Goal: Task Accomplishment & Management: Manage account settings

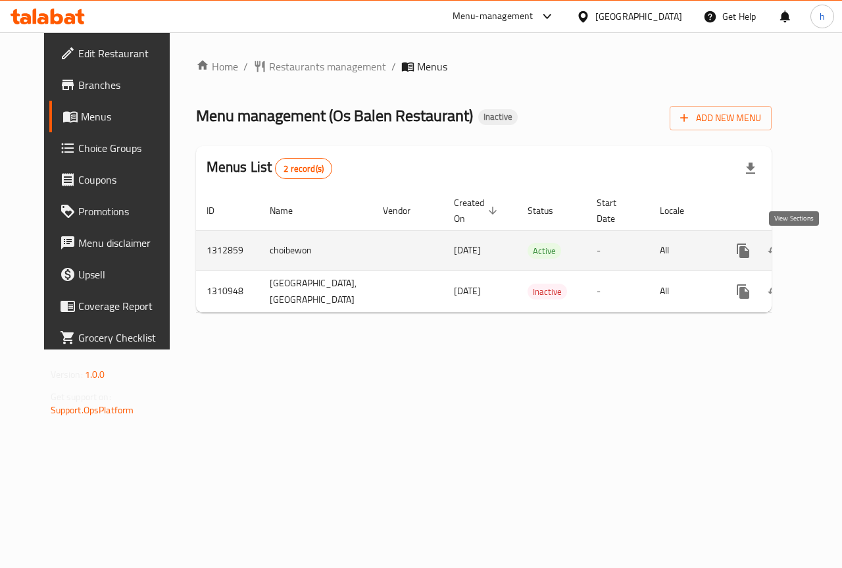
click at [830, 255] on icon "enhanced table" at bounding box center [838, 251] width 16 height 16
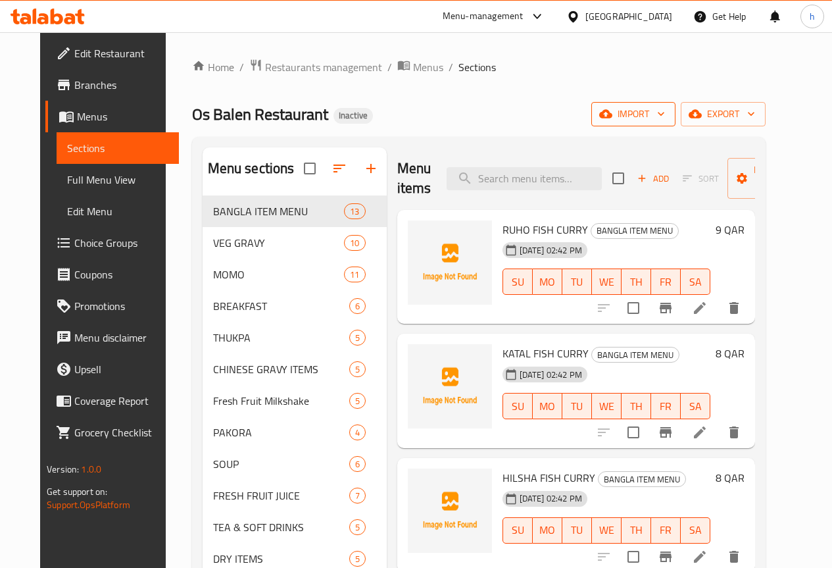
click at [665, 114] on span "import" at bounding box center [633, 114] width 63 height 16
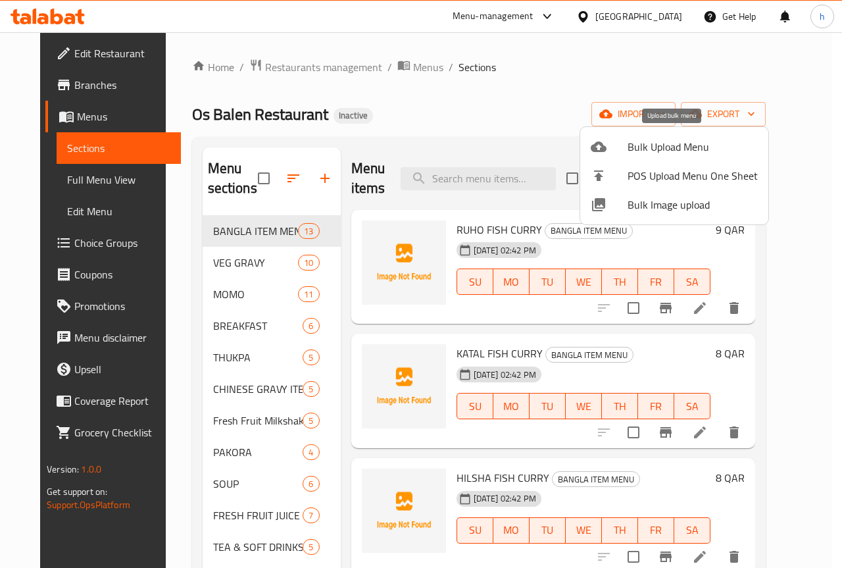
click at [637, 147] on span "Bulk Upload Menu" at bounding box center [693, 147] width 130 height 16
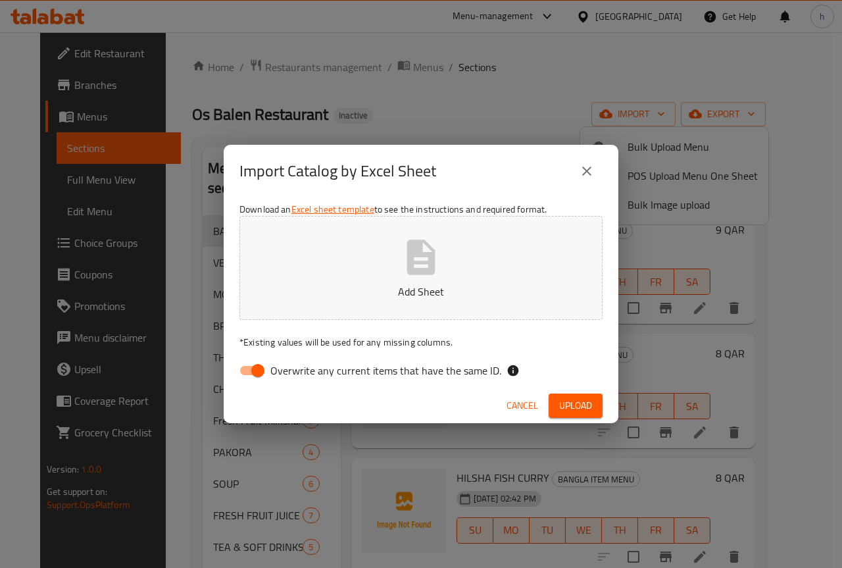
click at [261, 370] on input "Overwrite any current items that have the same ID." at bounding box center [257, 370] width 75 height 25
checkbox input "false"
click at [580, 404] on span "Upload" at bounding box center [575, 405] width 33 height 16
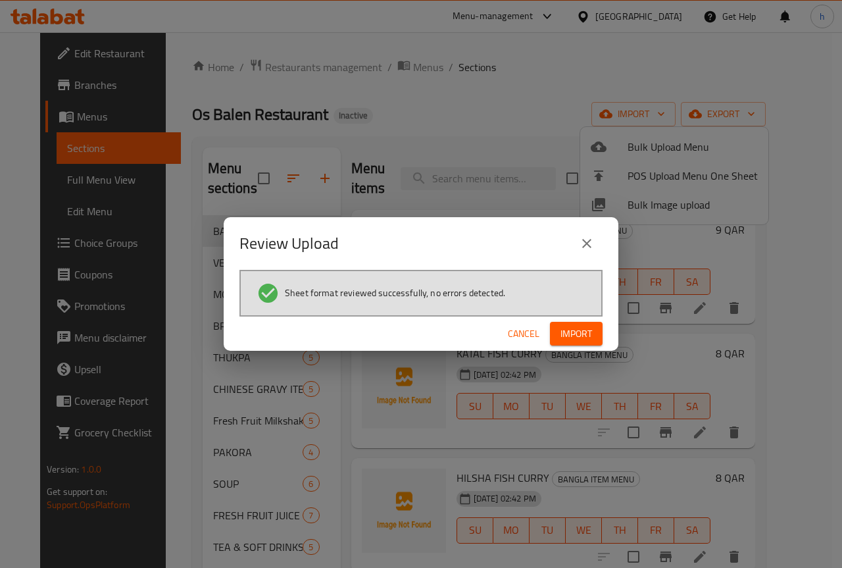
click at [586, 327] on span "Import" at bounding box center [577, 334] width 32 height 16
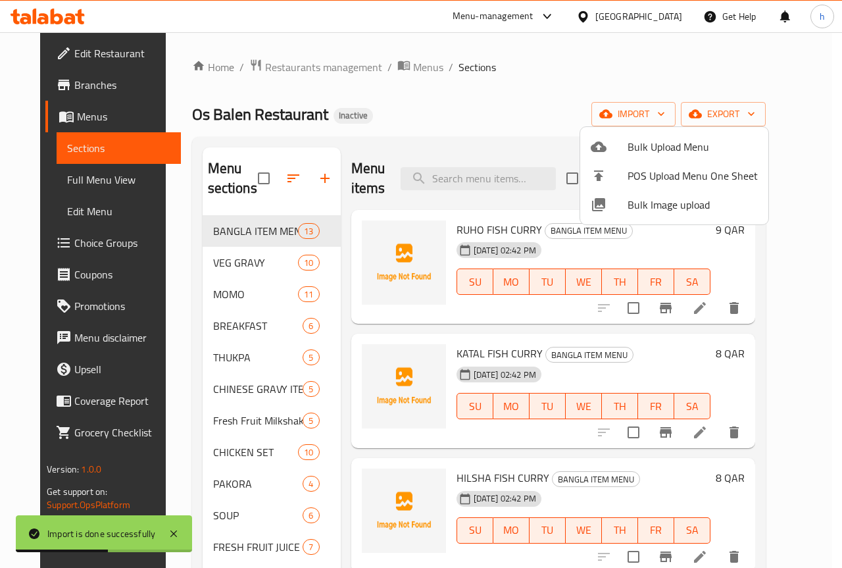
click at [485, 116] on div at bounding box center [421, 284] width 842 height 568
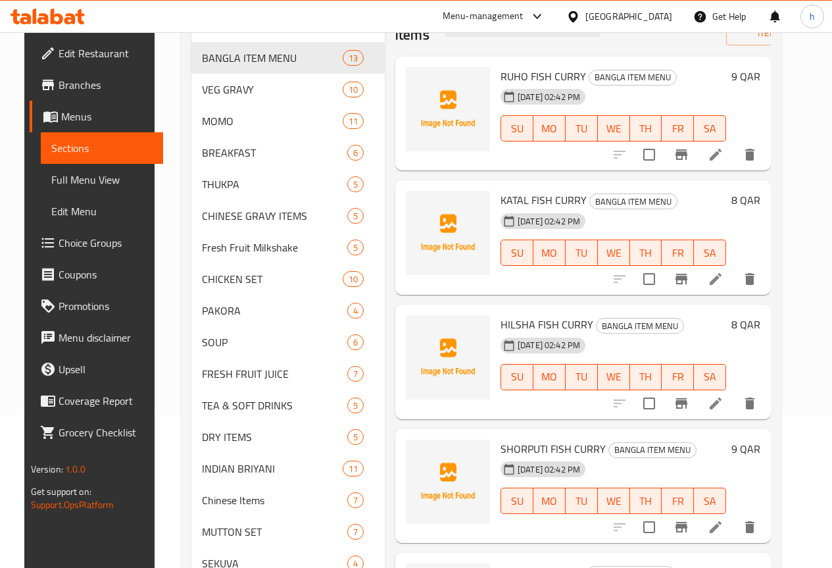
scroll to position [197, 0]
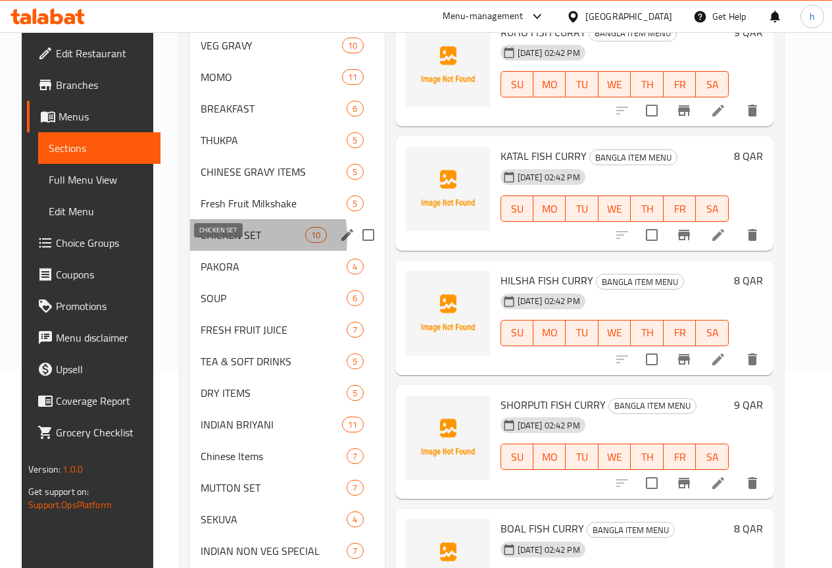
click at [214, 243] on span "CHICKEN SET" at bounding box center [253, 235] width 105 height 16
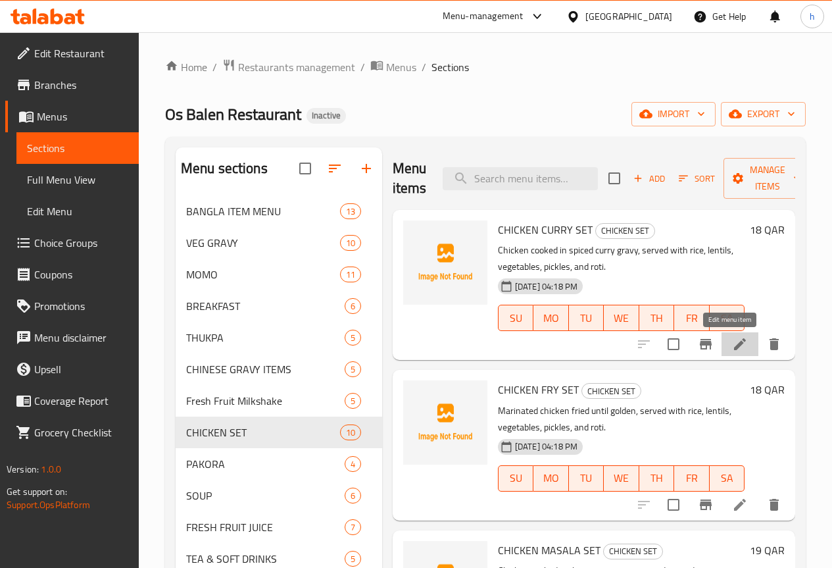
click at [733, 345] on icon at bounding box center [740, 344] width 16 height 16
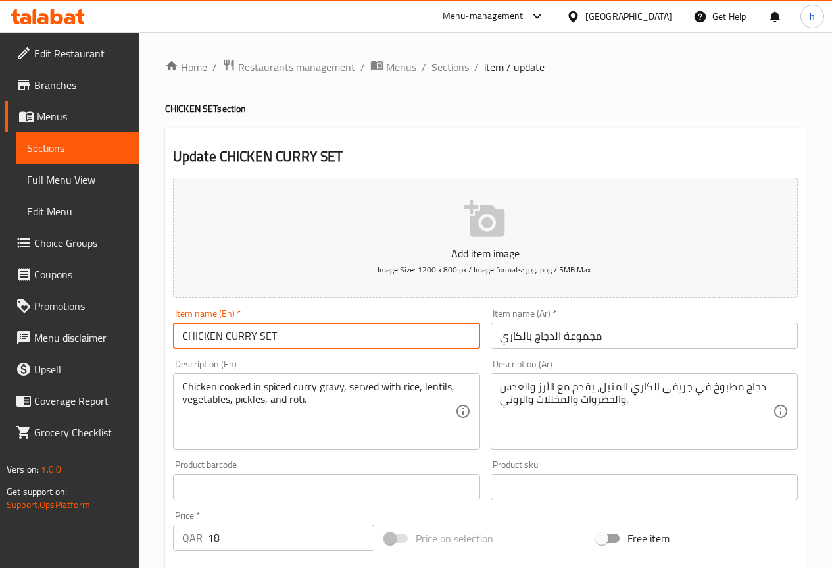
drag, startPoint x: 187, startPoint y: 336, endPoint x: 221, endPoint y: 342, distance: 34.7
click at [221, 342] on input "CHICKEN CURRY SET" at bounding box center [326, 335] width 307 height 26
drag, startPoint x: 226, startPoint y: 336, endPoint x: 248, endPoint y: 340, distance: 22.7
click at [248, 340] on input "Chicken CURRY SET" at bounding box center [326, 335] width 307 height 26
drag, startPoint x: 249, startPoint y: 336, endPoint x: 269, endPoint y: 338, distance: 19.9
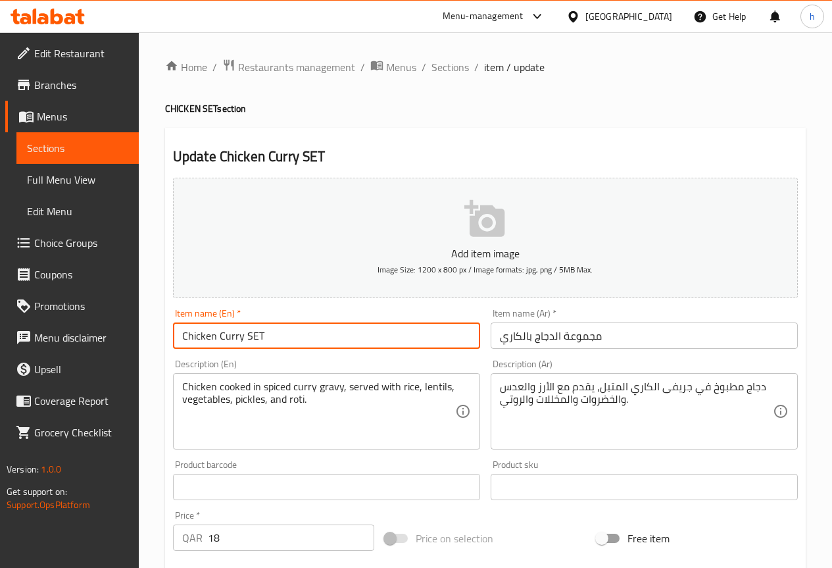
click at [269, 338] on input "Chicken Curry SET" at bounding box center [326, 335] width 307 height 26
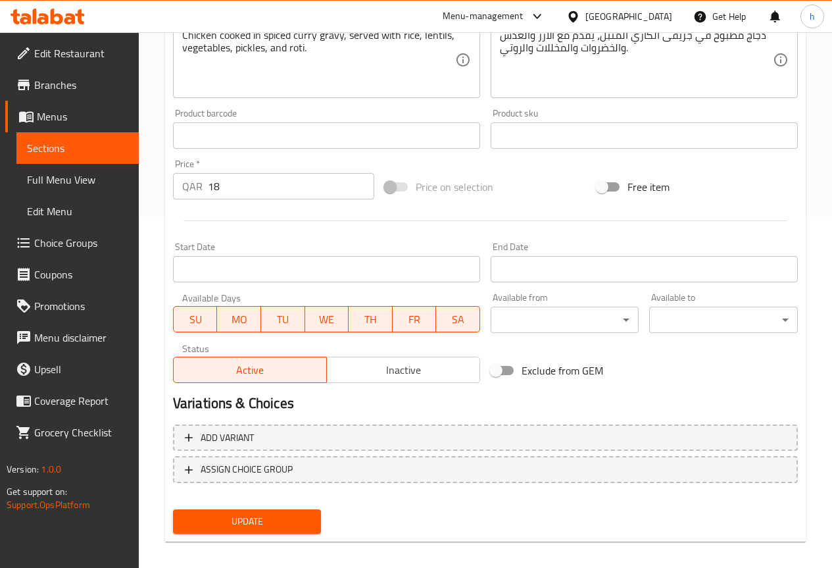
scroll to position [362, 0]
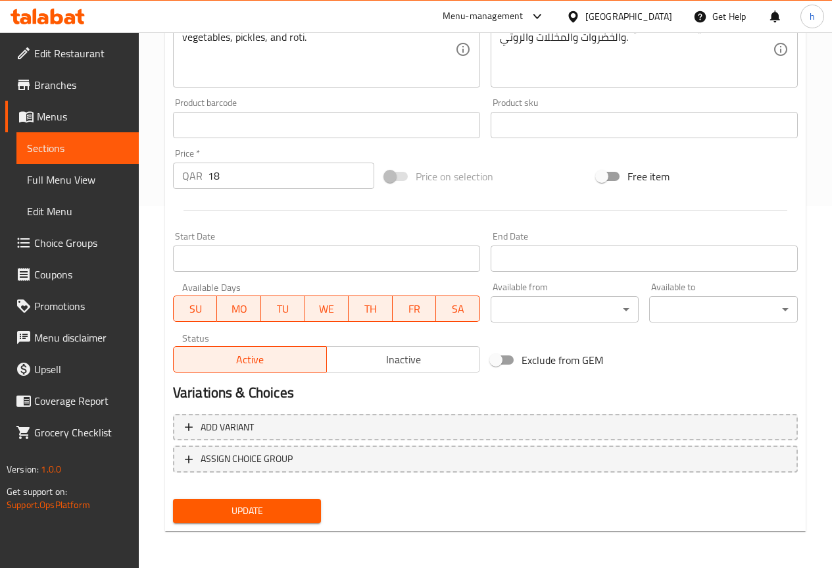
type input "Chicken Curry Set"
click at [249, 506] on span "Update" at bounding box center [248, 511] width 128 height 16
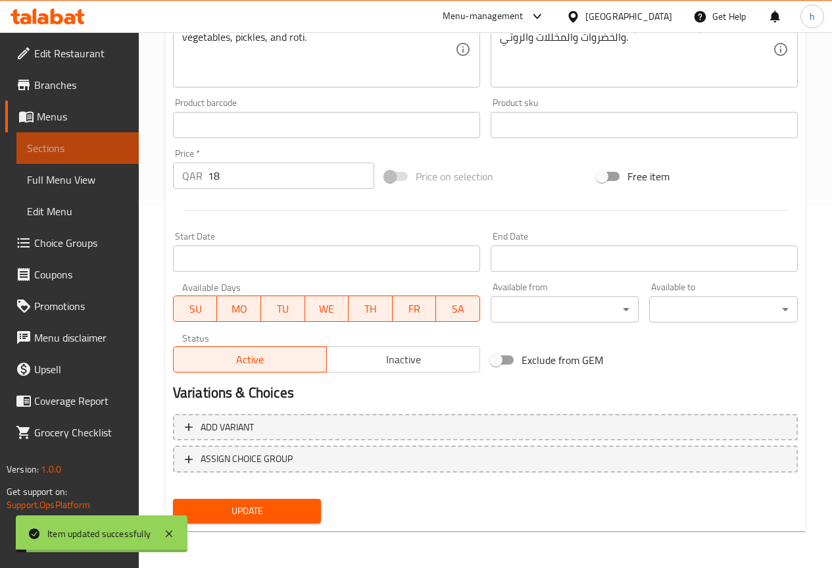
click at [83, 145] on span "Sections" at bounding box center [77, 148] width 101 height 16
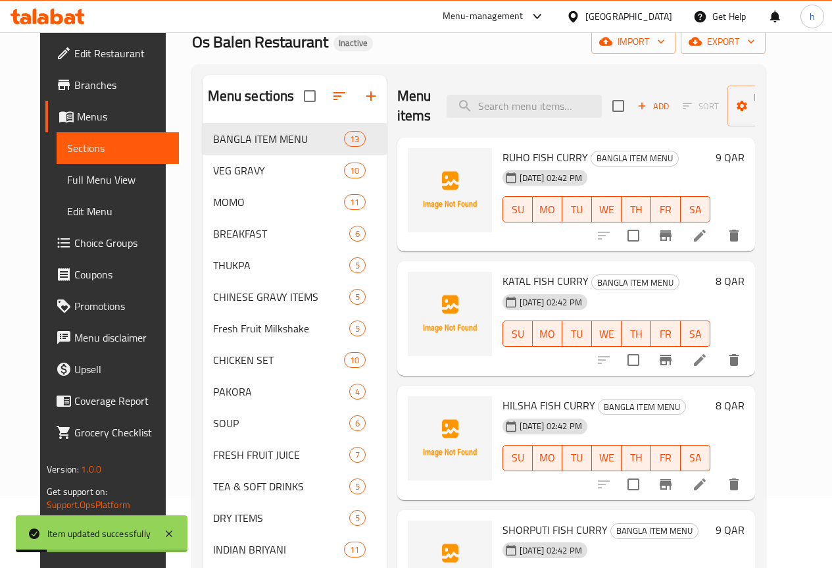
scroll to position [53, 0]
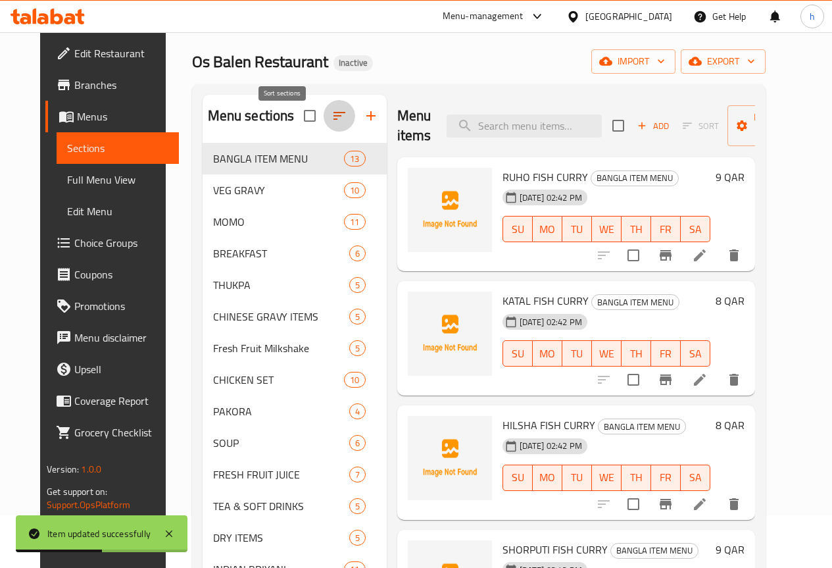
click at [324, 116] on button "button" at bounding box center [340, 116] width 32 height 32
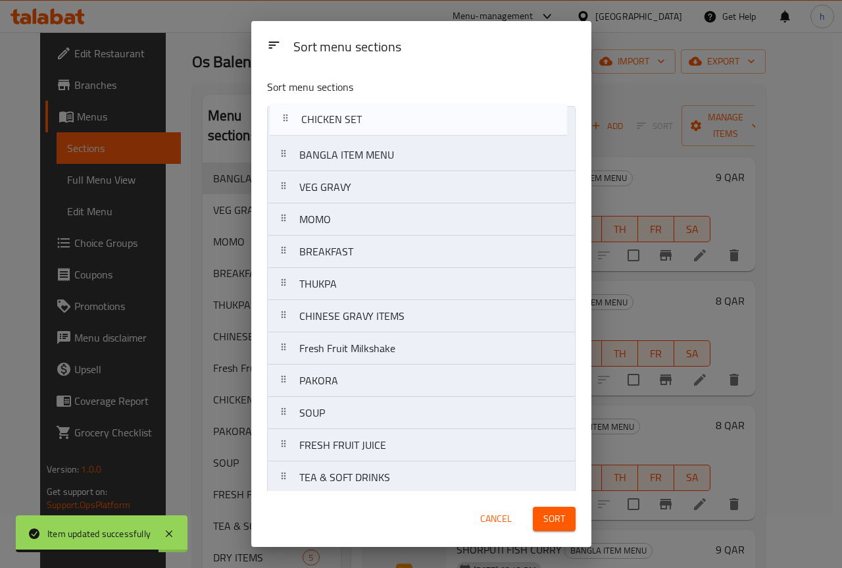
drag, startPoint x: 286, startPoint y: 354, endPoint x: 287, endPoint y: 121, distance: 232.9
click at [287, 121] on nav "BANGLA ITEM MENU VEG GRAVY MOMO BREAKFAST THUKPA CHINESE GRAVY ITEMS Fresh Frui…" at bounding box center [421, 477] width 309 height 743
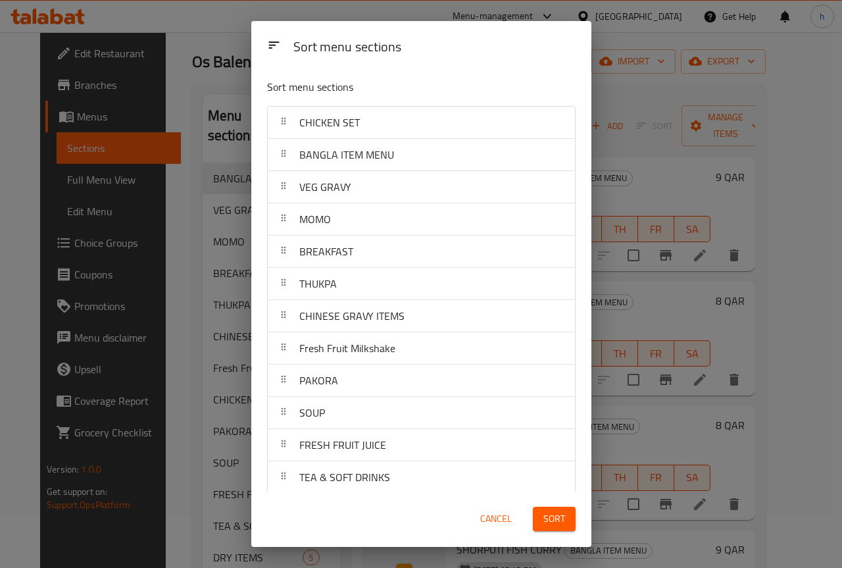
click at [557, 516] on span "Sort" at bounding box center [555, 519] width 22 height 16
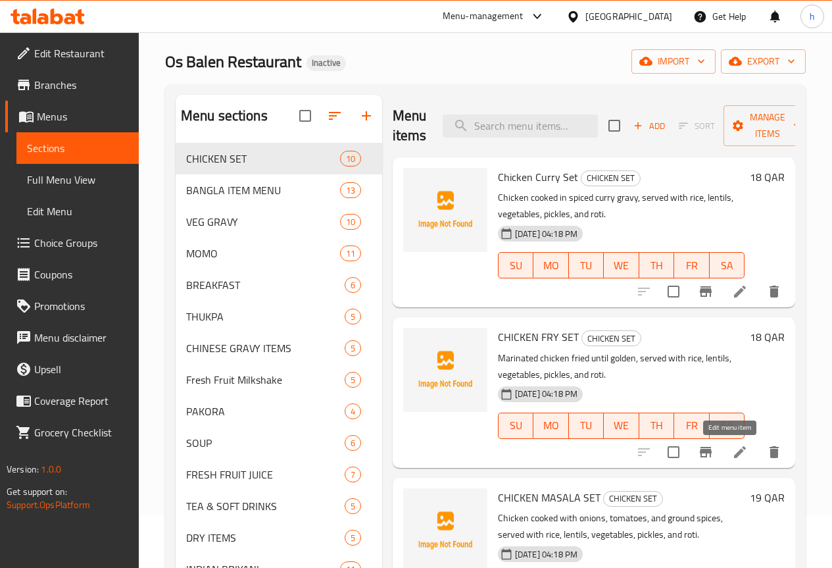
click at [735, 452] on icon at bounding box center [740, 452] width 16 height 16
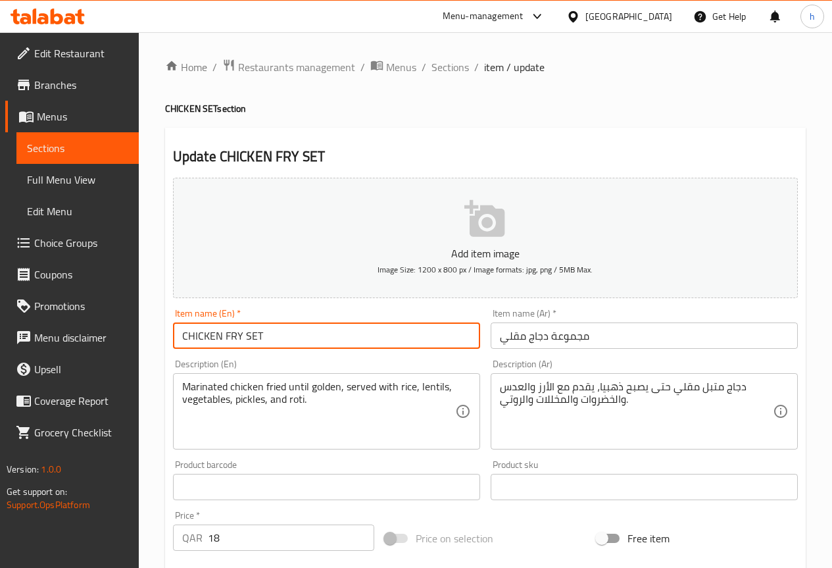
drag, startPoint x: 188, startPoint y: 334, endPoint x: 222, endPoint y: 341, distance: 34.3
click at [222, 341] on input "CHICKEN FRY SET" at bounding box center [326, 335] width 307 height 26
drag, startPoint x: 223, startPoint y: 333, endPoint x: 234, endPoint y: 336, distance: 11.0
click at [234, 336] on input "Chicken FRY SET" at bounding box center [326, 335] width 307 height 26
drag, startPoint x: 240, startPoint y: 332, endPoint x: 251, endPoint y: 336, distance: 12.5
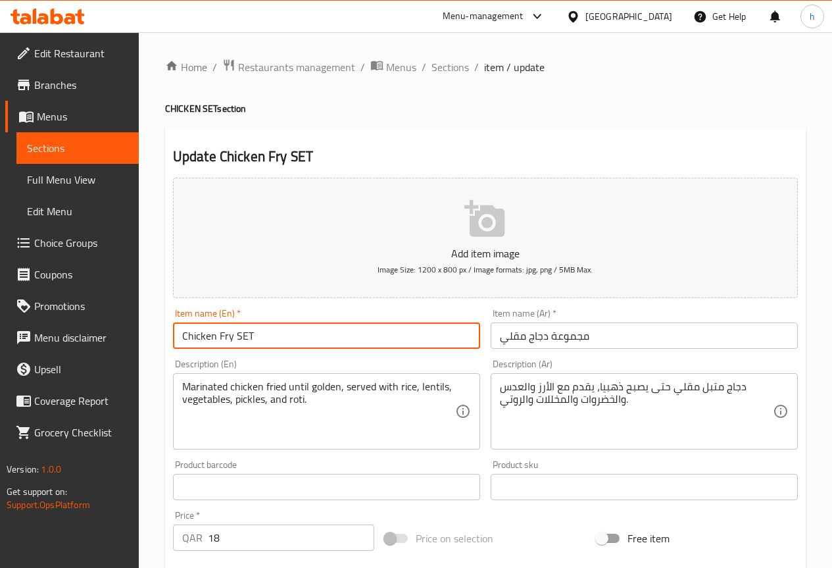
click at [251, 336] on input "Chicken Fry SET" at bounding box center [326, 335] width 307 height 26
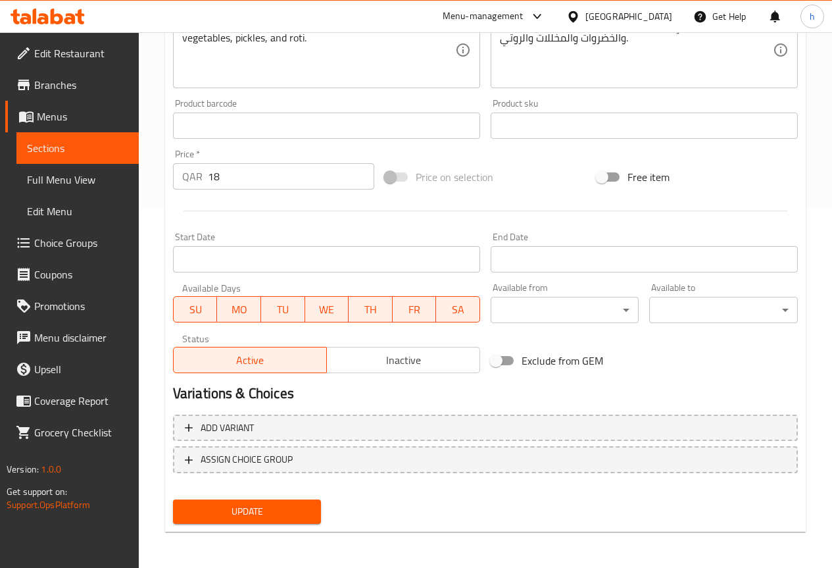
scroll to position [362, 0]
type input "Chicken Fry Set"
click at [275, 507] on span "Update" at bounding box center [248, 511] width 128 height 16
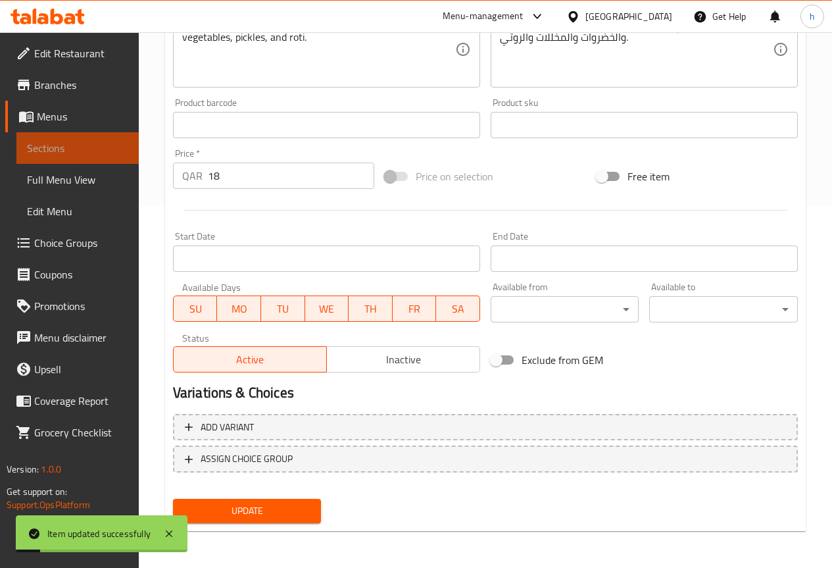
click at [89, 147] on span "Sections" at bounding box center [77, 148] width 101 height 16
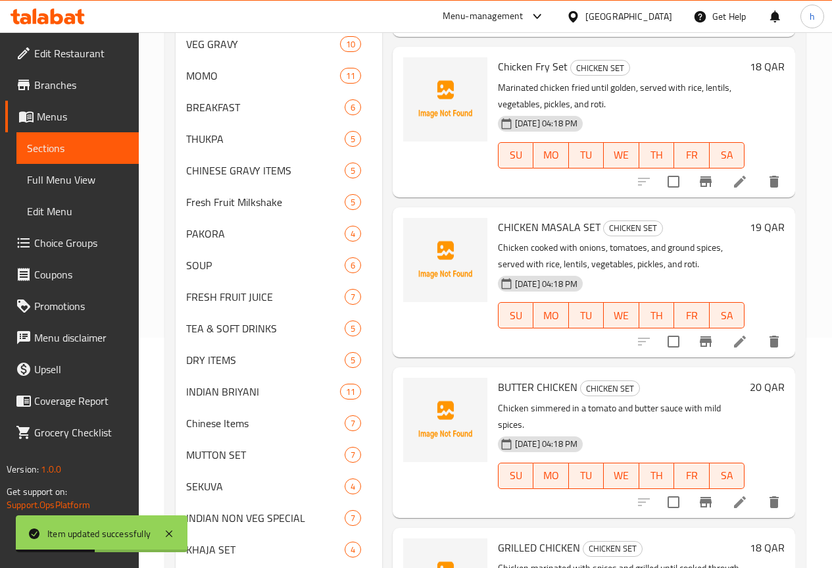
scroll to position [132, 0]
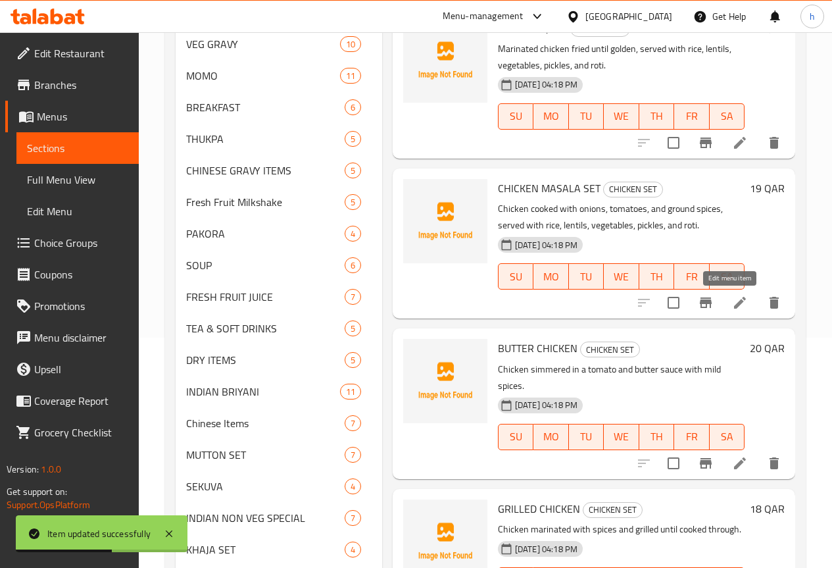
click at [732, 298] on icon at bounding box center [740, 303] width 16 height 16
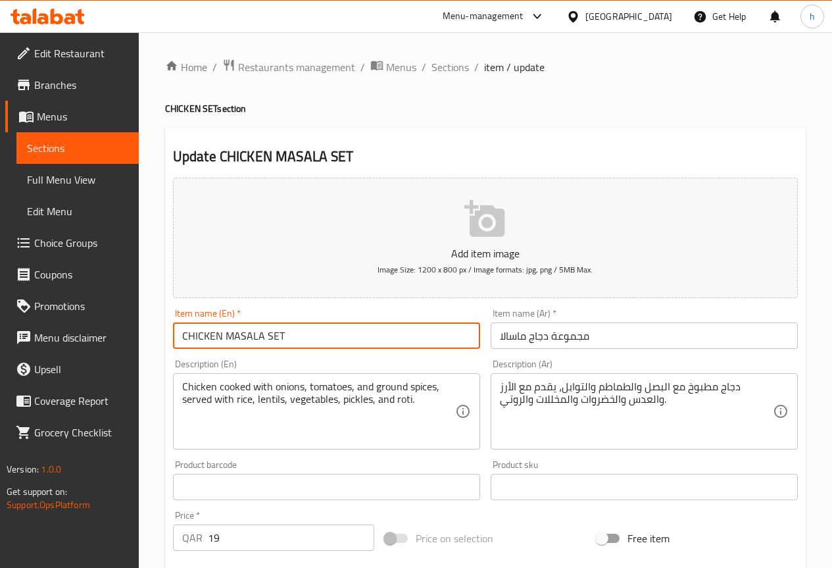
drag, startPoint x: 187, startPoint y: 334, endPoint x: 220, endPoint y: 340, distance: 34.2
click at [220, 340] on input "CHICKEN MASALA SET" at bounding box center [326, 335] width 307 height 26
drag, startPoint x: 227, startPoint y: 334, endPoint x: 257, endPoint y: 341, distance: 30.5
click at [257, 341] on input "Chicken MASALA SET" at bounding box center [326, 335] width 307 height 26
drag, startPoint x: 258, startPoint y: 333, endPoint x: 275, endPoint y: 342, distance: 19.1
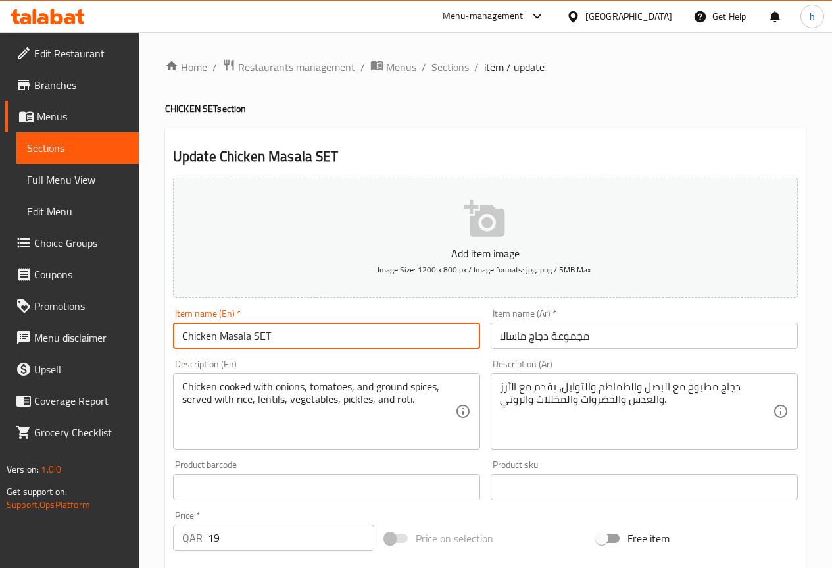
click at [275, 342] on input "Chicken Masala SET" at bounding box center [326, 335] width 307 height 26
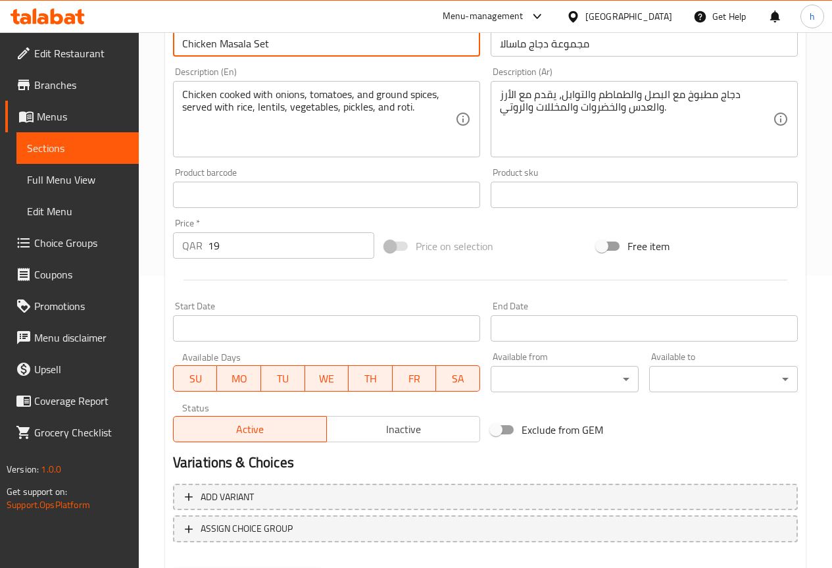
scroll to position [362, 0]
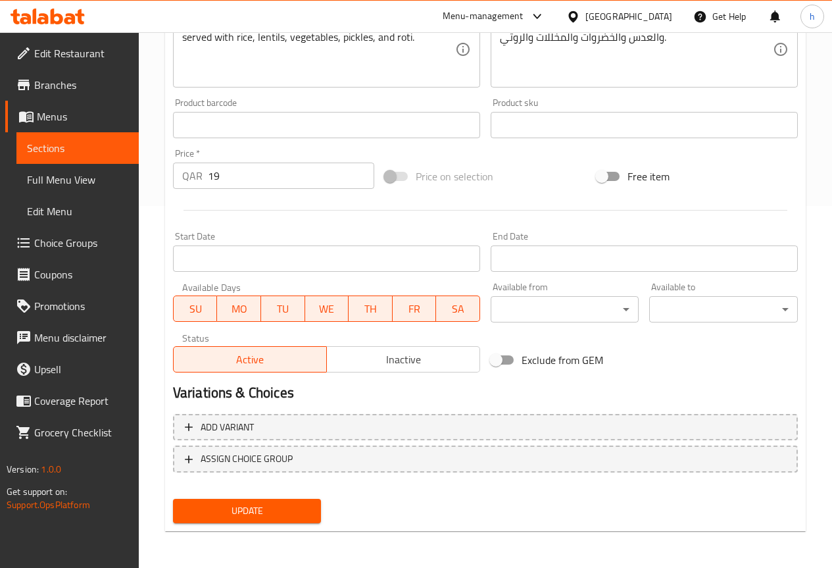
type input "Chicken Masala Set"
click at [286, 505] on span "Update" at bounding box center [248, 511] width 128 height 16
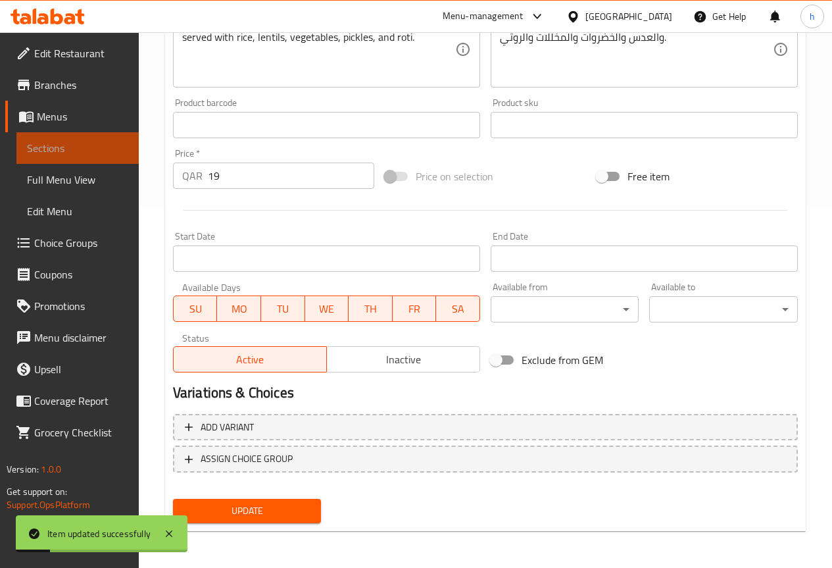
click at [94, 141] on span "Sections" at bounding box center [77, 148] width 101 height 16
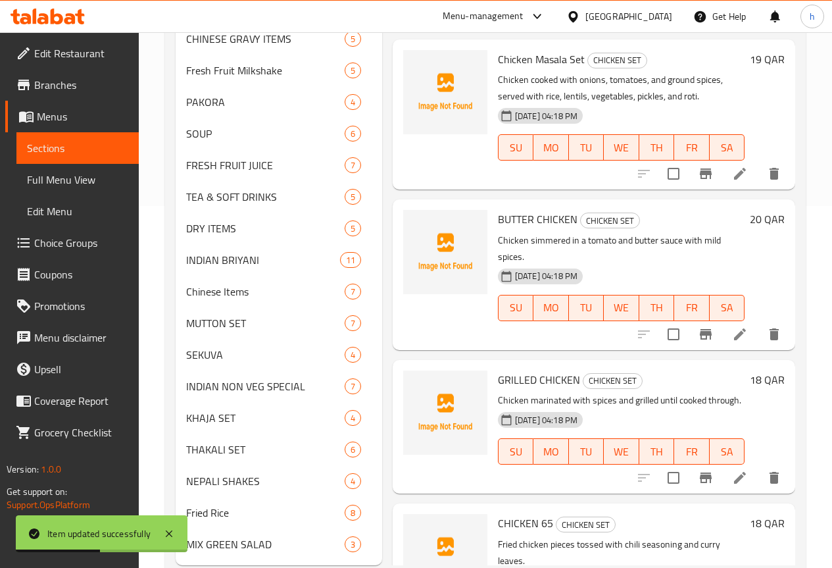
scroll to position [132, 0]
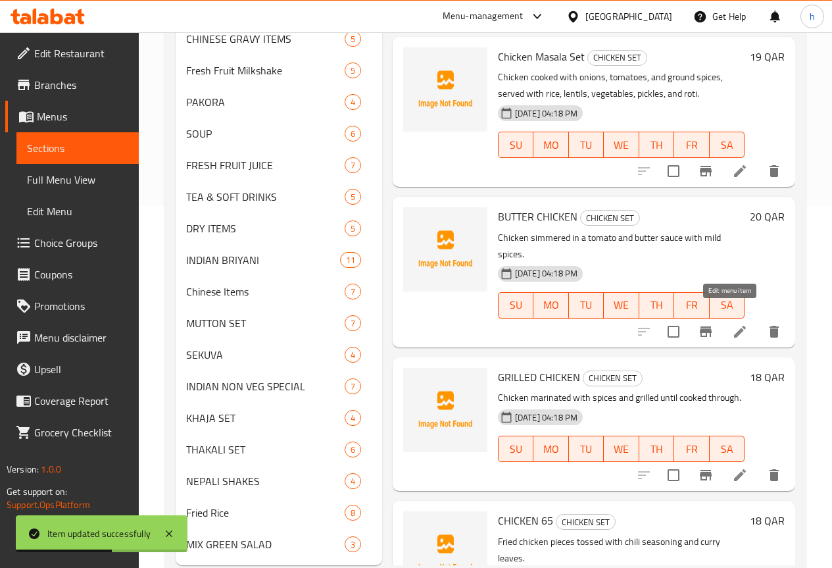
click at [734, 326] on icon at bounding box center [740, 332] width 12 height 12
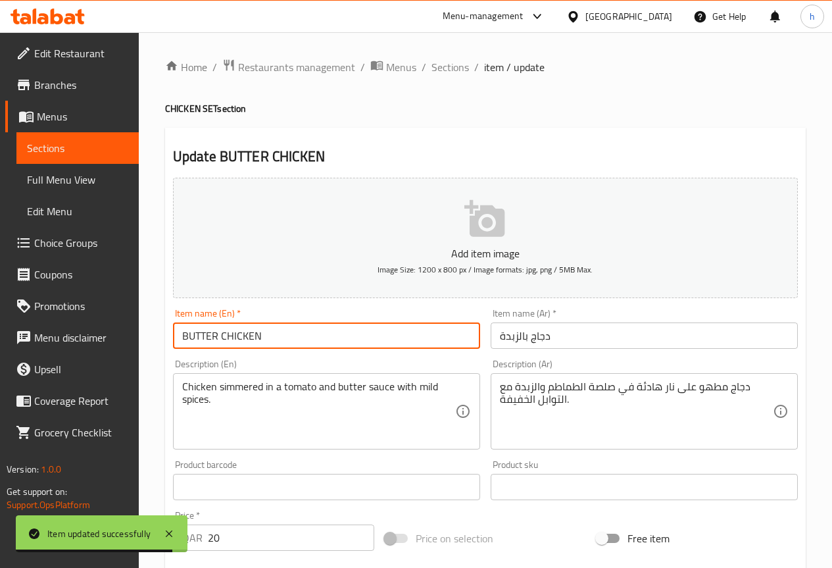
drag, startPoint x: 189, startPoint y: 336, endPoint x: 216, endPoint y: 336, distance: 27.6
click at [216, 336] on input "BUTTER CHICKEN" at bounding box center [326, 335] width 307 height 26
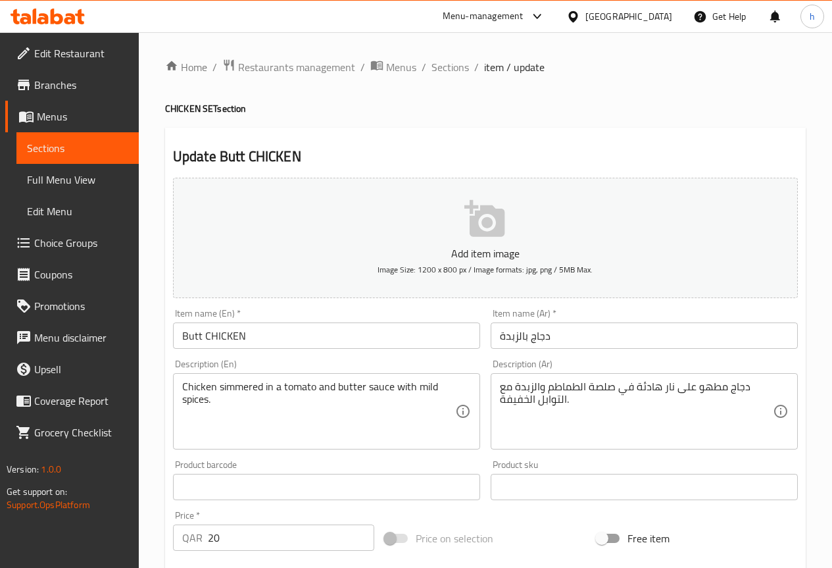
click at [199, 336] on input "Butt CHICKEN" at bounding box center [326, 335] width 307 height 26
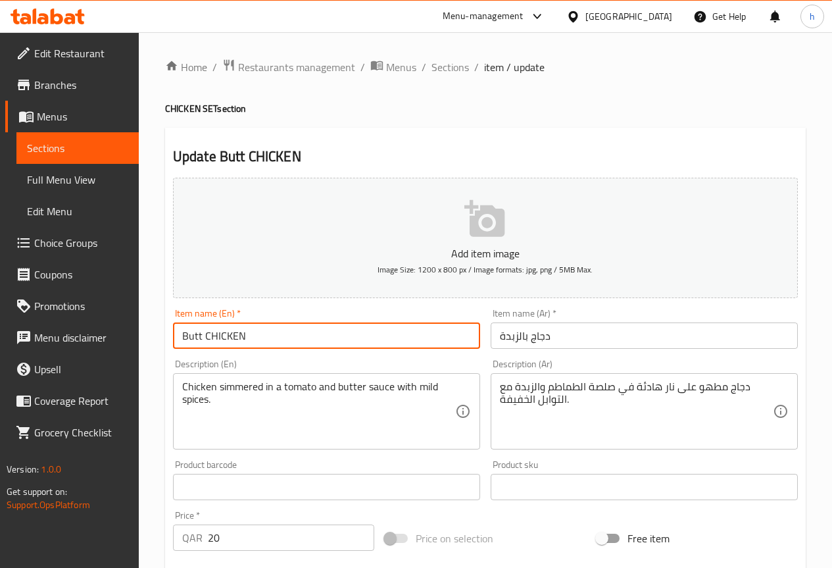
click at [201, 334] on input "Butt CHICKEN" at bounding box center [326, 335] width 307 height 26
drag, startPoint x: 220, startPoint y: 334, endPoint x: 259, endPoint y: 335, distance: 38.2
click at [259, 335] on input "Butter CHICKEN" at bounding box center [326, 335] width 307 height 26
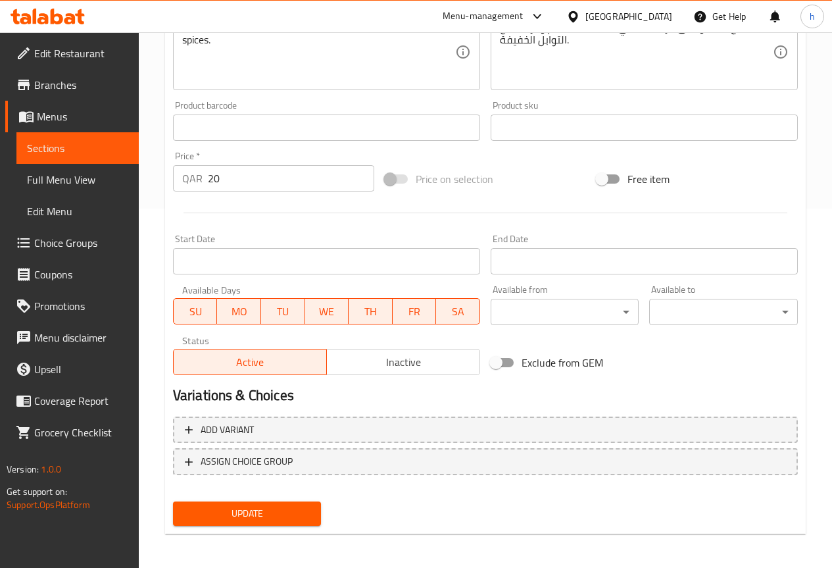
scroll to position [362, 0]
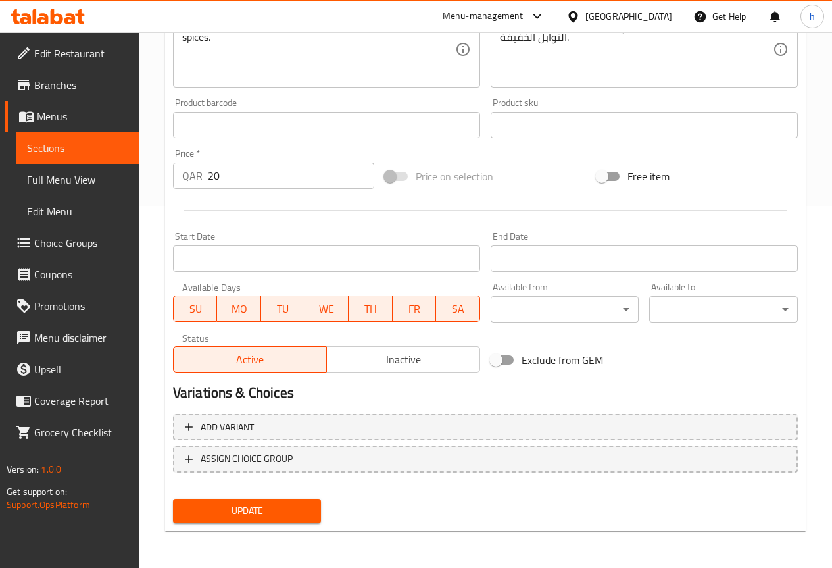
type input "Butter Chicken"
click at [232, 512] on span "Update" at bounding box center [248, 511] width 128 height 16
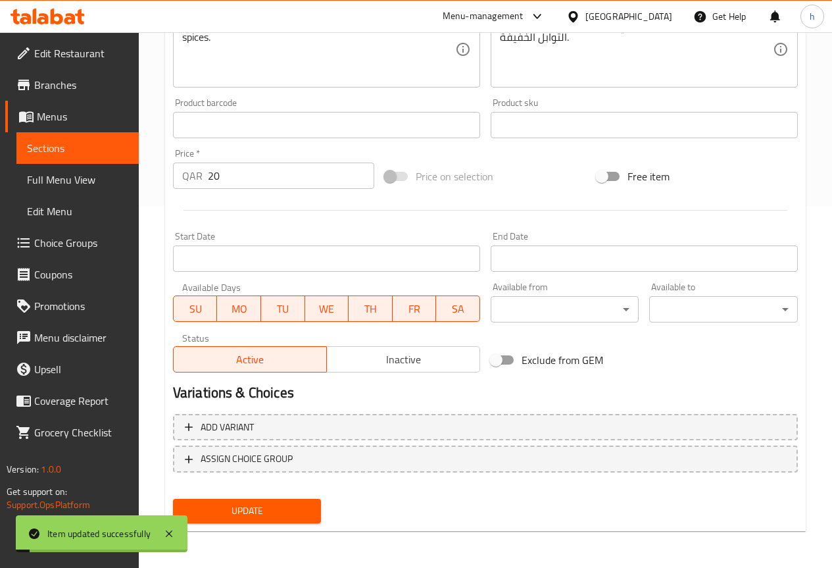
click at [55, 151] on span "Sections" at bounding box center [77, 148] width 101 height 16
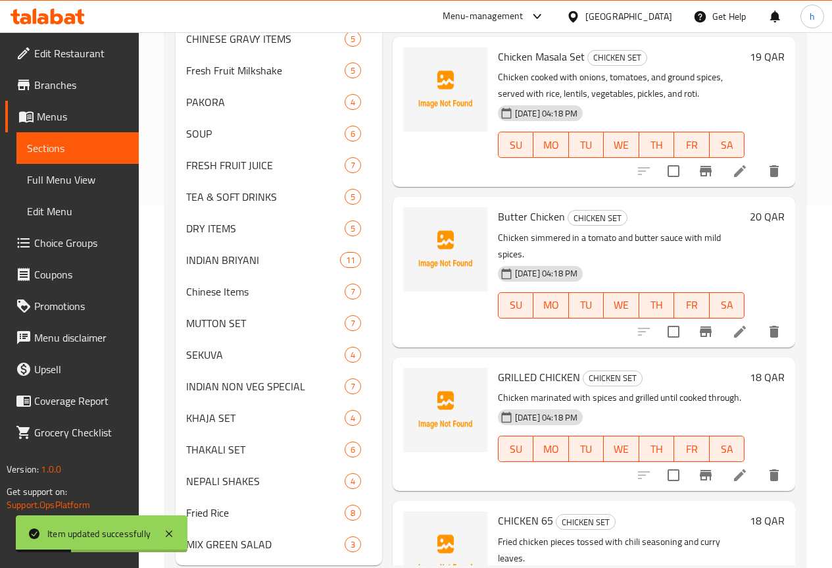
scroll to position [197, 0]
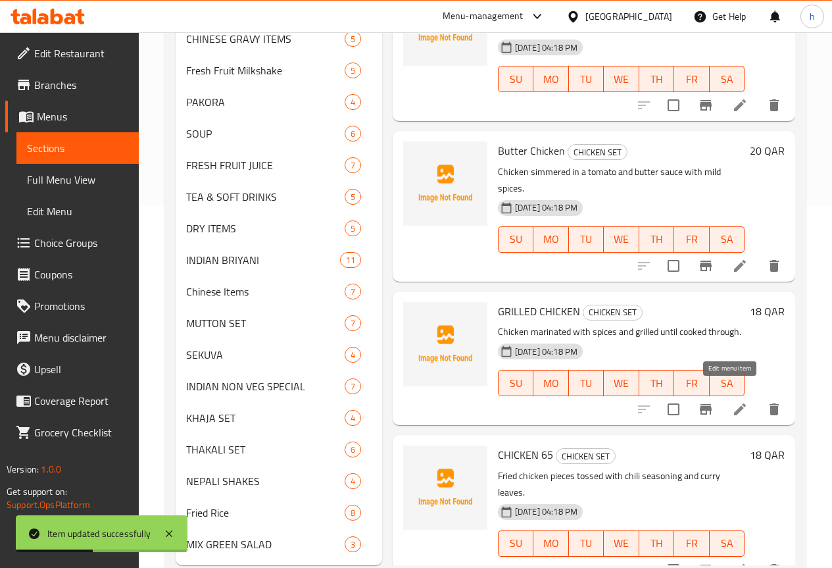
click at [732, 401] on icon at bounding box center [740, 409] width 16 height 16
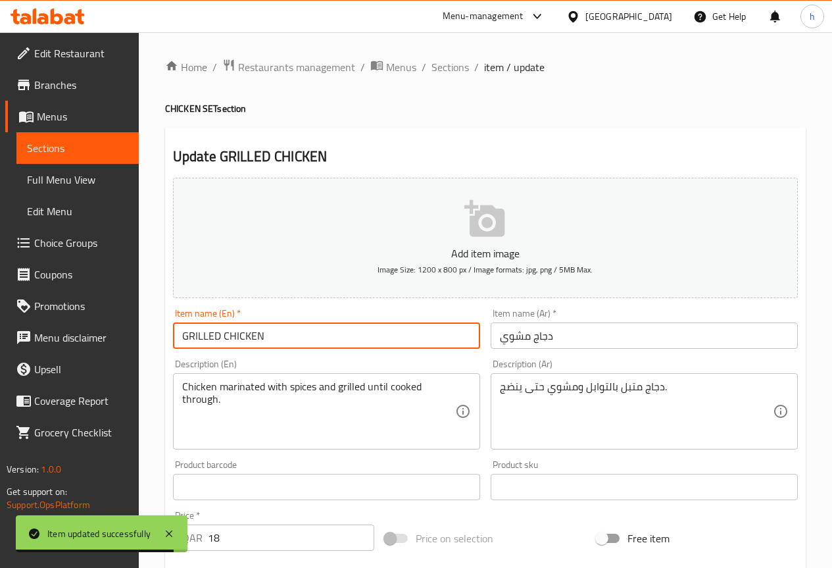
drag, startPoint x: 188, startPoint y: 335, endPoint x: 219, endPoint y: 338, distance: 31.8
click at [219, 338] on input "GRILLED CHICKEN" at bounding box center [326, 335] width 307 height 26
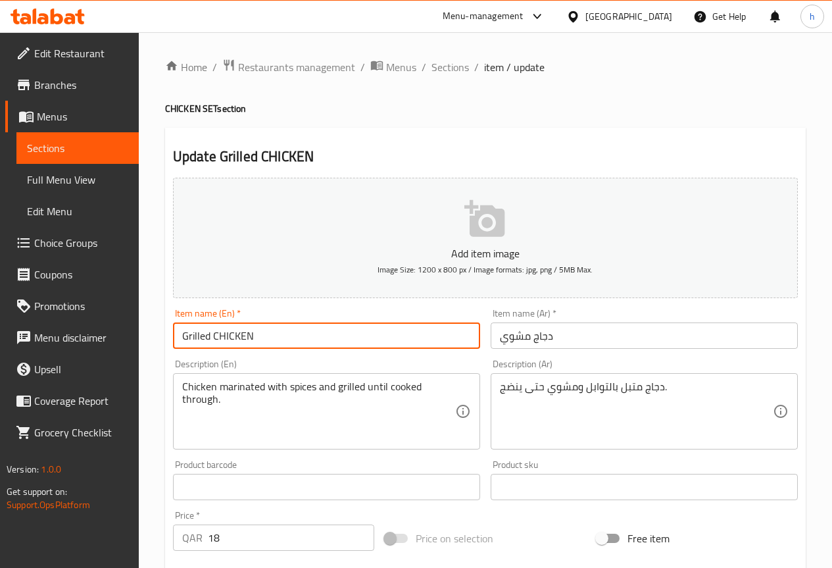
drag, startPoint x: 219, startPoint y: 335, endPoint x: 253, endPoint y: 338, distance: 34.3
click at [253, 338] on input "Grilled CHICKEN" at bounding box center [326, 335] width 307 height 26
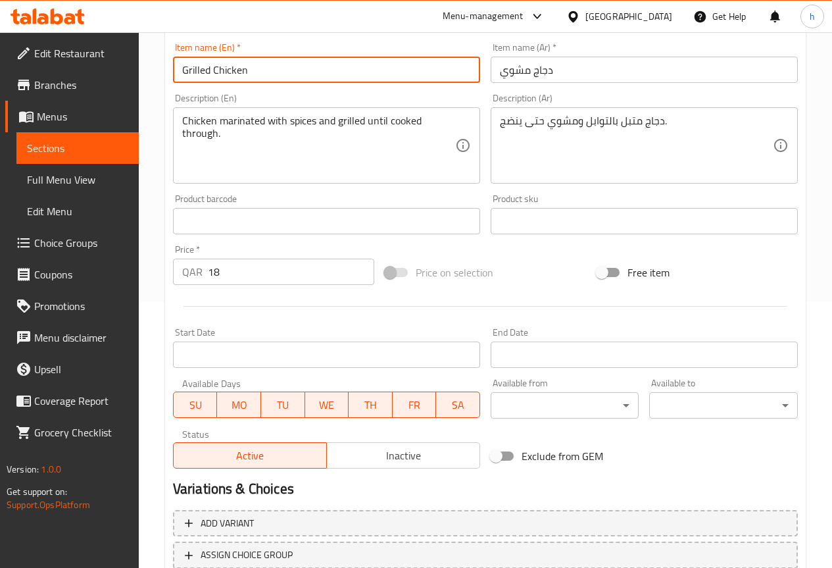
scroll to position [362, 0]
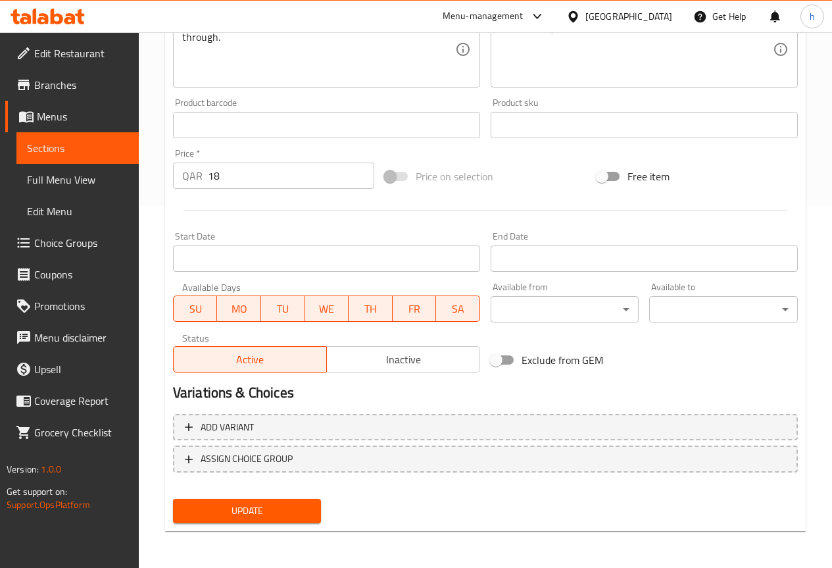
type input "Grilled Chicken"
click at [249, 506] on span "Update" at bounding box center [248, 511] width 128 height 16
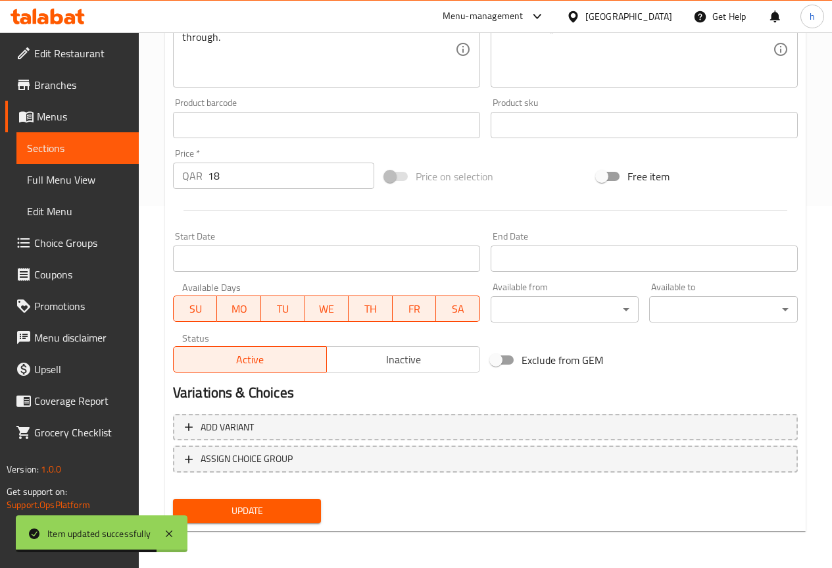
click at [52, 141] on span "Sections" at bounding box center [77, 148] width 101 height 16
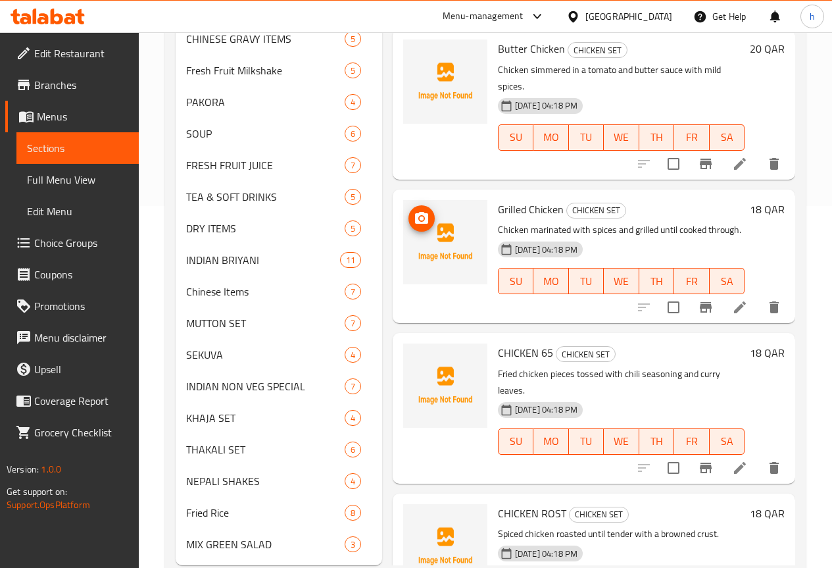
scroll to position [329, 0]
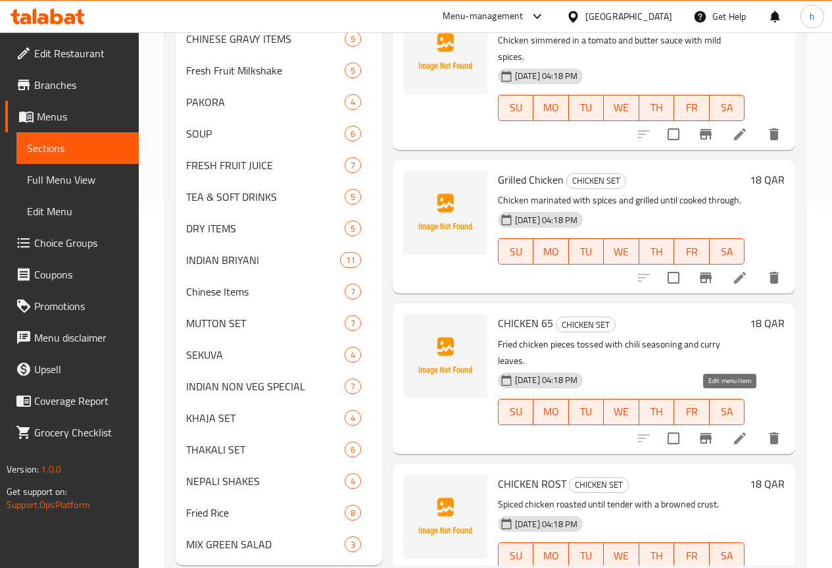
click at [732, 430] on icon at bounding box center [740, 438] width 16 height 16
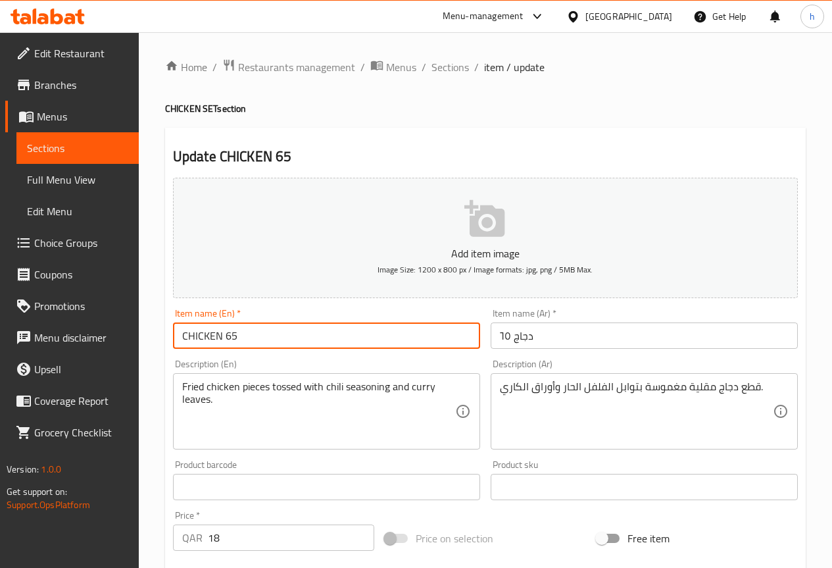
drag, startPoint x: 186, startPoint y: 336, endPoint x: 219, endPoint y: 338, distance: 33.7
click at [219, 338] on input "CHICKEN 65" at bounding box center [326, 335] width 307 height 26
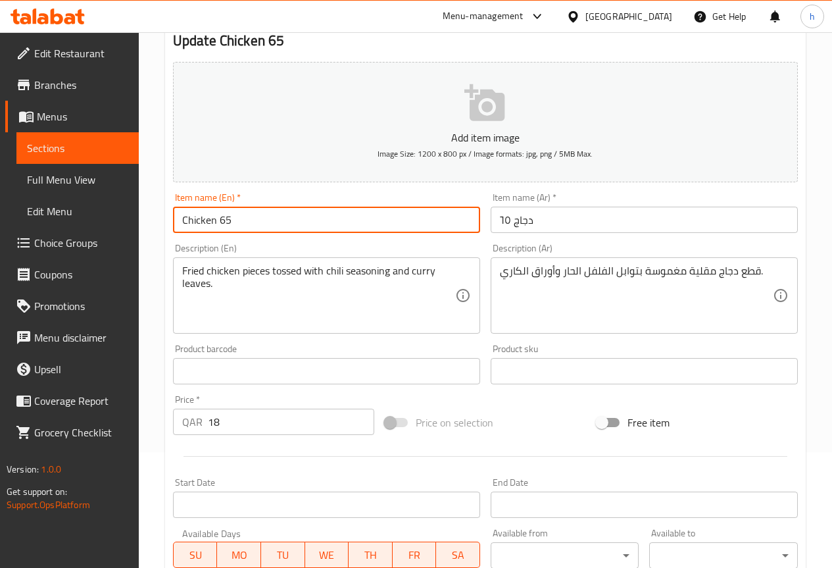
scroll to position [132, 0]
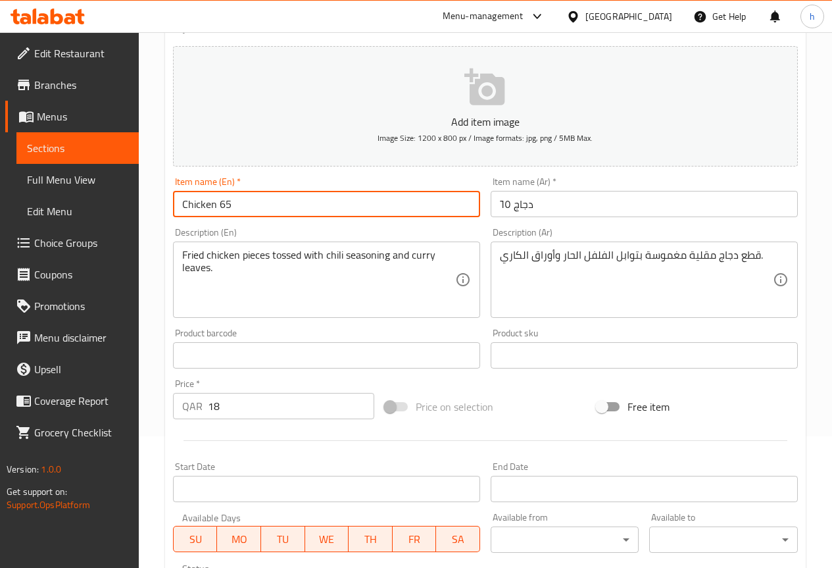
click at [189, 205] on input "Chicken 65" at bounding box center [326, 204] width 307 height 26
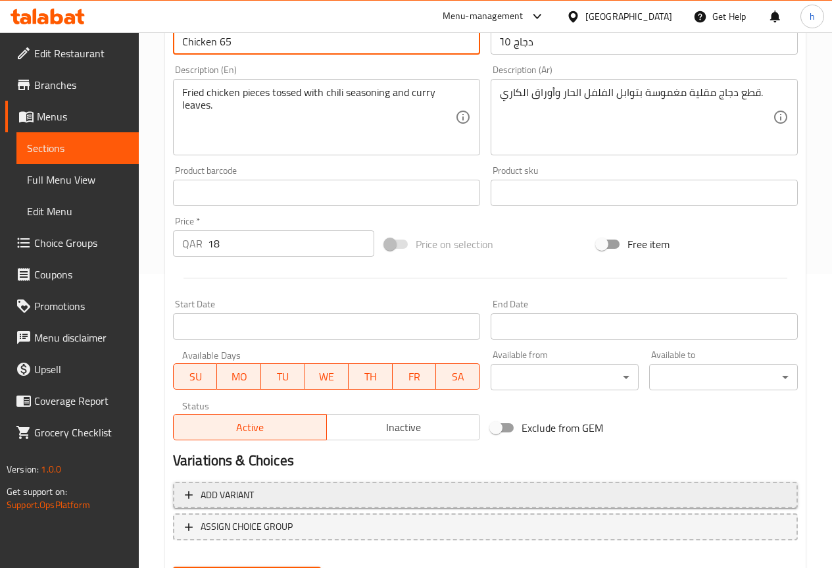
scroll to position [329, 0]
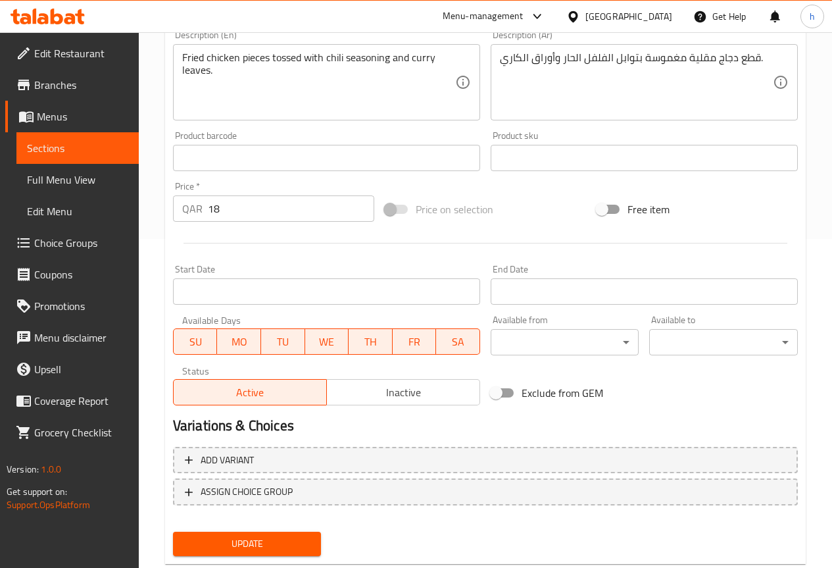
type input "Chicken 65"
click at [255, 544] on span "Update" at bounding box center [248, 544] width 128 height 16
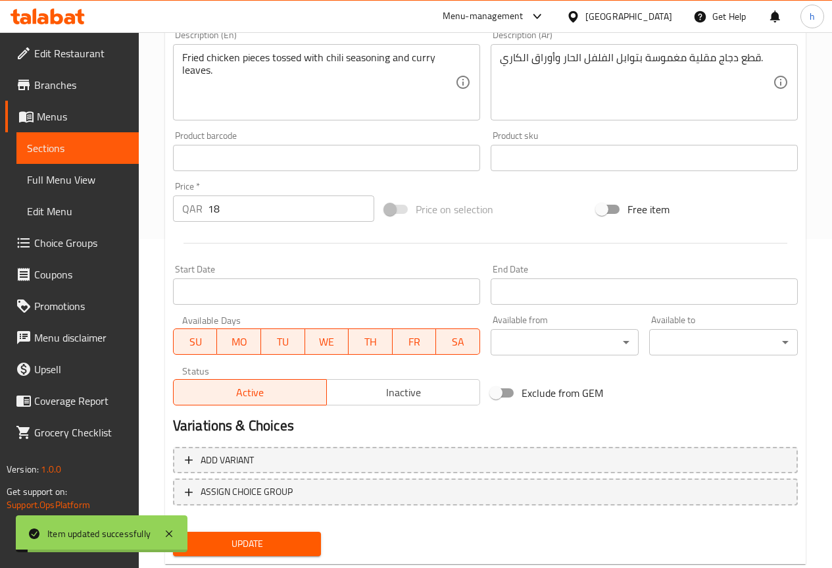
click at [106, 149] on span "Sections" at bounding box center [77, 148] width 101 height 16
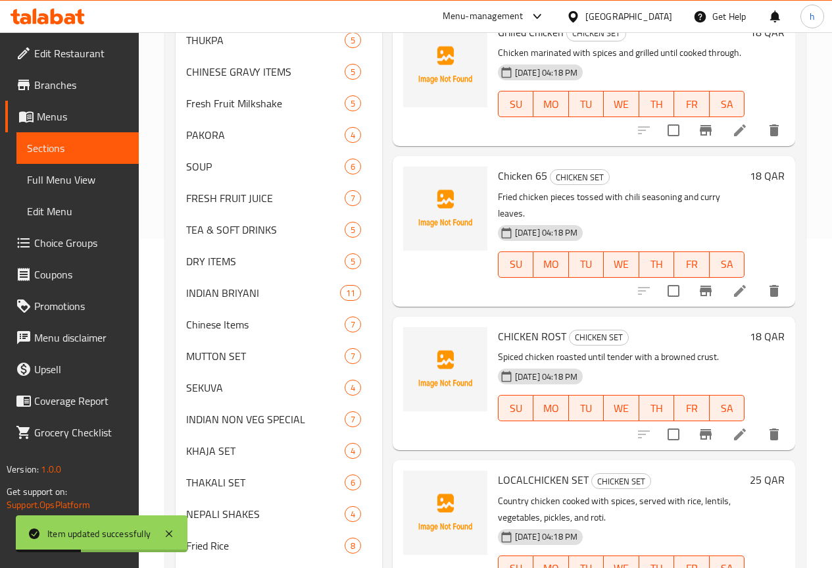
scroll to position [526, 0]
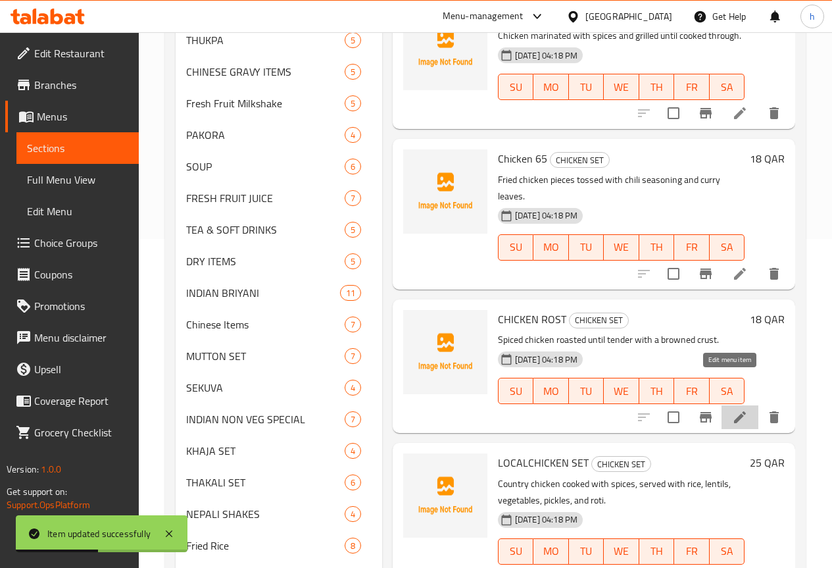
click at [732, 409] on icon at bounding box center [740, 417] width 16 height 16
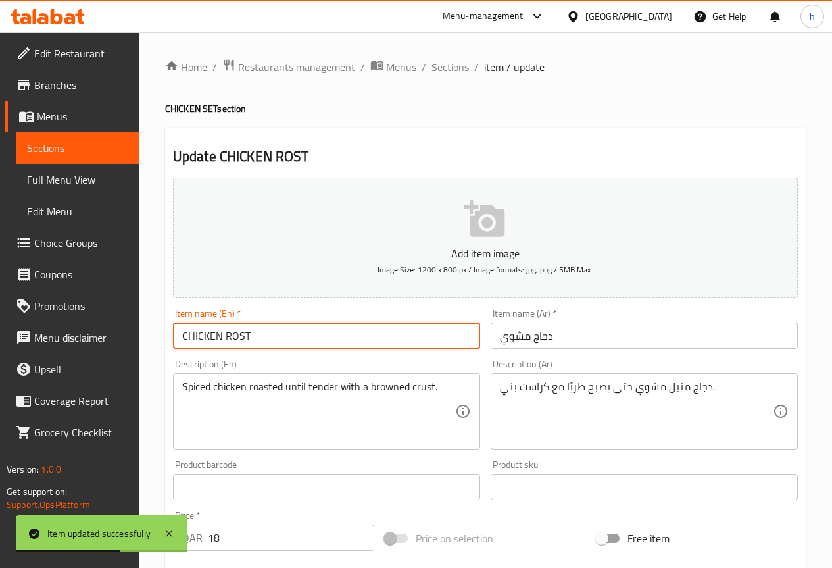
click at [205, 331] on input "CHICKEN ROST" at bounding box center [326, 335] width 307 height 26
paste input "hicken"
drag, startPoint x: 225, startPoint y: 334, endPoint x: 250, endPoint y: 337, distance: 25.1
click at [250, 337] on input "Chicken ROST" at bounding box center [326, 335] width 307 height 26
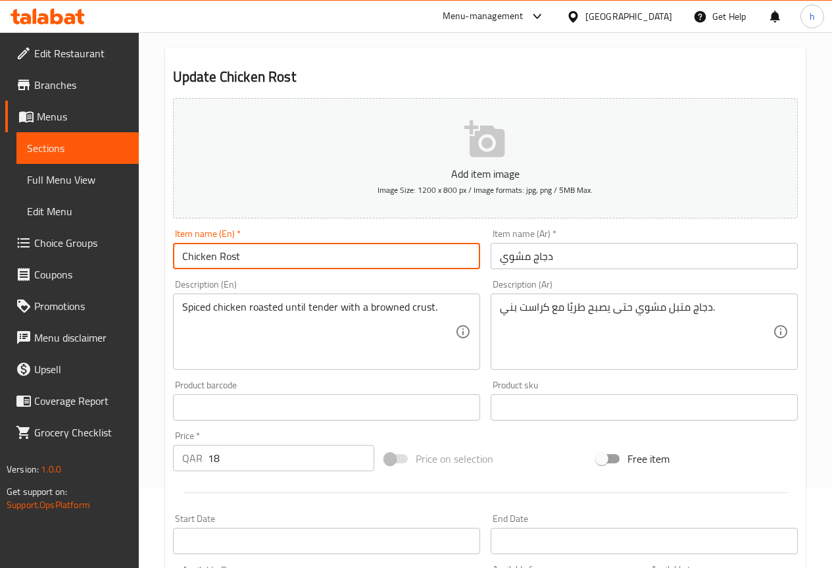
scroll to position [33, 0]
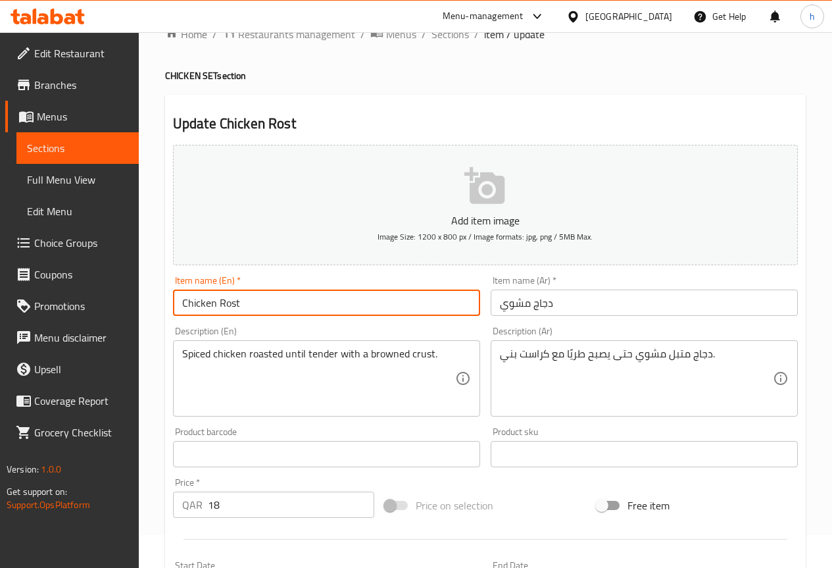
click at [233, 302] on input "Chicken Rost" at bounding box center [326, 303] width 307 height 26
type input "Chicken Rost"
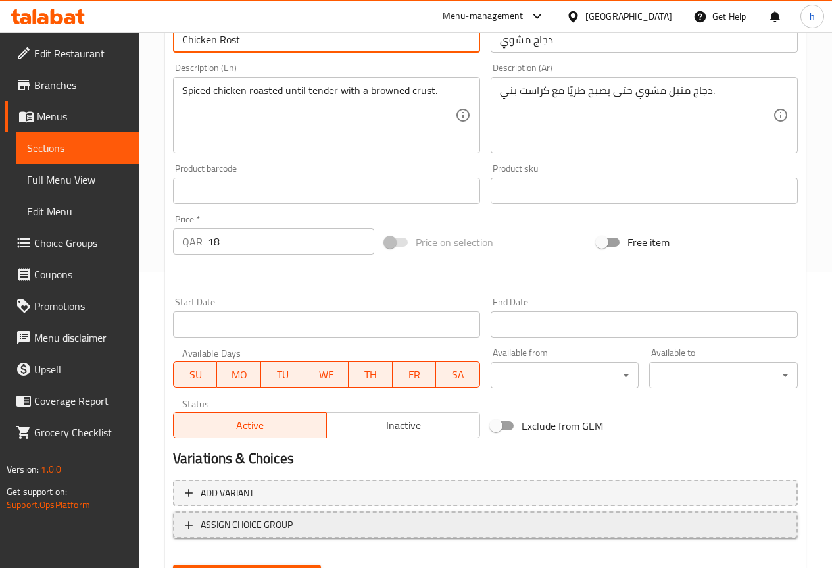
scroll to position [362, 0]
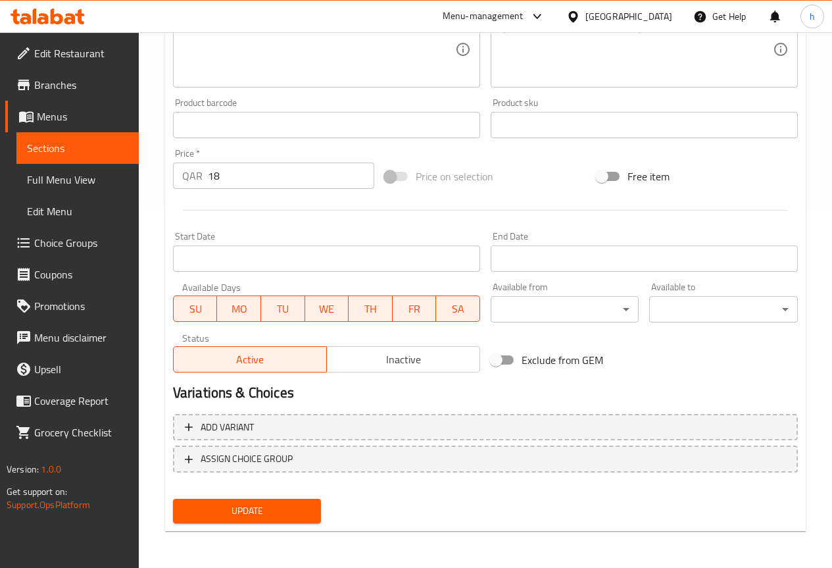
click at [284, 517] on span "Update" at bounding box center [248, 511] width 128 height 16
click at [213, 518] on span "Update" at bounding box center [248, 511] width 128 height 16
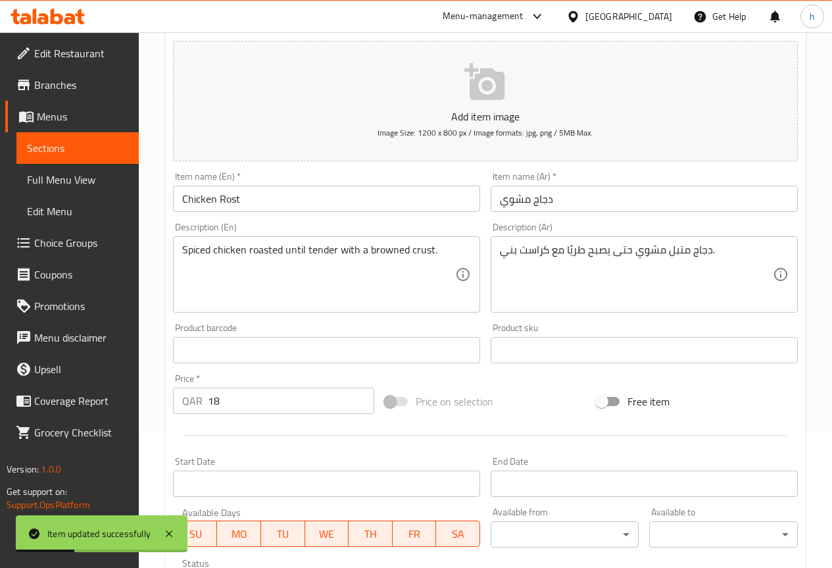
scroll to position [99, 0]
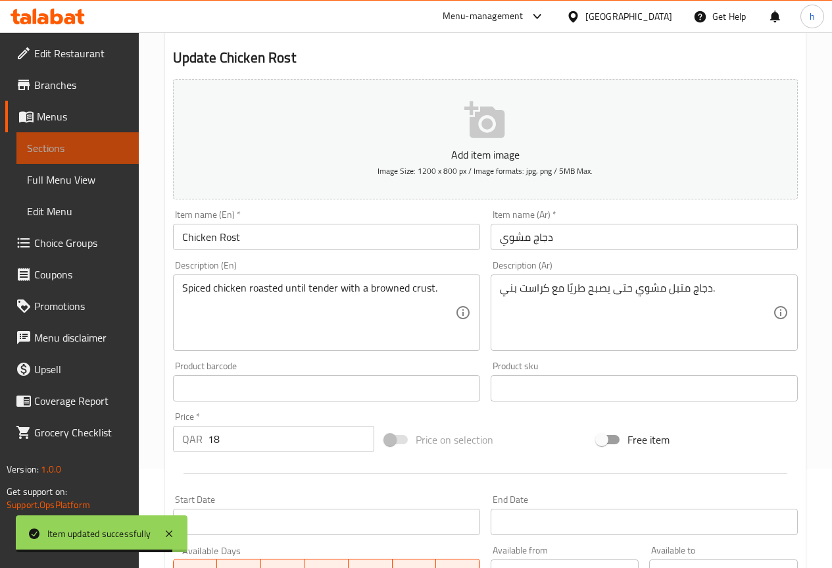
click at [65, 153] on span "Sections" at bounding box center [77, 148] width 101 height 16
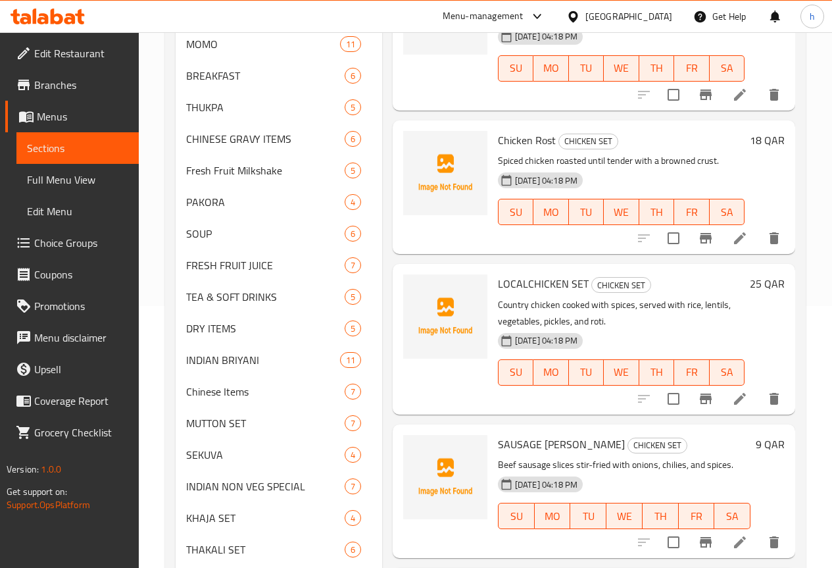
scroll to position [296, 0]
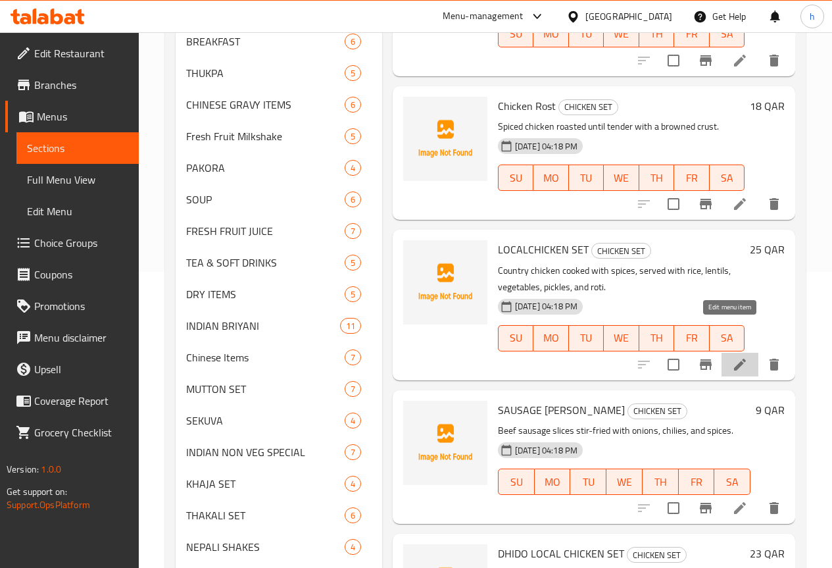
click at [732, 357] on icon at bounding box center [740, 365] width 16 height 16
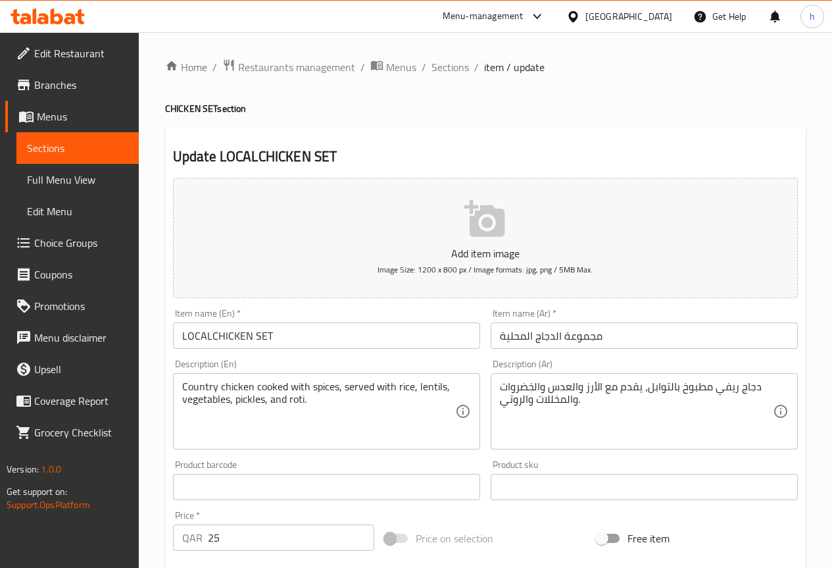
click at [232, 334] on input "LOCALCHICKEN SET" at bounding box center [326, 335] width 307 height 26
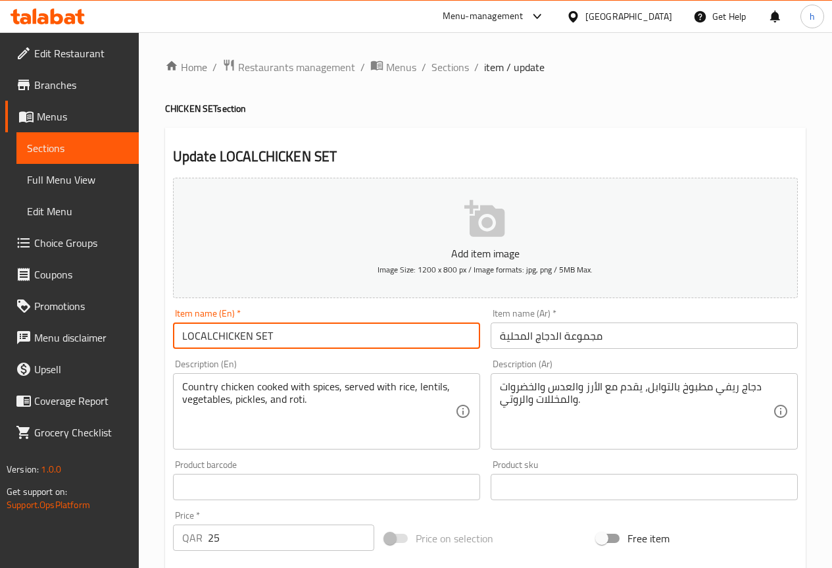
click at [232, 334] on input "LOCALCHICKEN SET" at bounding box center [326, 335] width 307 height 26
click at [213, 338] on input "LOCALCHICKEN SET" at bounding box center [326, 335] width 307 height 26
drag, startPoint x: 220, startPoint y: 336, endPoint x: 254, endPoint y: 338, distance: 34.3
click at [254, 338] on input "LOCAL CHICKEN SET" at bounding box center [326, 335] width 307 height 26
drag, startPoint x: 255, startPoint y: 334, endPoint x: 269, endPoint y: 336, distance: 14.7
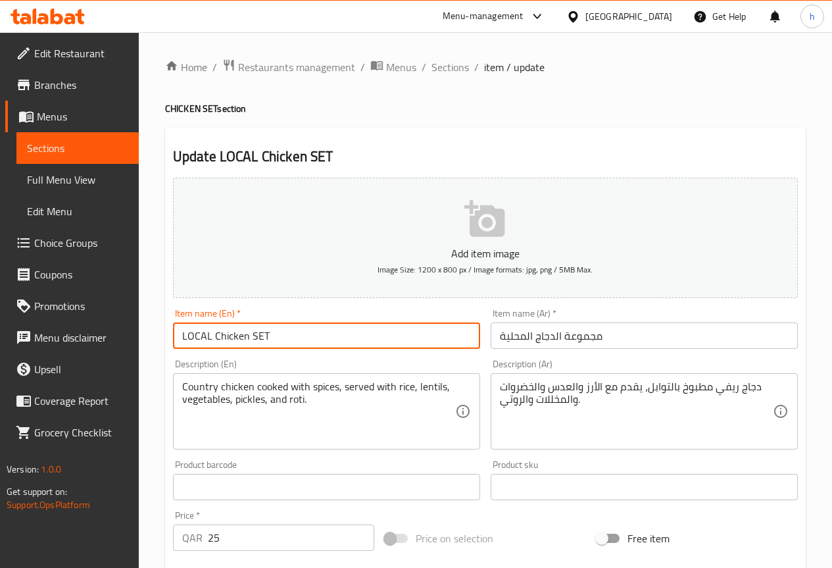
click at [269, 336] on input "LOCAL Chicken SET" at bounding box center [326, 335] width 307 height 26
drag, startPoint x: 187, startPoint y: 334, endPoint x: 209, endPoint y: 336, distance: 22.5
click at [209, 336] on input "LOCAL Chicken Set" at bounding box center [326, 335] width 307 height 26
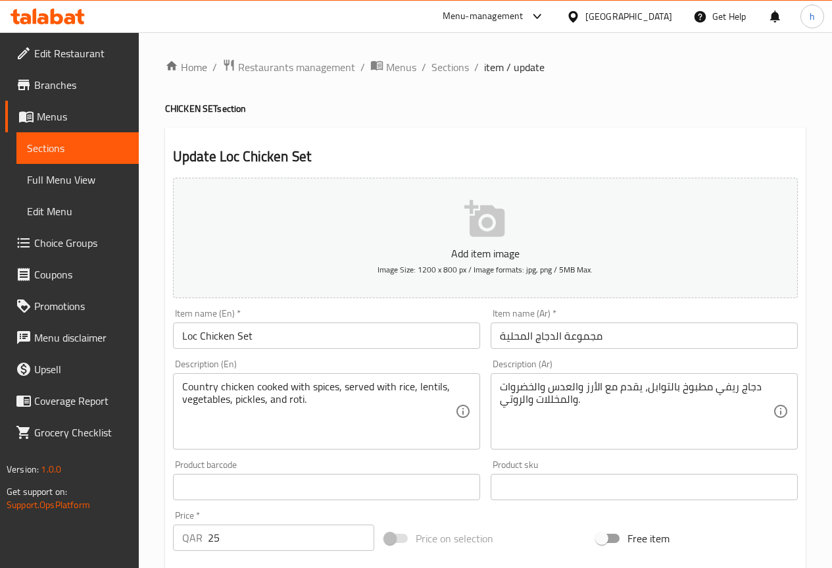
click at [196, 337] on input "Loc Chicken Set" at bounding box center [326, 335] width 307 height 26
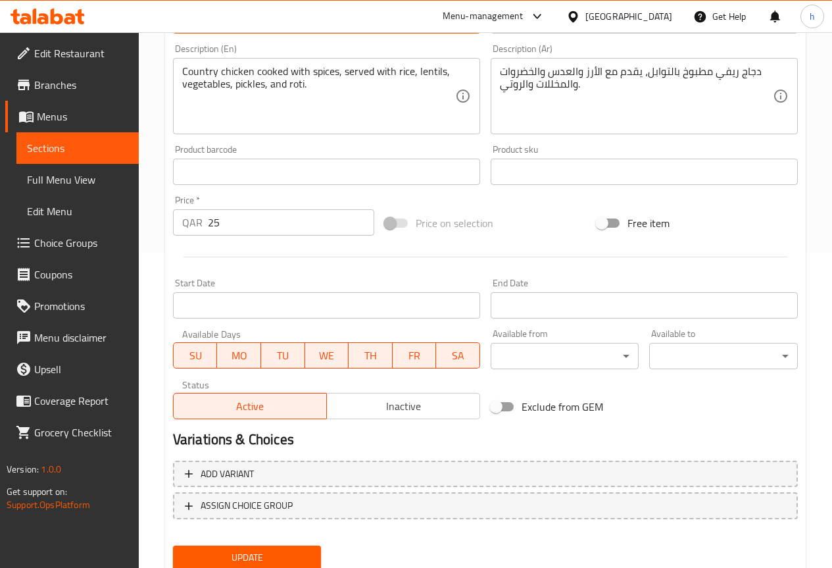
scroll to position [362, 0]
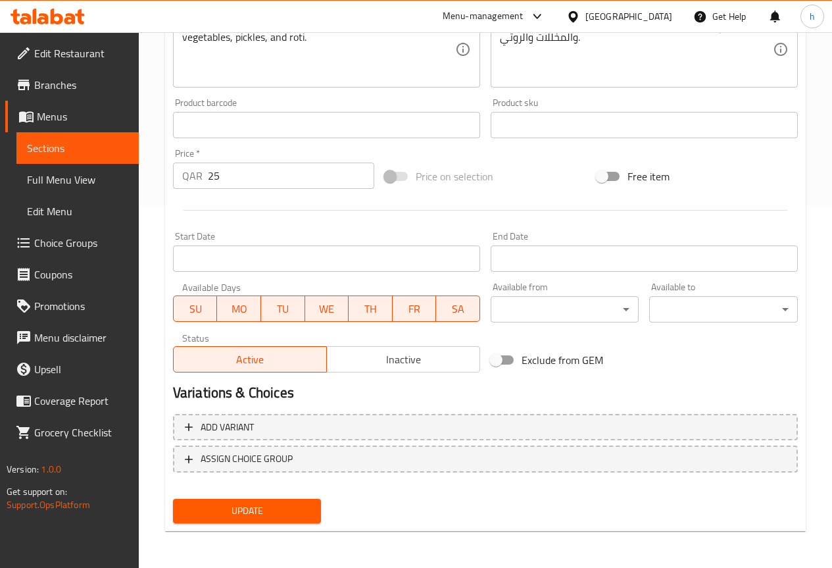
type input "Local Chicken Set"
click at [257, 508] on span "Update" at bounding box center [248, 511] width 128 height 16
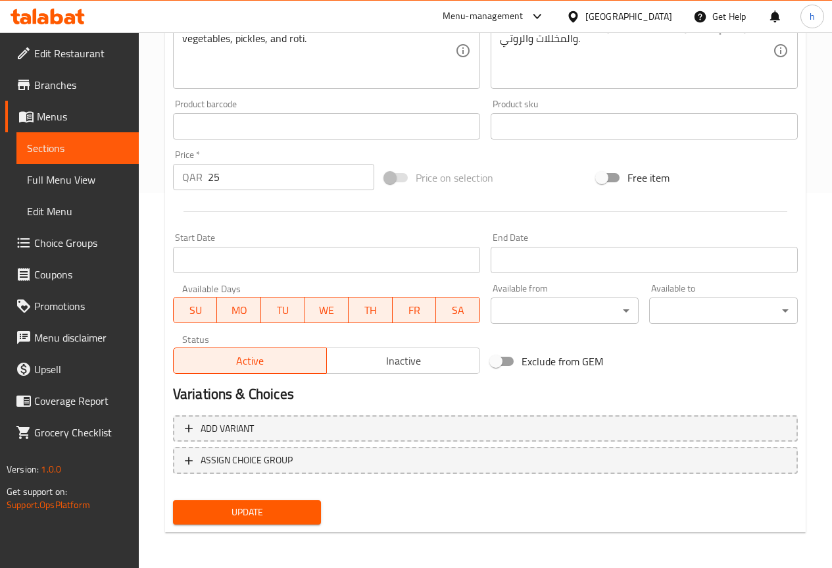
scroll to position [376, 0]
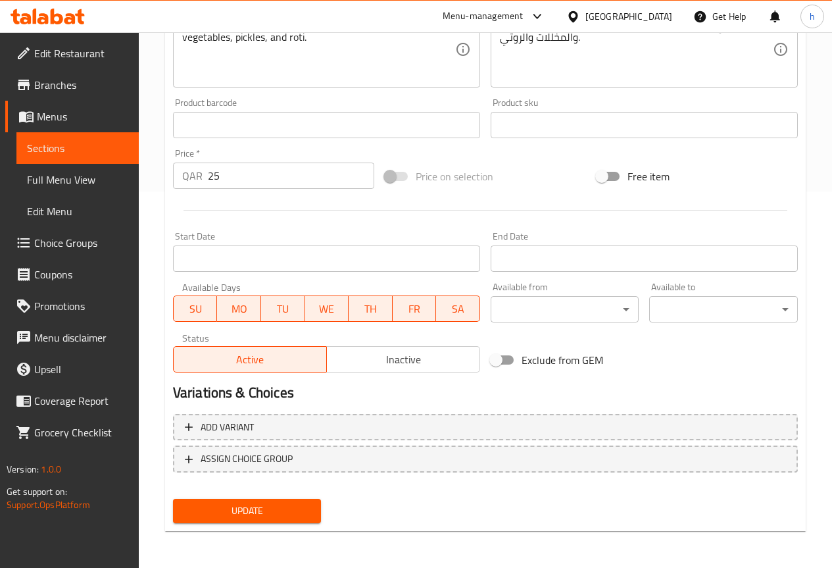
click at [216, 513] on span "Update" at bounding box center [248, 511] width 128 height 16
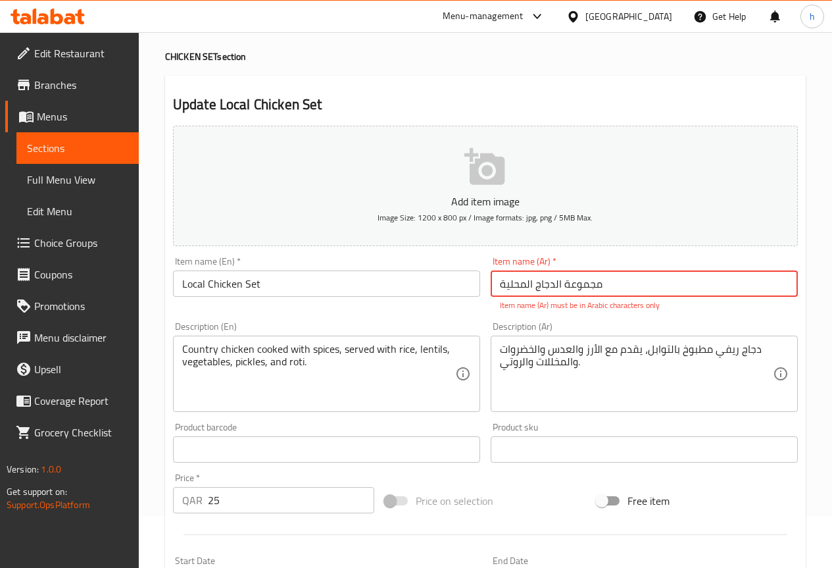
click at [529, 285] on input "مجموعة الدجاج المحلیة" at bounding box center [644, 283] width 307 height 26
click at [499, 284] on input "مجموعة الدجاج المحلیة" at bounding box center [644, 283] width 307 height 26
click at [690, 282] on input "مجموعة الدجاج المحلیة" at bounding box center [644, 283] width 307 height 26
click at [725, 283] on input "مجموعة الدجاج المحلیة" at bounding box center [644, 283] width 307 height 26
click at [750, 282] on input "مجموعة الدجاج المحلیة" at bounding box center [644, 283] width 307 height 26
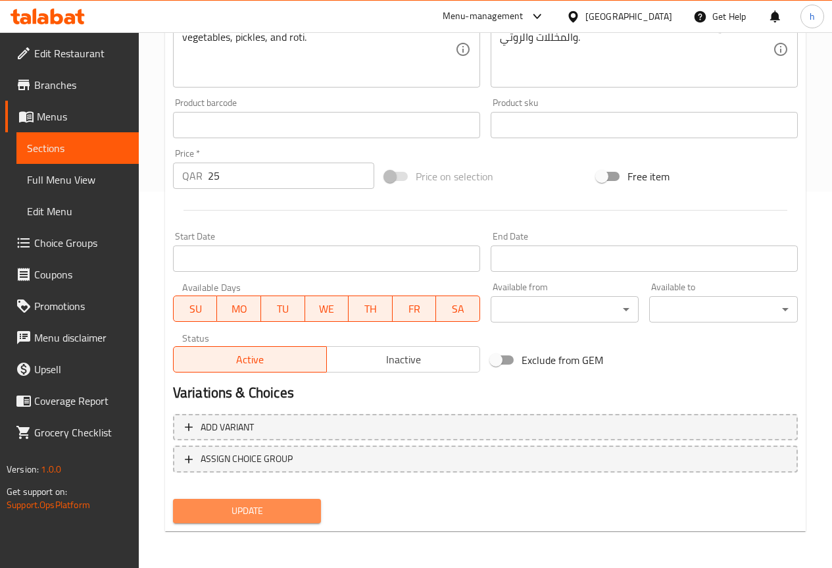
click at [254, 514] on span "Update" at bounding box center [248, 511] width 128 height 16
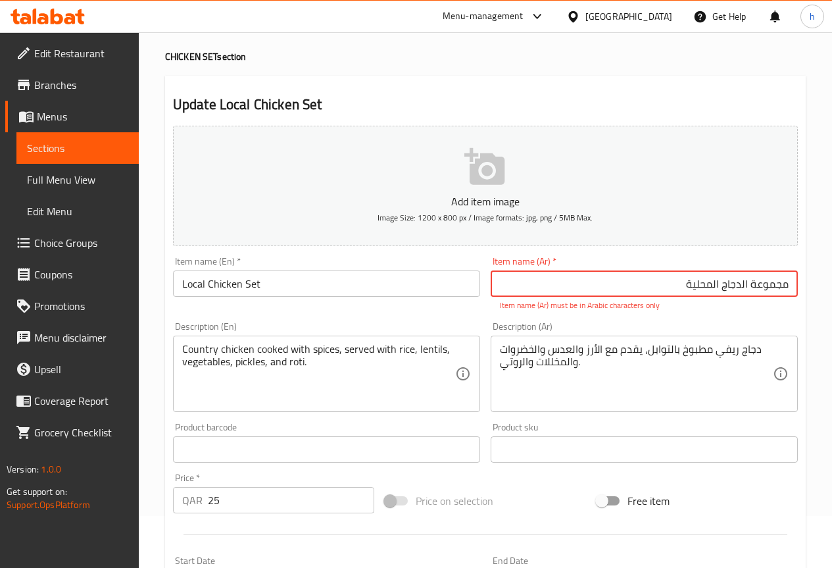
click at [607, 292] on input "مجموعة الدجاج المحلیة" at bounding box center [644, 283] width 307 height 26
type input "مجموعة الدجاج المحلیة"
drag, startPoint x: 788, startPoint y: 284, endPoint x: 686, endPoint y: 290, distance: 101.6
click at [686, 290] on input "مجموعة الدجاج المحلیة" at bounding box center [644, 283] width 307 height 26
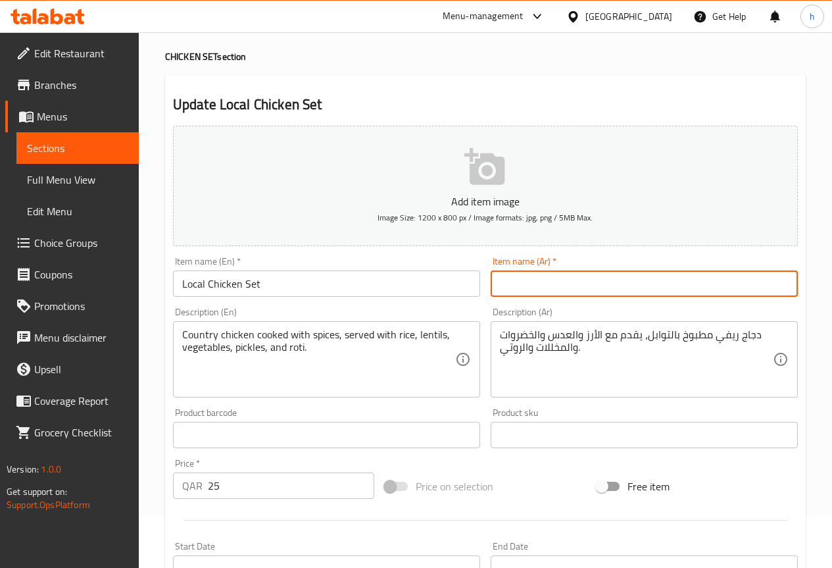
paste input "مجموعة الدجاج المحلیة"
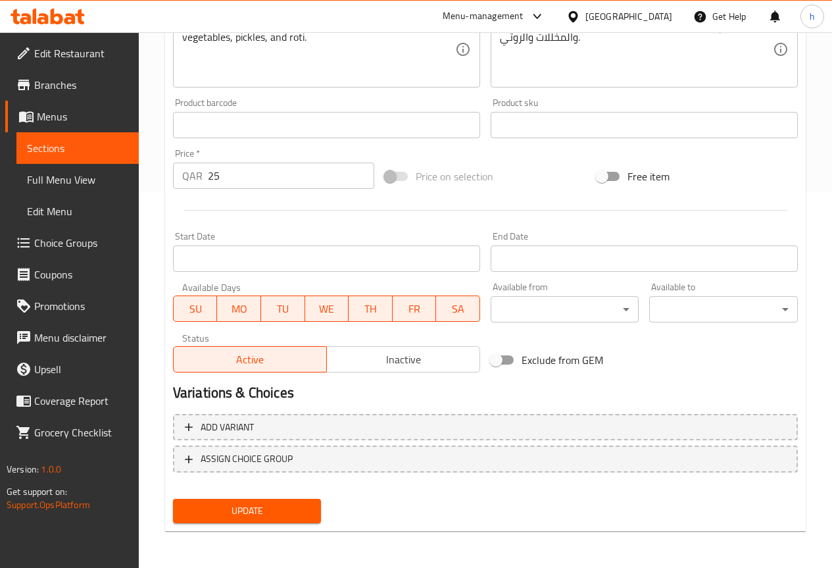
click at [273, 509] on span "Update" at bounding box center [248, 511] width 128 height 16
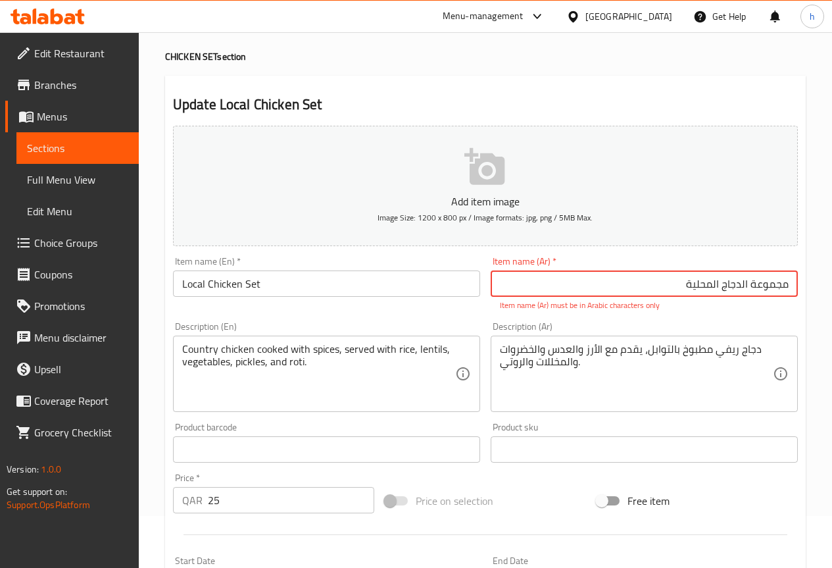
drag, startPoint x: 682, startPoint y: 286, endPoint x: 842, endPoint y: 282, distance: 159.3
click at [832, 282] on html "​ Menu-management [GEOGRAPHIC_DATA] Get Help h Edit Restaurant Branches Menus S…" at bounding box center [416, 232] width 832 height 568
type input "l"
type input "ك"
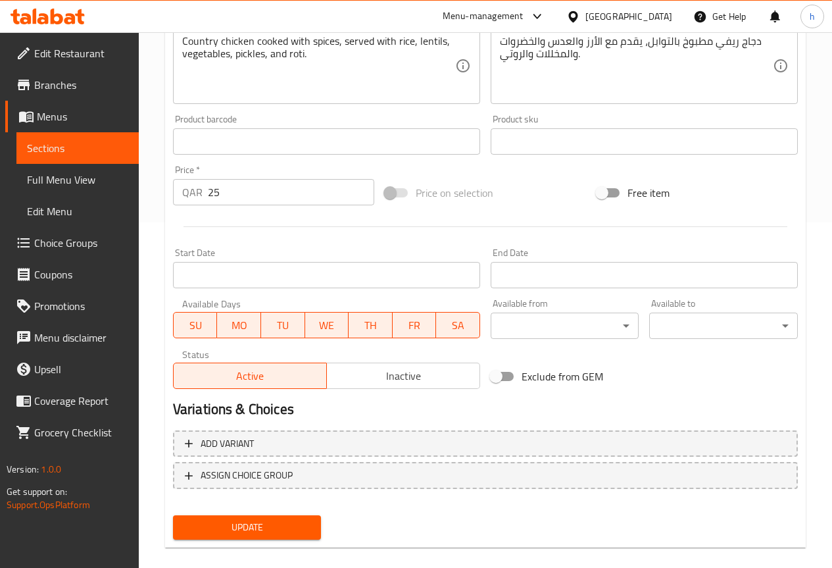
scroll to position [362, 0]
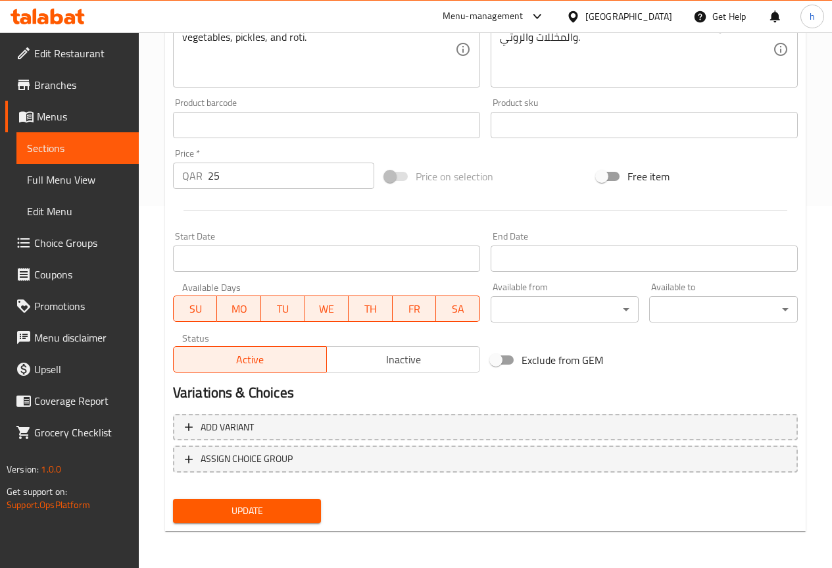
type input "مجموعة الدجاج المحلية"
click at [256, 512] on span "Update" at bounding box center [248, 511] width 128 height 16
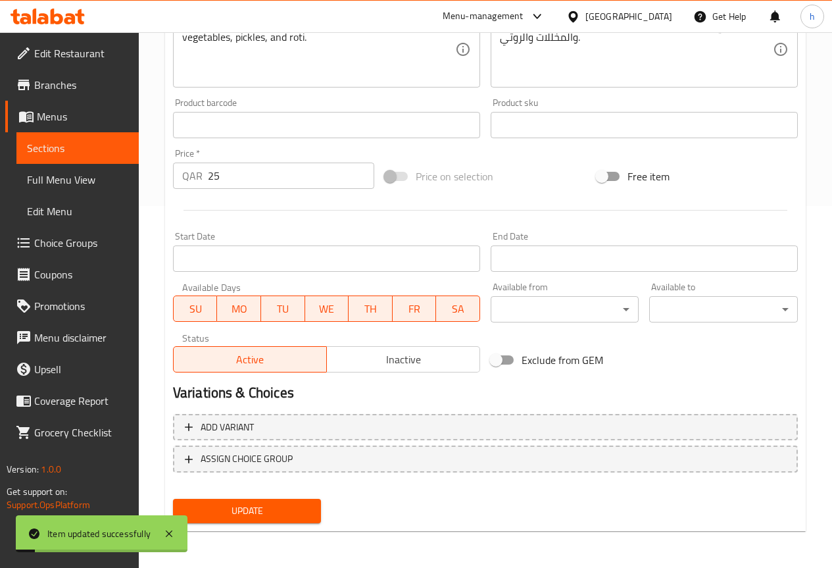
click at [57, 150] on span "Sections" at bounding box center [77, 148] width 101 height 16
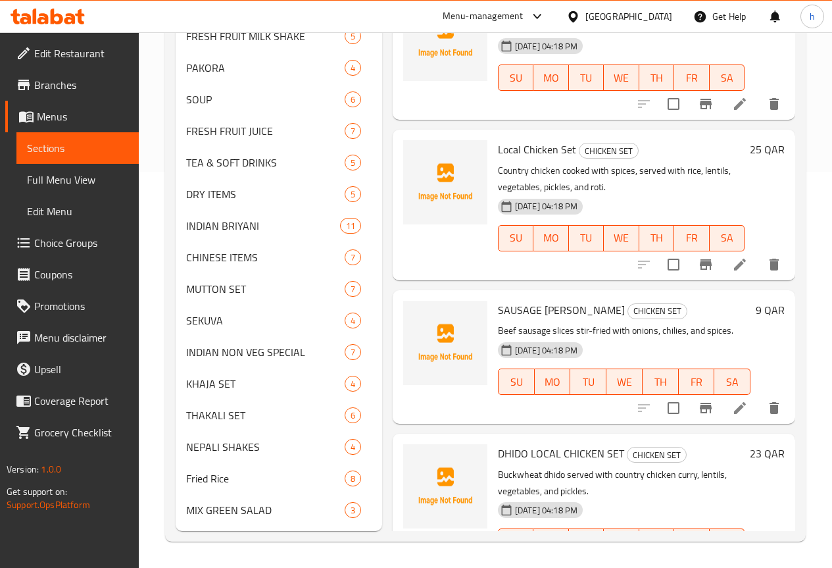
scroll to position [416, 0]
click at [732, 400] on icon at bounding box center [740, 408] width 16 height 16
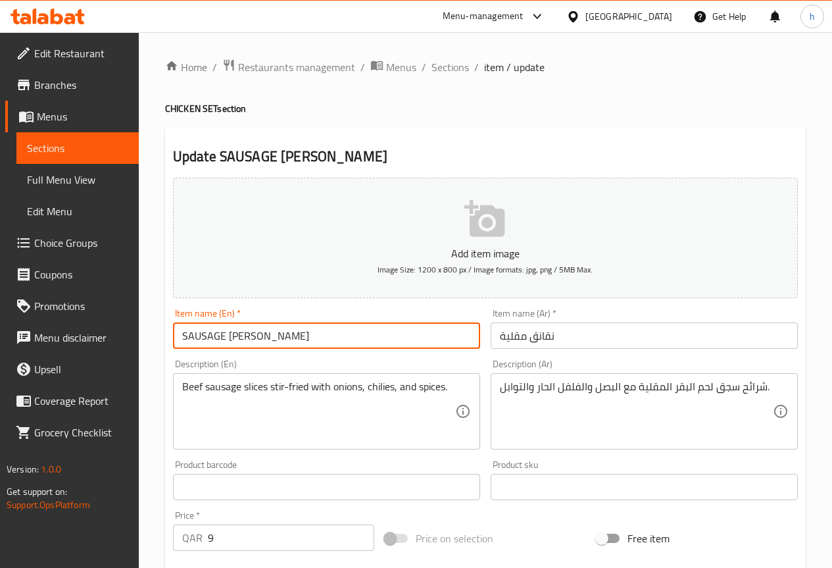
drag, startPoint x: 188, startPoint y: 336, endPoint x: 222, endPoint y: 342, distance: 34.6
click at [222, 342] on input "SAUSAGE [PERSON_NAME]" at bounding box center [326, 335] width 307 height 26
drag, startPoint x: 227, startPoint y: 334, endPoint x: 240, endPoint y: 336, distance: 13.3
click at [240, 336] on input "Sausage FRY" at bounding box center [326, 335] width 307 height 26
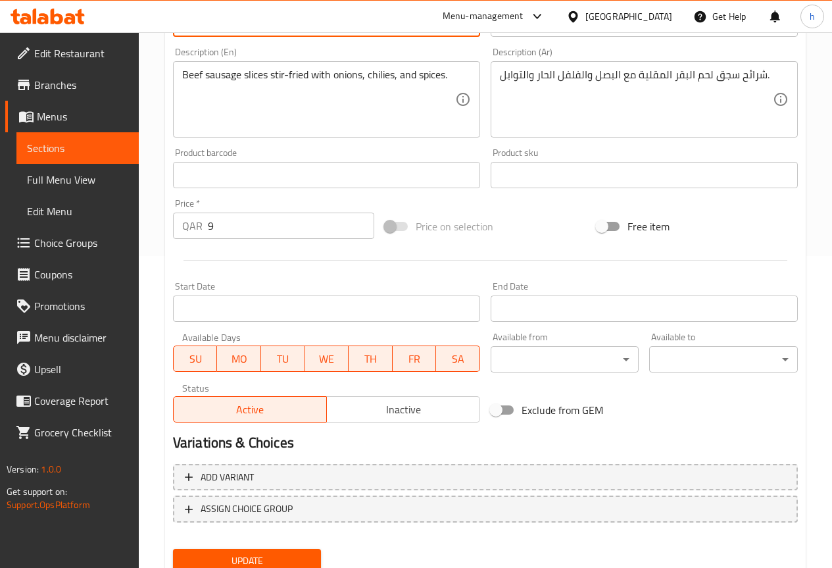
scroll to position [362, 0]
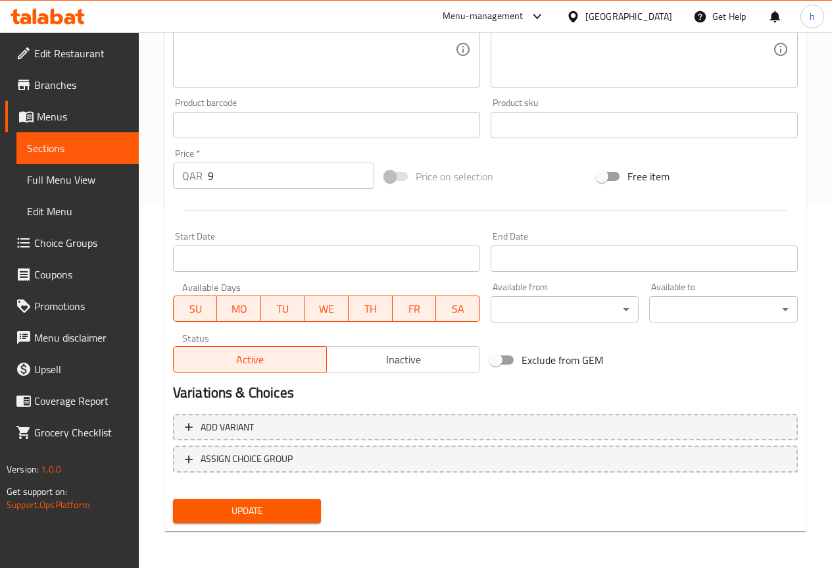
type input "Sausage Fry"
click at [256, 505] on span "Update" at bounding box center [248, 511] width 128 height 16
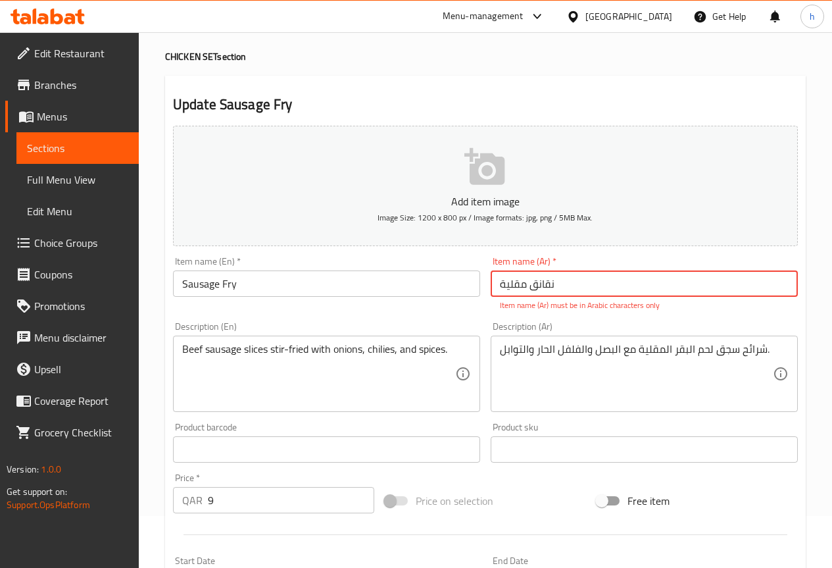
drag, startPoint x: 499, startPoint y: 282, endPoint x: 594, endPoint y: 283, distance: 94.8
click at [594, 283] on input "نقانق مقلیة" at bounding box center [644, 283] width 307 height 26
type input "k"
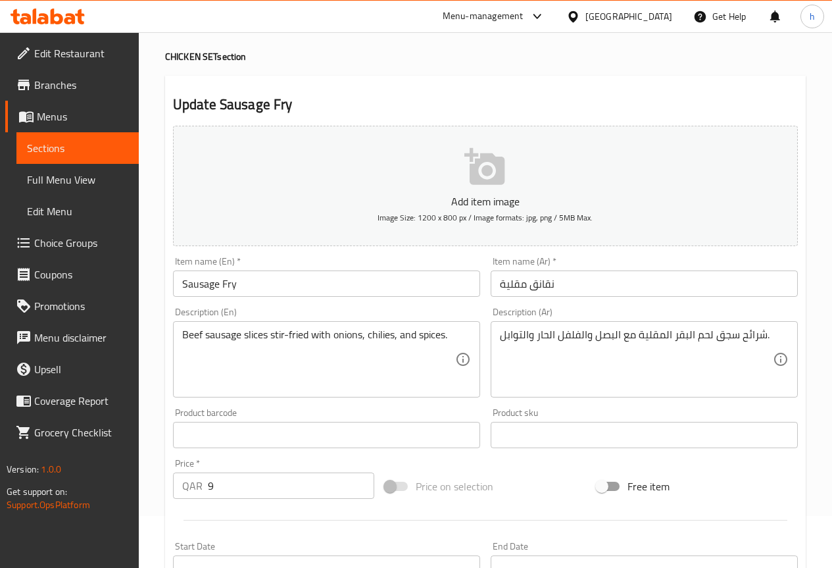
click at [542, 290] on input "نقانق مقلية" at bounding box center [644, 283] width 307 height 26
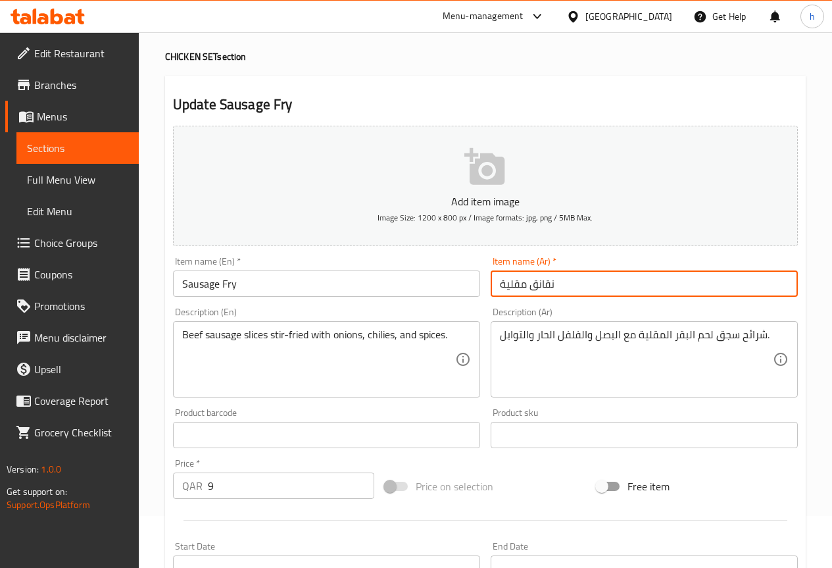
click at [542, 290] on input "نقانق مقلية" at bounding box center [644, 283] width 307 height 26
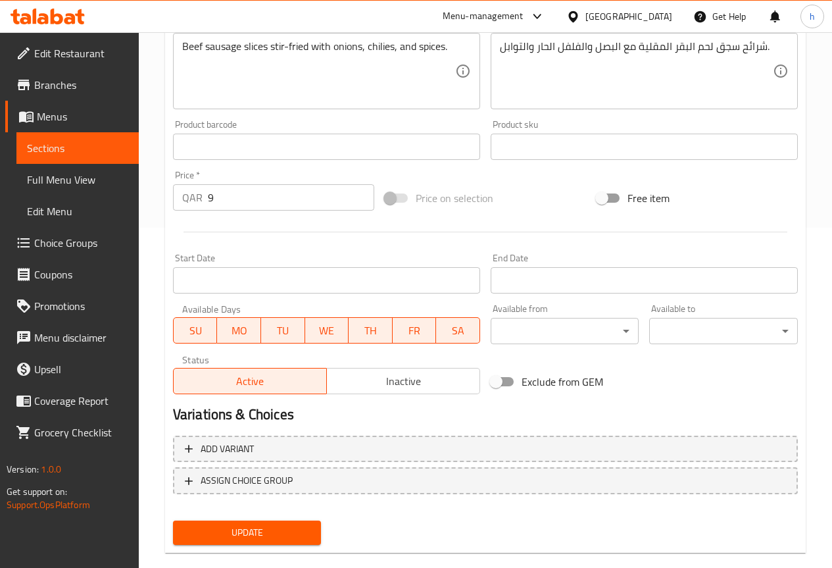
scroll to position [362, 0]
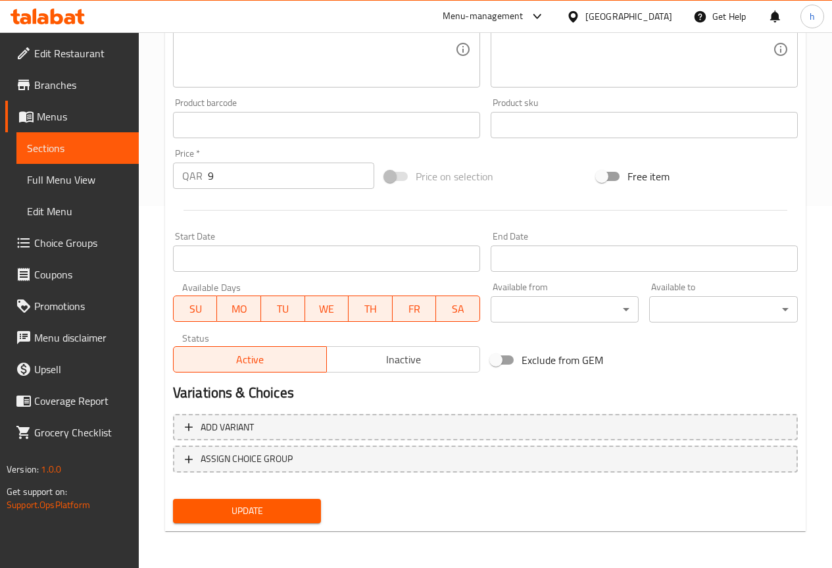
type input "سجق مقلية"
click at [263, 517] on span "Update" at bounding box center [248, 511] width 128 height 16
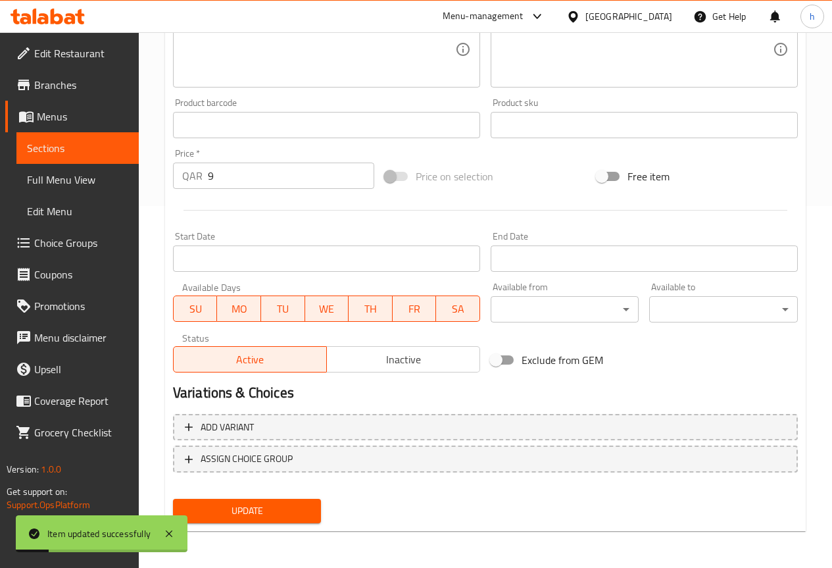
click at [55, 147] on span "Sections" at bounding box center [77, 148] width 101 height 16
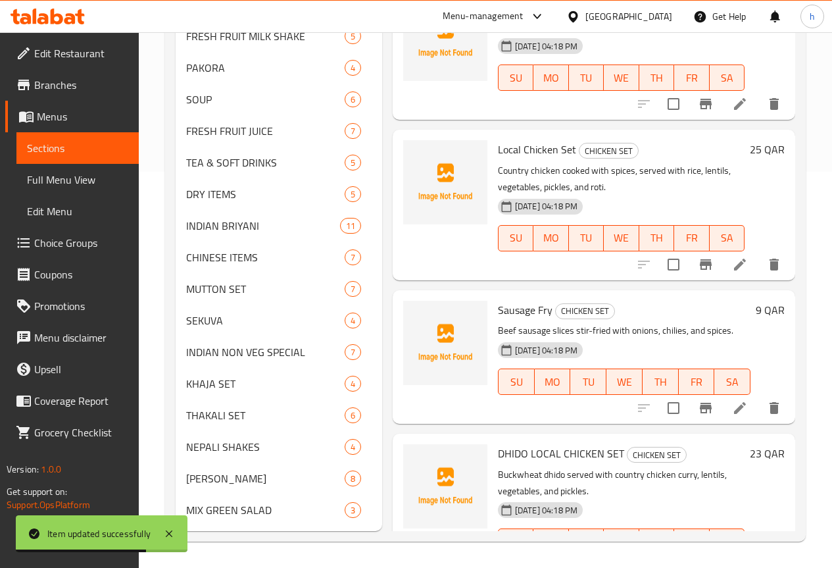
scroll to position [416, 0]
click at [734, 562] on icon at bounding box center [740, 568] width 12 height 12
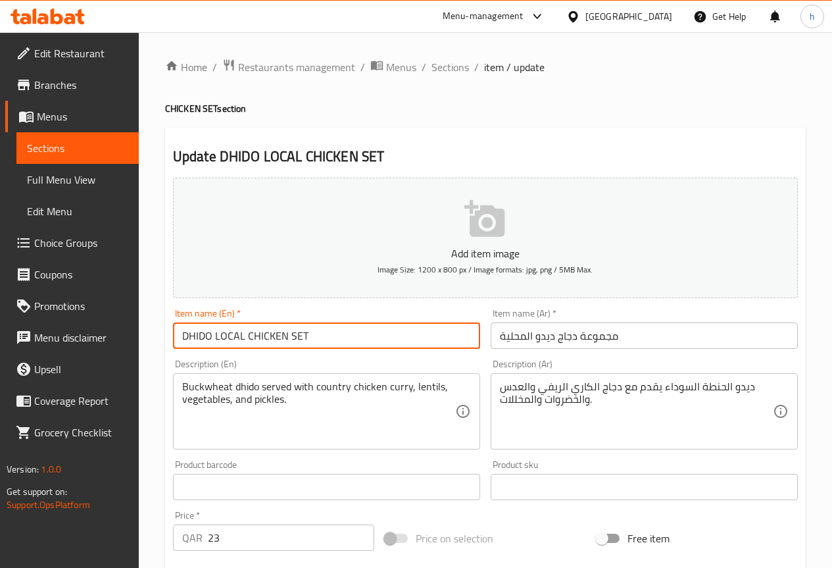
drag, startPoint x: 188, startPoint y: 334, endPoint x: 210, endPoint y: 340, distance: 23.0
click at [210, 340] on input "DHIDO LOCAL CHICKEN SET" at bounding box center [326, 335] width 307 height 26
drag, startPoint x: 213, startPoint y: 336, endPoint x: 226, endPoint y: 336, distance: 13.8
click at [230, 338] on input "Dhido LOCAL CHICKEN SET" at bounding box center [326, 335] width 307 height 26
click at [218, 334] on input "Dhido LOCAL CHICKEN SET" at bounding box center [326, 335] width 307 height 26
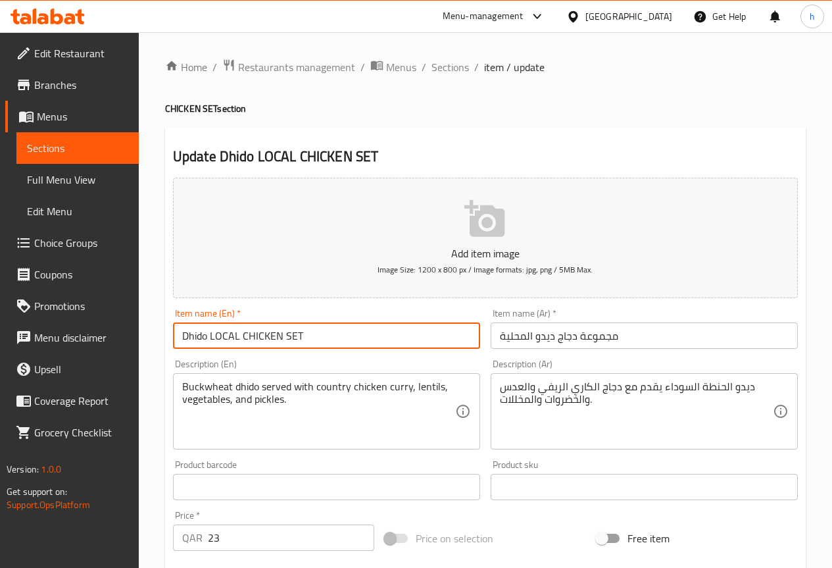
drag, startPoint x: 215, startPoint y: 334, endPoint x: 240, endPoint y: 342, distance: 26.2
click at [240, 342] on input "Dhido LOCAL CHICKEN SET" at bounding box center [326, 335] width 307 height 26
drag, startPoint x: 241, startPoint y: 333, endPoint x: 272, endPoint y: 340, distance: 32.4
click at [272, 340] on input "Dhido Local CHICKEN SET" at bounding box center [326, 335] width 307 height 26
drag, startPoint x: 276, startPoint y: 334, endPoint x: 291, endPoint y: 339, distance: 15.4
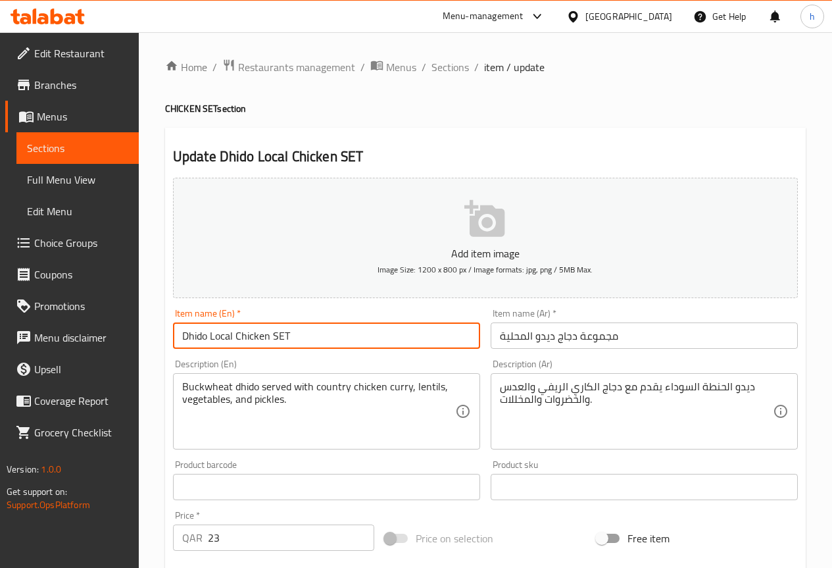
click at [291, 339] on input "Dhido Local Chicken SET" at bounding box center [326, 335] width 307 height 26
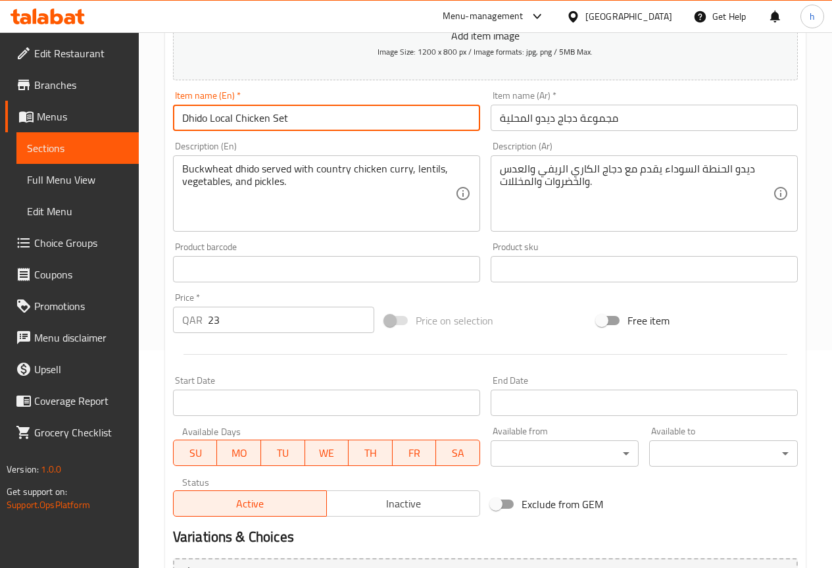
scroll to position [263, 0]
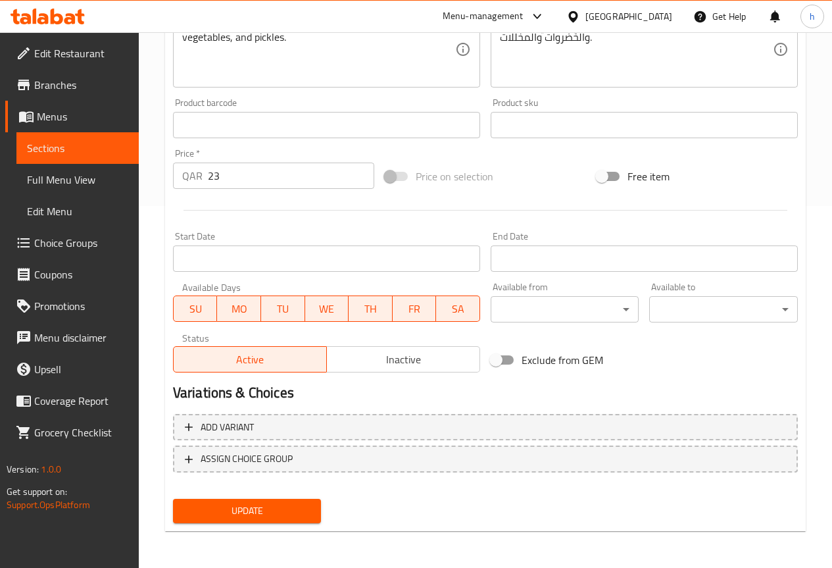
type input "Dhido Local Chicken Set"
click at [252, 511] on span "Update" at bounding box center [248, 511] width 128 height 16
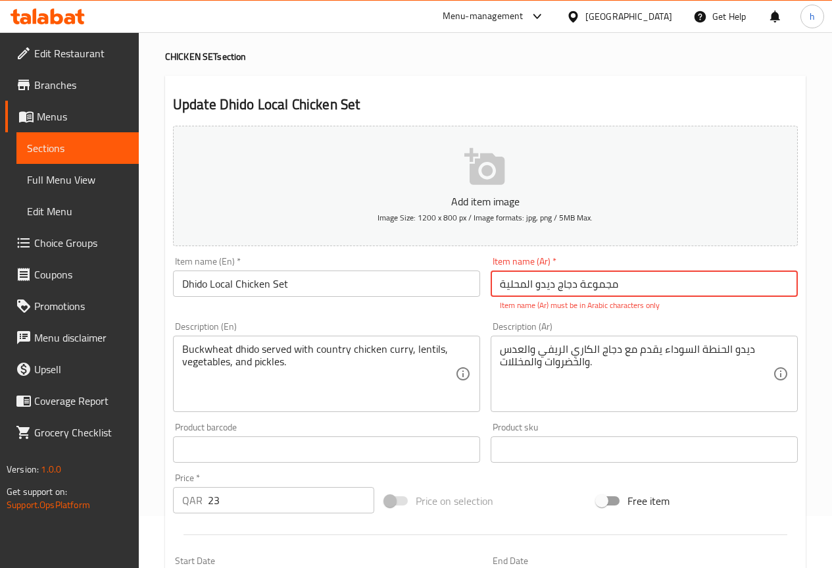
drag, startPoint x: 504, startPoint y: 283, endPoint x: 638, endPoint y: 287, distance: 134.3
click at [638, 287] on input "مجموعة دجاج دیدو المحلیة" at bounding box center [644, 283] width 307 height 26
type input "l"
type input "ك"
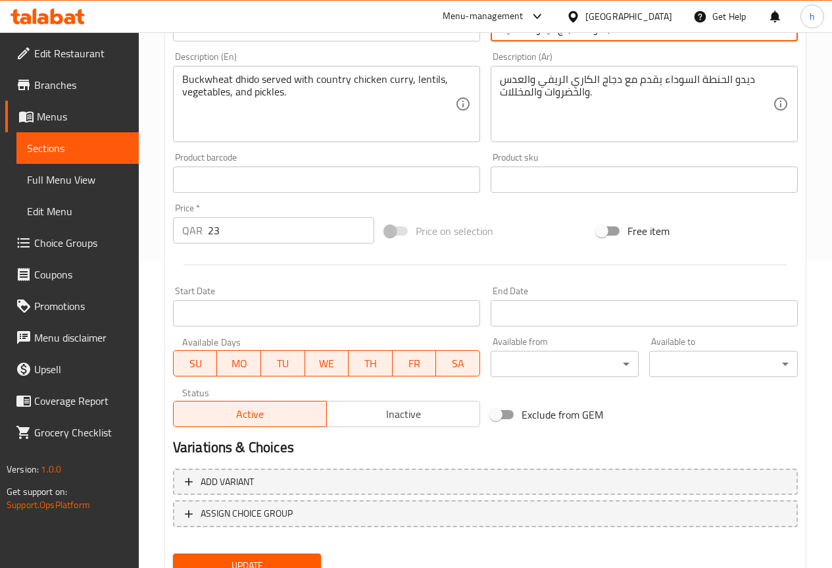
scroll to position [362, 0]
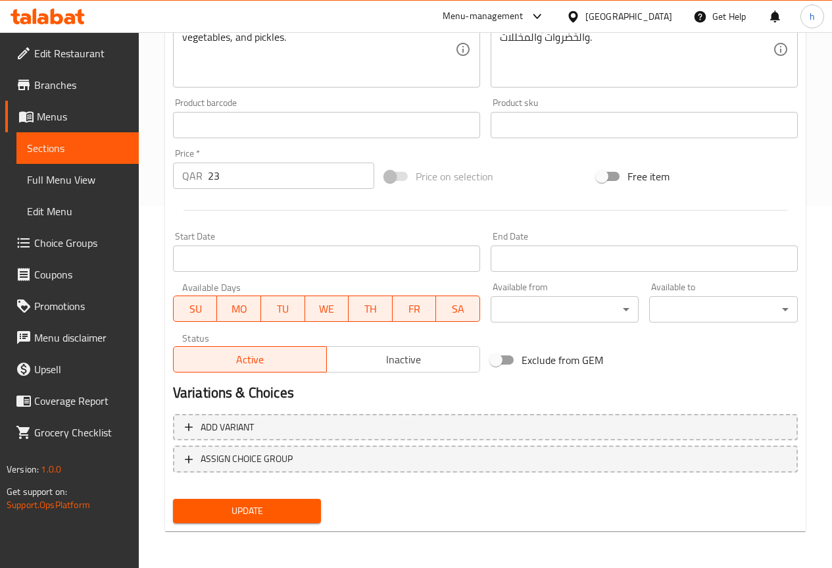
type input "مجموعة دجاج ديدو المحلية"
click at [263, 507] on span "Update" at bounding box center [248, 511] width 128 height 16
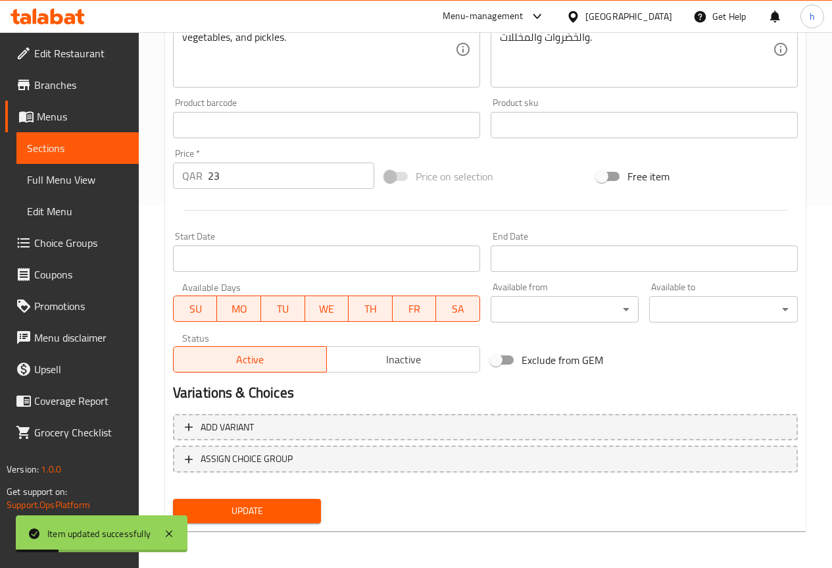
click at [55, 152] on span "Sections" at bounding box center [77, 148] width 101 height 16
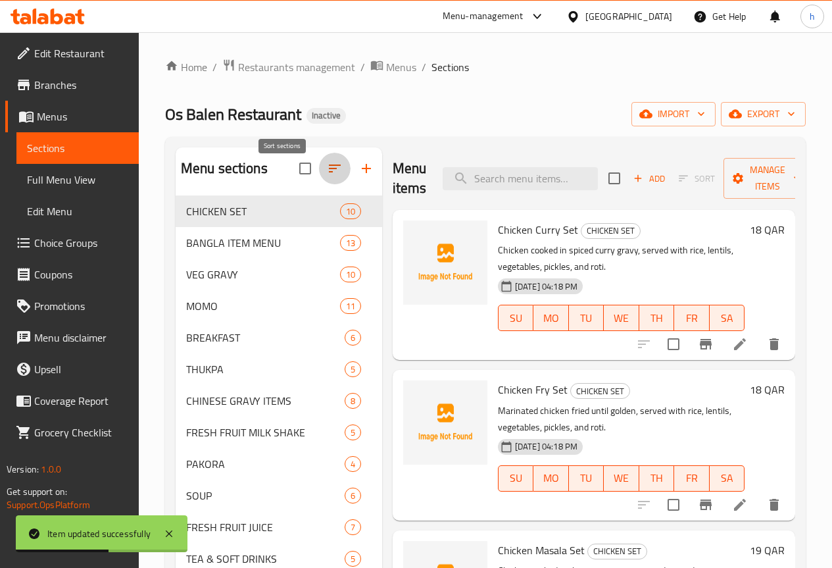
click at [327, 176] on icon "button" at bounding box center [335, 169] width 16 height 16
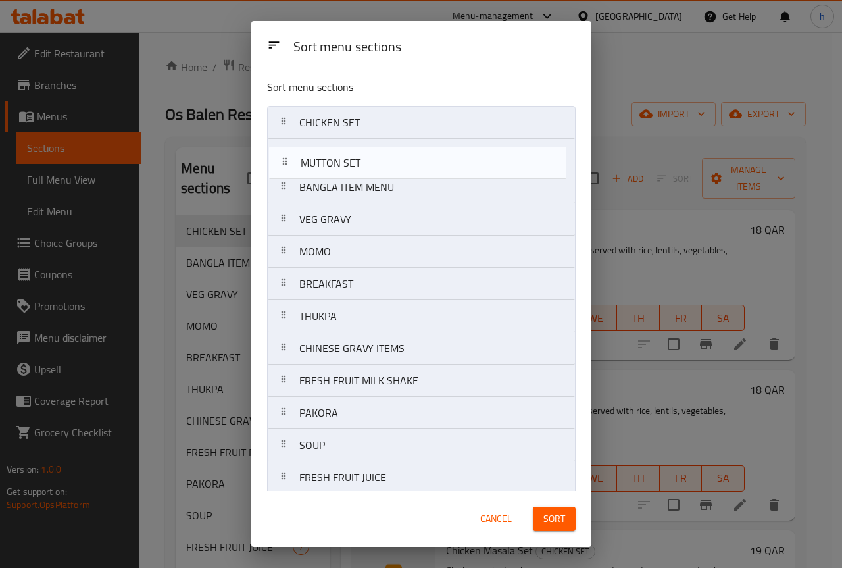
drag, startPoint x: 284, startPoint y: 409, endPoint x: 285, endPoint y: 159, distance: 250.1
click at [285, 159] on nav "CHICKEN SET BANGLA ITEM MENU VEG GRAVY MOMO BREAKFAST THUKPA CHINESE GRAVY ITEM…" at bounding box center [421, 477] width 309 height 743
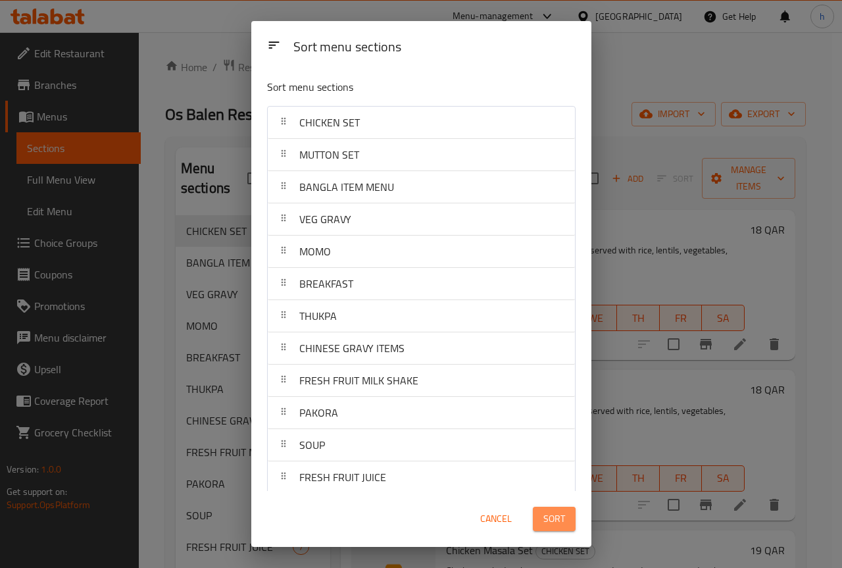
click at [549, 517] on span "Sort" at bounding box center [555, 519] width 22 height 16
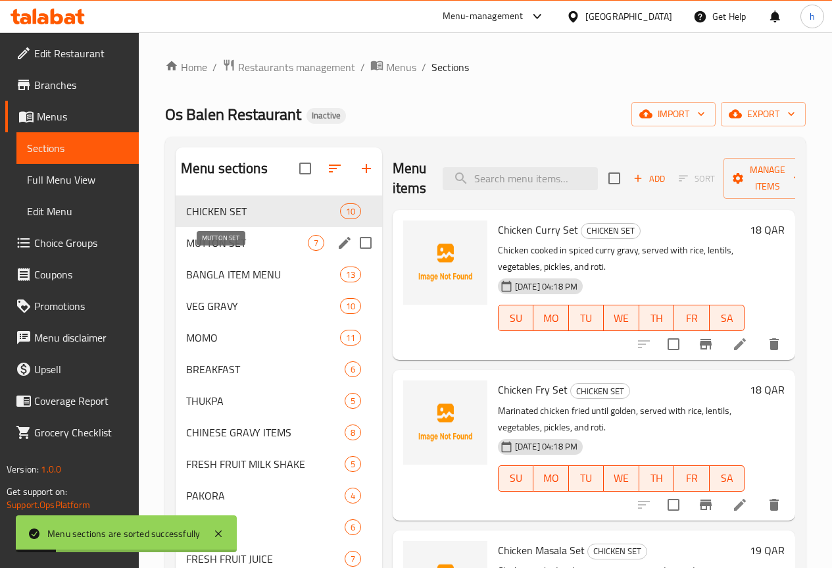
click at [242, 251] on span "MUTTON SET" at bounding box center [247, 243] width 122 height 16
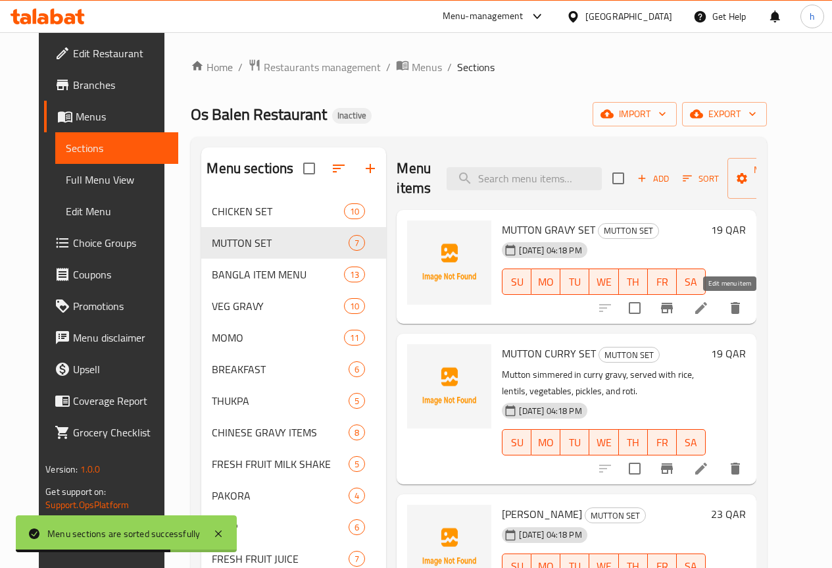
click at [709, 314] on icon at bounding box center [702, 308] width 16 height 16
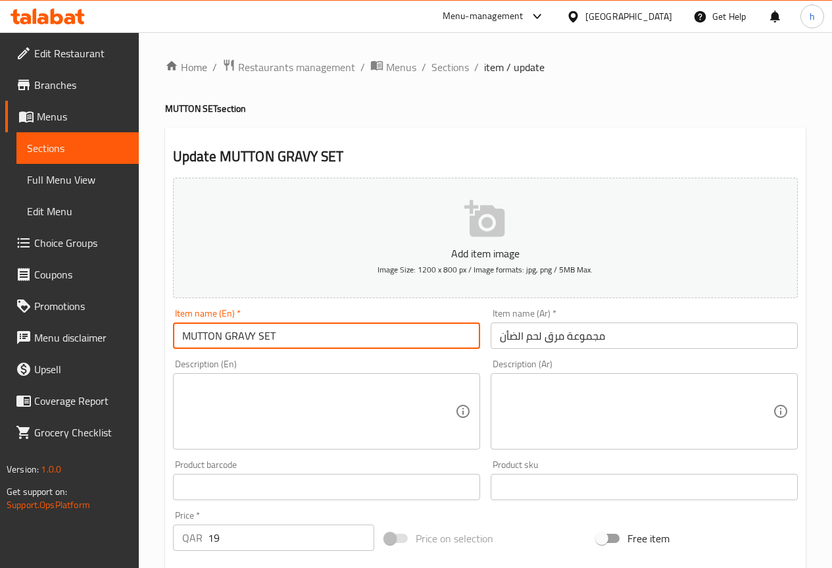
drag, startPoint x: 191, startPoint y: 334, endPoint x: 222, endPoint y: 338, distance: 30.4
click at [222, 338] on input "MUTTON GRAVY SET" at bounding box center [326, 335] width 307 height 26
drag, startPoint x: 224, startPoint y: 336, endPoint x: 245, endPoint y: 338, distance: 21.2
click at [245, 338] on input "Mutton GRAVY SET" at bounding box center [326, 335] width 307 height 26
drag, startPoint x: 251, startPoint y: 333, endPoint x: 270, endPoint y: 333, distance: 18.4
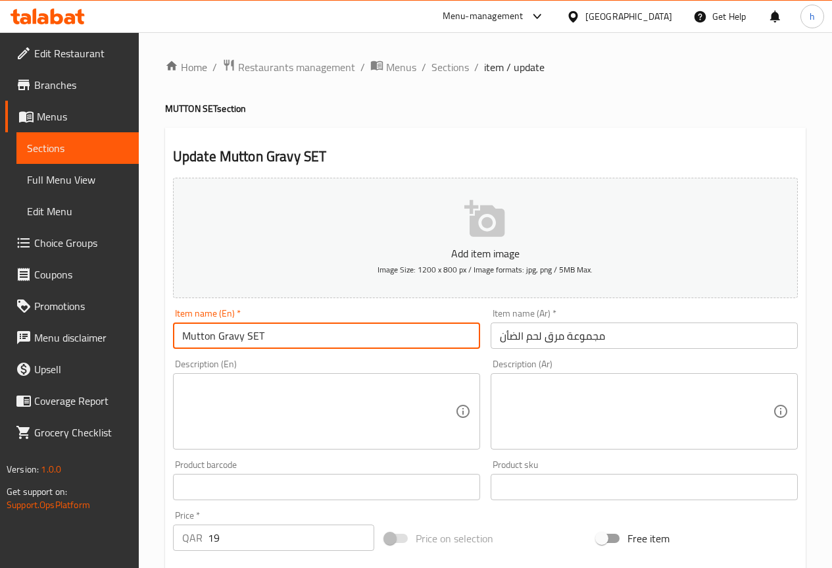
click at [270, 333] on input "Mutton Gravy SET" at bounding box center [326, 335] width 307 height 26
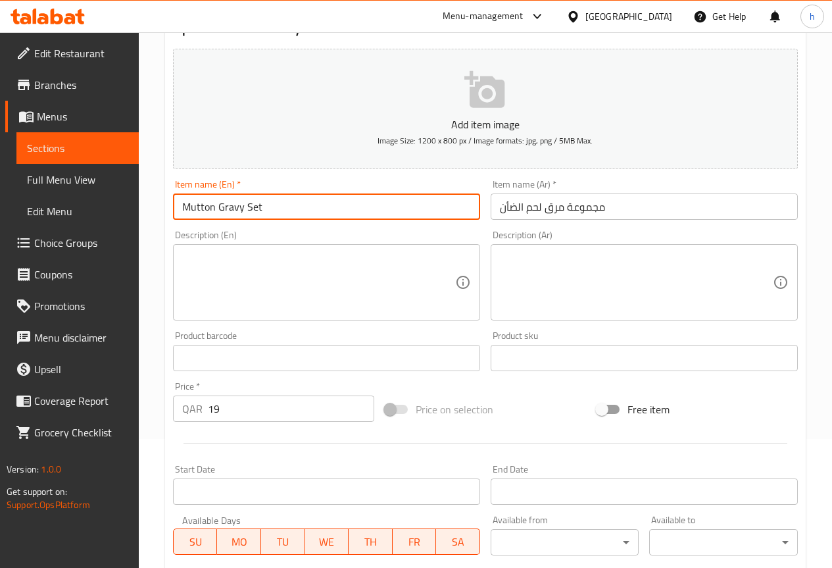
scroll to position [99, 0]
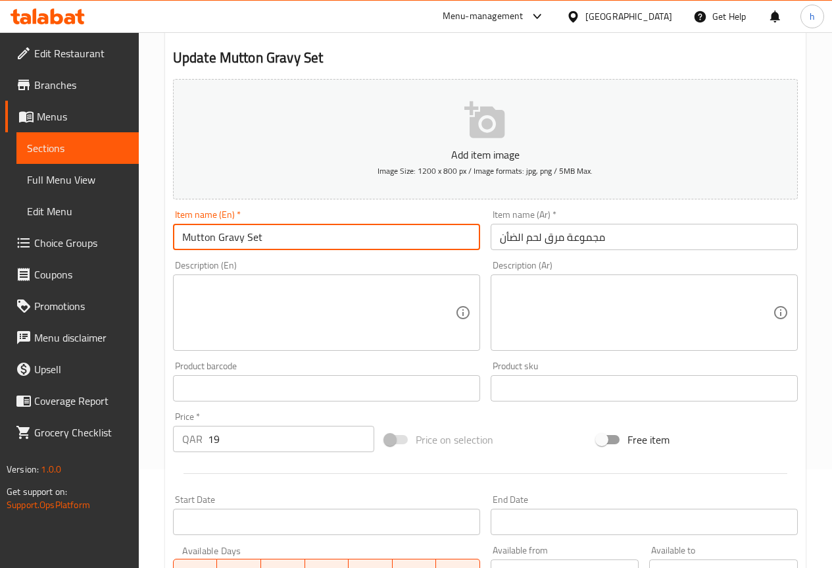
type input "Mutton Gravy Set"
click at [230, 234] on input "Mutton Gravy Set" at bounding box center [326, 237] width 307 height 26
click at [555, 238] on input "مجموعة مرق لحم الضأن" at bounding box center [644, 237] width 307 height 26
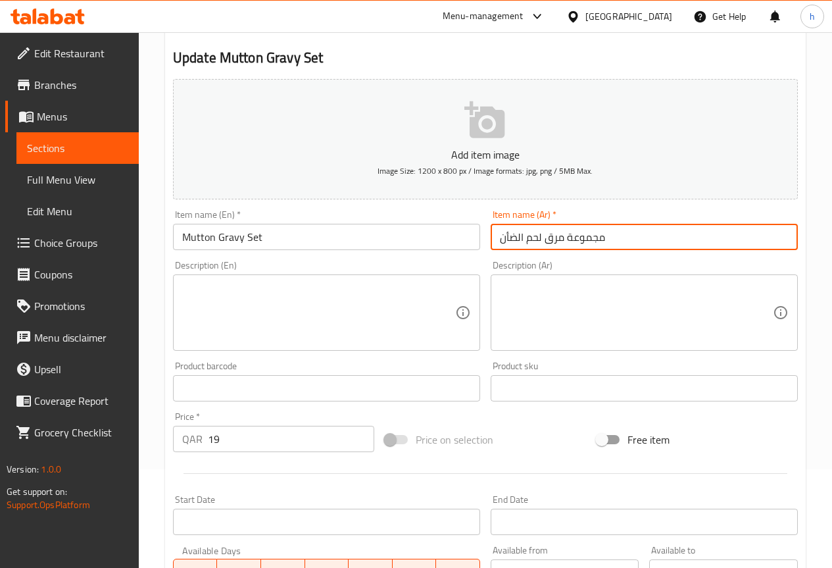
click at [555, 238] on input "مجموعة مرق لحم الضأن" at bounding box center [644, 237] width 307 height 26
paste input "جريفى"
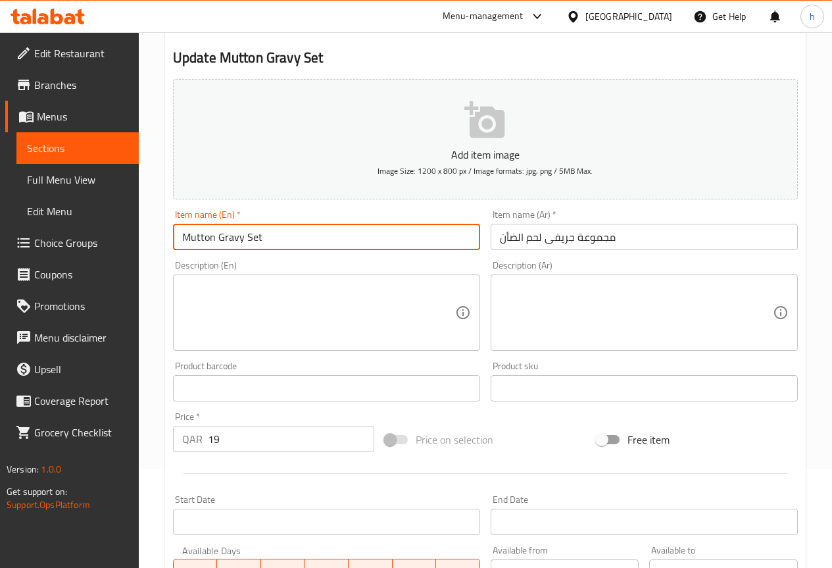
click at [190, 234] on input "Mutton Gravy Set" at bounding box center [326, 237] width 307 height 26
click at [511, 237] on input "مجموعة جريفى لحم الضأن" at bounding box center [644, 237] width 307 height 26
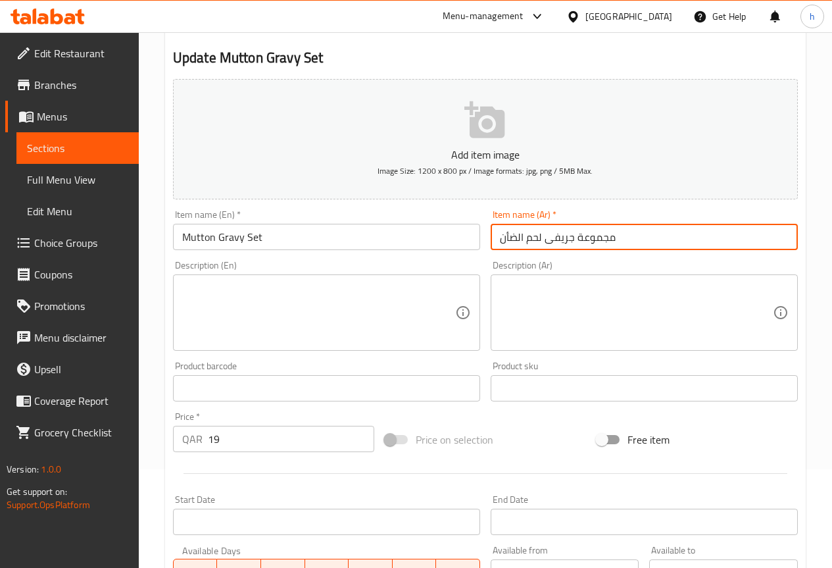
click at [511, 237] on input "مجموعة جريفى لحم الضأن" at bounding box center [644, 237] width 307 height 26
paste input "نم"
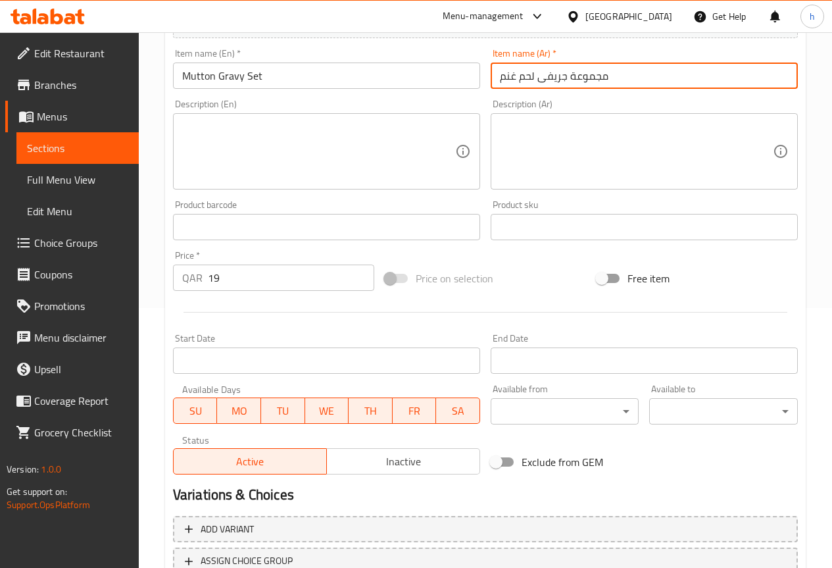
scroll to position [165, 0]
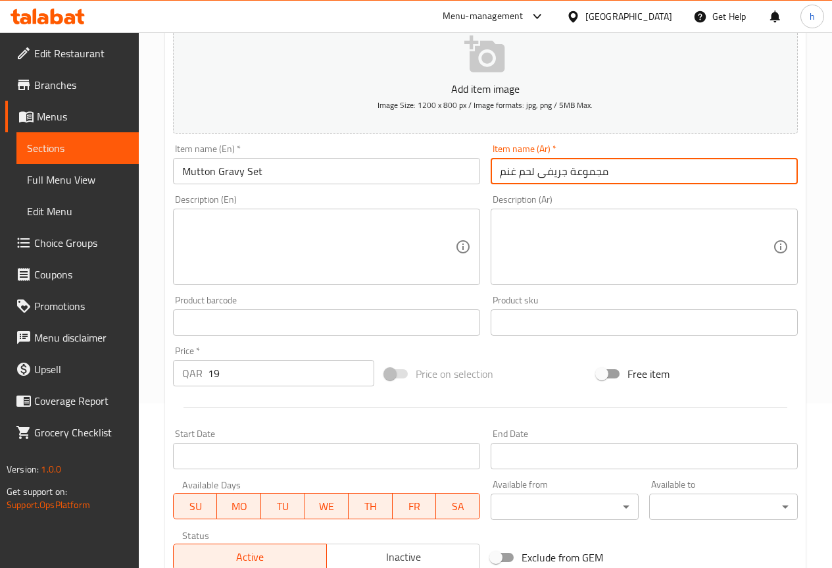
type input "مجموعة جريفى لحم غنم"
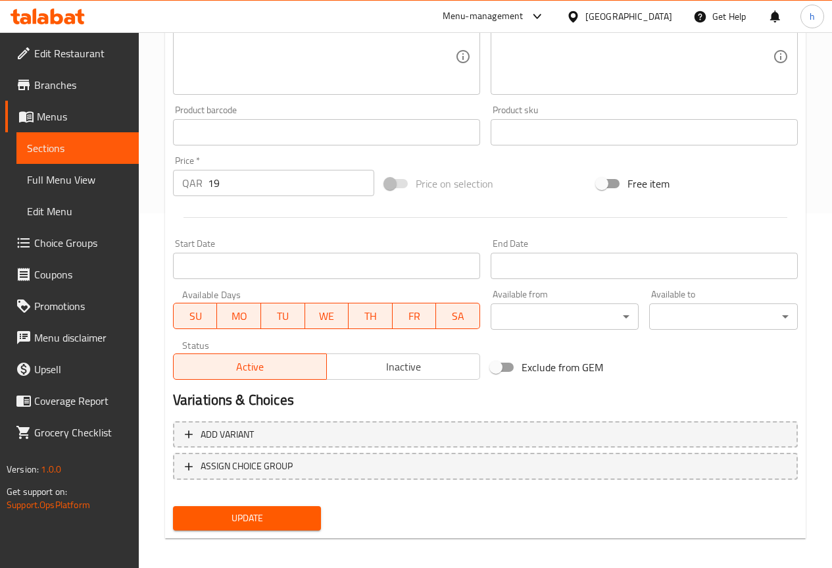
scroll to position [362, 0]
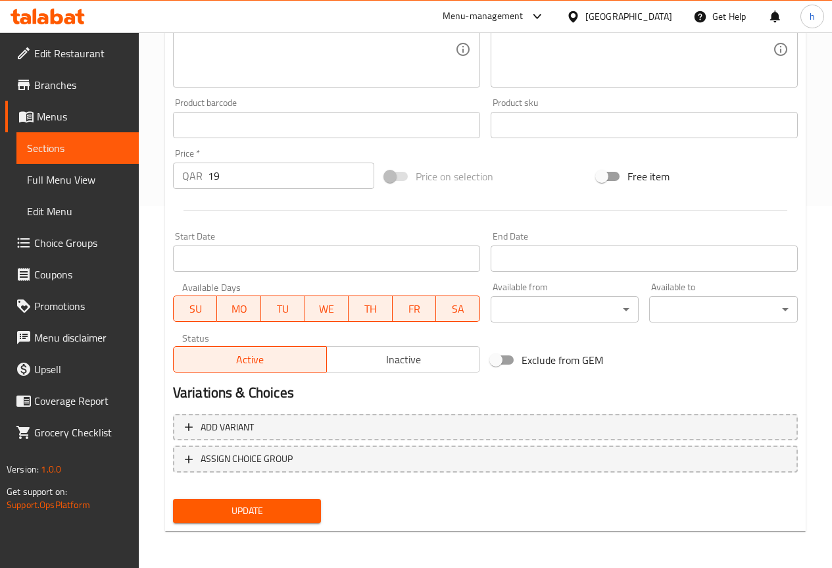
click at [265, 512] on span "Update" at bounding box center [248, 511] width 128 height 16
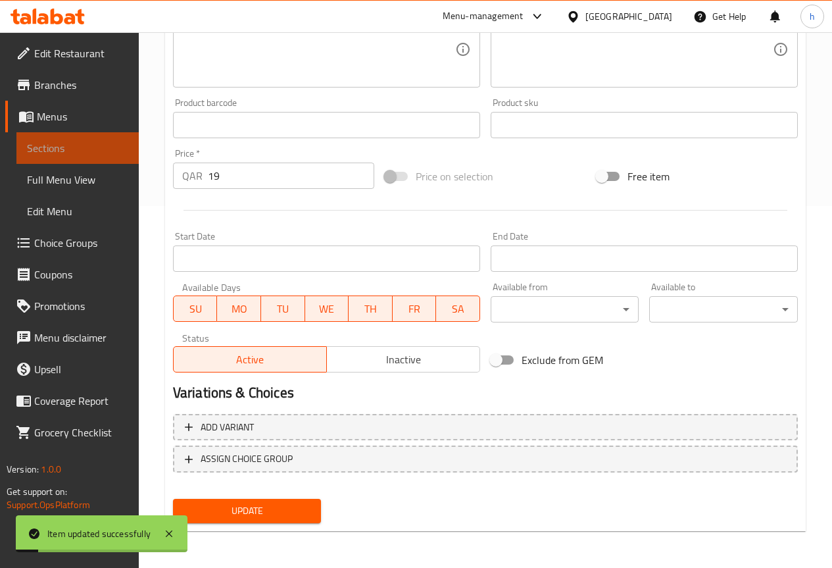
click at [63, 140] on span "Sections" at bounding box center [77, 148] width 101 height 16
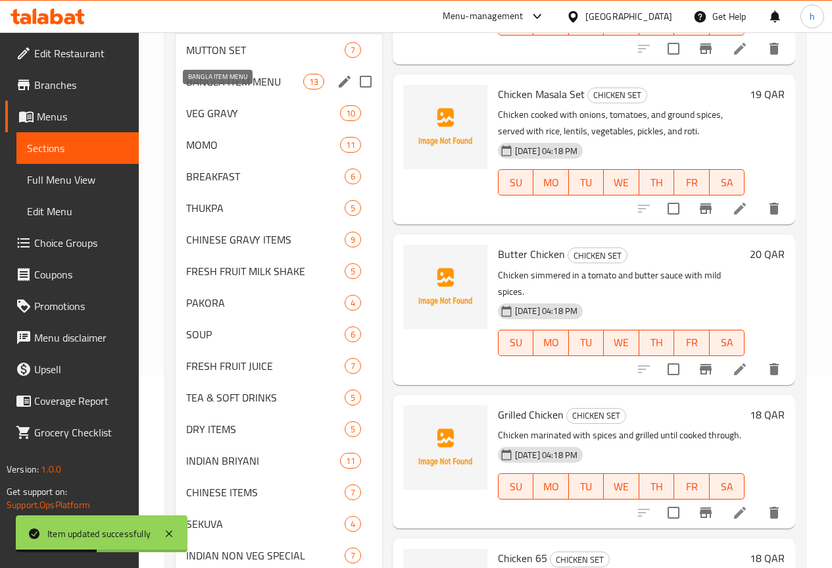
scroll to position [165, 0]
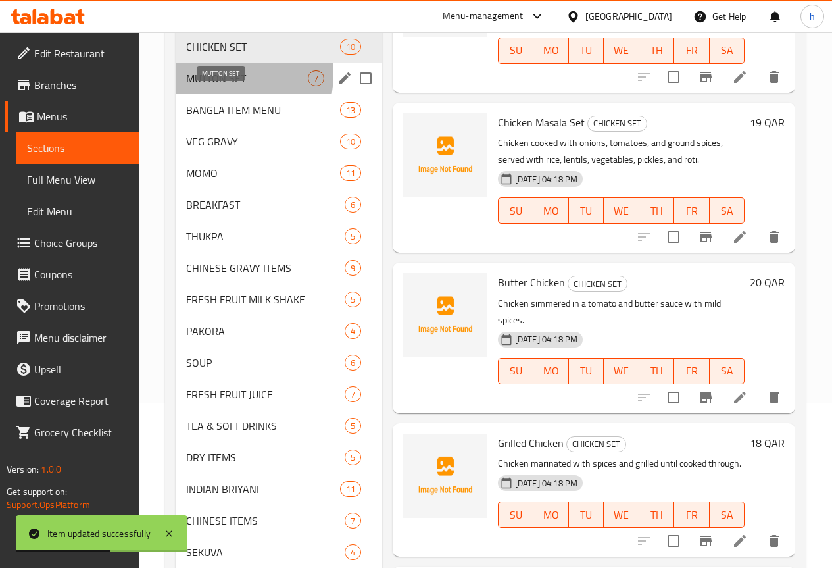
click at [207, 86] on span "MUTTON SET" at bounding box center [247, 78] width 122 height 16
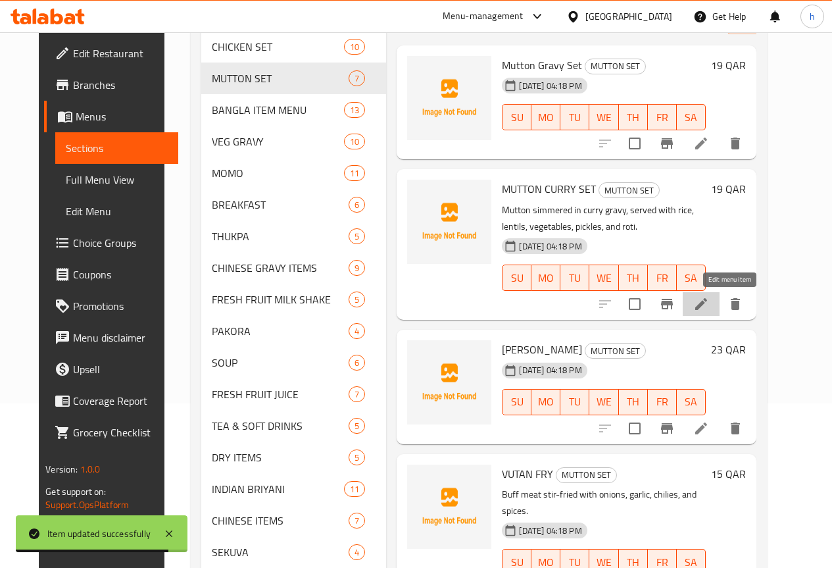
click at [709, 301] on icon at bounding box center [702, 304] width 16 height 16
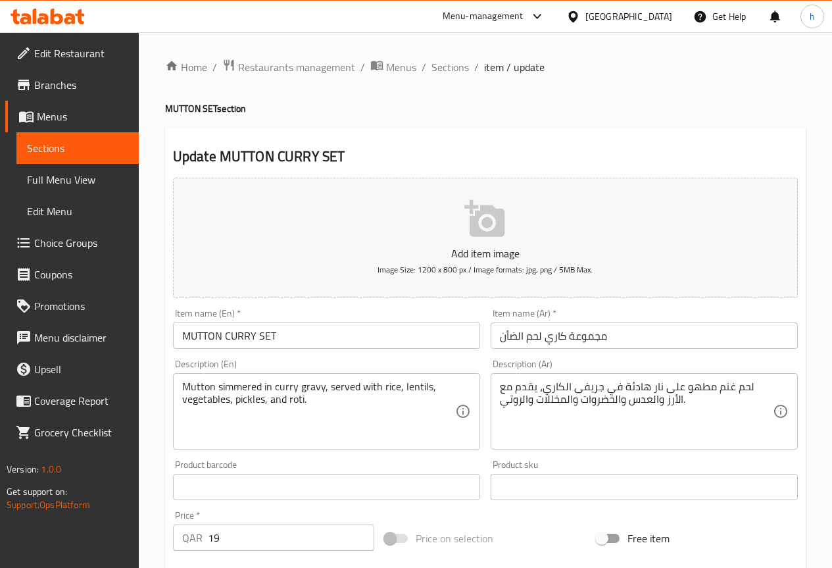
click at [199, 334] on input "MUTTON CURRY SET" at bounding box center [326, 335] width 307 height 26
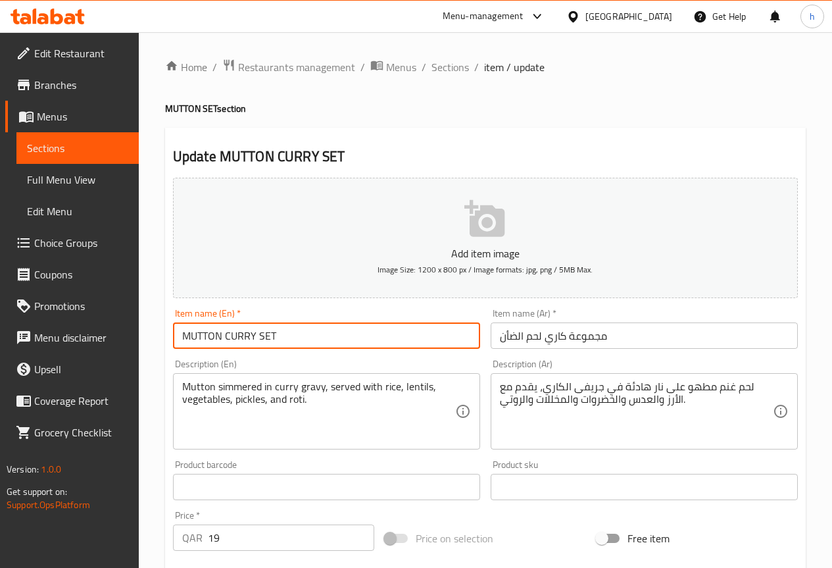
click at [199, 334] on input "MUTTON CURRY SET" at bounding box center [326, 335] width 307 height 26
paste input "utton"
drag, startPoint x: 223, startPoint y: 334, endPoint x: 248, endPoint y: 340, distance: 25.6
click at [248, 340] on input "Mutton CURRY SET" at bounding box center [326, 335] width 307 height 26
drag, startPoint x: 247, startPoint y: 333, endPoint x: 261, endPoint y: 337, distance: 14.4
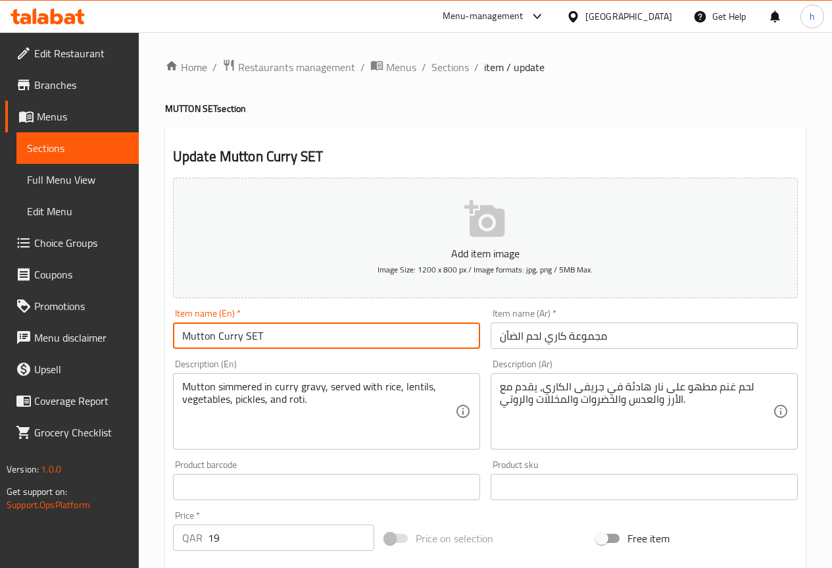
click at [261, 337] on input "Mutton Curry SET" at bounding box center [326, 335] width 307 height 26
type input "Mutton Curry Set"
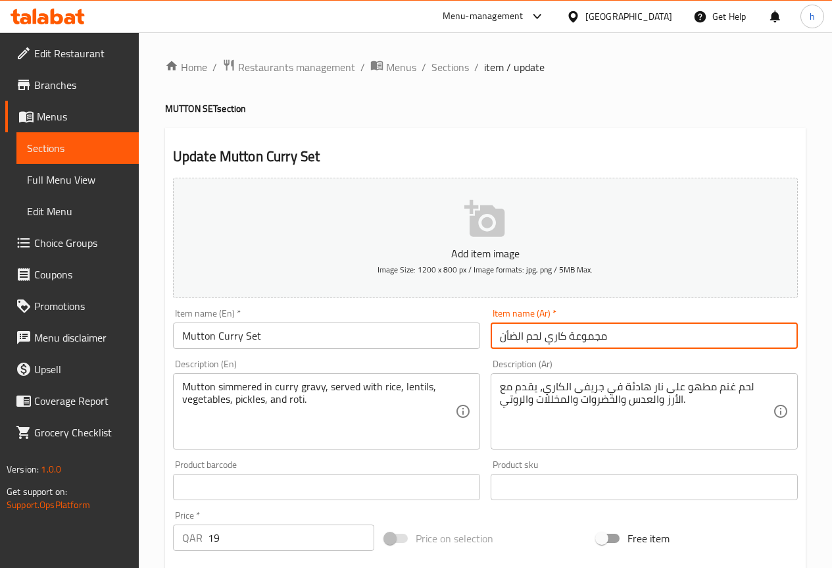
click at [505, 337] on input "مجموعة كاري لحم الضأن" at bounding box center [644, 335] width 307 height 26
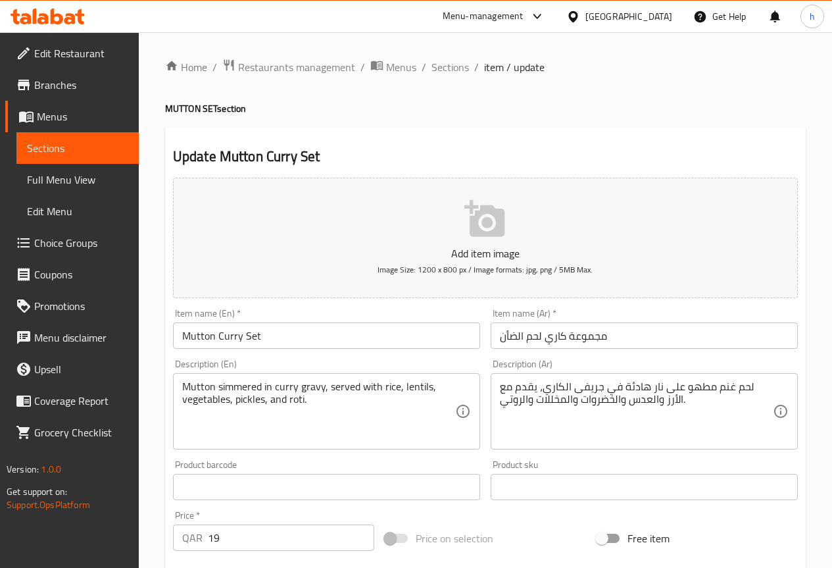
click at [513, 334] on input "مجموعة كاري لحم الضأن" at bounding box center [644, 335] width 307 height 26
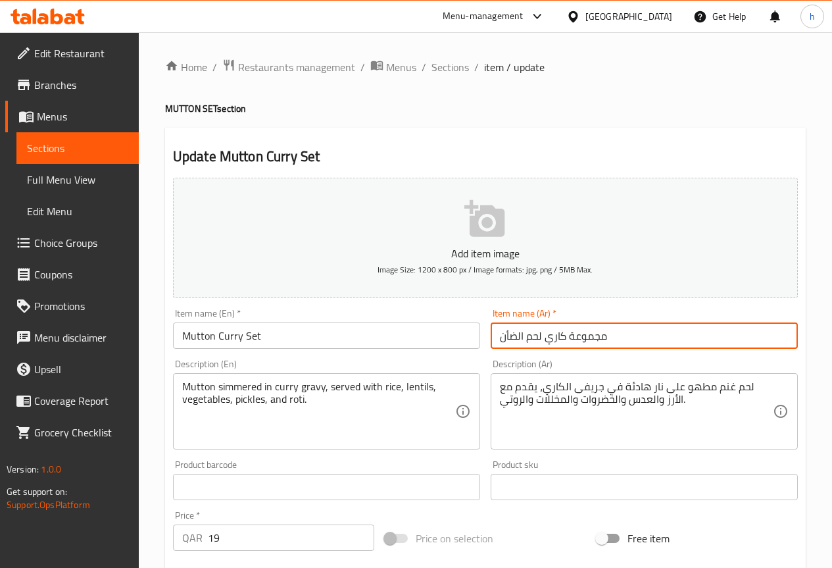
click at [513, 334] on input "مجموعة كاري لحم الضأن" at bounding box center [644, 335] width 307 height 26
paste input "نم"
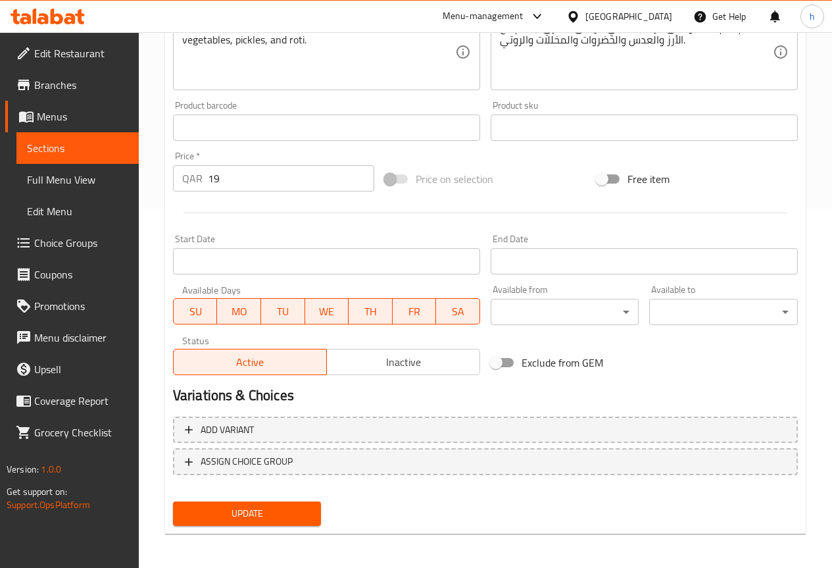
scroll to position [362, 0]
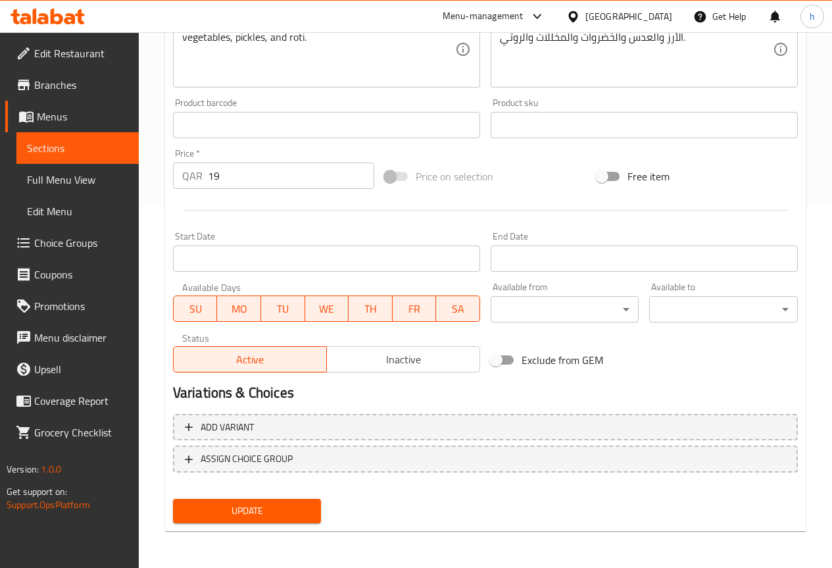
type input "مجموعة كاري لحم غنم"
click at [272, 513] on span "Update" at bounding box center [248, 511] width 128 height 16
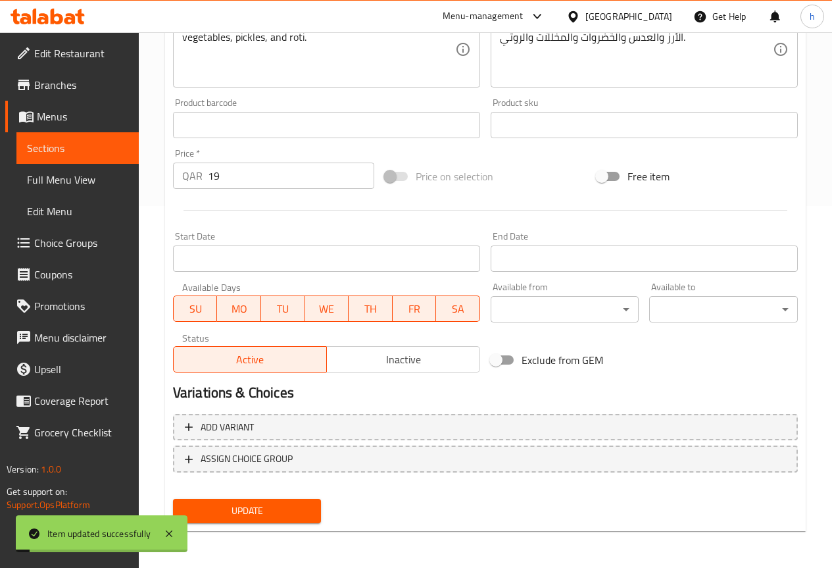
click at [69, 140] on link "Sections" at bounding box center [77, 148] width 122 height 32
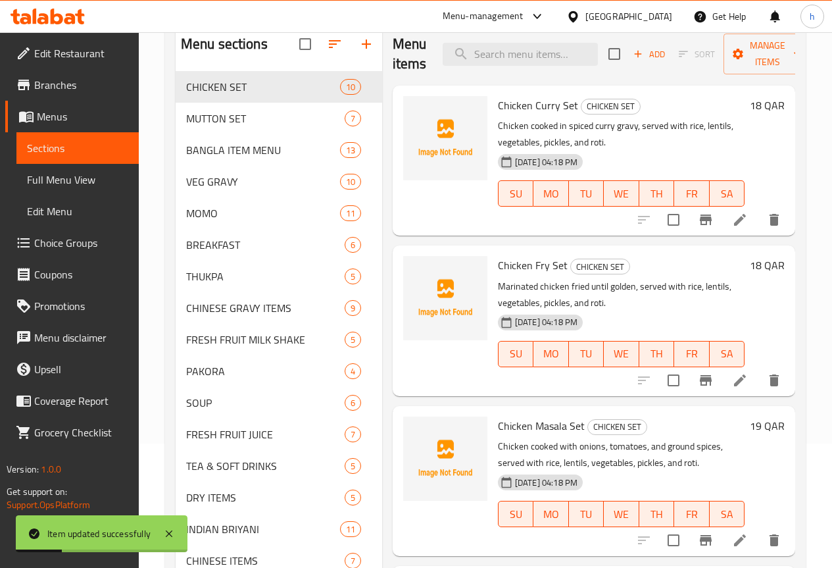
scroll to position [99, 0]
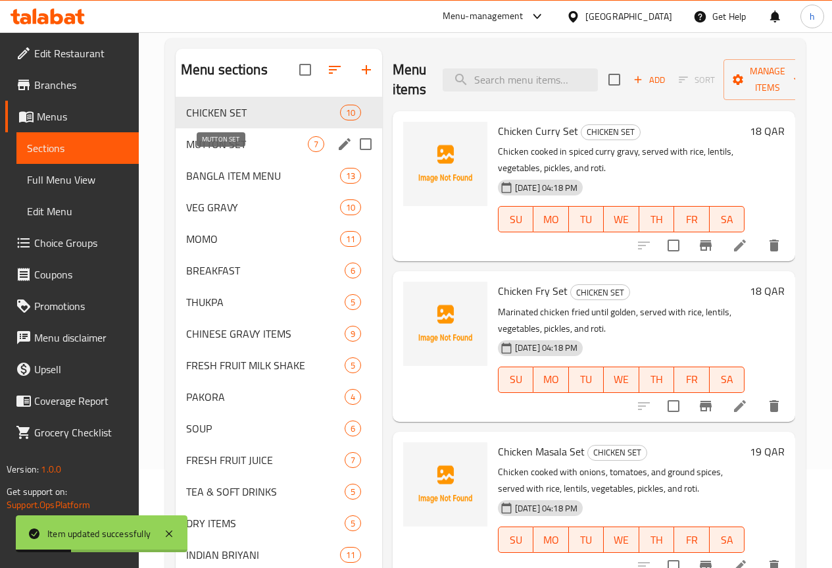
click at [218, 152] on span "MUTTON SET" at bounding box center [247, 144] width 122 height 16
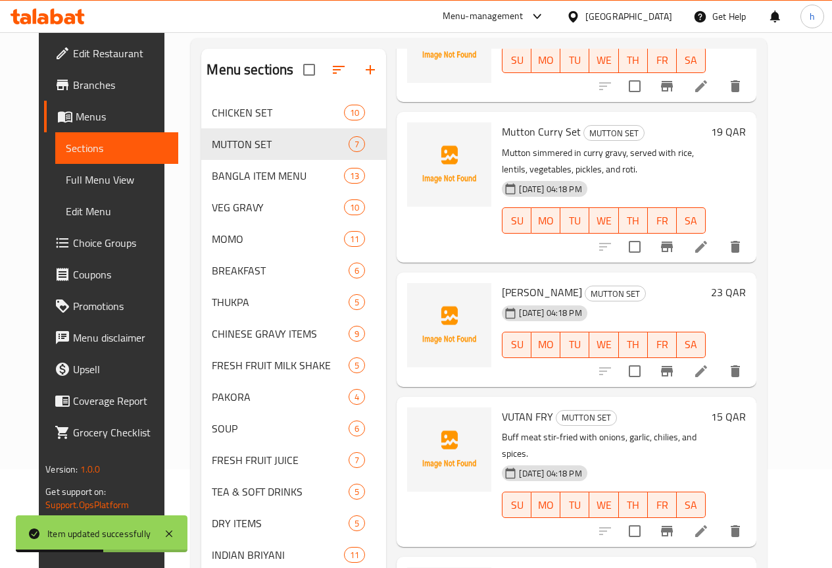
scroll to position [132, 0]
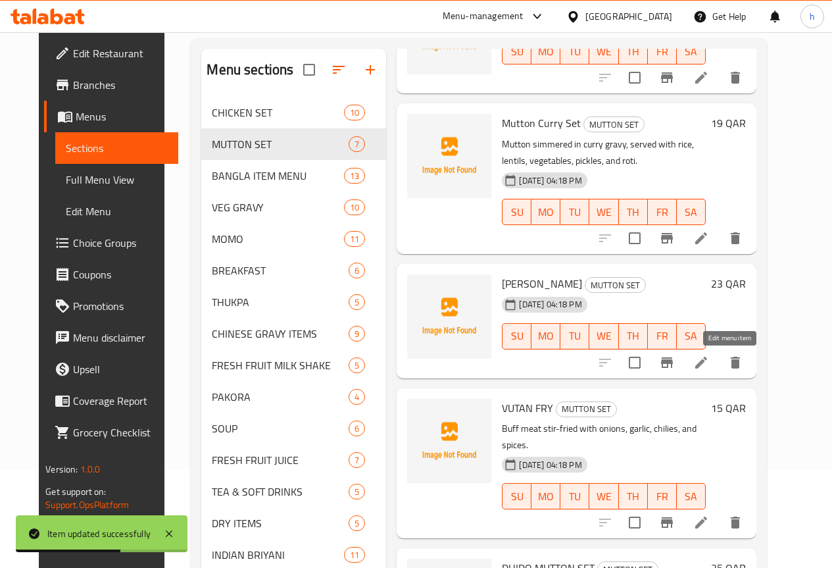
click at [709, 367] on icon at bounding box center [702, 363] width 16 height 16
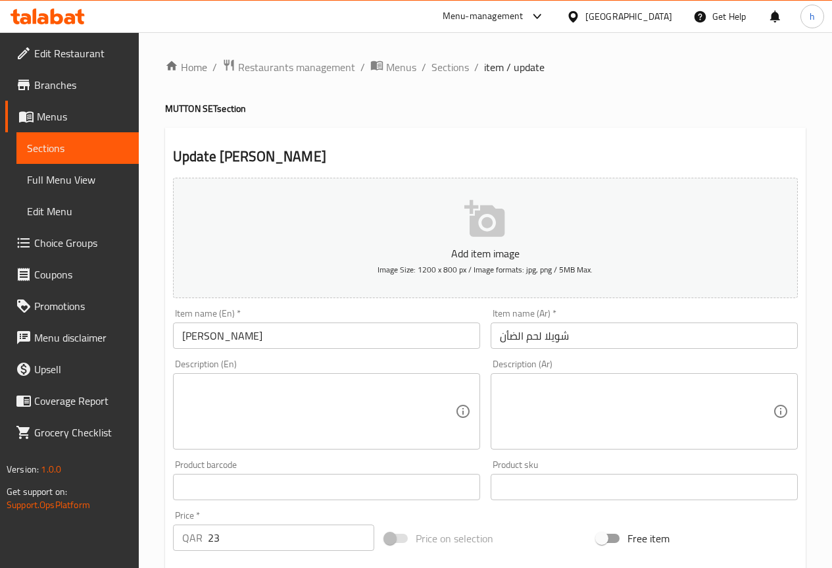
click at [190, 341] on input "[PERSON_NAME]" at bounding box center [326, 335] width 307 height 26
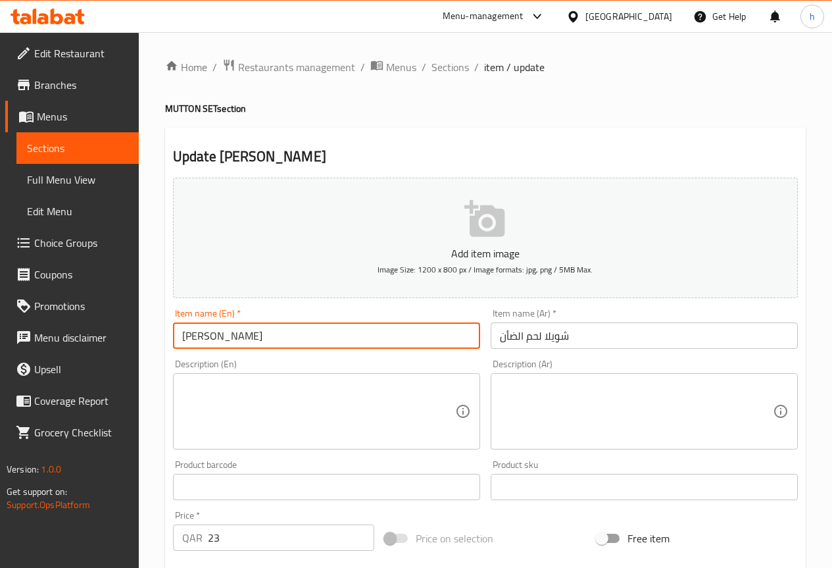
paste input "utton"
drag, startPoint x: 226, startPoint y: 333, endPoint x: 259, endPoint y: 338, distance: 34.0
click at [259, 338] on input "[PERSON_NAME]" at bounding box center [326, 335] width 307 height 26
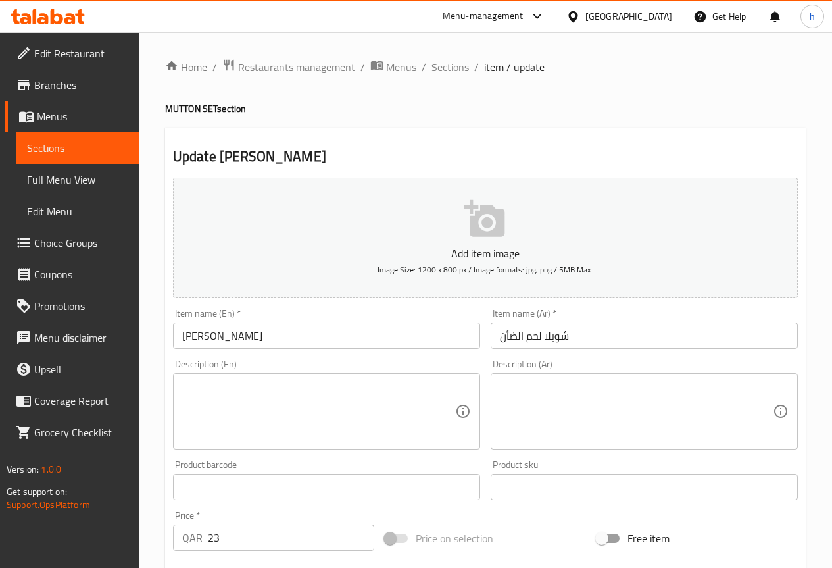
click at [236, 340] on input "[PERSON_NAME]" at bounding box center [326, 335] width 307 height 26
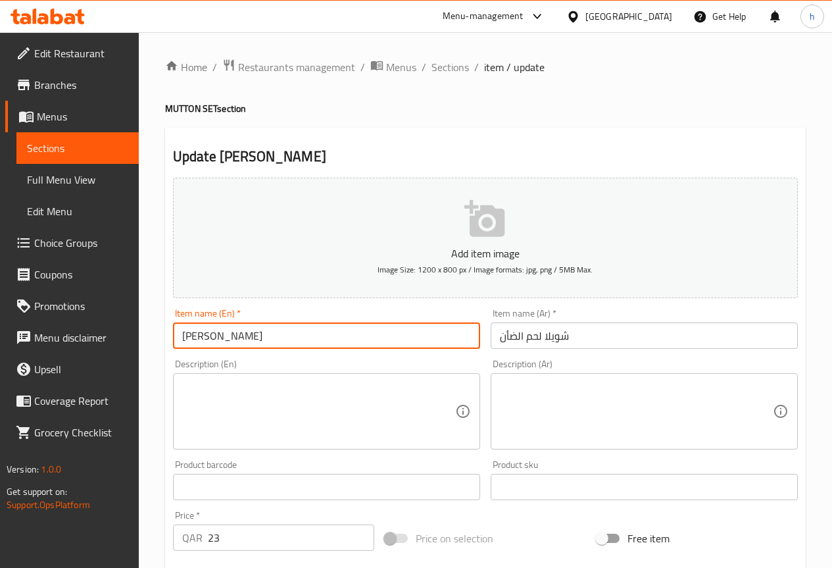
click at [236, 340] on input "[PERSON_NAME]" at bounding box center [326, 335] width 307 height 26
click at [225, 336] on input "[PERSON_NAME]" at bounding box center [326, 335] width 307 height 26
drag, startPoint x: 222, startPoint y: 333, endPoint x: 253, endPoint y: 340, distance: 31.6
click at [253, 340] on input "[PERSON_NAME]" at bounding box center [326, 335] width 307 height 26
click at [232, 334] on input "Mutton ChA" at bounding box center [326, 335] width 307 height 26
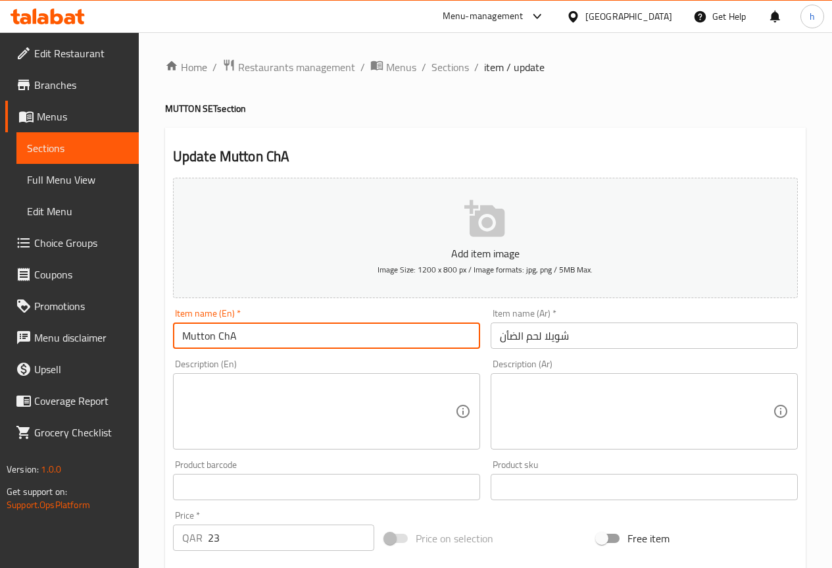
click at [236, 338] on input "Mutton ChA" at bounding box center [326, 335] width 307 height 26
type input "[PERSON_NAME]"
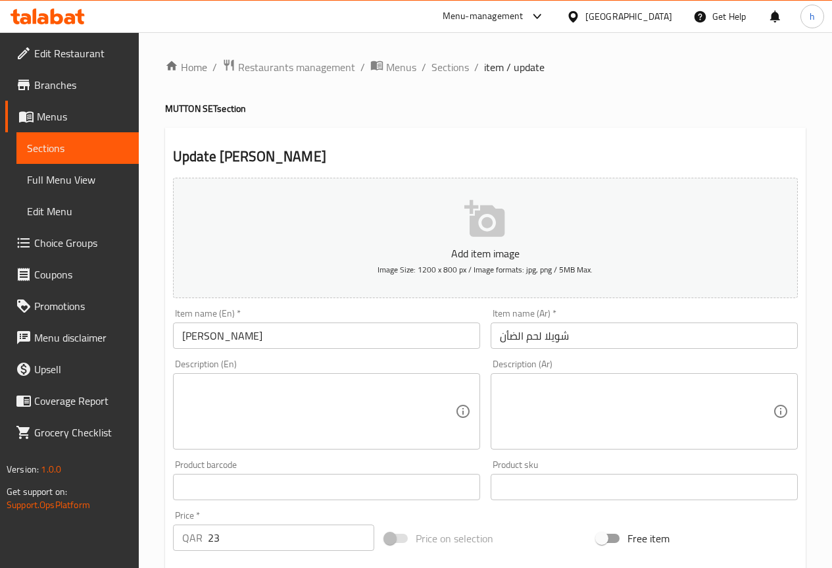
click at [507, 336] on input "شویلا لحم الضأن" at bounding box center [644, 335] width 307 height 26
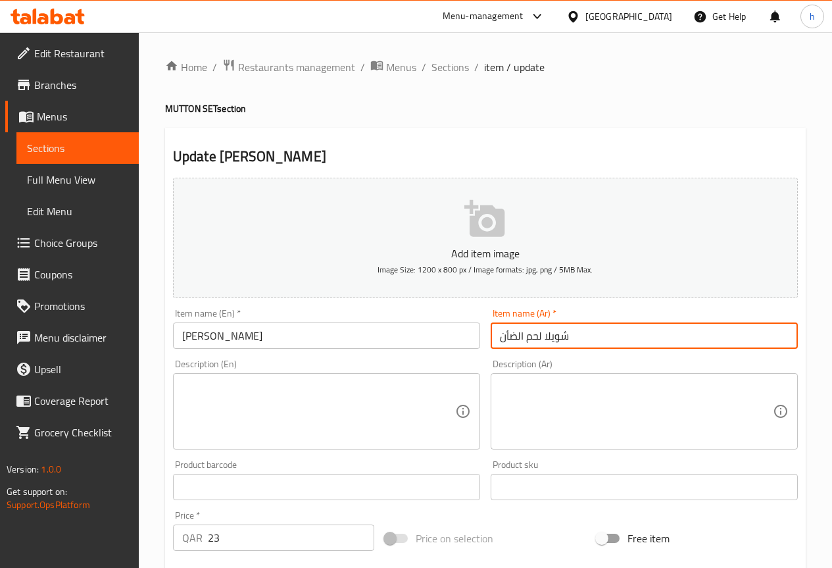
click at [507, 336] on input "شویلا لحم الضأن" at bounding box center [644, 335] width 307 height 26
paste input "نم"
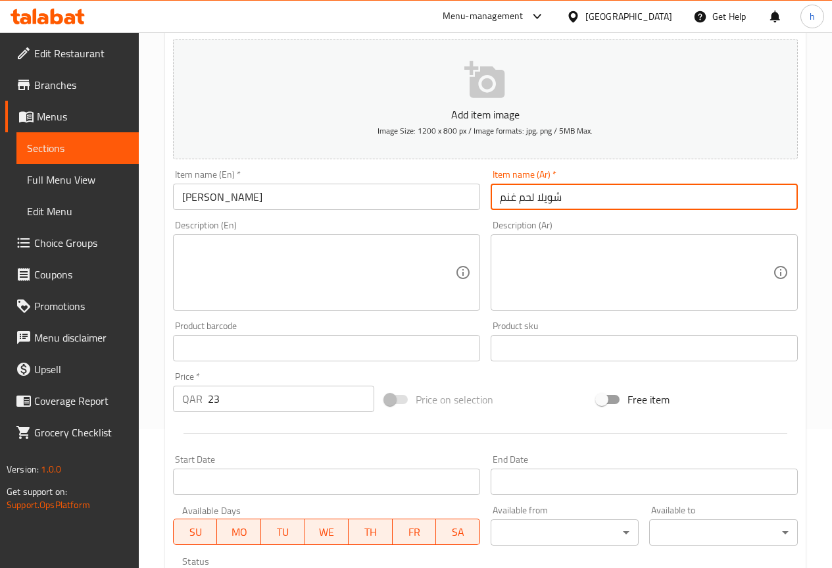
scroll to position [329, 0]
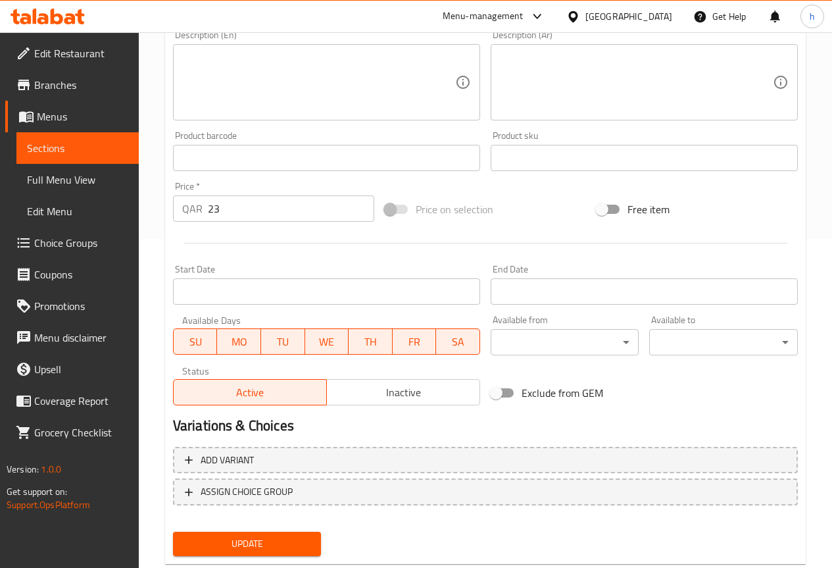
click at [263, 538] on div "Add item image Image Size: 1200 x 800 px / Image formats: jpg, png / 5MB Max. I…" at bounding box center [486, 202] width 636 height 718
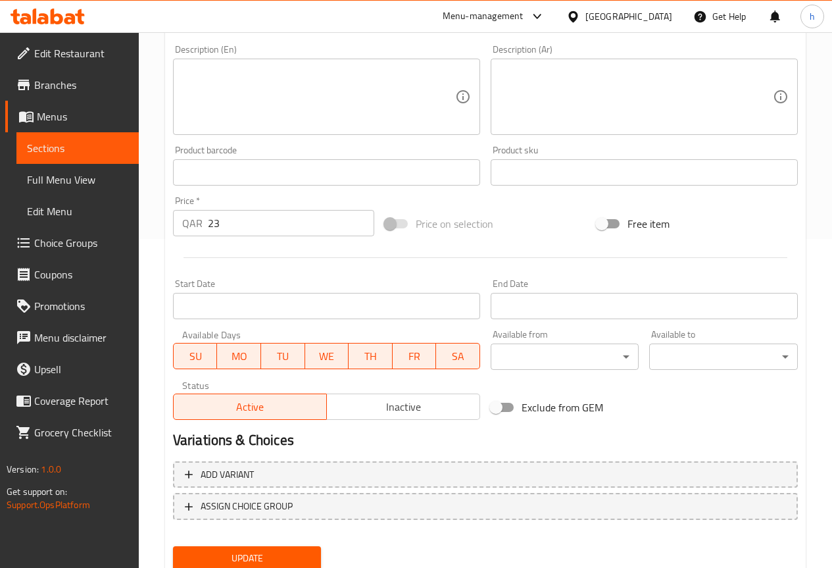
click at [255, 553] on span "Update" at bounding box center [248, 558] width 128 height 16
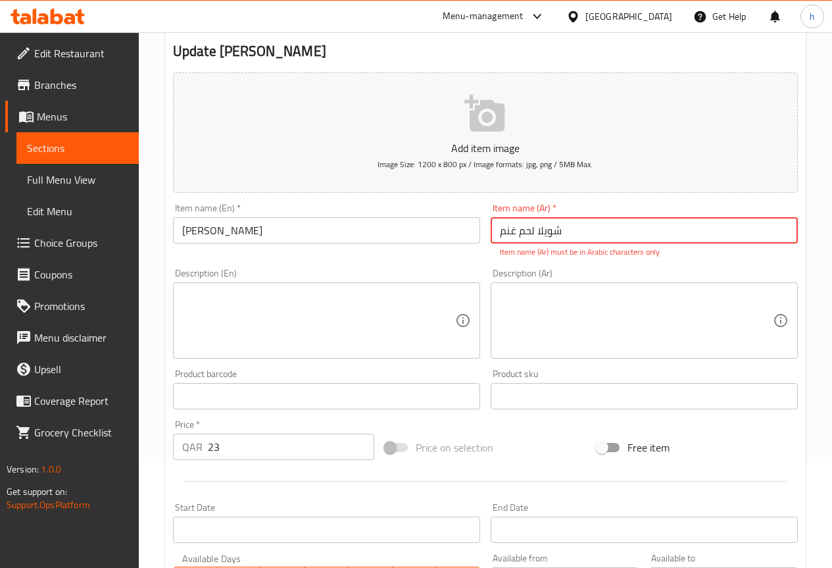
scroll to position [66, 0]
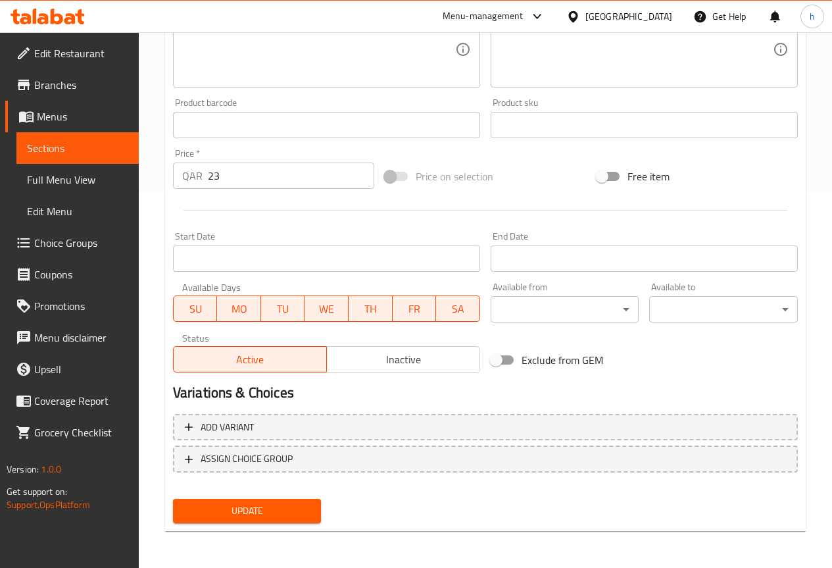
click at [262, 511] on span "Update" at bounding box center [248, 511] width 128 height 16
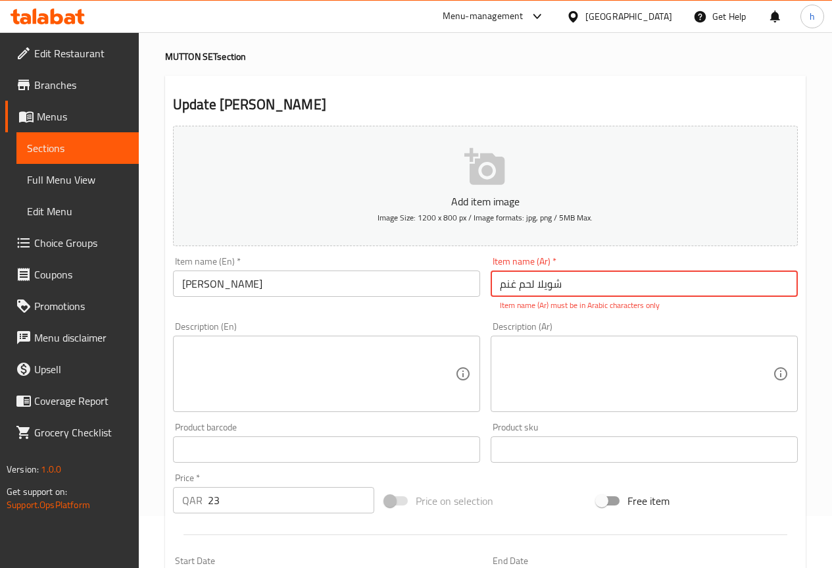
drag, startPoint x: 498, startPoint y: 282, endPoint x: 597, endPoint y: 286, distance: 98.8
click at [597, 286] on input "شویلا لحم غنم" at bounding box center [644, 283] width 307 height 26
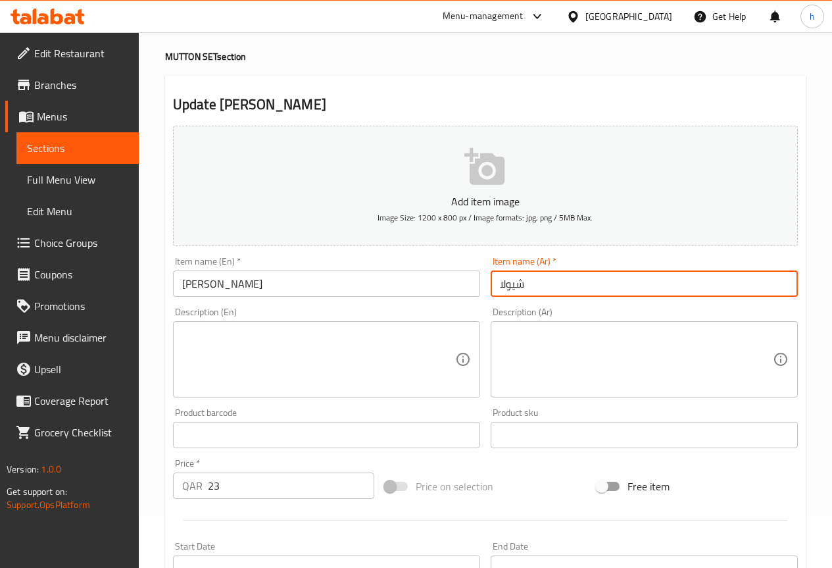
click at [515, 284] on input "شيولا" at bounding box center [644, 283] width 307 height 26
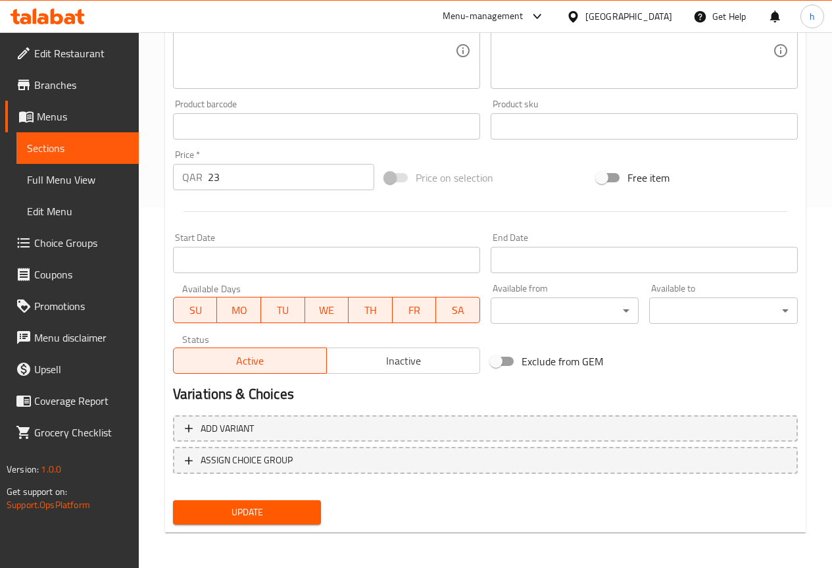
scroll to position [362, 0]
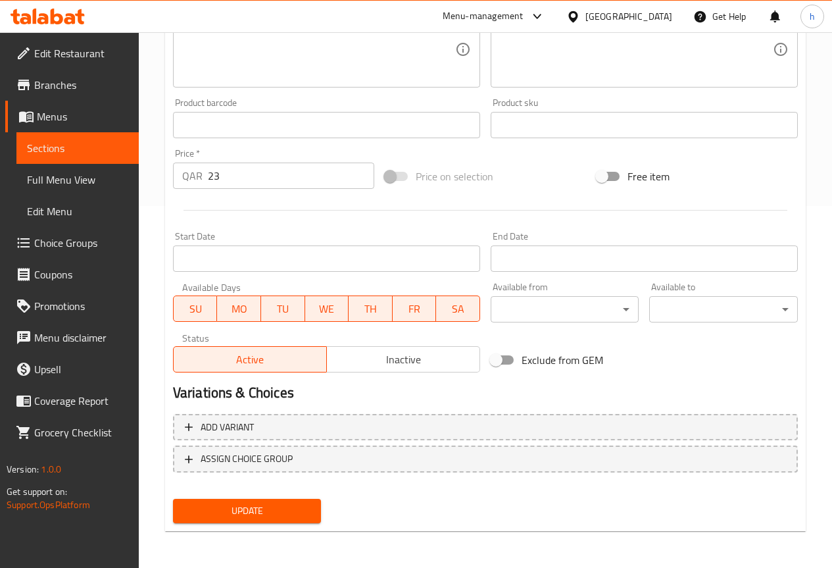
type input "شويلا لحم غنم"
click at [266, 510] on span "Update" at bounding box center [248, 511] width 128 height 16
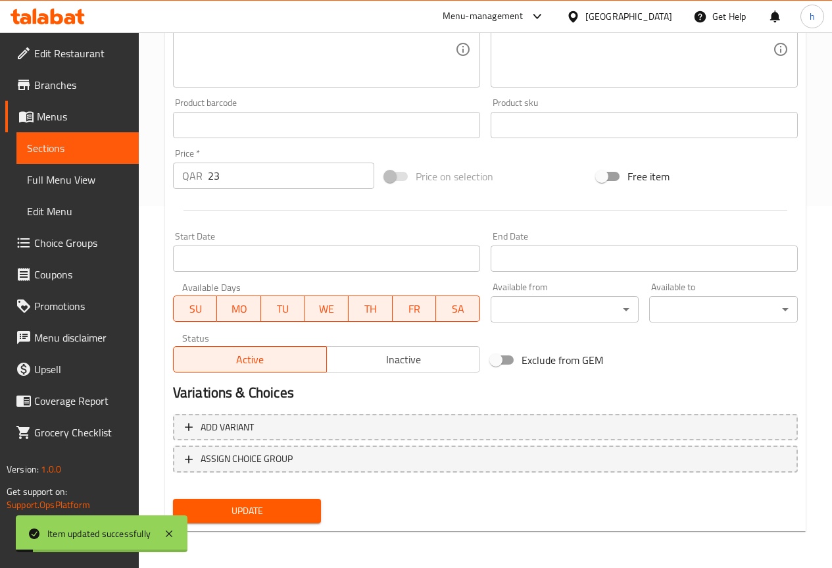
click at [80, 140] on span "Sections" at bounding box center [77, 148] width 101 height 16
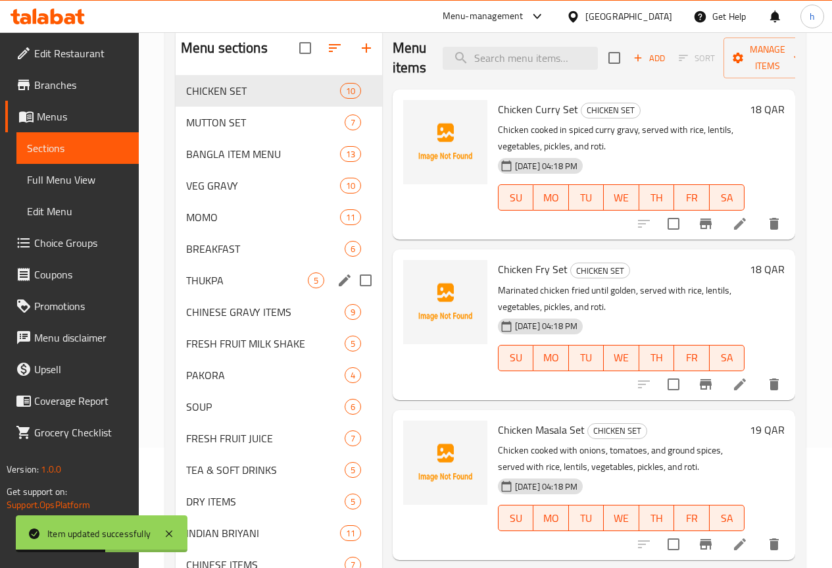
scroll to position [99, 0]
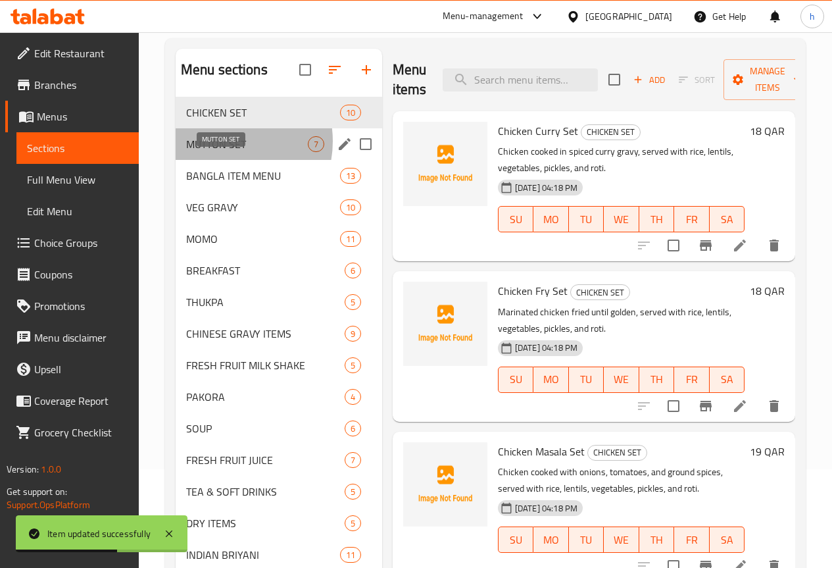
click at [222, 152] on span "MUTTON SET" at bounding box center [247, 144] width 122 height 16
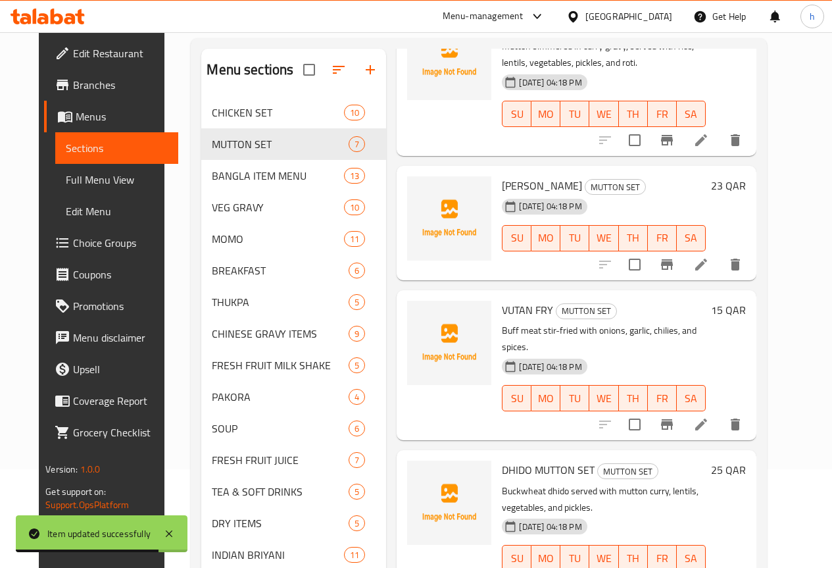
scroll to position [236, 0]
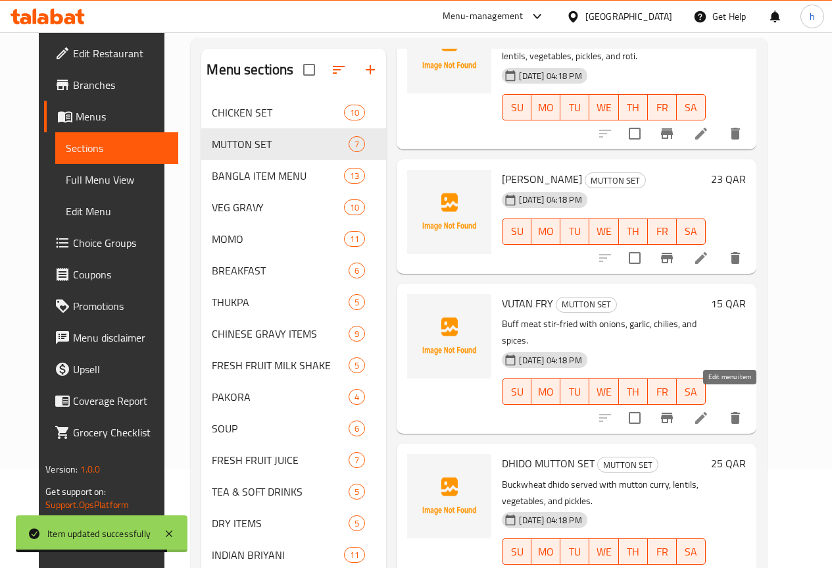
click at [707, 412] on icon at bounding box center [702, 418] width 12 height 12
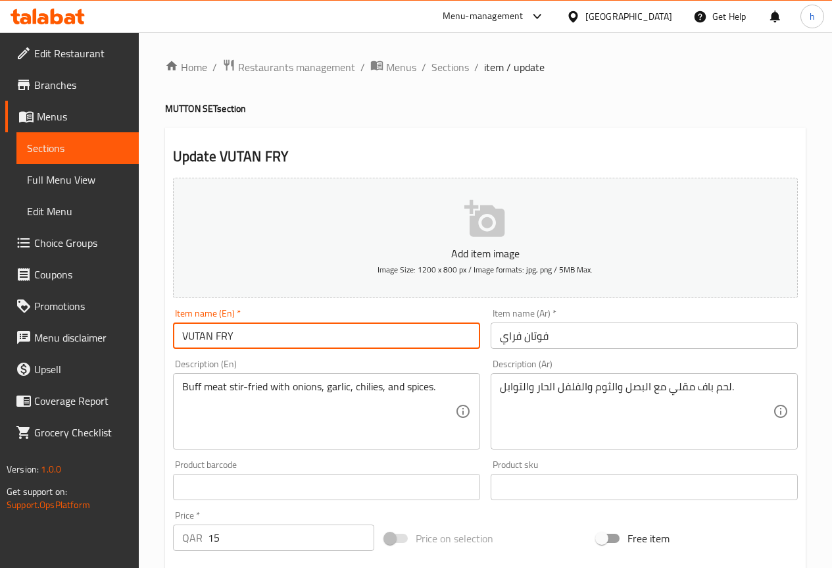
drag, startPoint x: 187, startPoint y: 334, endPoint x: 211, endPoint y: 343, distance: 25.4
click at [211, 343] on input "VUTAN FRY" at bounding box center [326, 335] width 307 height 26
drag, startPoint x: 216, startPoint y: 335, endPoint x: 228, endPoint y: 336, distance: 12.5
click at [228, 336] on input "[PERSON_NAME]" at bounding box center [326, 335] width 307 height 26
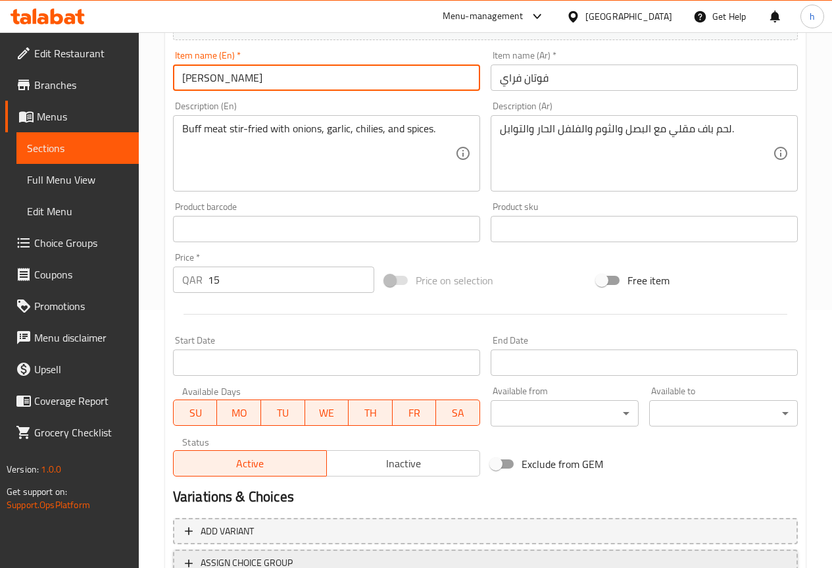
scroll to position [362, 0]
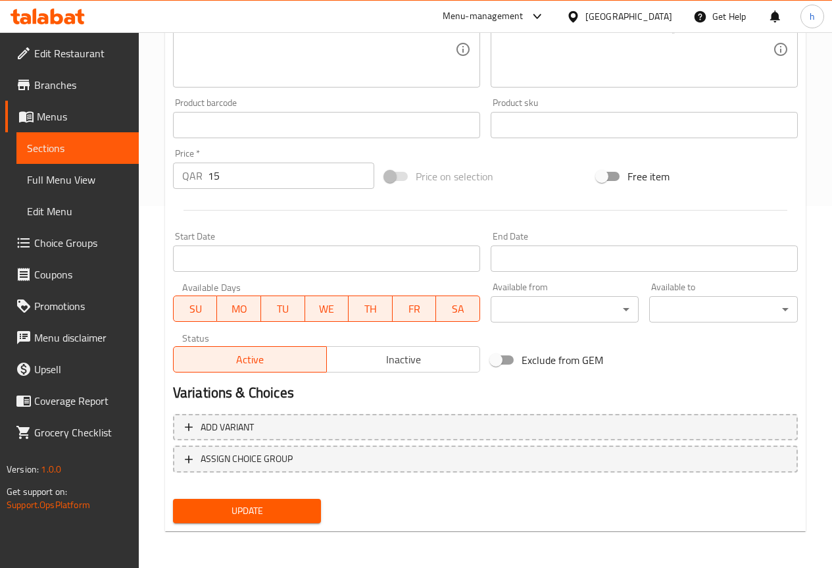
type input "[PERSON_NAME]"
click at [228, 519] on span "Update" at bounding box center [248, 511] width 128 height 16
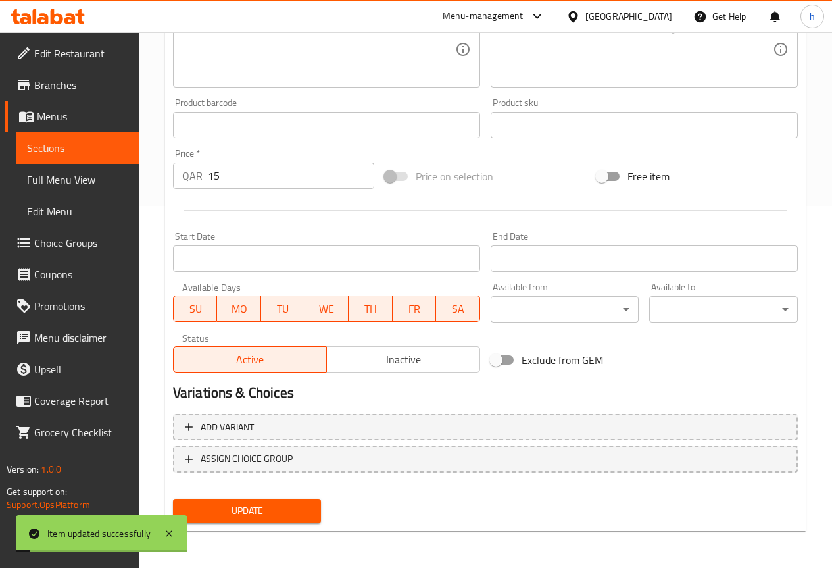
click at [84, 140] on link "Sections" at bounding box center [77, 148] width 122 height 32
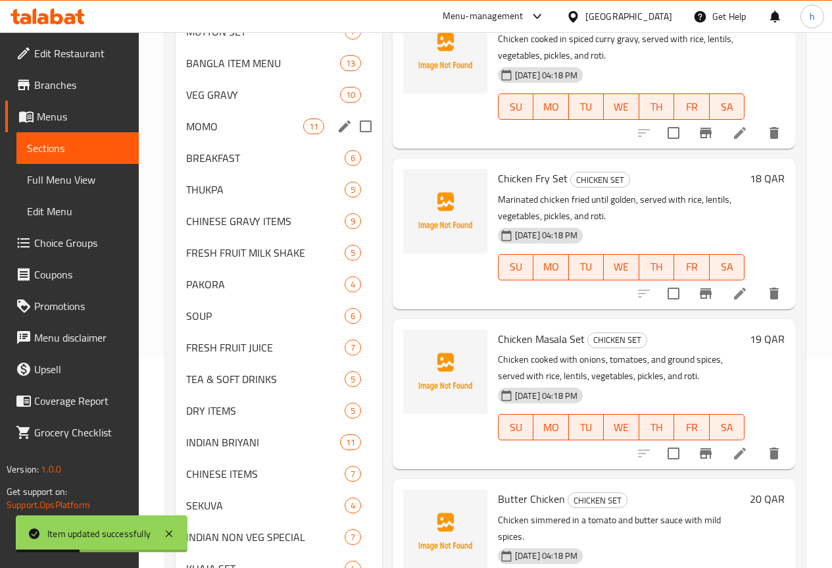
scroll to position [99, 0]
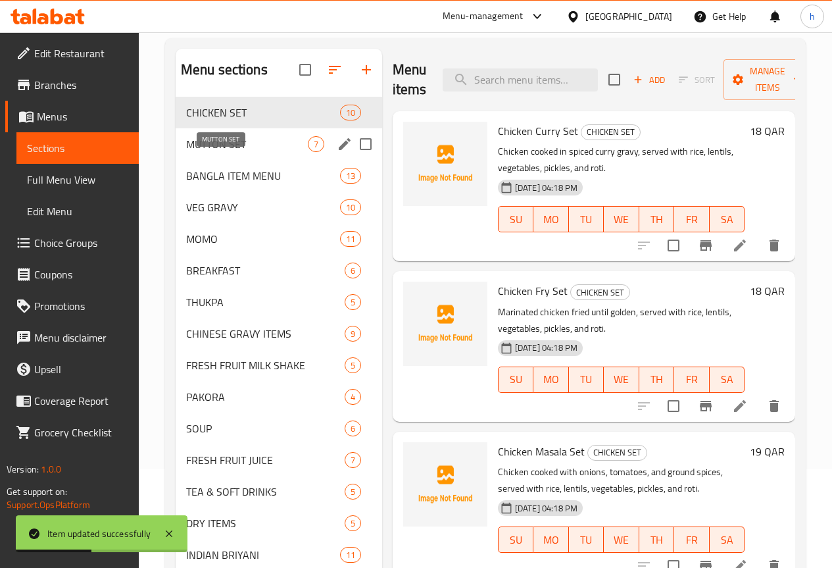
click at [208, 152] on span "MUTTON SET" at bounding box center [247, 144] width 122 height 16
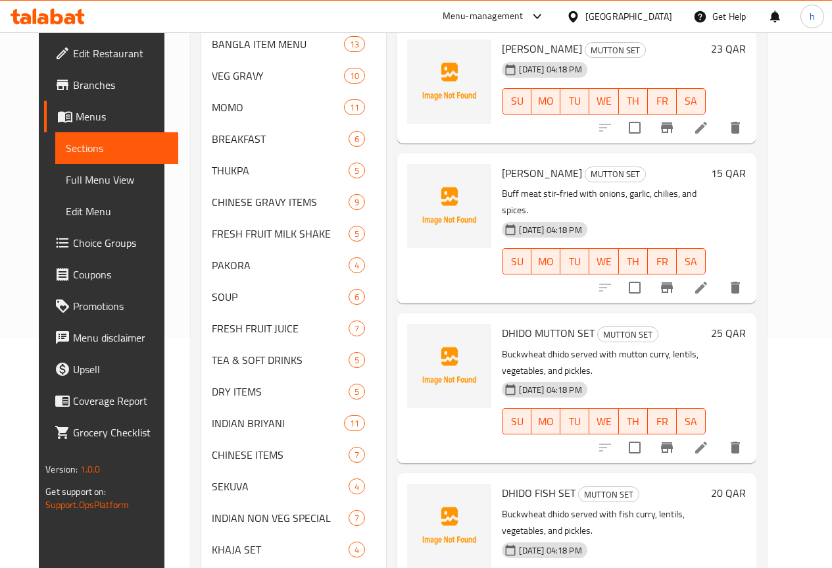
scroll to position [236, 0]
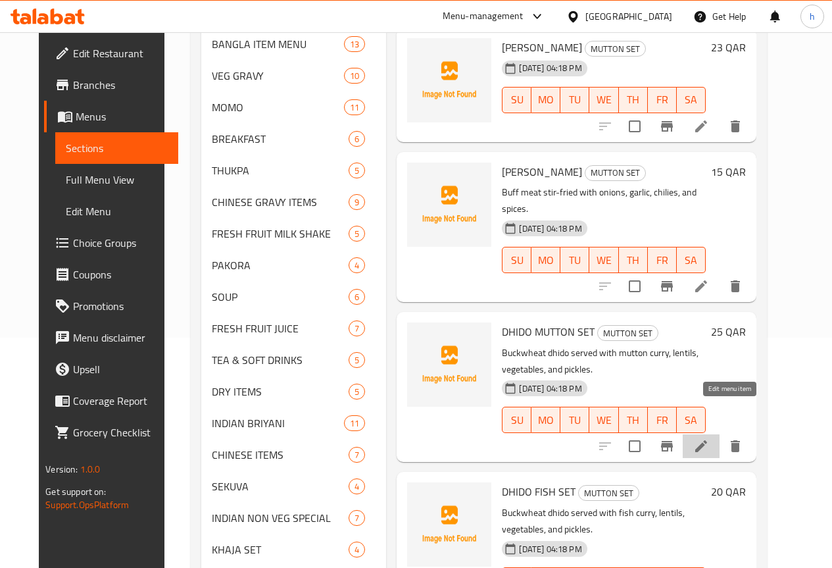
click at [709, 438] on icon at bounding box center [702, 446] width 16 height 16
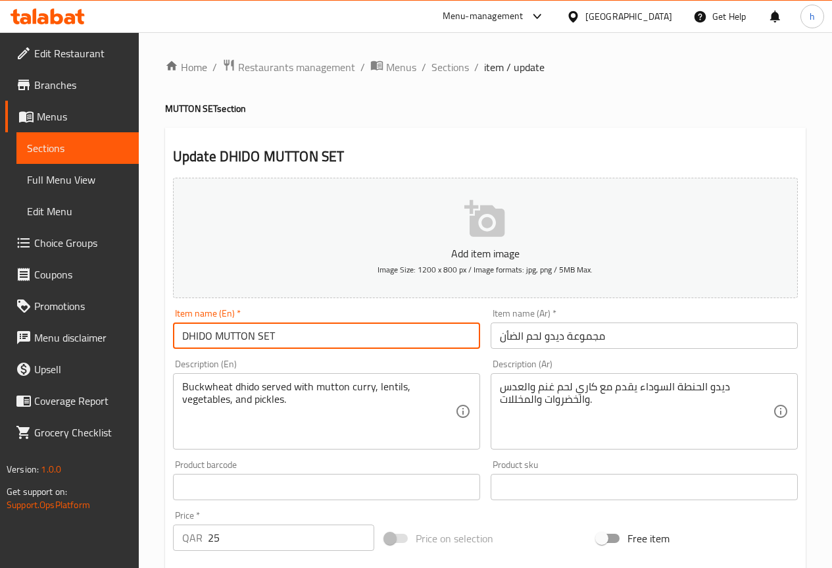
drag, startPoint x: 188, startPoint y: 334, endPoint x: 212, endPoint y: 342, distance: 25.6
click at [212, 342] on input "DHIDO MUTTON SET" at bounding box center [326, 335] width 307 height 26
drag, startPoint x: 218, startPoint y: 334, endPoint x: 251, endPoint y: 339, distance: 32.7
click at [251, 339] on input "[PERSON_NAME] SET" at bounding box center [326, 335] width 307 height 26
drag, startPoint x: 251, startPoint y: 334, endPoint x: 264, endPoint y: 340, distance: 14.4
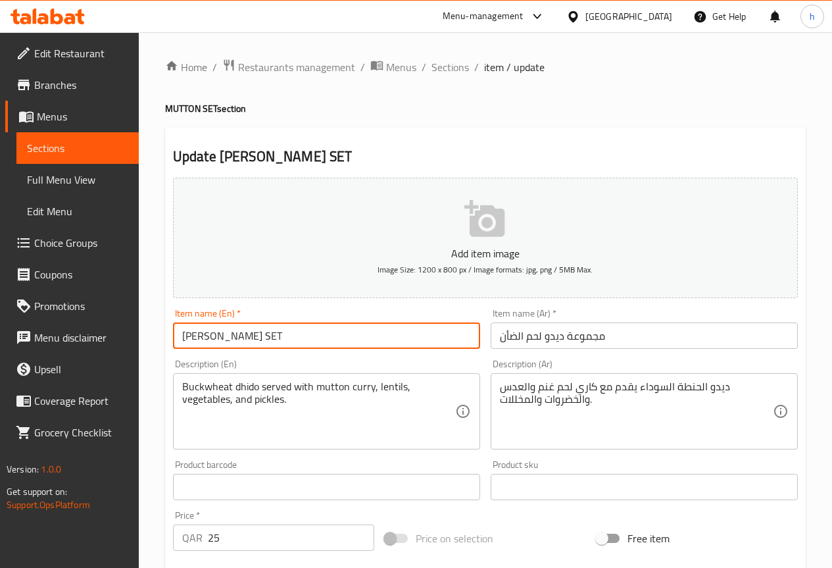
click at [264, 340] on input "[PERSON_NAME] SET" at bounding box center [326, 335] width 307 height 26
type input "[PERSON_NAME] Set"
click at [511, 335] on input "مجموعة دیدو لحم الضأن" at bounding box center [644, 335] width 307 height 26
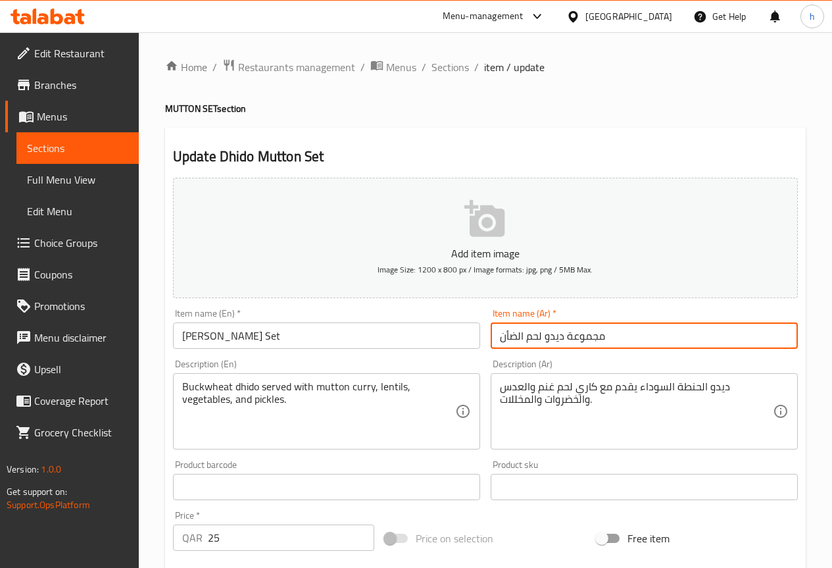
click at [511, 335] on input "مجموعة دیدو لحم الضأن" at bounding box center [644, 335] width 307 height 26
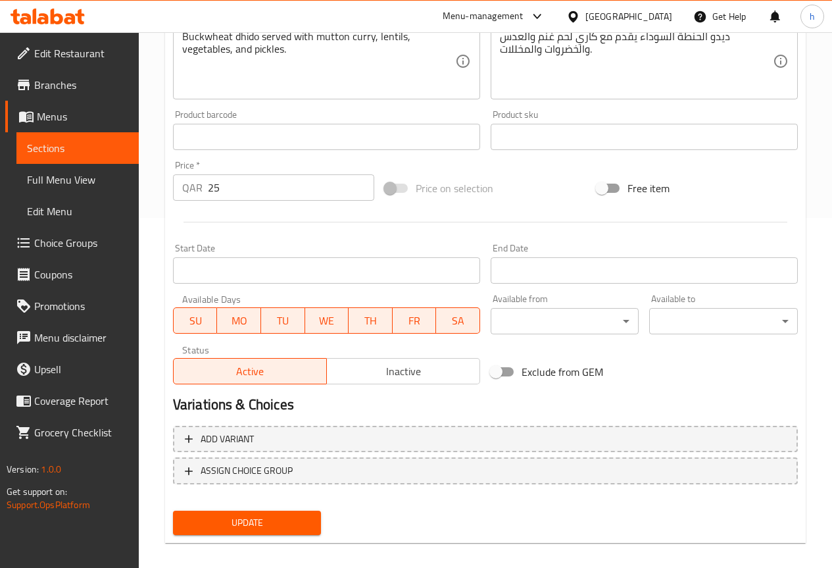
scroll to position [362, 0]
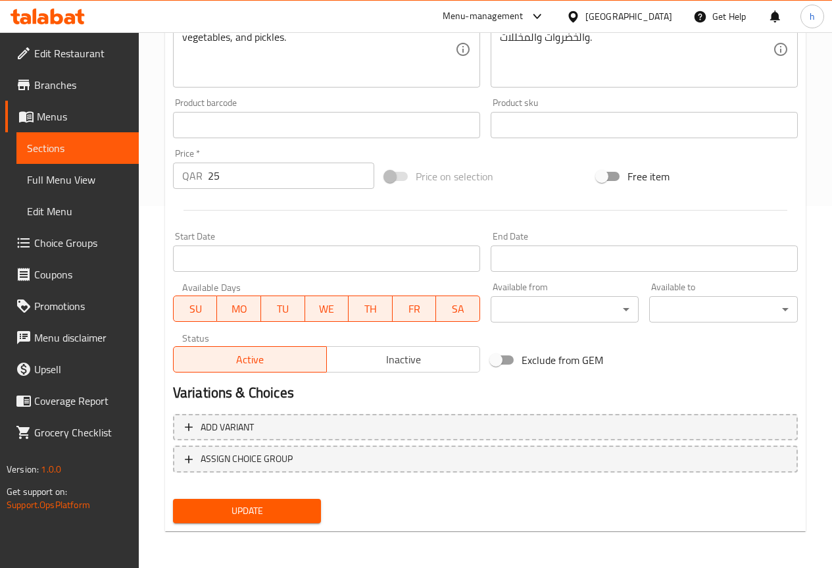
click at [267, 508] on div "Update" at bounding box center [247, 511] width 159 height 35
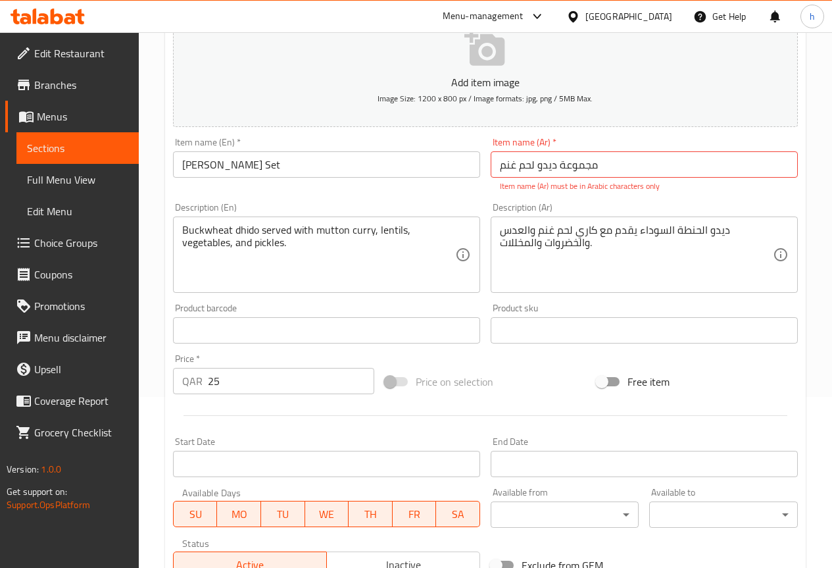
scroll to position [165, 0]
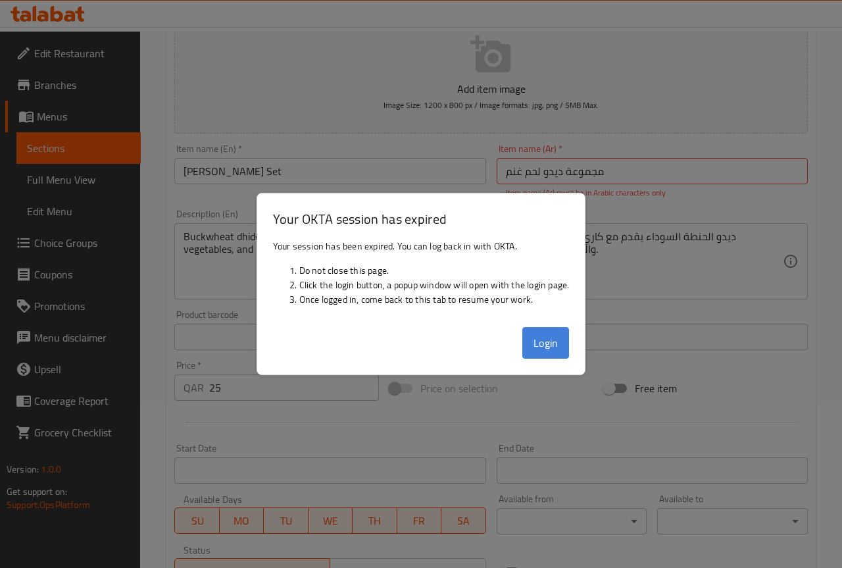
click at [544, 345] on button "Login" at bounding box center [545, 343] width 47 height 32
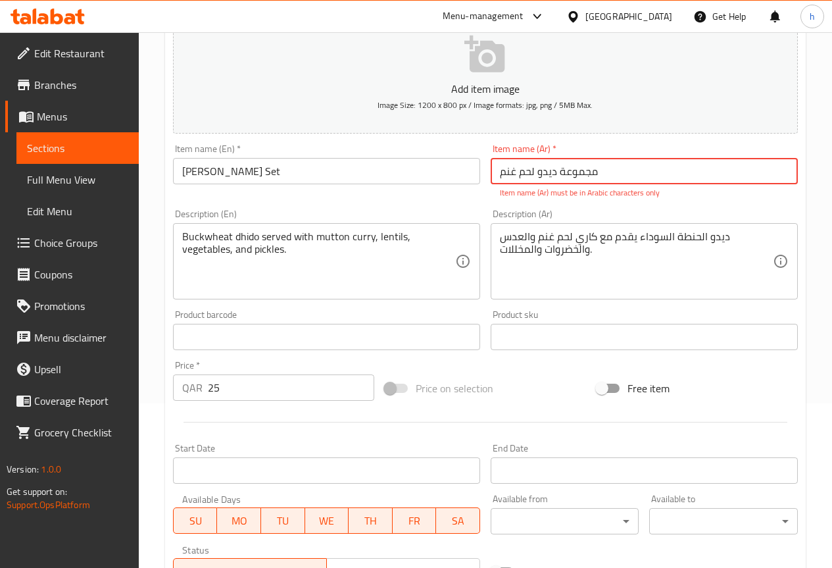
click at [550, 172] on input "مجموعة دیدو لحم غنم" at bounding box center [644, 171] width 307 height 26
click at [547, 173] on input "مجموعة دیدو لحم غنم" at bounding box center [644, 171] width 307 height 26
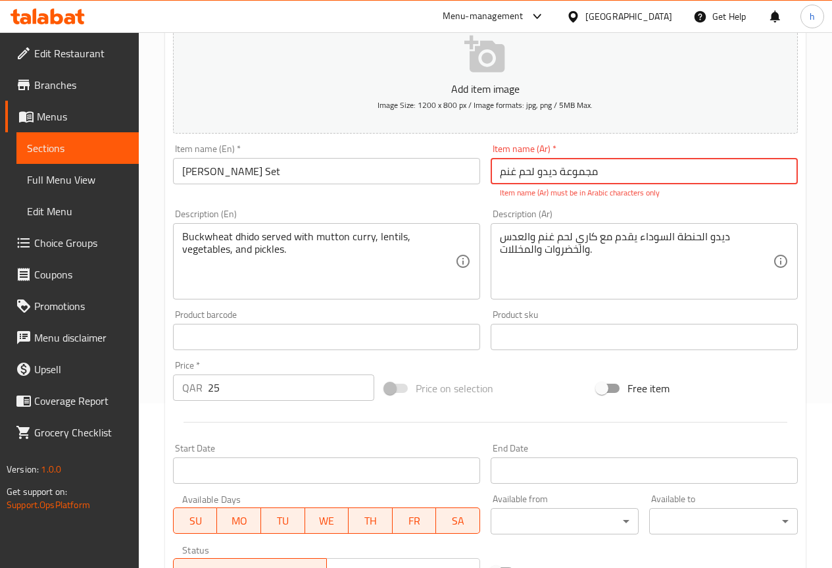
paste input "لضأن"
click at [506, 170] on input "مجموعة دیدو لحم الضأن" at bounding box center [644, 171] width 307 height 26
click at [615, 177] on input "مجموعة دیدو لحم الغنم" at bounding box center [644, 171] width 307 height 26
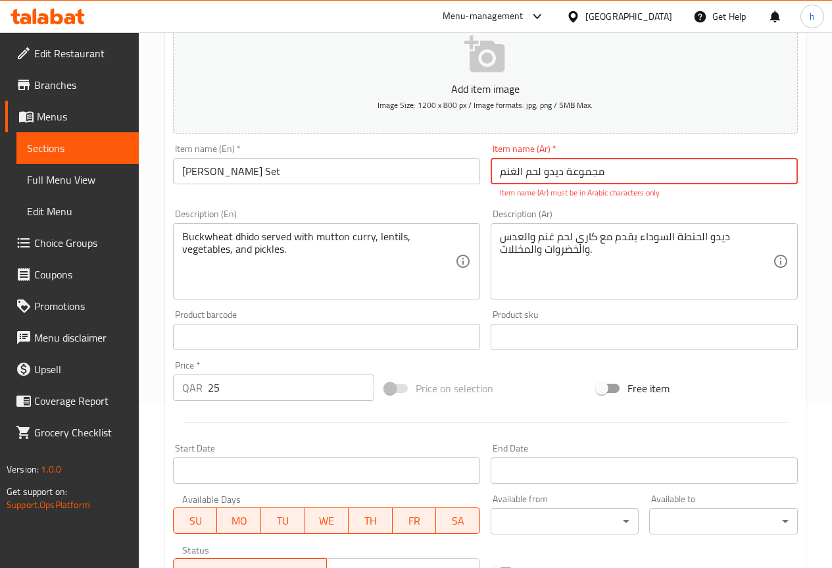
click at [615, 177] on input "مجموعة دیدو لحم الغنم" at bounding box center [644, 171] width 307 height 26
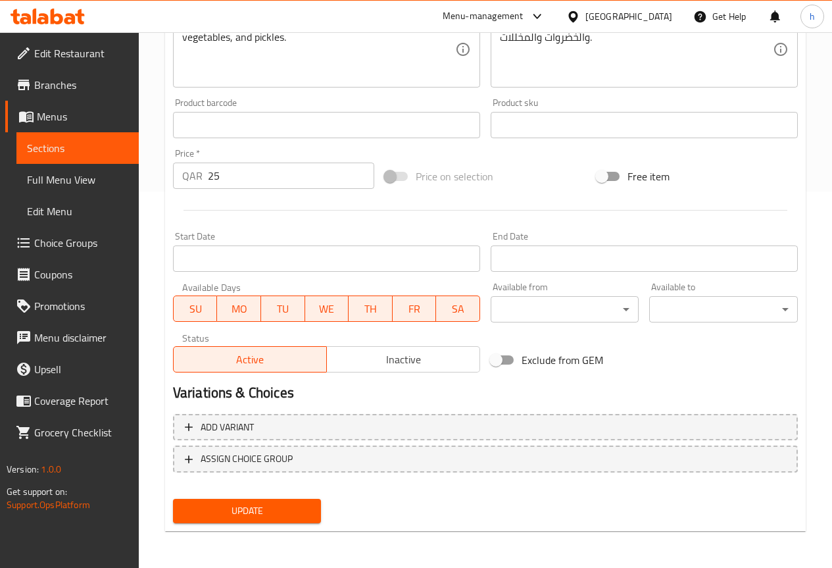
click at [301, 509] on span "Update" at bounding box center [248, 511] width 128 height 16
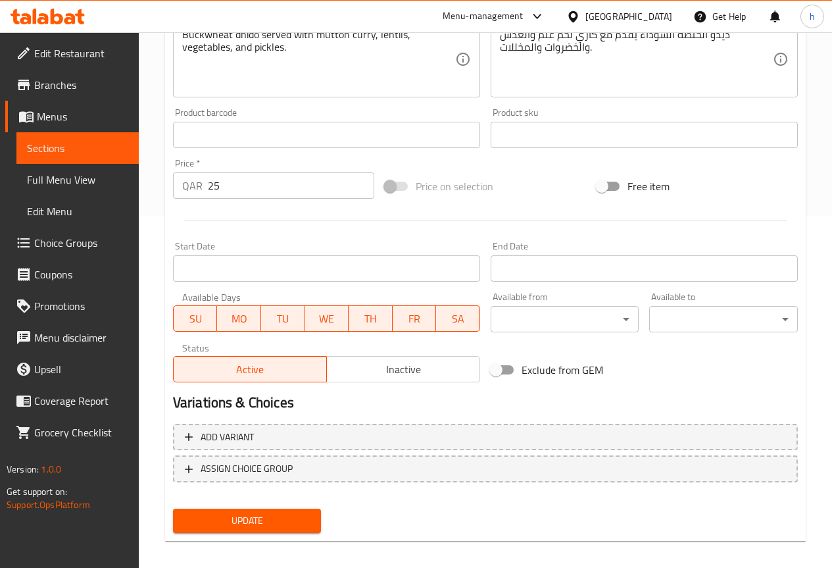
scroll to position [362, 0]
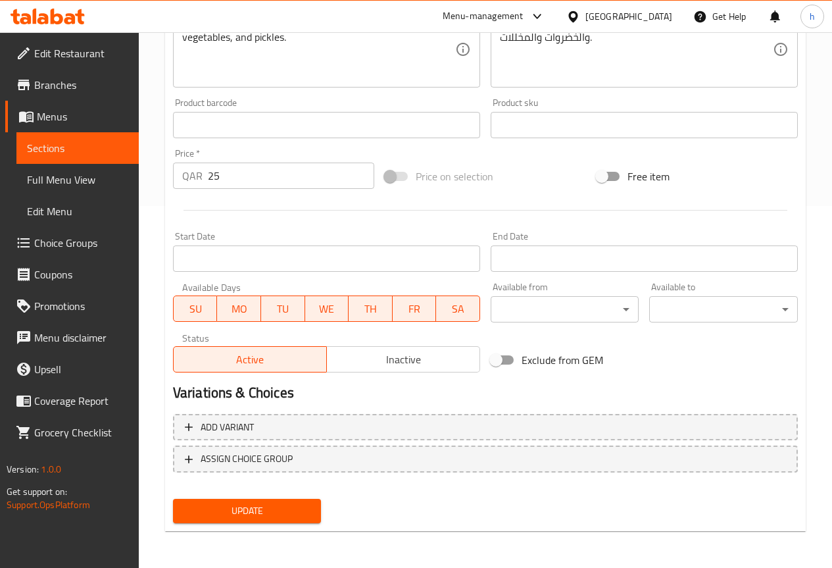
type input "مجموعة ديدو لحم غنم"
click at [288, 514] on span "Update" at bounding box center [248, 511] width 128 height 16
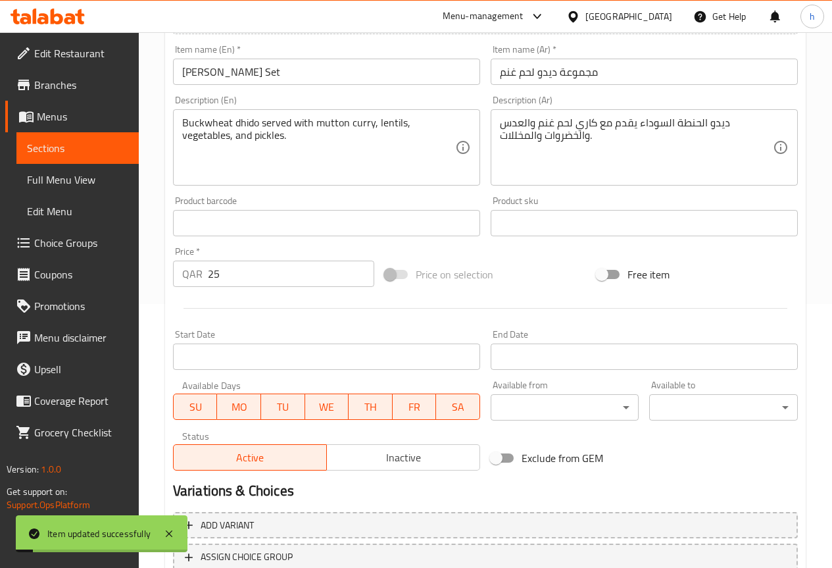
scroll to position [99, 0]
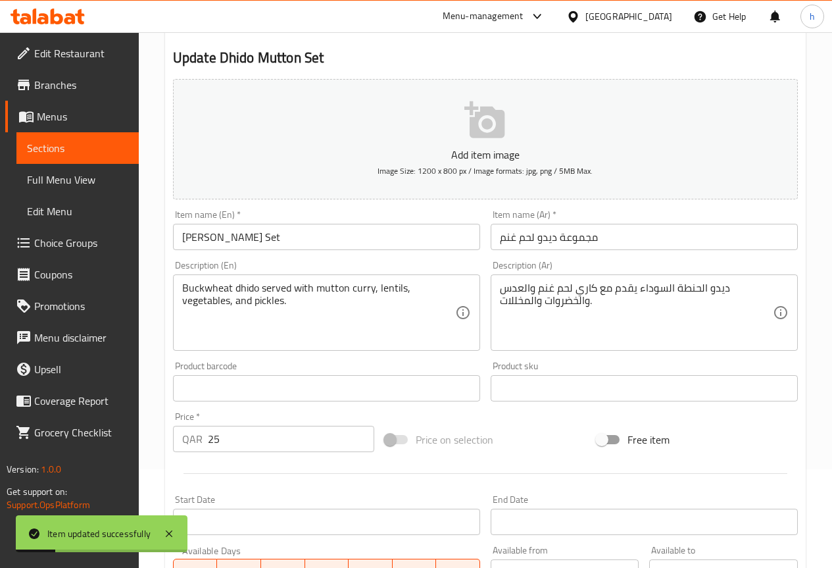
click at [63, 149] on span "Sections" at bounding box center [77, 148] width 101 height 16
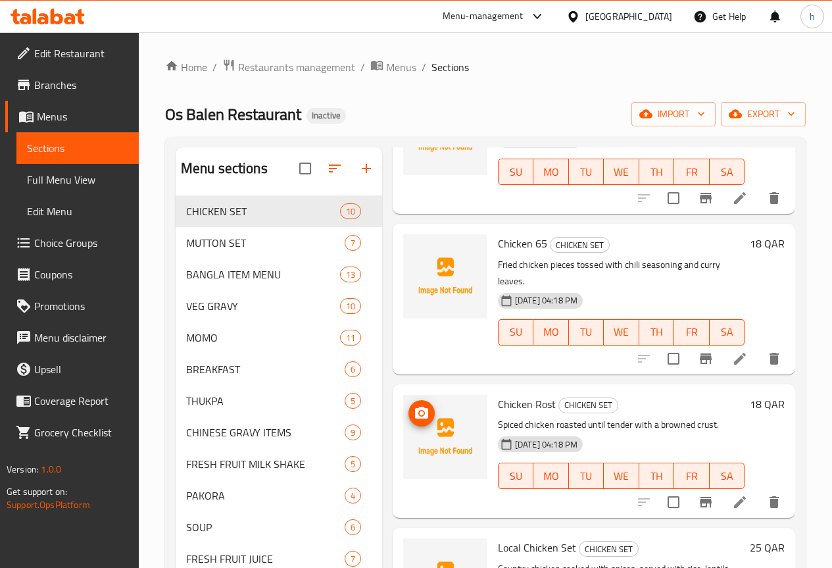
scroll to position [773, 0]
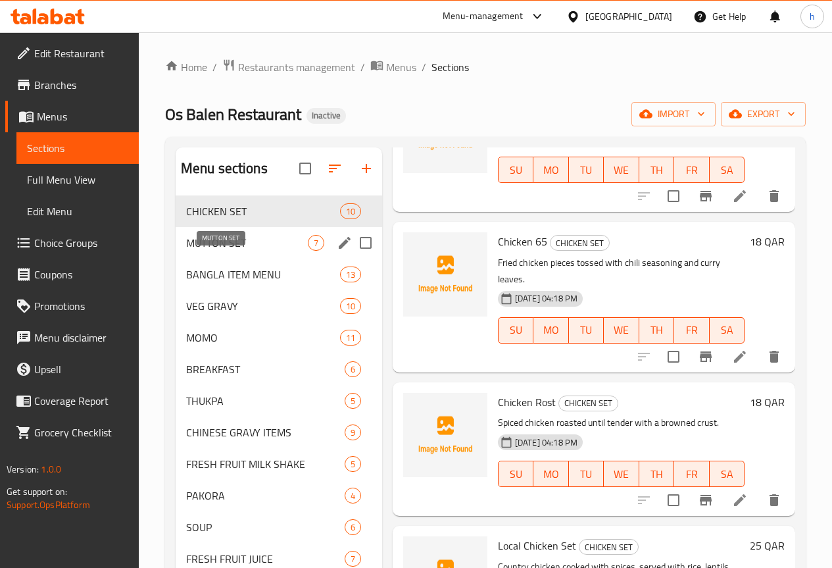
click at [211, 251] on span "MUTTON SET" at bounding box center [247, 243] width 122 height 16
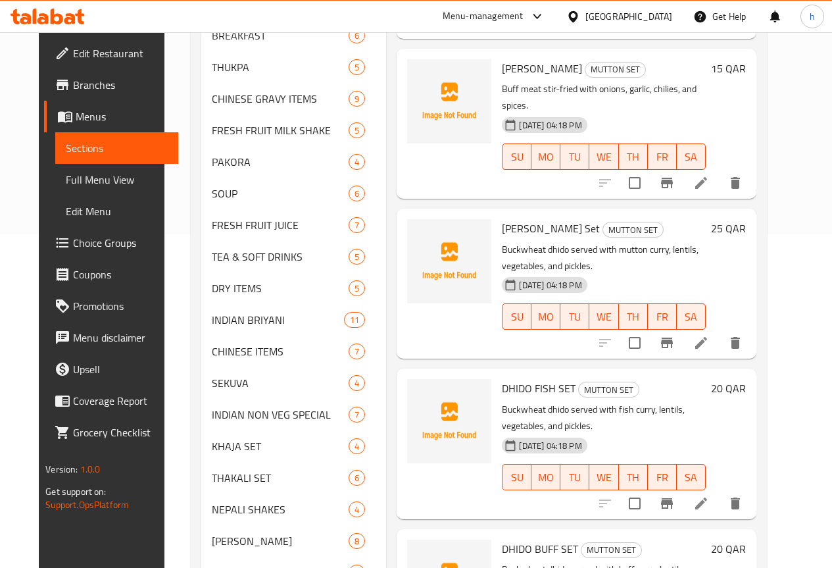
scroll to position [395, 0]
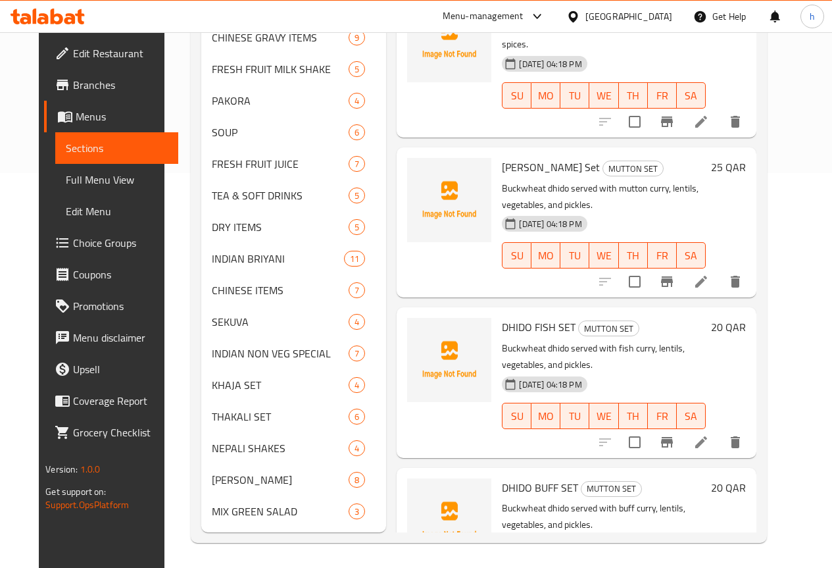
click at [707, 436] on icon at bounding box center [702, 442] width 12 height 12
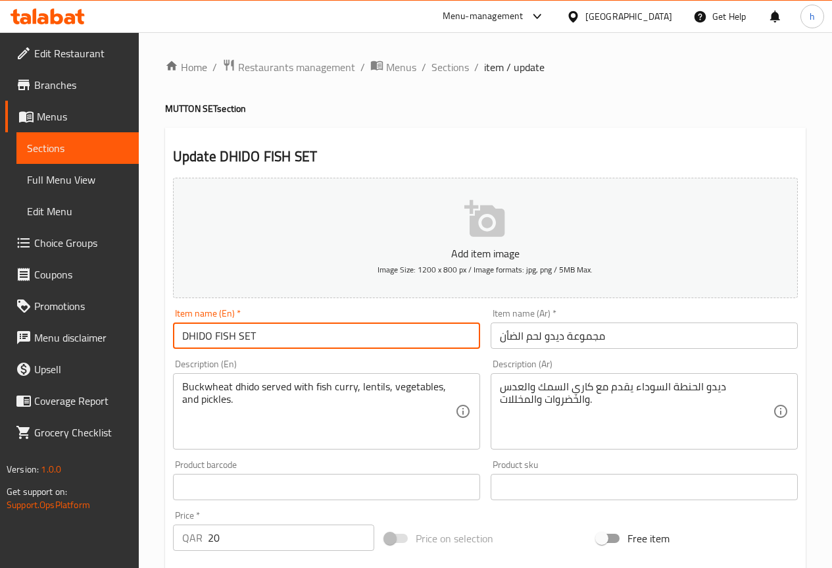
drag, startPoint x: 190, startPoint y: 334, endPoint x: 213, endPoint y: 338, distance: 23.3
click at [213, 338] on input "DHIDO FISH SET" at bounding box center [326, 335] width 307 height 26
drag, startPoint x: 215, startPoint y: 333, endPoint x: 232, endPoint y: 338, distance: 17.7
click at [232, 338] on input "Dhido FISH SET" at bounding box center [326, 335] width 307 height 26
drag, startPoint x: 237, startPoint y: 332, endPoint x: 249, endPoint y: 334, distance: 11.9
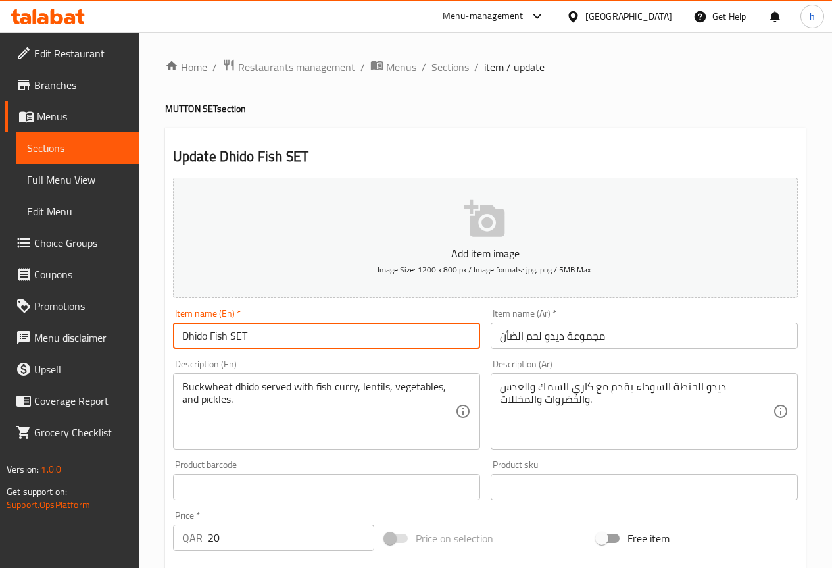
click at [249, 334] on input "Dhido Fish SET" at bounding box center [326, 335] width 307 height 26
type input "Dhido Fish Set"
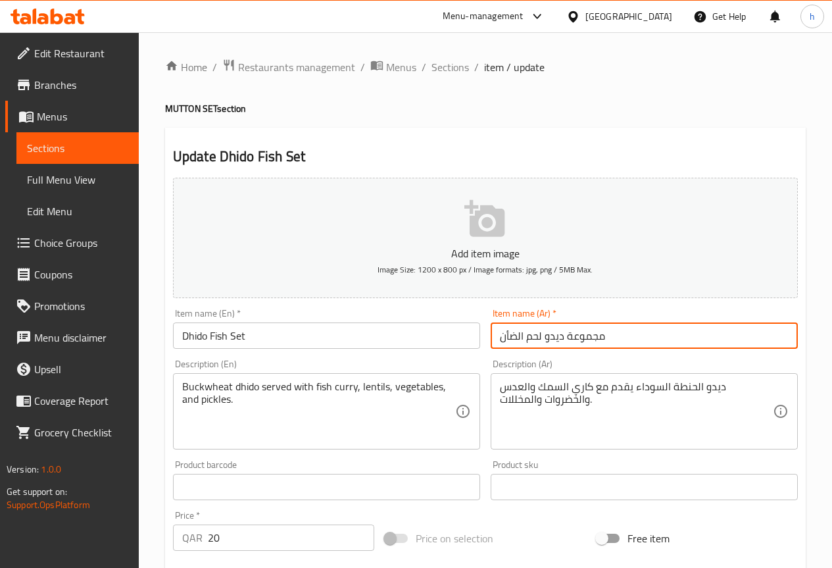
drag, startPoint x: 499, startPoint y: 338, endPoint x: 542, endPoint y: 338, distance: 43.4
click at [542, 338] on input "مجموعة دیدو لحم الضأن" at bounding box center [644, 335] width 307 height 26
click at [608, 333] on input "مجموعة دیدو السمك" at bounding box center [644, 335] width 307 height 26
click at [656, 336] on input "مجموعة دیدو السمك" at bounding box center [644, 335] width 307 height 26
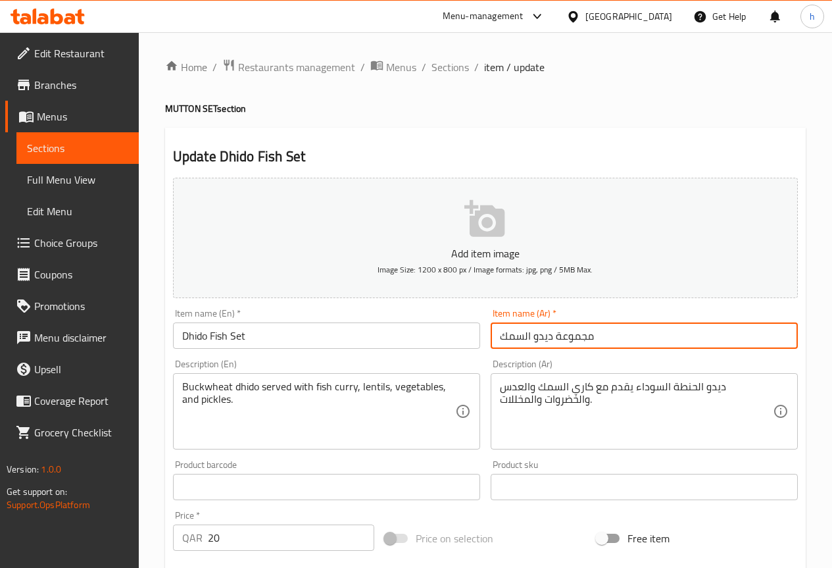
click at [656, 336] on input "مجموعة دیدو السمك" at bounding box center [644, 335] width 307 height 26
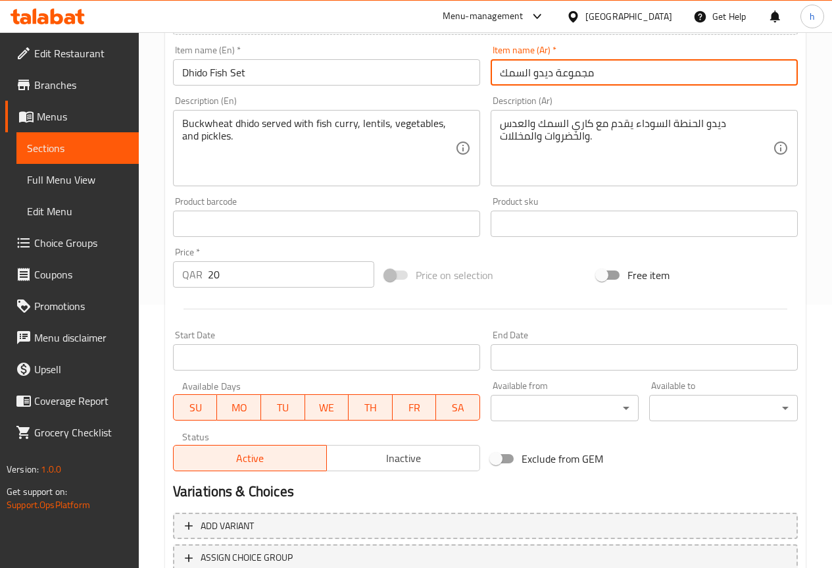
scroll to position [362, 0]
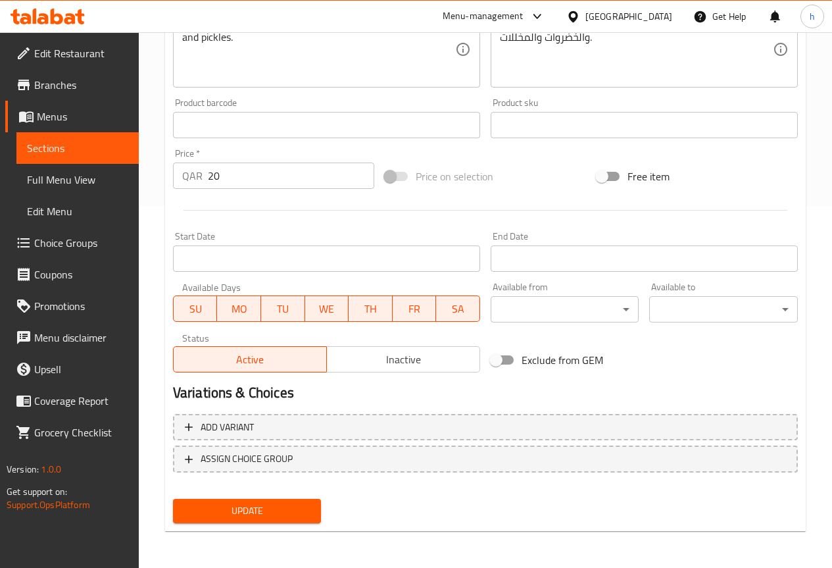
type input "مجموعة دیدو السمك"
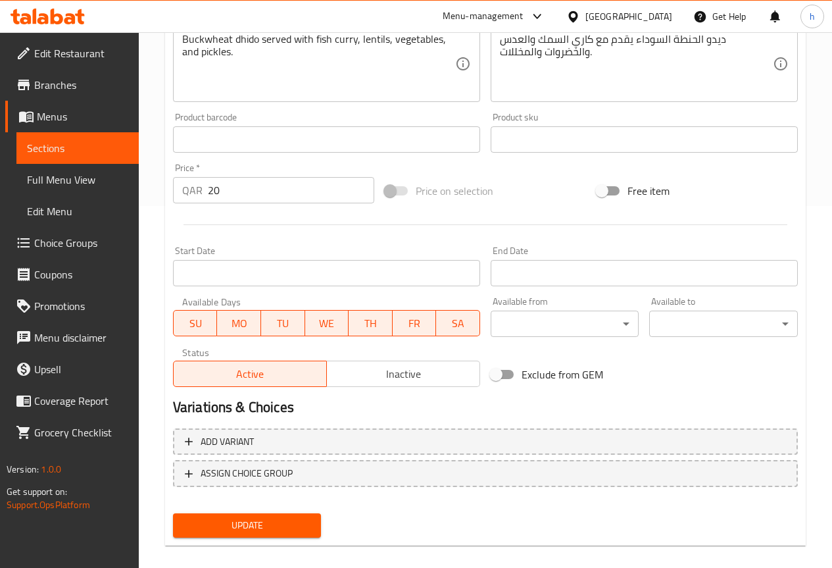
click at [239, 507] on div "Add item image Image Size: 1200 x 800 px / Image formats: jpg, png / 5MB Max. I…" at bounding box center [486, 176] width 636 height 732
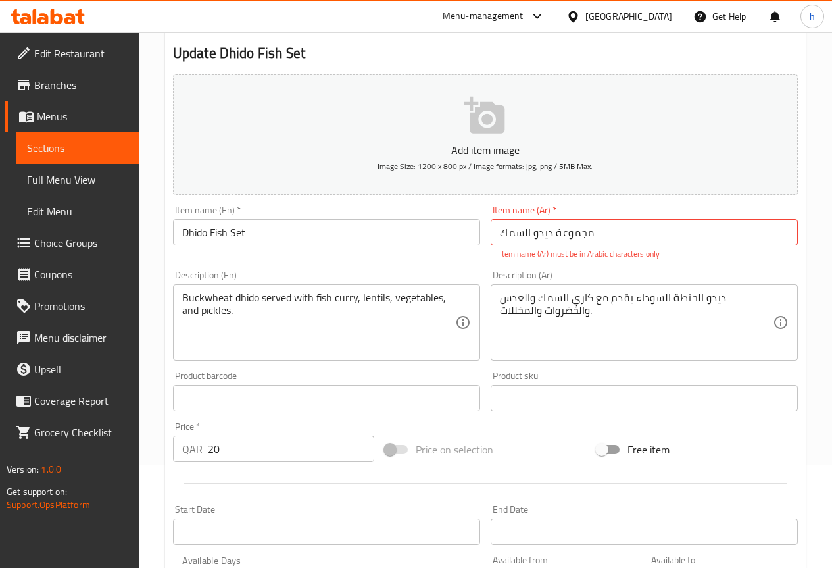
scroll to position [99, 0]
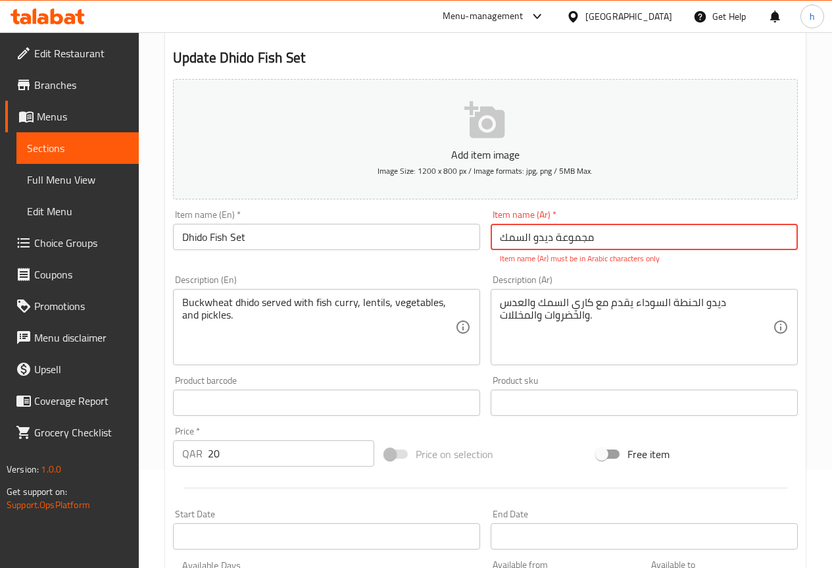
click at [511, 240] on input "مجموعة دیدو السمك" at bounding box center [644, 237] width 307 height 26
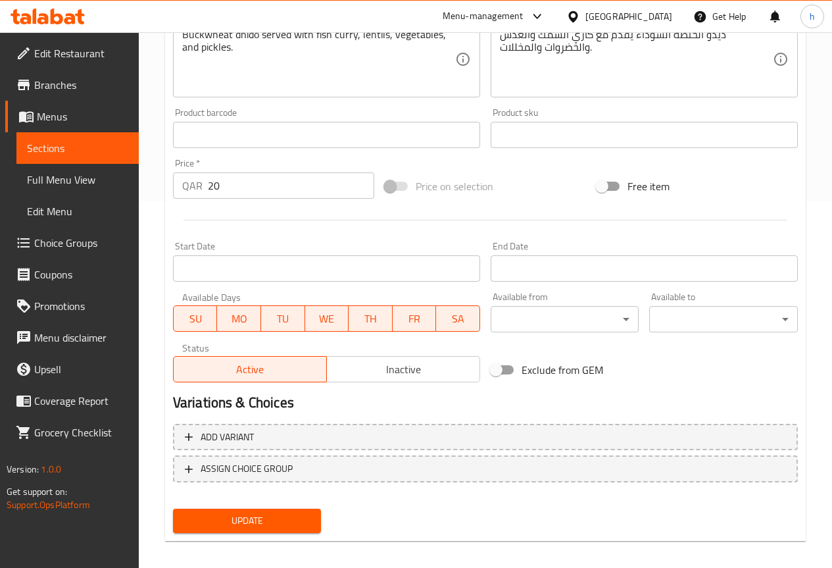
scroll to position [376, 0]
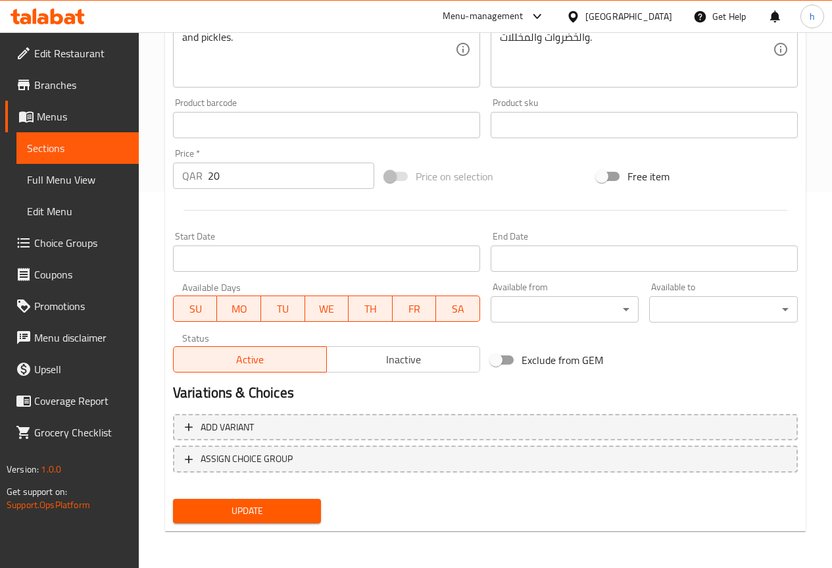
type input "مجموعة ديدو السمك"
click at [237, 517] on span "Update" at bounding box center [248, 511] width 128 height 16
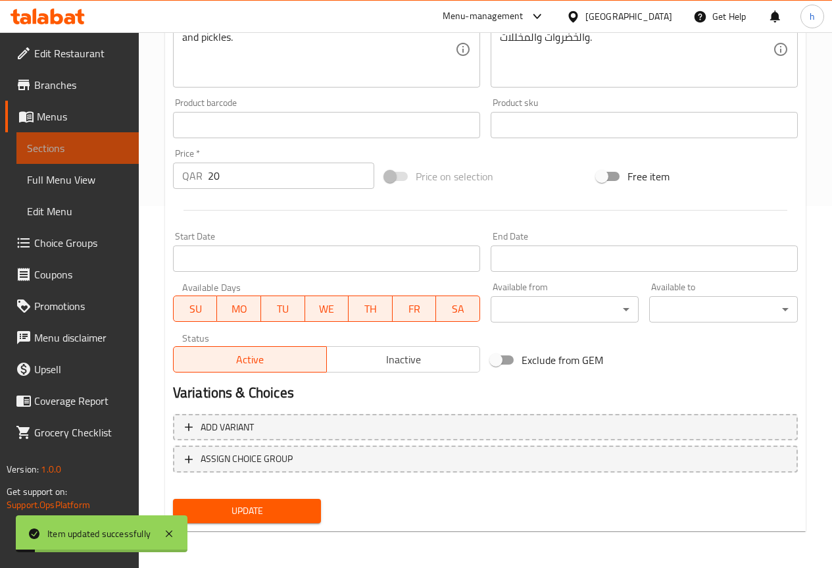
click at [79, 139] on link "Sections" at bounding box center [77, 148] width 122 height 32
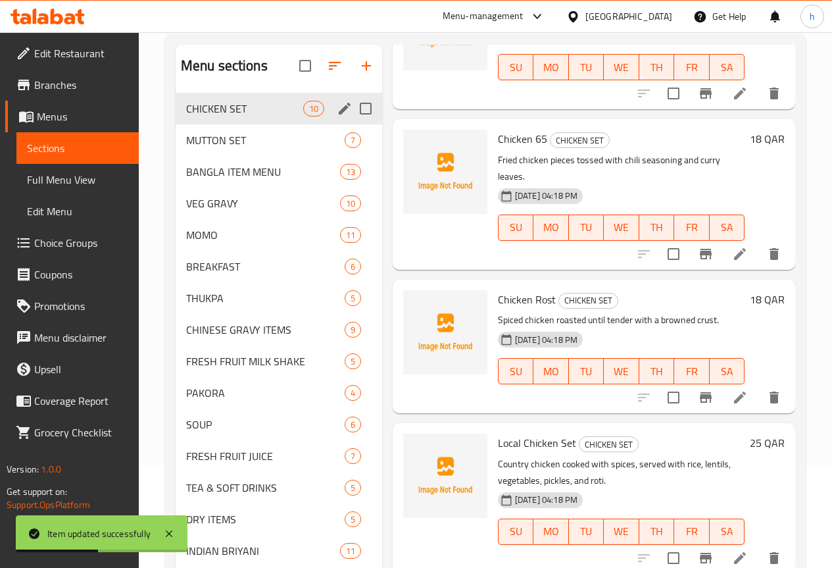
scroll to position [87, 0]
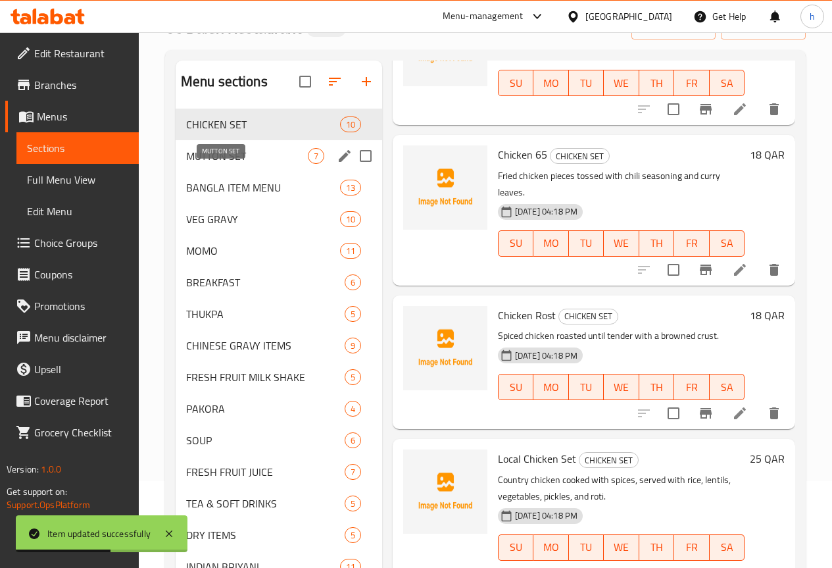
click at [225, 164] on span "MUTTON SET" at bounding box center [247, 156] width 122 height 16
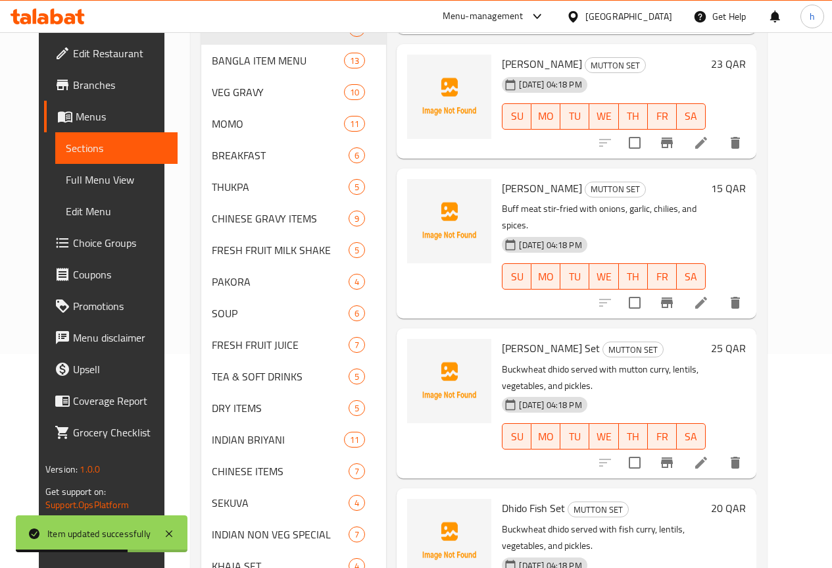
scroll to position [416, 0]
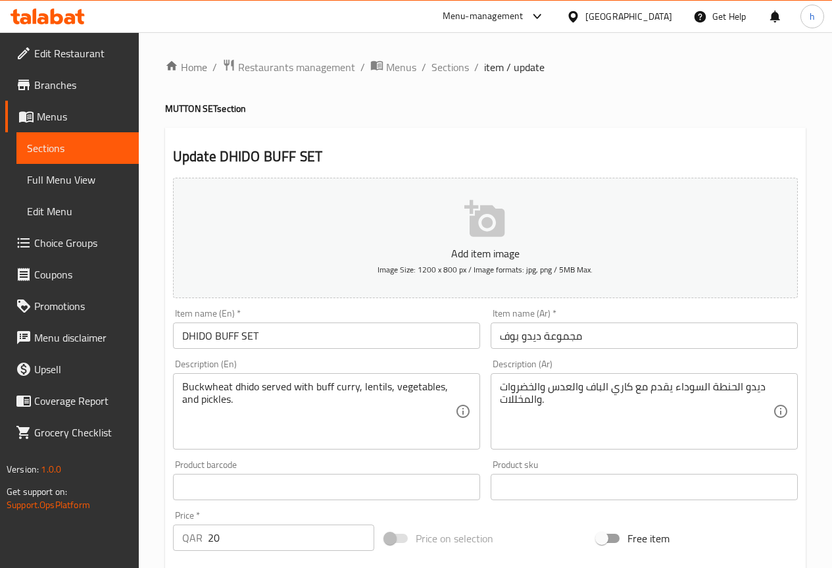
click at [206, 334] on input "DHIDO BUFF SET" at bounding box center [326, 335] width 307 height 26
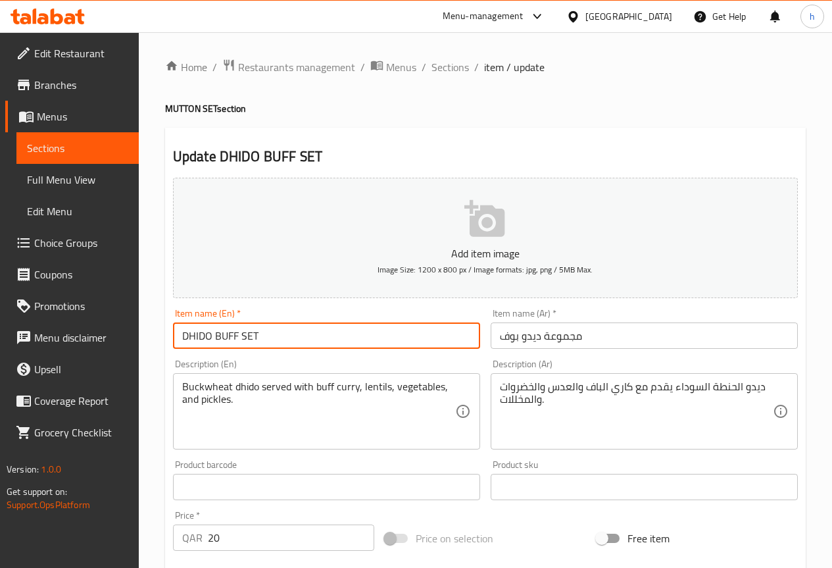
click at [206, 334] on input "DHIDO BUFF SET" at bounding box center [326, 335] width 307 height 26
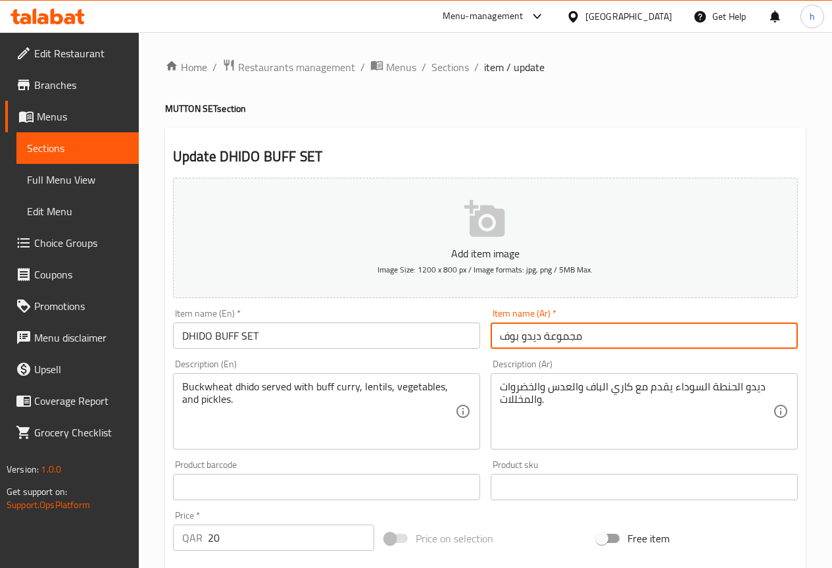
click at [513, 337] on input "مجموعة دیدو بوف" at bounding box center [644, 335] width 307 height 26
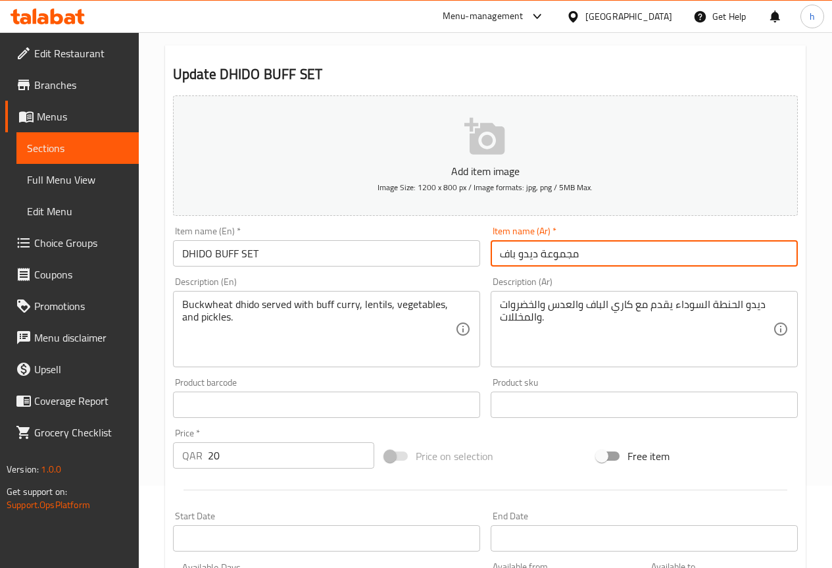
scroll to position [66, 0]
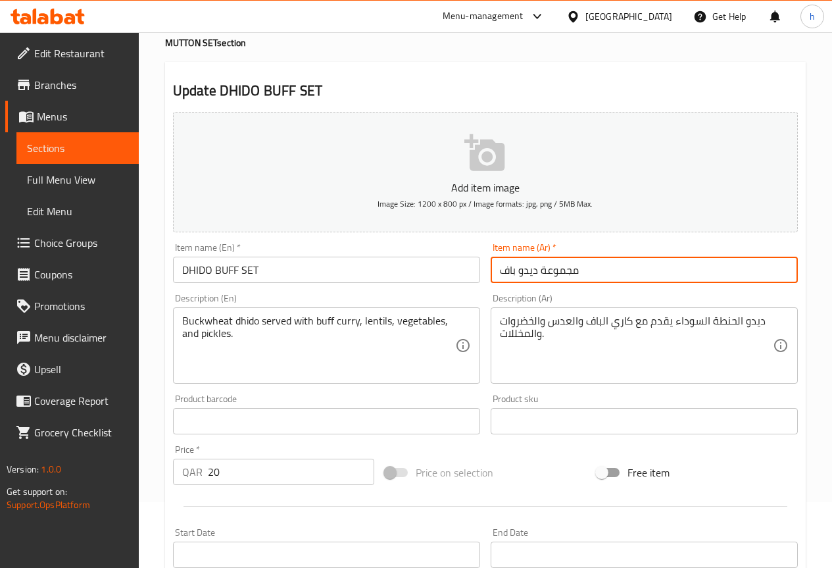
click at [565, 271] on input "مجموعة دیدو باف" at bounding box center [644, 270] width 307 height 26
click at [669, 278] on input "مجموعة دیدو باف" at bounding box center [644, 270] width 307 height 26
click at [662, 271] on input "مجموعة دیدو باف" at bounding box center [644, 270] width 307 height 26
click at [636, 270] on input "مجموعة دیدو باف" at bounding box center [644, 270] width 307 height 26
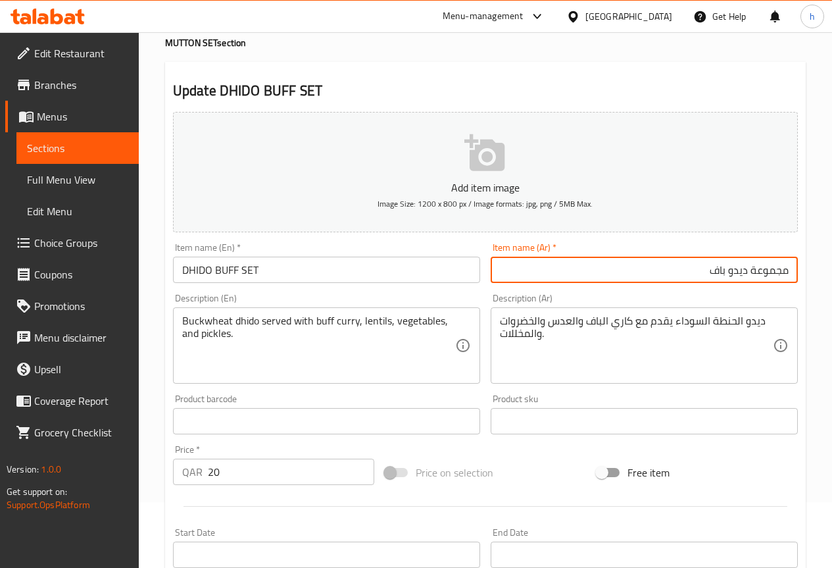
click at [636, 270] on input "مجموعة دیدو باف" at bounding box center [644, 270] width 307 height 26
click at [709, 269] on input "مجموعة دیدو باف" at bounding box center [644, 270] width 307 height 26
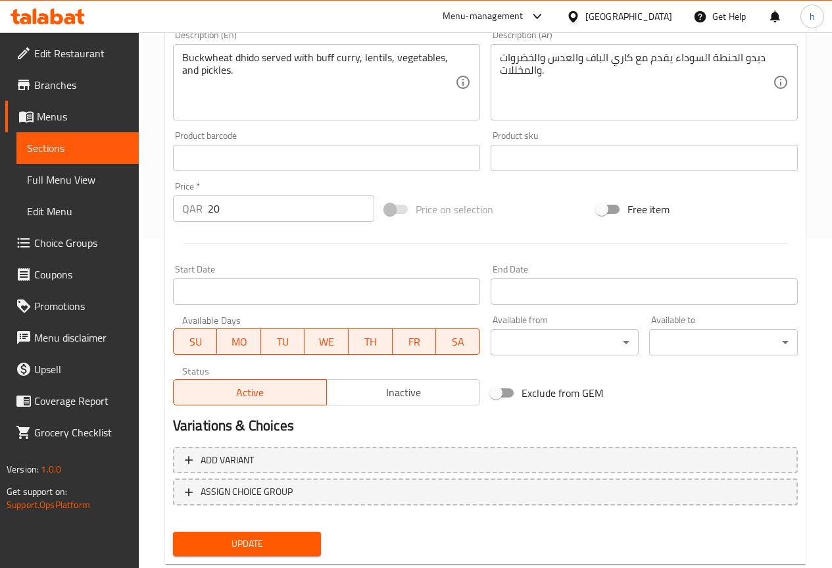
scroll to position [362, 0]
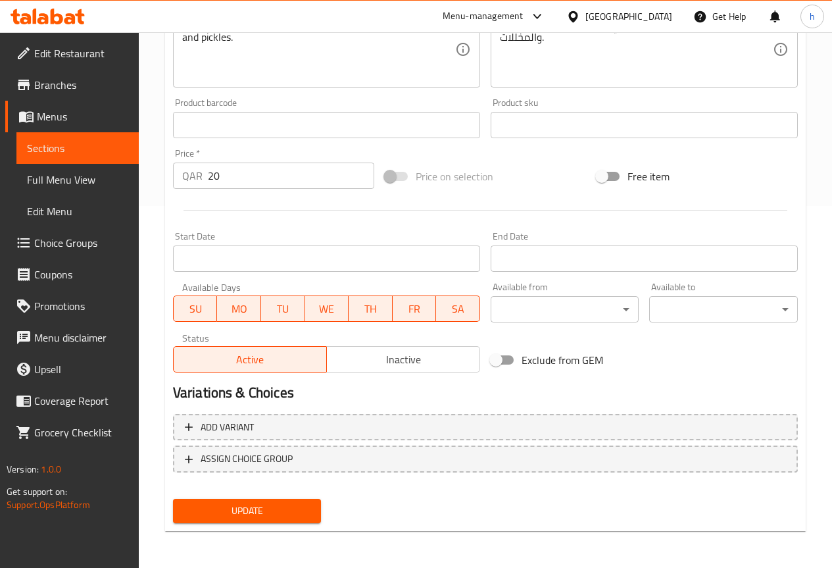
click at [280, 508] on div "Update" at bounding box center [247, 511] width 159 height 35
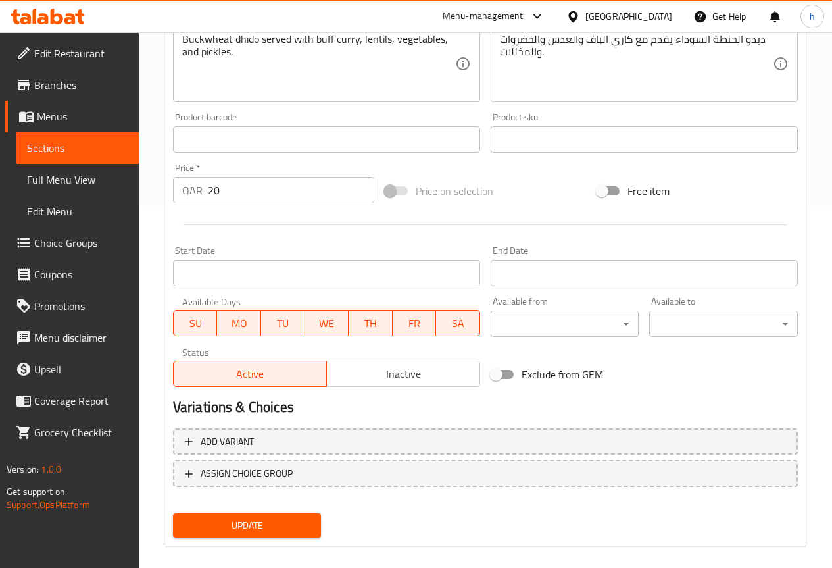
click at [280, 522] on span "Update" at bounding box center [248, 525] width 128 height 16
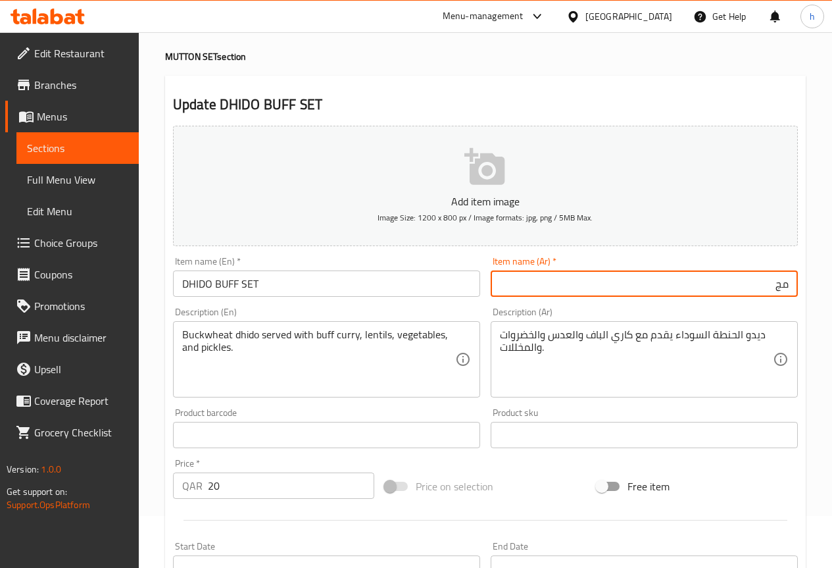
type input "م"
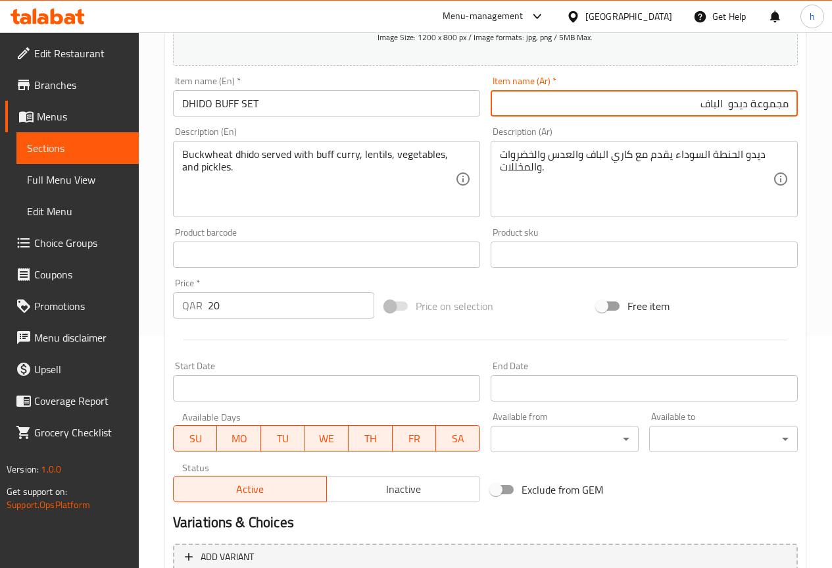
scroll to position [362, 0]
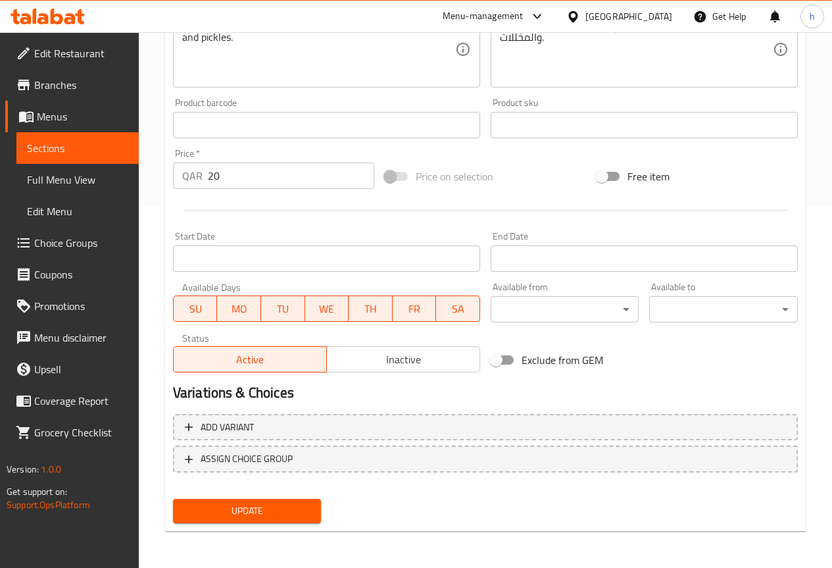
type input "مجموعة ديدو الباف"
click at [267, 517] on span "Update" at bounding box center [248, 511] width 128 height 16
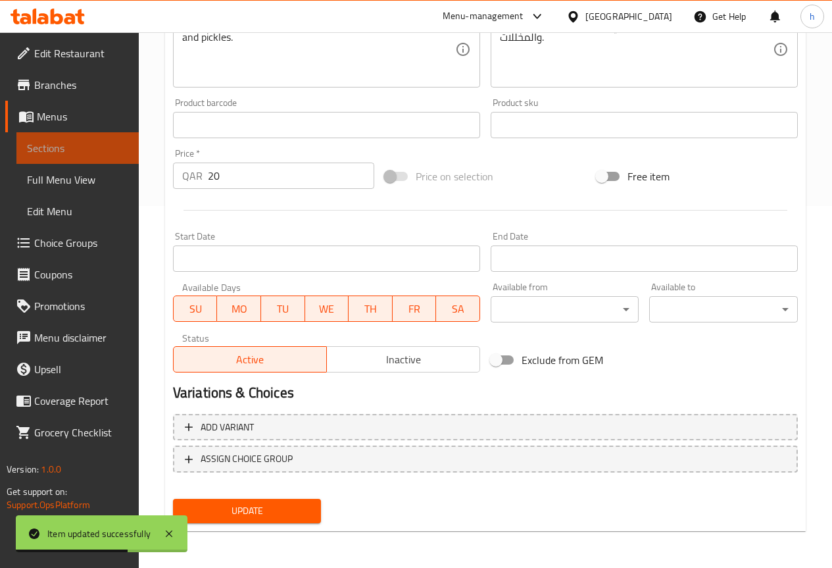
click at [64, 151] on span "Sections" at bounding box center [77, 148] width 101 height 16
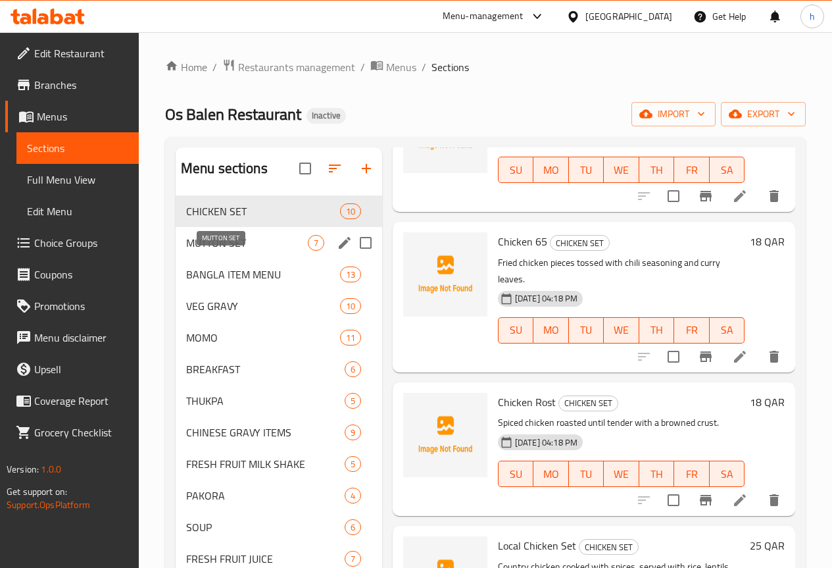
click at [228, 251] on span "MUTTON SET" at bounding box center [247, 243] width 122 height 16
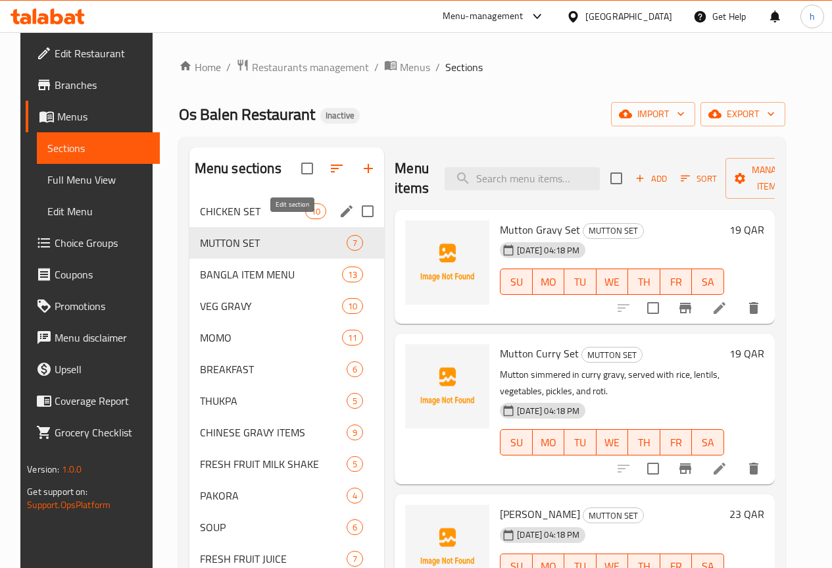
click at [339, 219] on icon "edit" at bounding box center [347, 211] width 16 height 16
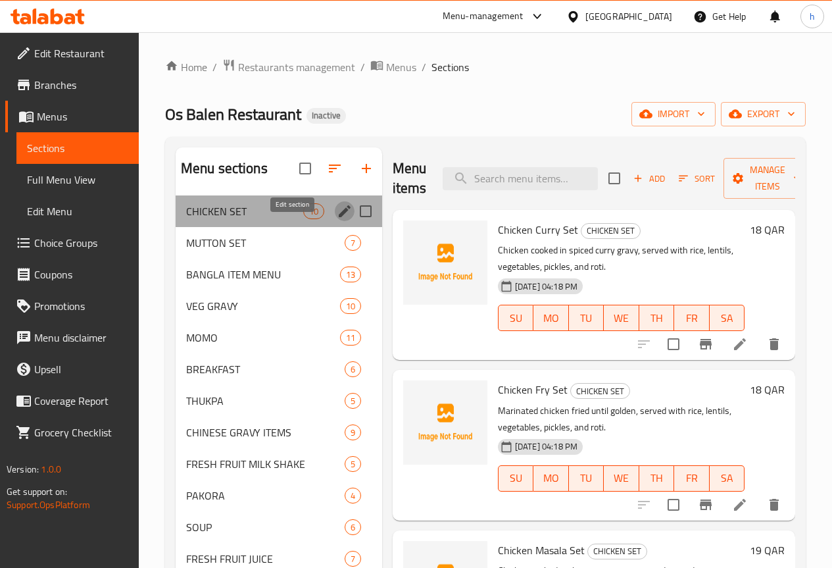
click at [339, 217] on icon "edit" at bounding box center [345, 211] width 12 height 12
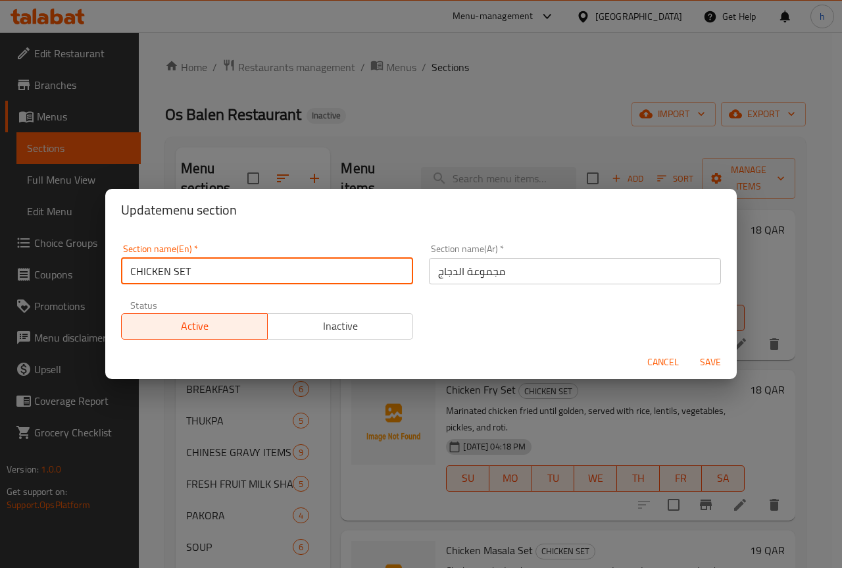
drag, startPoint x: 135, startPoint y: 270, endPoint x: 168, endPoint y: 270, distance: 33.6
click at [168, 270] on input "CHICKEN SET" at bounding box center [267, 271] width 292 height 26
click at [671, 363] on span "Cancel" at bounding box center [664, 362] width 32 height 16
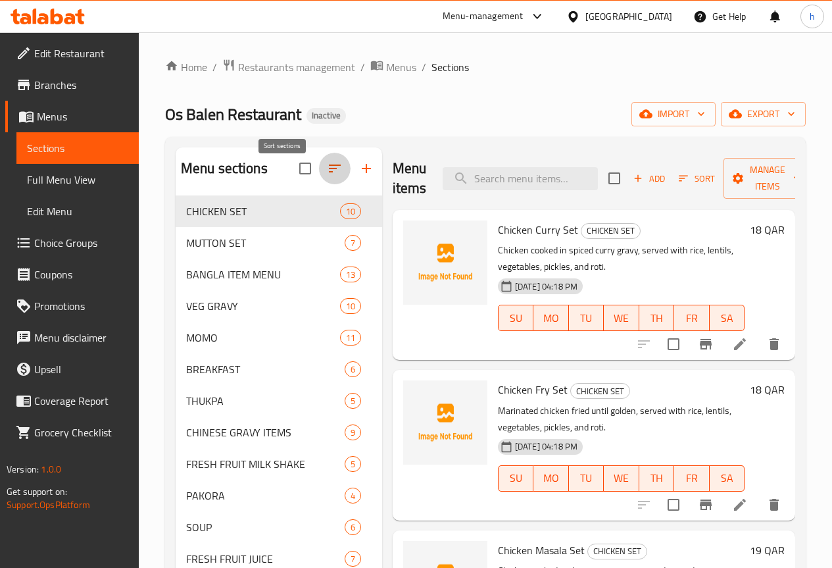
click at [327, 172] on icon "button" at bounding box center [335, 169] width 16 height 16
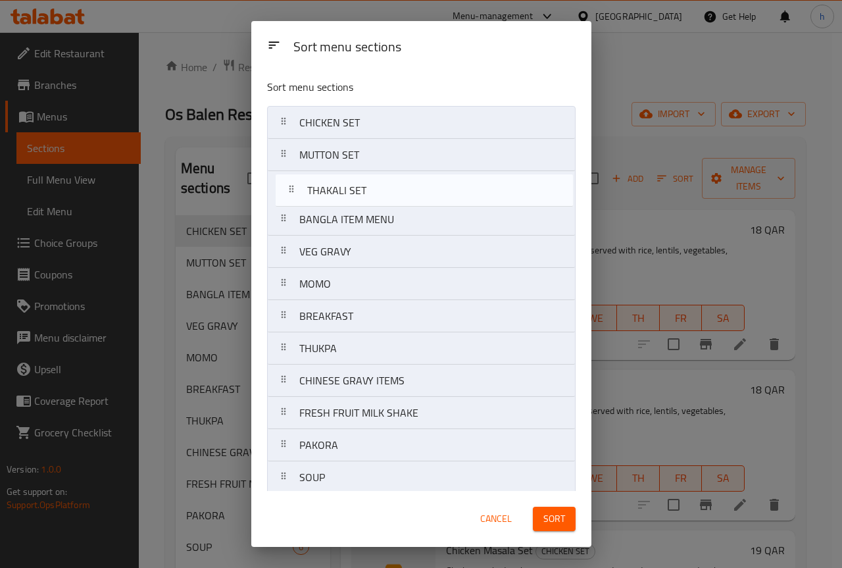
drag, startPoint x: 284, startPoint y: 378, endPoint x: 290, endPoint y: 191, distance: 187.0
click at [290, 191] on nav "CHICKEN SET MUTTON SET BANGLA ITEM MENU VEG GRAVY MOMO BREAKFAST THUKPA CHINESE…" at bounding box center [421, 477] width 309 height 743
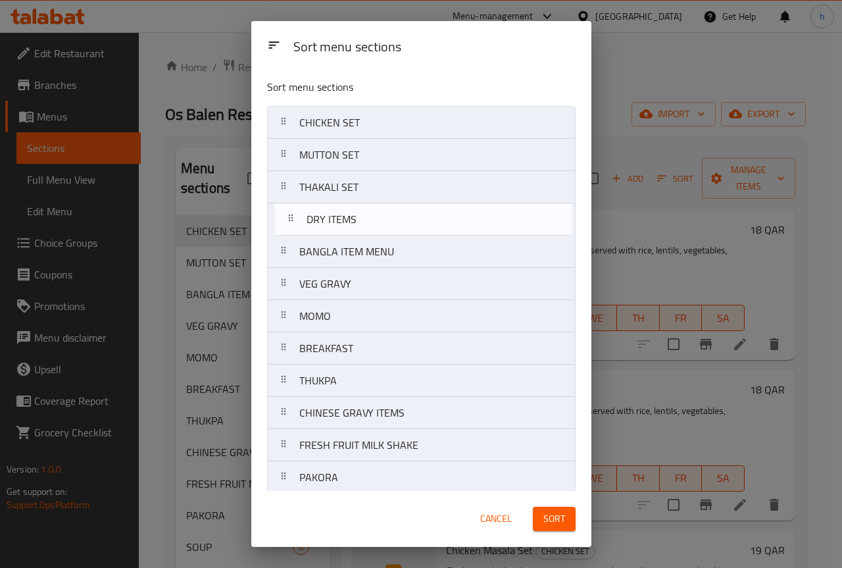
drag, startPoint x: 286, startPoint y: 382, endPoint x: 293, endPoint y: 218, distance: 163.4
click at [293, 218] on nav "CHICKEN SET MUTTON SET THAKALI SET BANGLA ITEM MENU VEG GRAVY MOMO BREAKFAST TH…" at bounding box center [421, 477] width 309 height 743
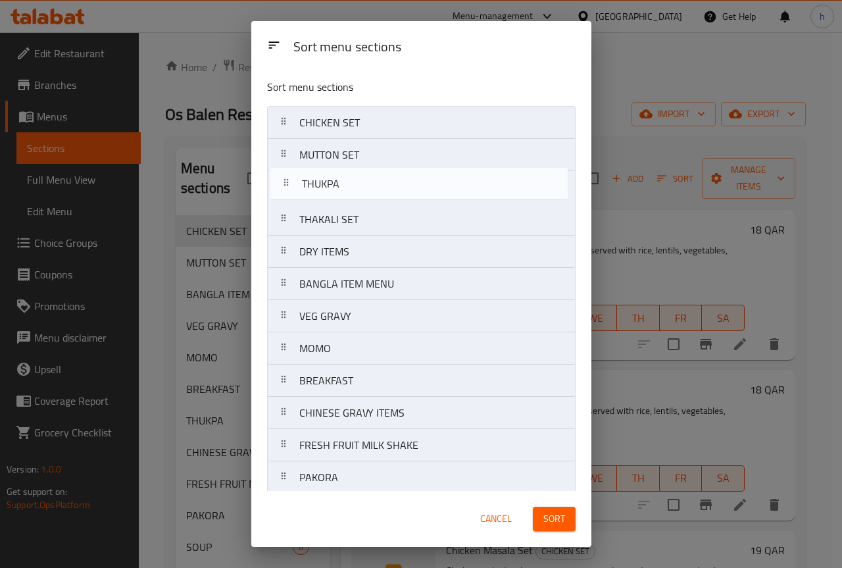
drag, startPoint x: 283, startPoint y: 383, endPoint x: 283, endPoint y: 178, distance: 204.7
click at [283, 178] on nav "CHICKEN SET MUTTON SET THAKALI SET DRY ITEMS BANGLA ITEM MENU VEG GRAVY MOMO BR…" at bounding box center [421, 477] width 309 height 743
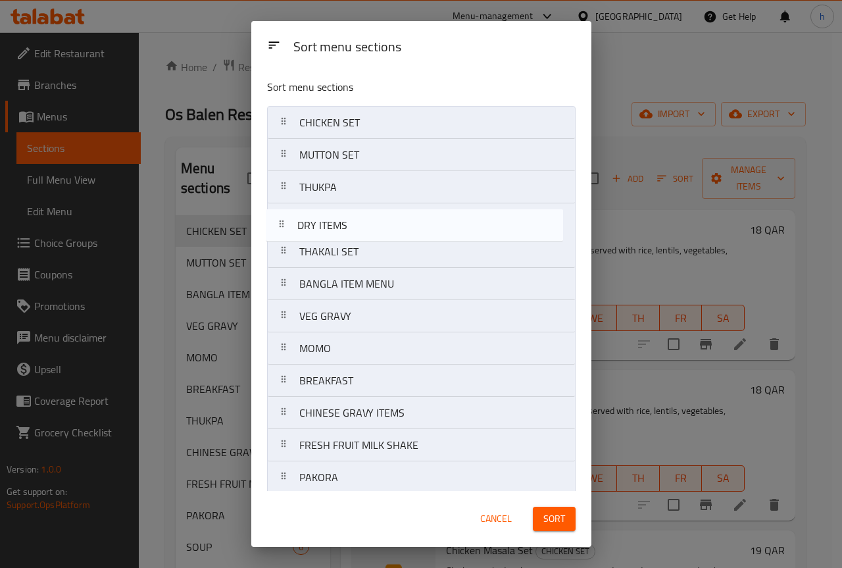
drag, startPoint x: 283, startPoint y: 253, endPoint x: 281, endPoint y: 223, distance: 30.3
click at [281, 223] on nav "CHICKEN SET MUTTON SET THUKPA THAKALI SET DRY ITEMS BANGLA ITEM MENU VEG GRAVY …" at bounding box center [421, 477] width 309 height 743
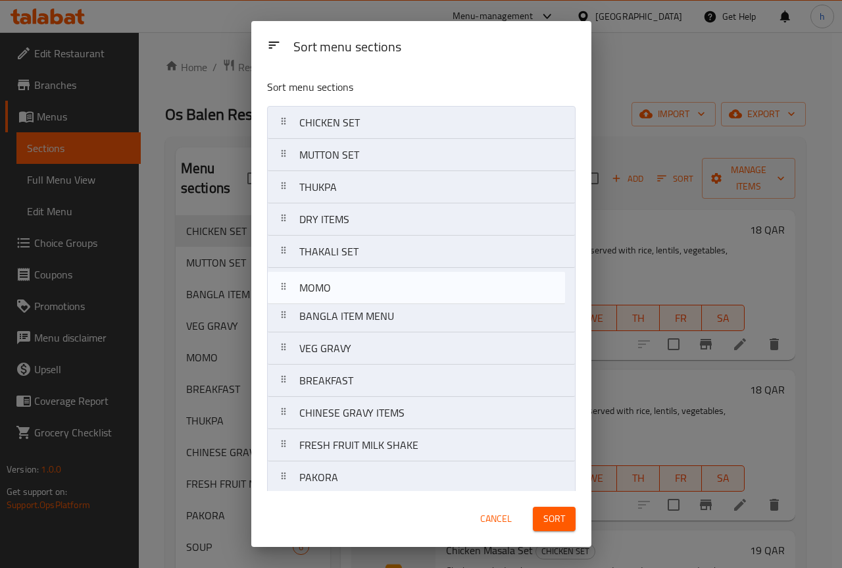
drag, startPoint x: 284, startPoint y: 352, endPoint x: 284, endPoint y: 288, distance: 63.8
click at [284, 288] on nav "CHICKEN SET MUTTON SET THUKPA DRY ITEMS THAKALI SET BANGLA ITEM MENU VEG GRAVY …" at bounding box center [421, 477] width 309 height 743
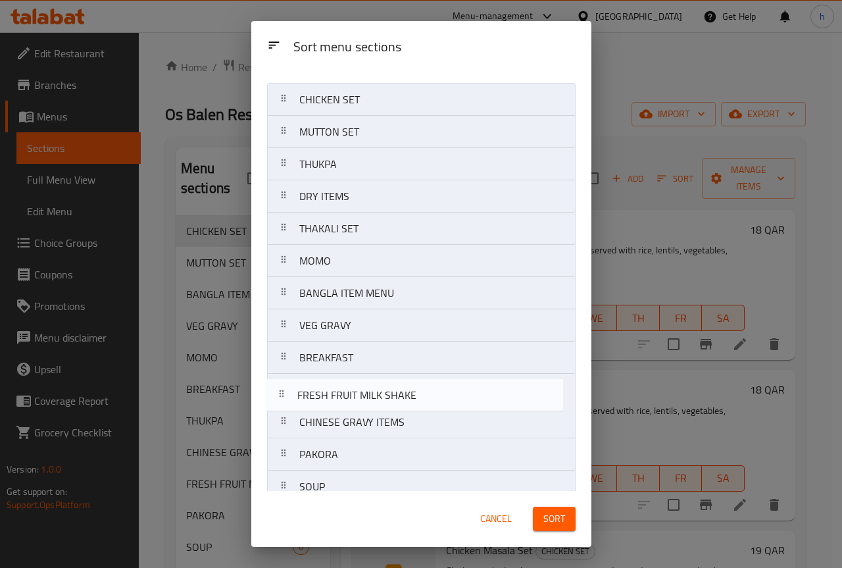
scroll to position [24, 0]
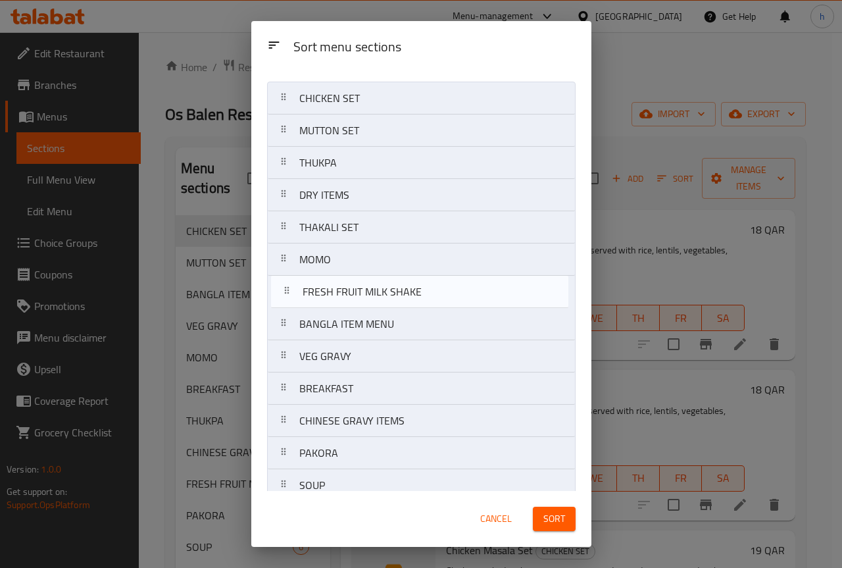
drag, startPoint x: 286, startPoint y: 449, endPoint x: 289, endPoint y: 291, distance: 158.0
click at [289, 291] on nav "CHICKEN SET MUTTON SET THUKPA DRY ITEMS THAKALI SET MOMO BANGLA ITEM MENU VEG G…" at bounding box center [421, 453] width 309 height 743
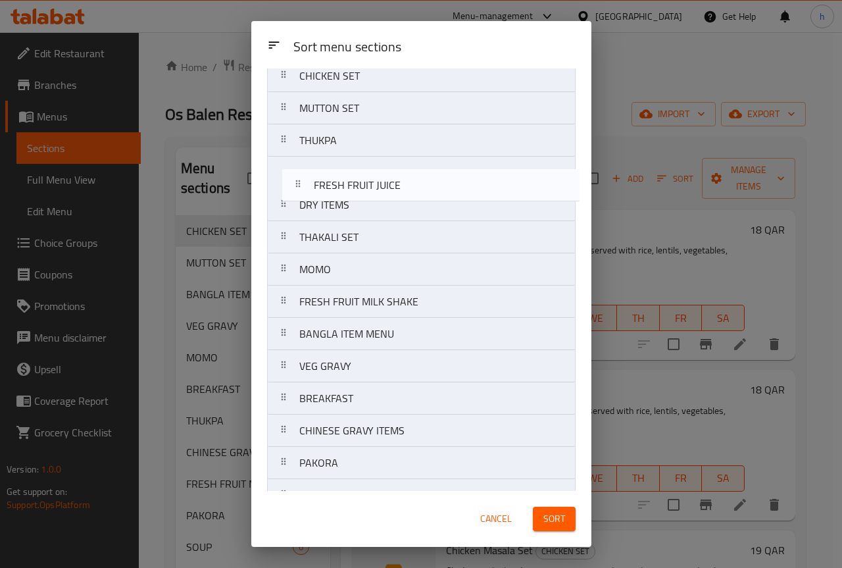
scroll to position [36, 0]
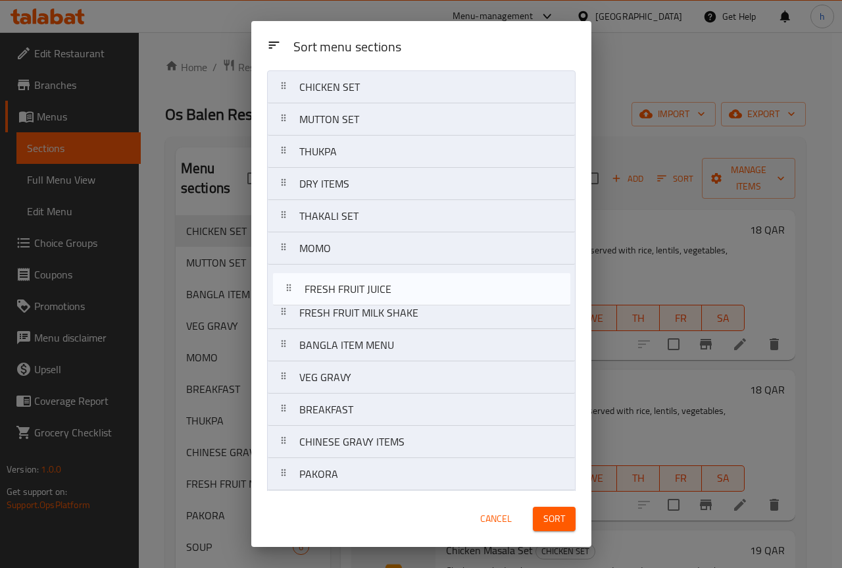
drag, startPoint x: 282, startPoint y: 323, endPoint x: 289, endPoint y: 288, distance: 36.1
click at [289, 288] on nav "CHICKEN SET MUTTON SET THUKPA DRY ITEMS THAKALI SET MOMO FRESH FRUIT MILK SHAKE…" at bounding box center [421, 441] width 309 height 743
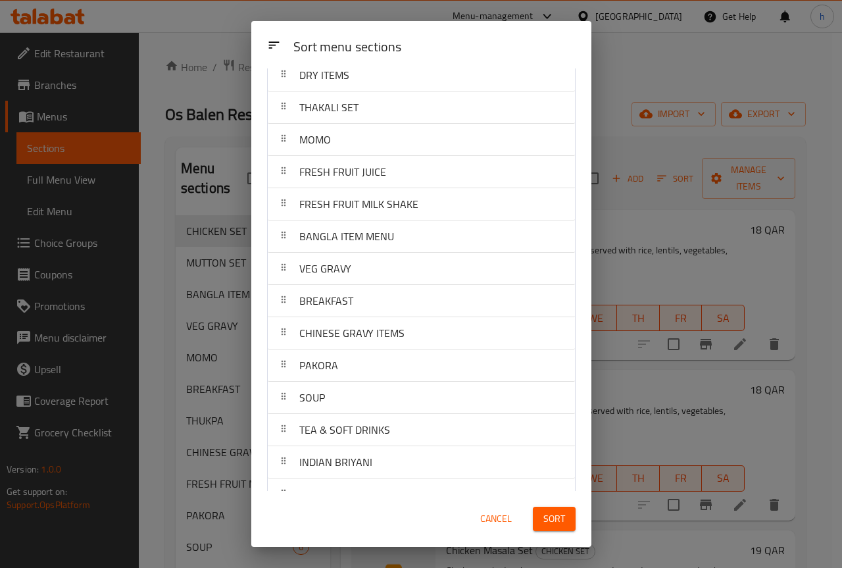
scroll to position [132, 0]
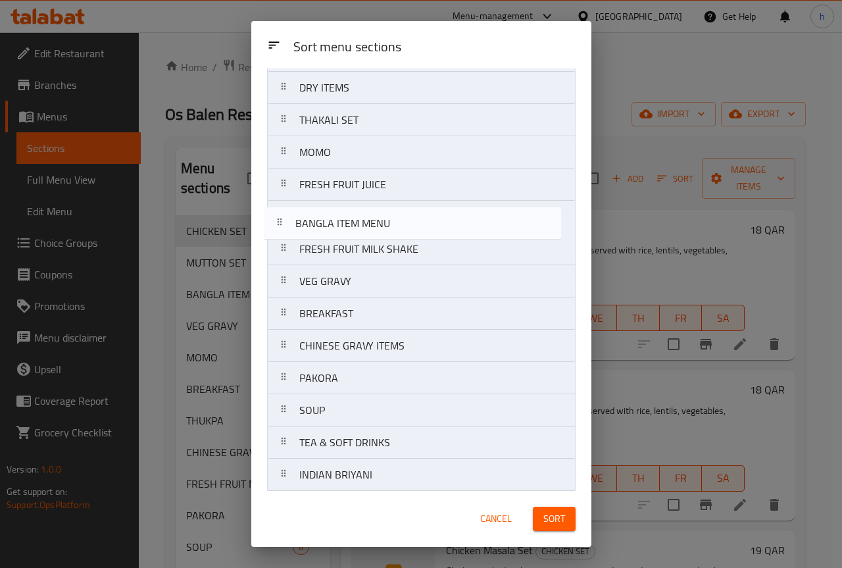
drag, startPoint x: 288, startPoint y: 257, endPoint x: 284, endPoint y: 226, distance: 30.6
click at [284, 226] on nav "CHICKEN SET MUTTON SET THUKPA DRY ITEMS THAKALI SET MOMO FRESH FRUIT JUICE FRES…" at bounding box center [421, 345] width 309 height 743
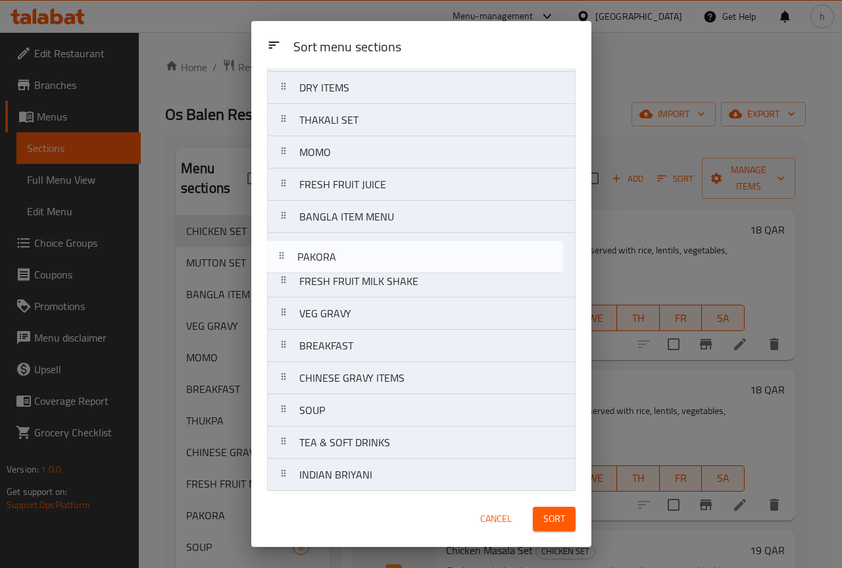
drag, startPoint x: 289, startPoint y: 384, endPoint x: 284, endPoint y: 259, distance: 125.1
click at [284, 259] on nav "CHICKEN SET MUTTON SET THUKPA DRY ITEMS THAKALI SET MOMO FRESH FRUIT JUICE BANG…" at bounding box center [421, 345] width 309 height 743
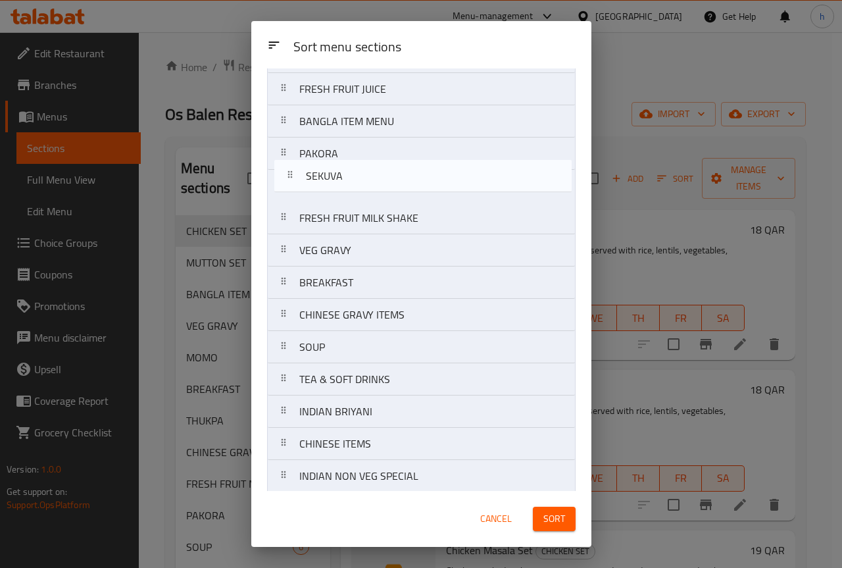
scroll to position [225, 0]
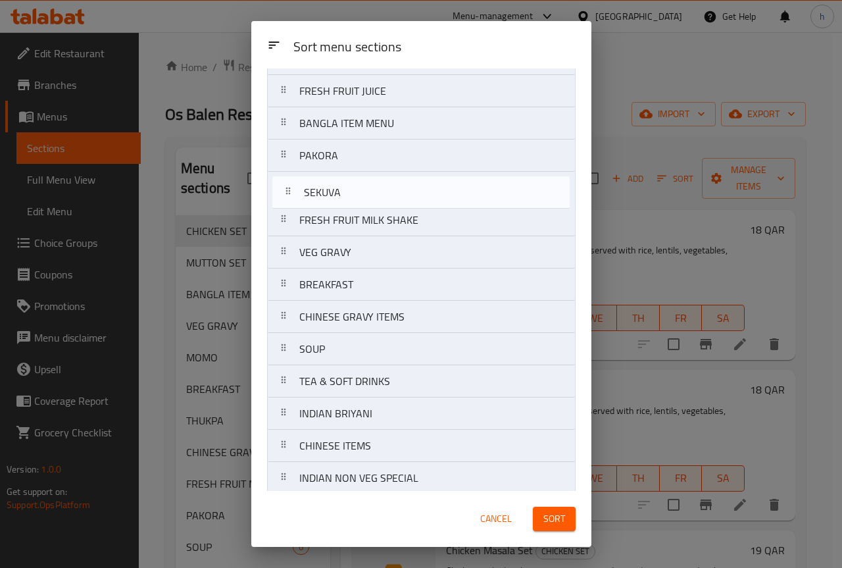
drag, startPoint x: 284, startPoint y: 413, endPoint x: 288, endPoint y: 192, distance: 220.5
click at [288, 192] on nav "CHICKEN SET MUTTON SET THUKPA DRY ITEMS THAKALI SET MOMO FRESH FRUIT JUICE BANG…" at bounding box center [421, 252] width 309 height 743
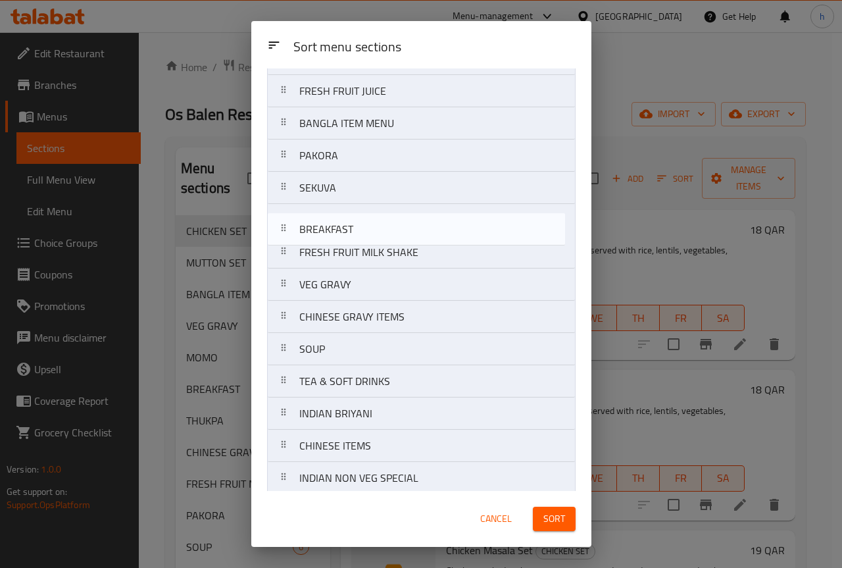
drag, startPoint x: 290, startPoint y: 287, endPoint x: 289, endPoint y: 228, distance: 58.6
click at [289, 228] on nav "CHICKEN SET MUTTON SET THUKPA DRY ITEMS THAKALI SET MOMO FRESH FRUIT JUICE BANG…" at bounding box center [421, 252] width 309 height 743
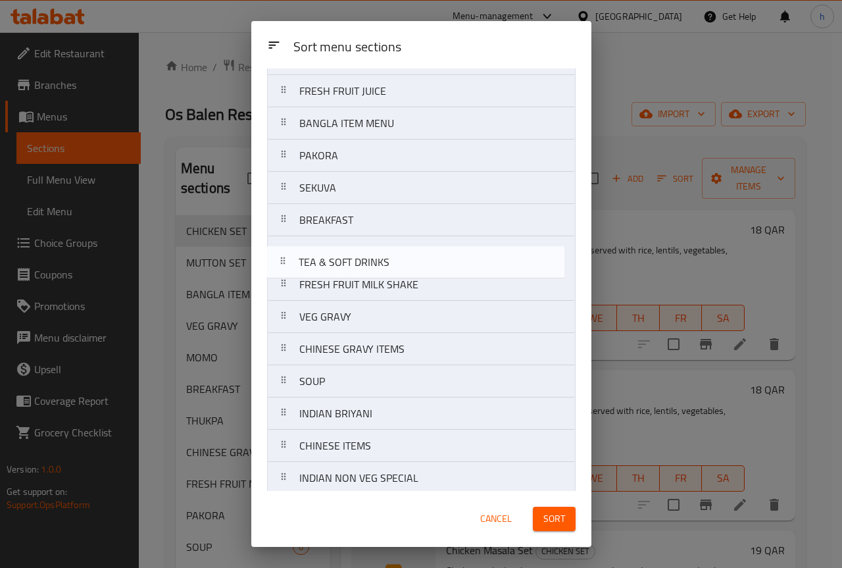
drag, startPoint x: 288, startPoint y: 385, endPoint x: 285, endPoint y: 255, distance: 130.3
click at [285, 255] on nav "CHICKEN SET MUTTON SET THUKPA DRY ITEMS THAKALI SET MOMO FRESH FRUIT JUICE BANG…" at bounding box center [421, 252] width 309 height 743
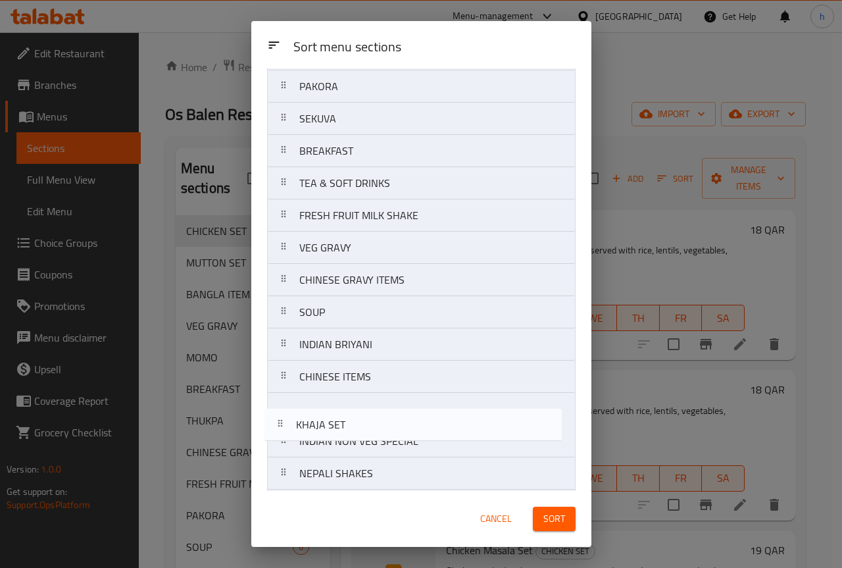
scroll to position [295, 0]
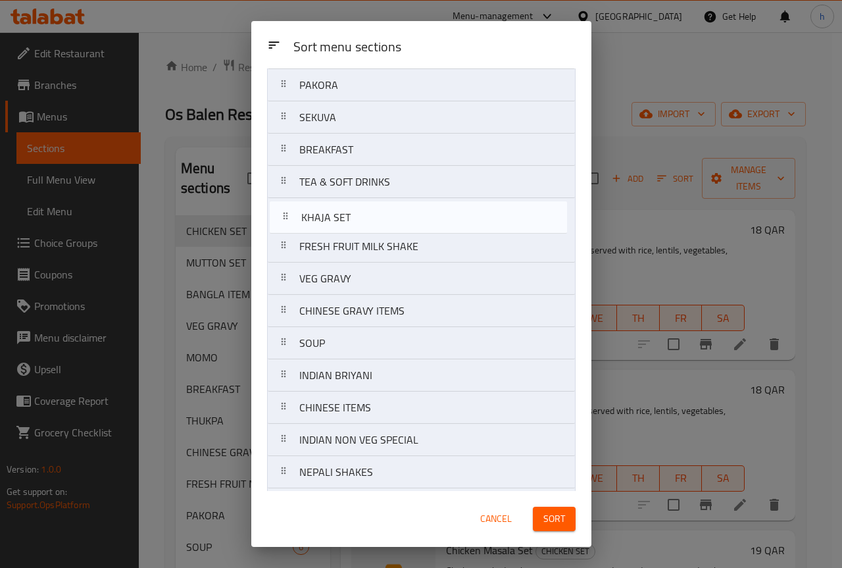
drag, startPoint x: 283, startPoint y: 448, endPoint x: 279, endPoint y: 209, distance: 238.9
click at [279, 209] on nav "CHICKEN SET MUTTON SET THUKPA DRY ITEMS THAKALI SET MOMO FRESH FRUIT JUICE BANG…" at bounding box center [421, 181] width 309 height 743
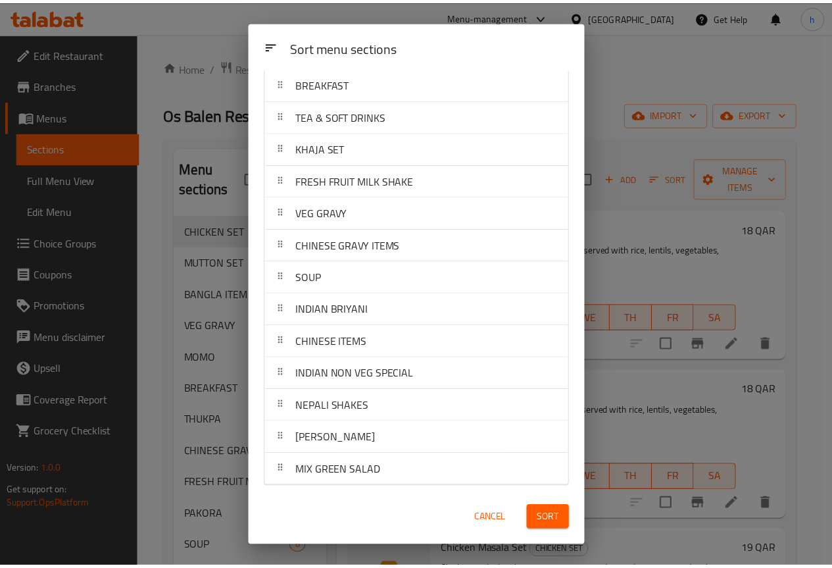
scroll to position [363, 0]
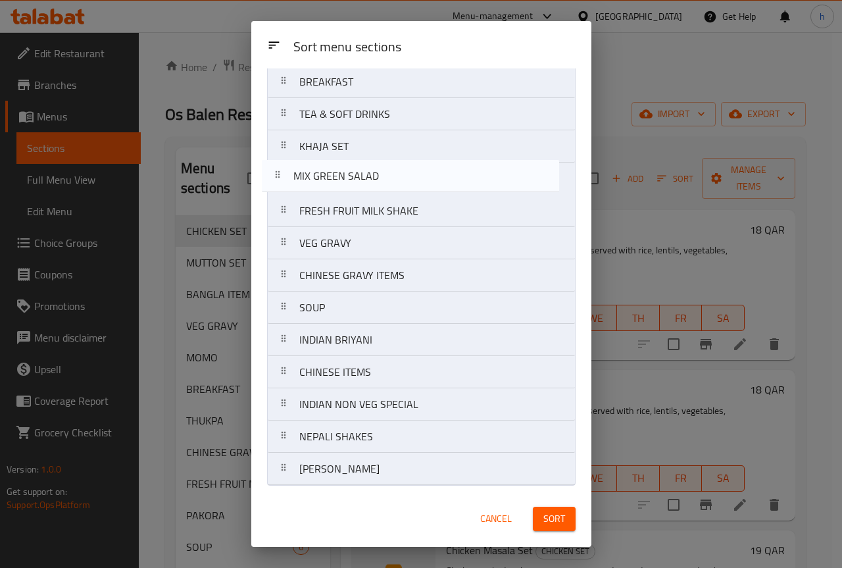
drag, startPoint x: 288, startPoint y: 471, endPoint x: 280, endPoint y: 173, distance: 297.5
click at [280, 173] on nav "CHICKEN SET MUTTON SET THUKPA DRY ITEMS THAKALI SET MOMO FRESH FRUIT JUICE BANG…" at bounding box center [421, 114] width 309 height 743
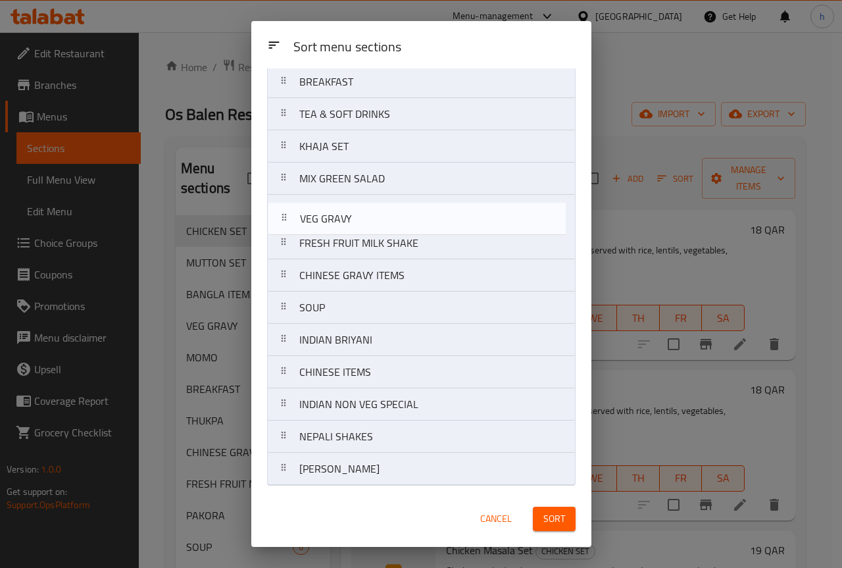
drag, startPoint x: 287, startPoint y: 244, endPoint x: 288, endPoint y: 213, distance: 30.9
click at [288, 213] on nav "CHICKEN SET MUTTON SET THUKPA DRY ITEMS THAKALI SET MOMO FRESH FRUIT JUICE BANG…" at bounding box center [421, 114] width 309 height 743
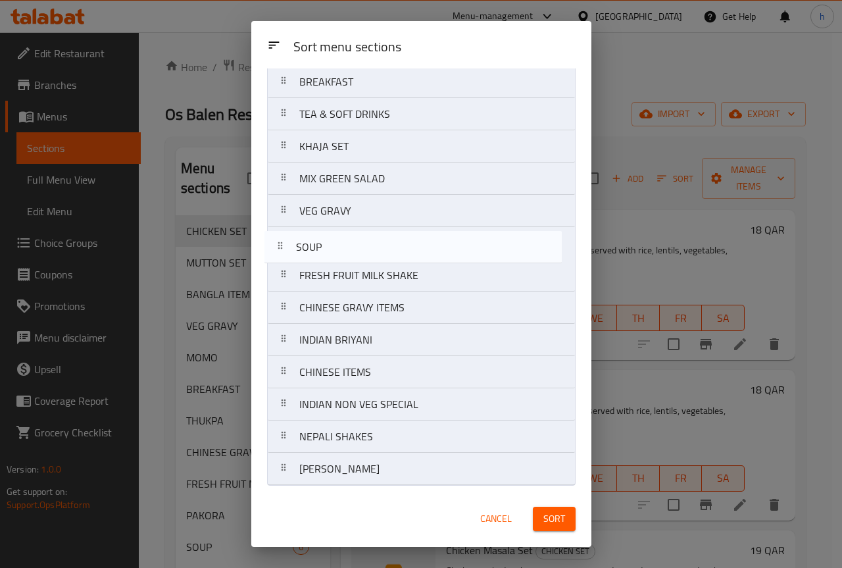
drag, startPoint x: 289, startPoint y: 312, endPoint x: 284, endPoint y: 245, distance: 66.6
click at [284, 245] on nav "CHICKEN SET MUTTON SET THUKPA DRY ITEMS THAKALI SET MOMO FRESH FRUIT JUICE BANG…" at bounding box center [421, 114] width 309 height 743
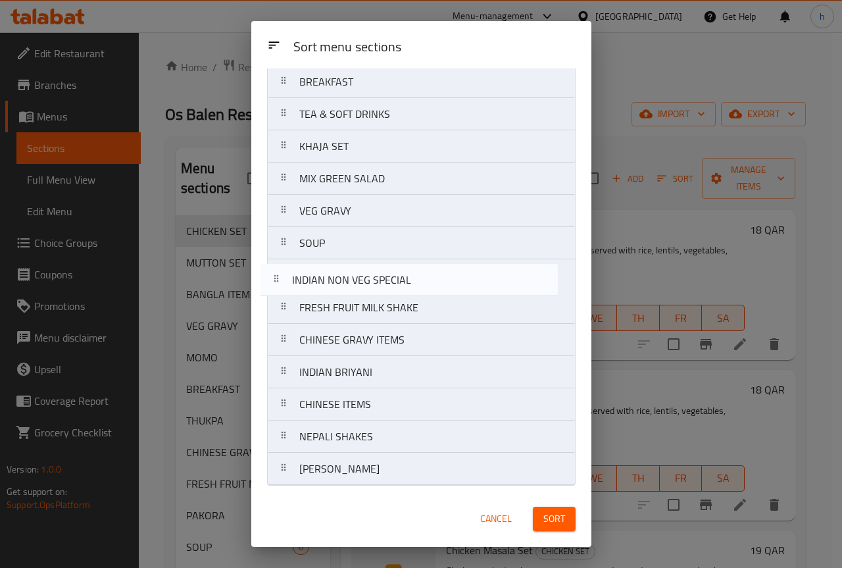
drag, startPoint x: 283, startPoint y: 407, endPoint x: 276, endPoint y: 279, distance: 128.5
click at [276, 279] on nav "CHICKEN SET MUTTON SET THUKPA DRY ITEMS THAKALI SET MOMO FRESH FRUIT JUICE BANG…" at bounding box center [421, 114] width 309 height 743
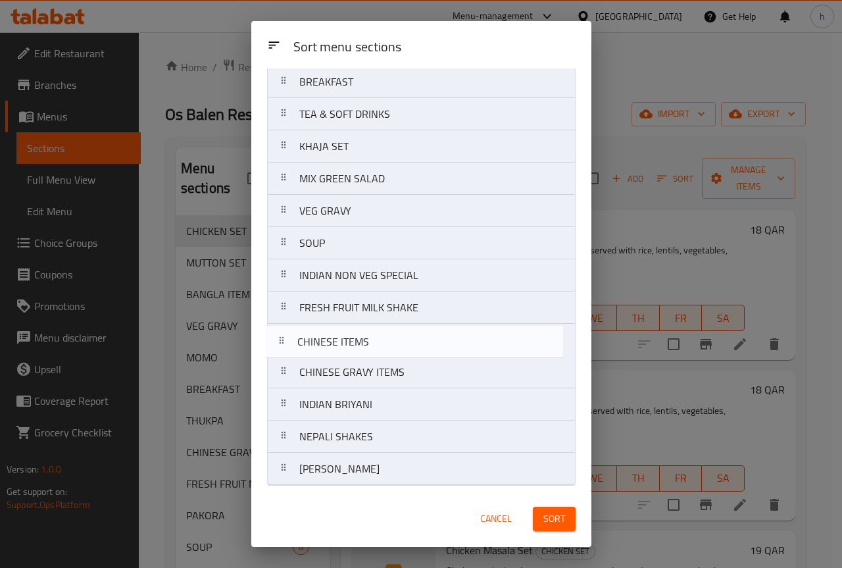
drag, startPoint x: 285, startPoint y: 409, endPoint x: 282, endPoint y: 342, distance: 66.5
click at [282, 342] on nav "CHICKEN SET MUTTON SET THUKPA DRY ITEMS THAKALI SET MOMO FRESH FRUIT JUICE BANG…" at bounding box center [421, 114] width 309 height 743
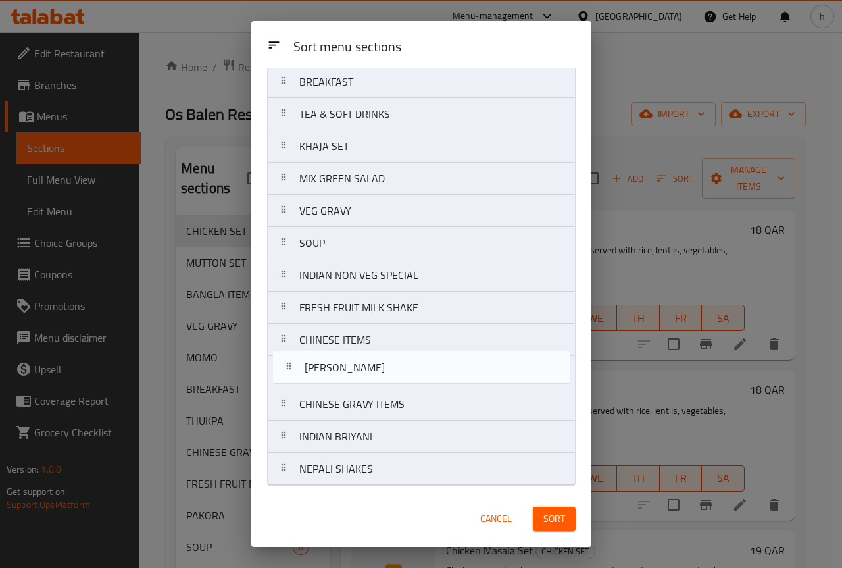
drag, startPoint x: 286, startPoint y: 472, endPoint x: 290, endPoint y: 367, distance: 104.7
click at [290, 367] on nav "CHICKEN SET MUTTON SET THUKPA DRY ITEMS THAKALI SET MOMO FRESH FRUIT JUICE BANG…" at bounding box center [421, 114] width 309 height 743
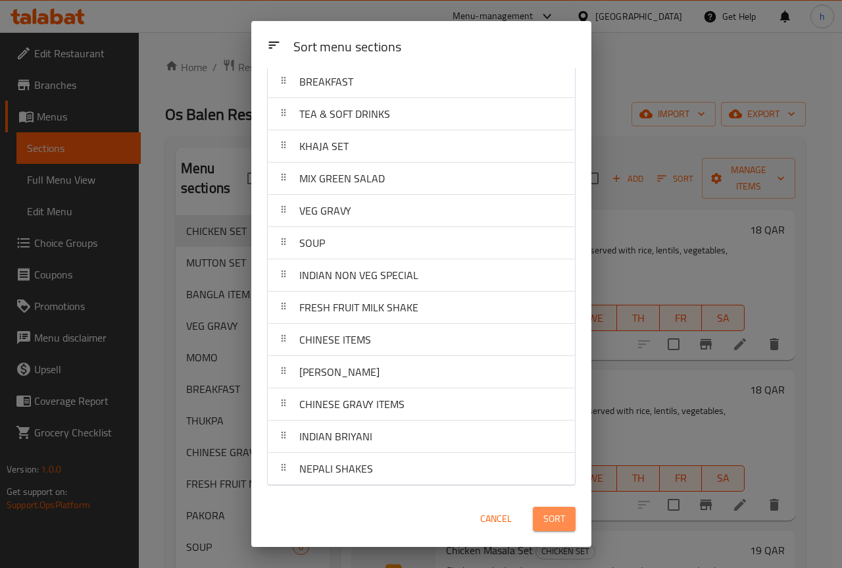
click at [551, 519] on span "Sort" at bounding box center [555, 519] width 22 height 16
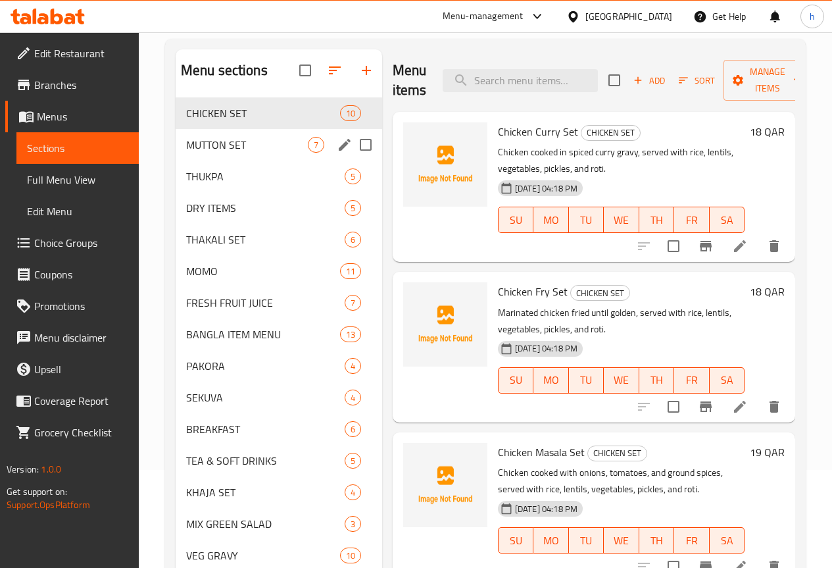
scroll to position [66, 0]
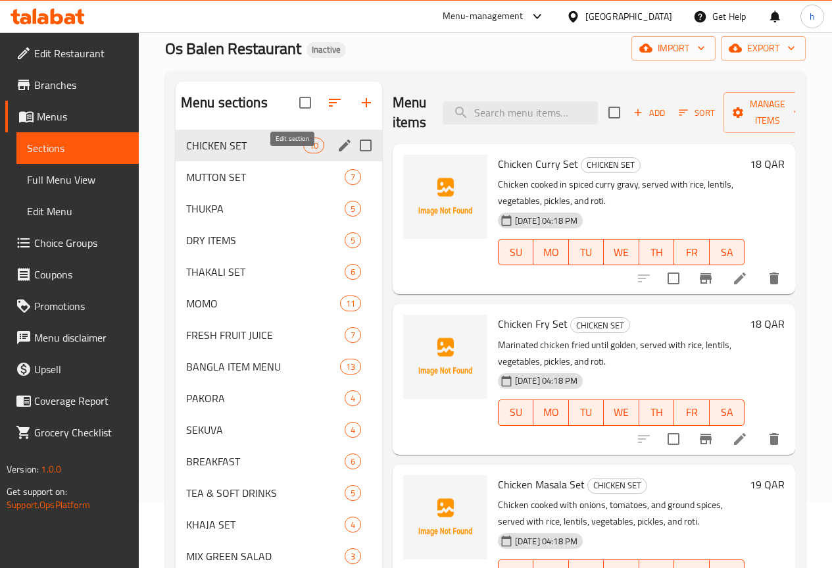
click at [339, 151] on icon "edit" at bounding box center [345, 146] width 12 height 12
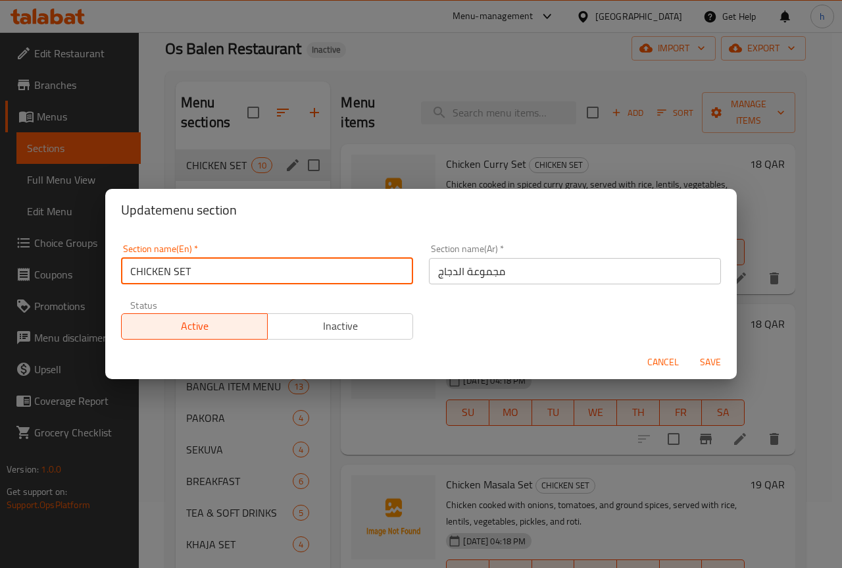
drag, startPoint x: 137, startPoint y: 270, endPoint x: 168, endPoint y: 269, distance: 31.6
click at [168, 269] on input "CHICKEN SET" at bounding box center [267, 271] width 292 height 26
drag, startPoint x: 170, startPoint y: 270, endPoint x: 195, endPoint y: 272, distance: 25.1
click at [195, 272] on input "Chicken SET" at bounding box center [267, 271] width 292 height 26
click at [176, 272] on input "Chicken Sset" at bounding box center [267, 271] width 292 height 26
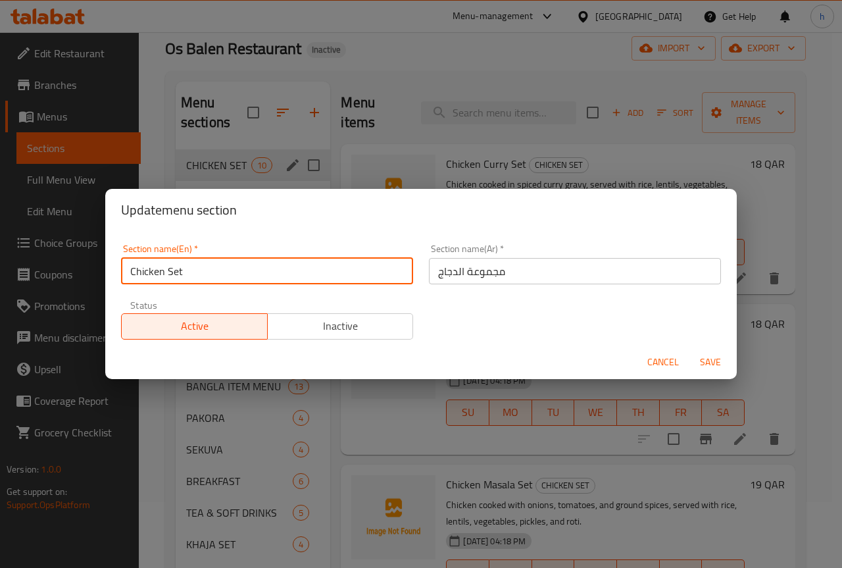
type input "Chicken Set"
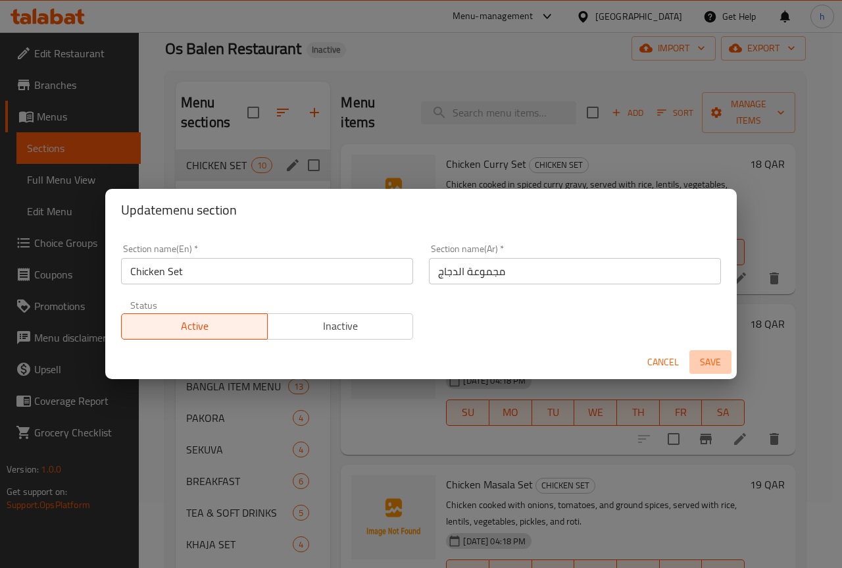
click at [706, 358] on span "Save" at bounding box center [711, 362] width 32 height 16
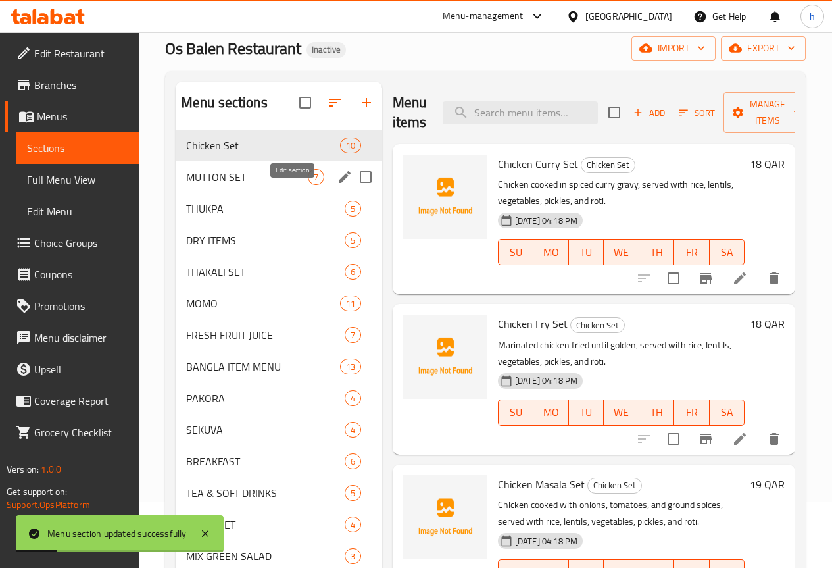
click at [337, 185] on icon "edit" at bounding box center [345, 177] width 16 height 16
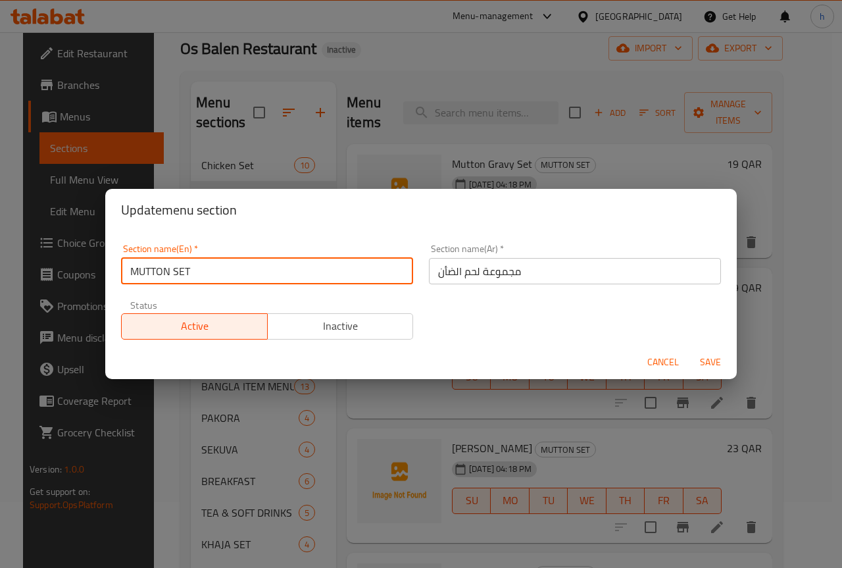
drag, startPoint x: 140, startPoint y: 270, endPoint x: 171, endPoint y: 272, distance: 31.0
click at [171, 272] on input "MUTTON SET" at bounding box center [267, 271] width 292 height 26
drag, startPoint x: 170, startPoint y: 270, endPoint x: 197, endPoint y: 274, distance: 26.5
click at [197, 274] on input "Muttun SET" at bounding box center [267, 271] width 292 height 26
click at [155, 269] on input "Muttun SET" at bounding box center [267, 271] width 292 height 26
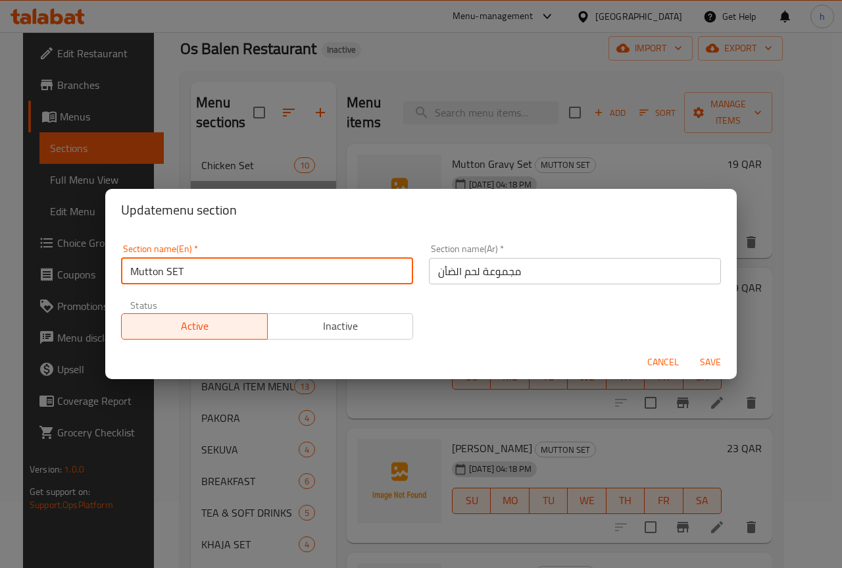
drag, startPoint x: 171, startPoint y: 270, endPoint x: 191, endPoint y: 271, distance: 19.8
click at [191, 271] on input "Mutton SET" at bounding box center [267, 271] width 292 height 26
type input "Mutton Set"
click at [445, 270] on input "مجموعة لحم الضأن" at bounding box center [575, 271] width 292 height 26
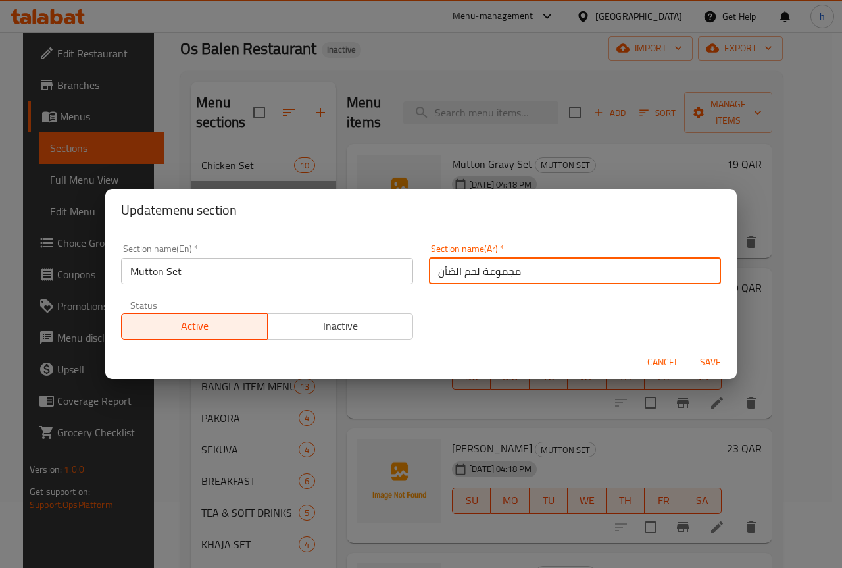
click at [445, 270] on input "مجموعة لحم الضأن" at bounding box center [575, 271] width 292 height 26
type input "مجموعة لحم غنم"
click at [707, 360] on span "Save" at bounding box center [711, 362] width 32 height 16
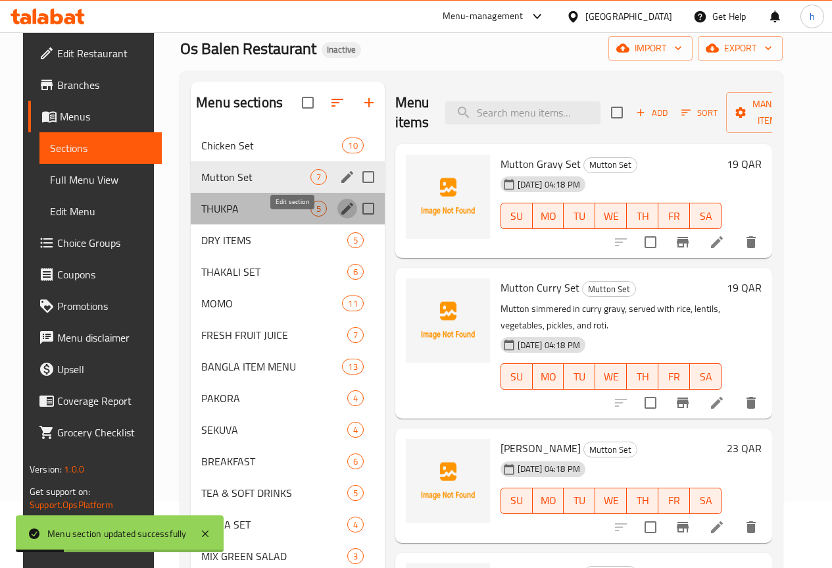
click at [342, 215] on icon "edit" at bounding box center [348, 209] width 12 height 12
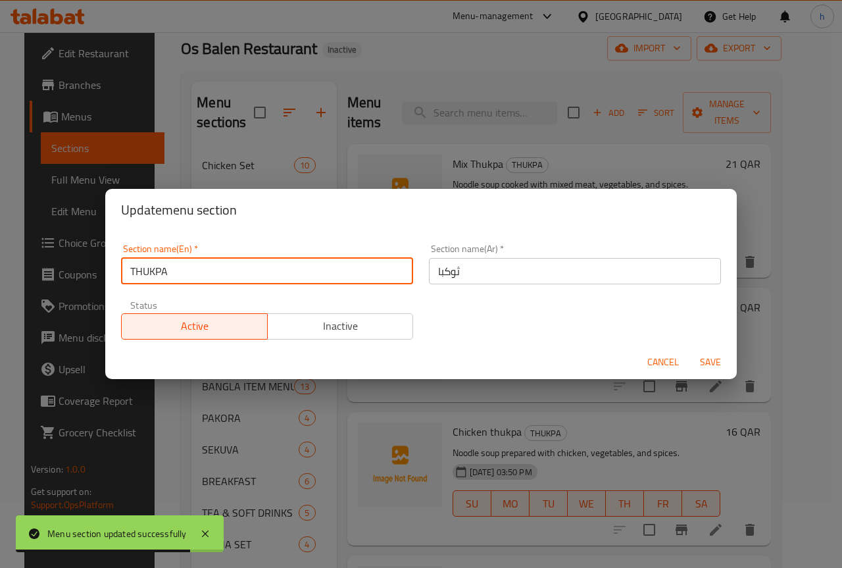
drag, startPoint x: 136, startPoint y: 270, endPoint x: 180, endPoint y: 270, distance: 43.4
click at [180, 270] on input "THUKPA" at bounding box center [267, 271] width 292 height 26
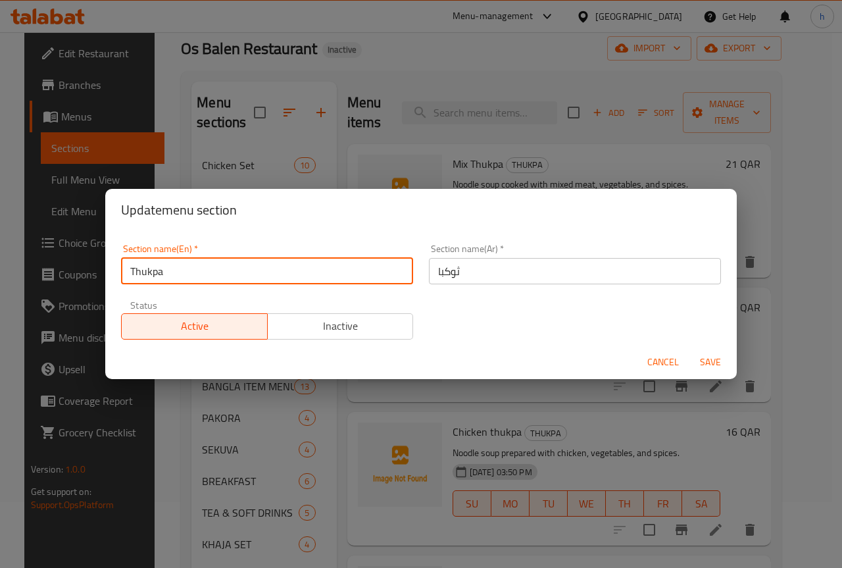
type input "Thukpa"
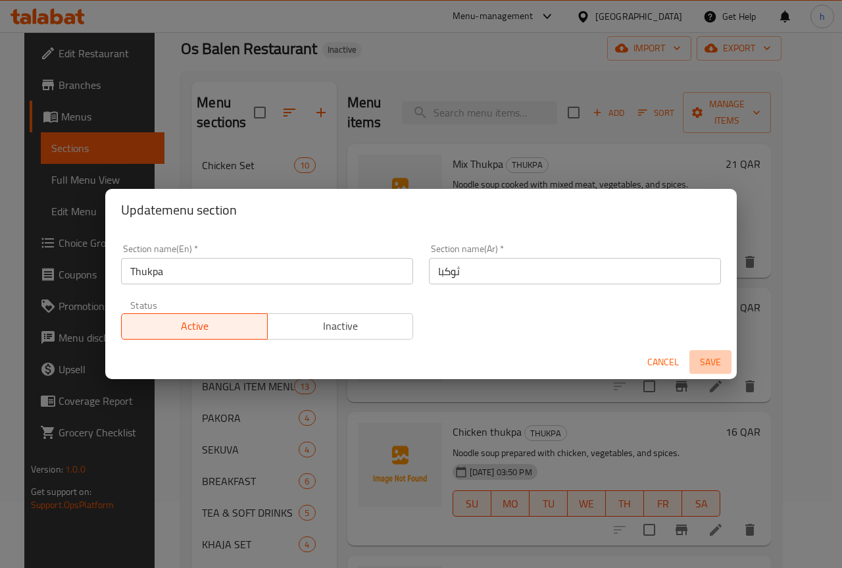
click at [707, 360] on span "Save" at bounding box center [711, 362] width 32 height 16
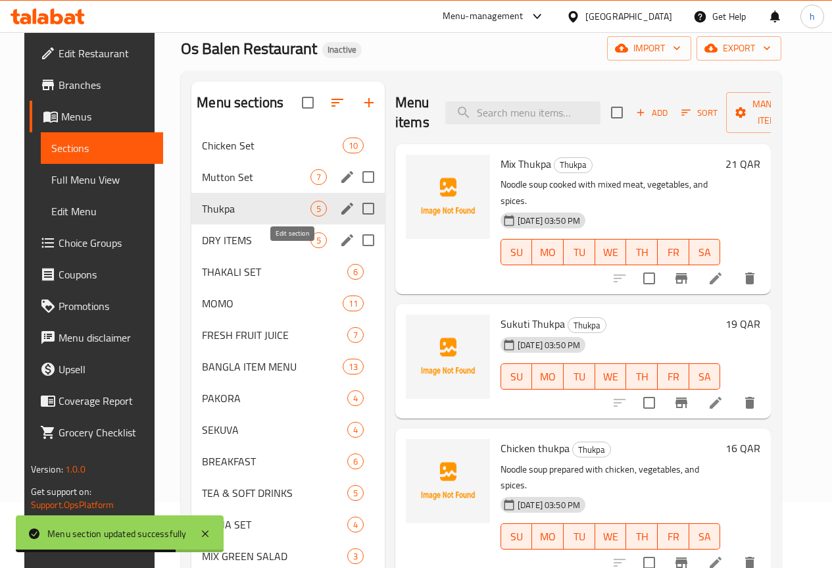
click at [340, 248] on icon "edit" at bounding box center [348, 240] width 16 height 16
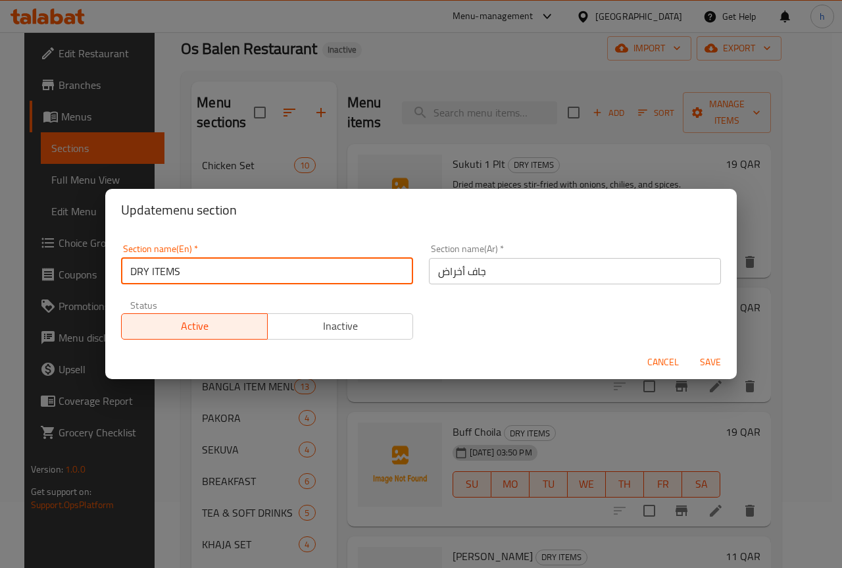
drag, startPoint x: 136, startPoint y: 270, endPoint x: 148, endPoint y: 276, distance: 13.2
click at [148, 276] on input "DRY ITEMS" at bounding box center [267, 271] width 292 height 26
drag, startPoint x: 153, startPoint y: 270, endPoint x: 176, endPoint y: 271, distance: 23.0
click at [176, 271] on input "Dry ITEMS" at bounding box center [267, 271] width 292 height 26
type input "Dry Items"
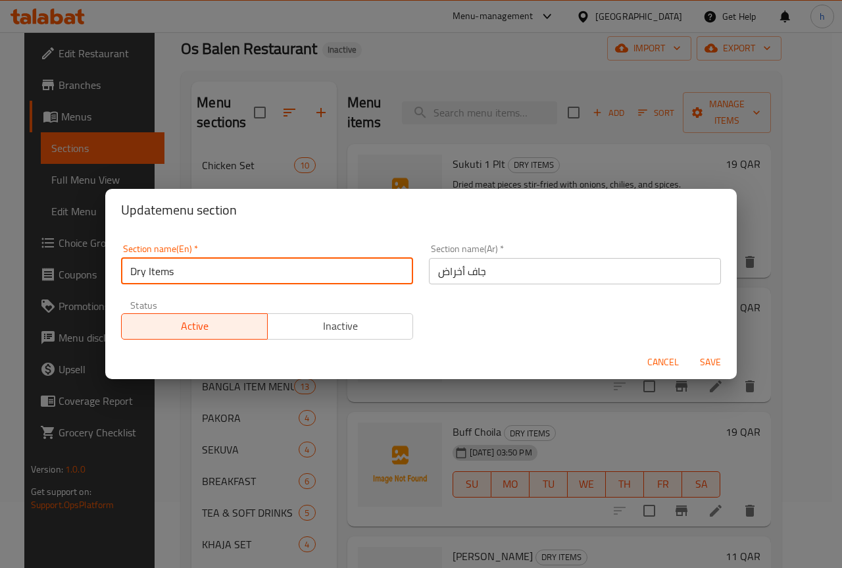
drag, startPoint x: 129, startPoint y: 269, endPoint x: 187, endPoint y: 270, distance: 57.9
click at [187, 270] on input "Dry Items" at bounding box center [267, 271] width 292 height 26
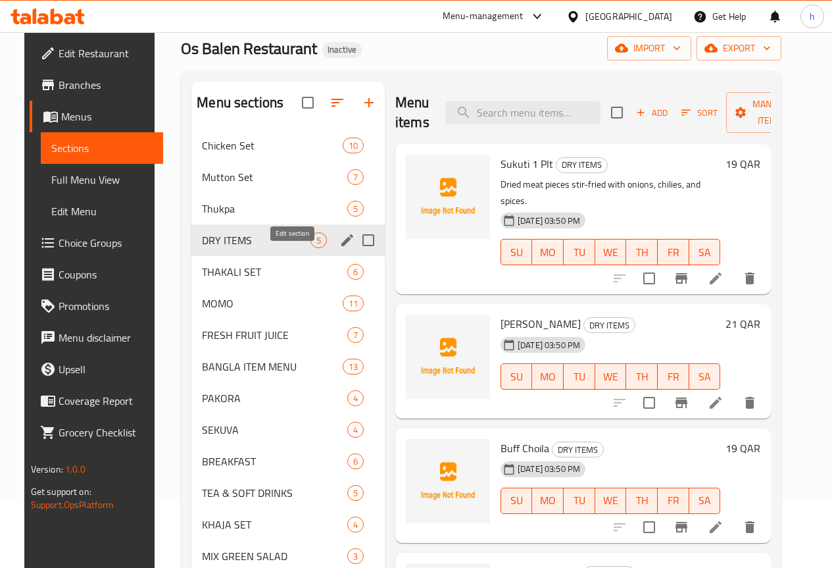
click at [340, 248] on icon "edit" at bounding box center [348, 240] width 16 height 16
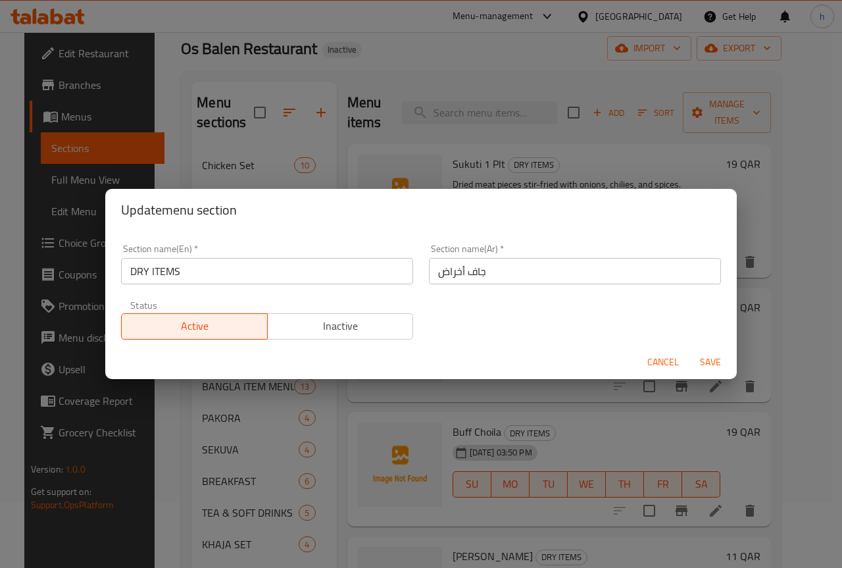
click at [430, 274] on input "جاف أخراض" at bounding box center [575, 271] width 292 height 26
paste input "لمواد الجافة"
drag, startPoint x: 463, startPoint y: 271, endPoint x: 494, endPoint y: 272, distance: 31.6
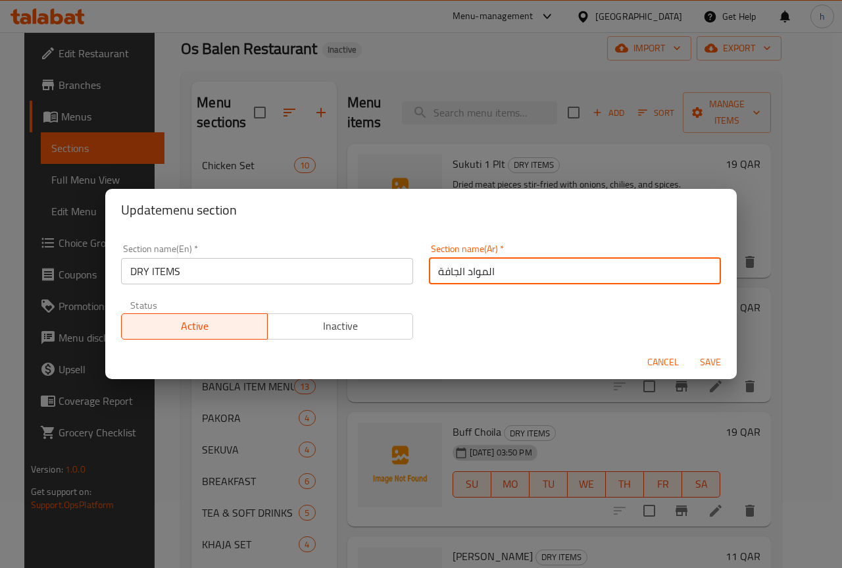
click at [494, 272] on input "المواد الجافة" at bounding box center [575, 271] width 292 height 26
click at [455, 273] on input "عناصر الجافة" at bounding box center [575, 271] width 292 height 26
type input "عناصر جافة"
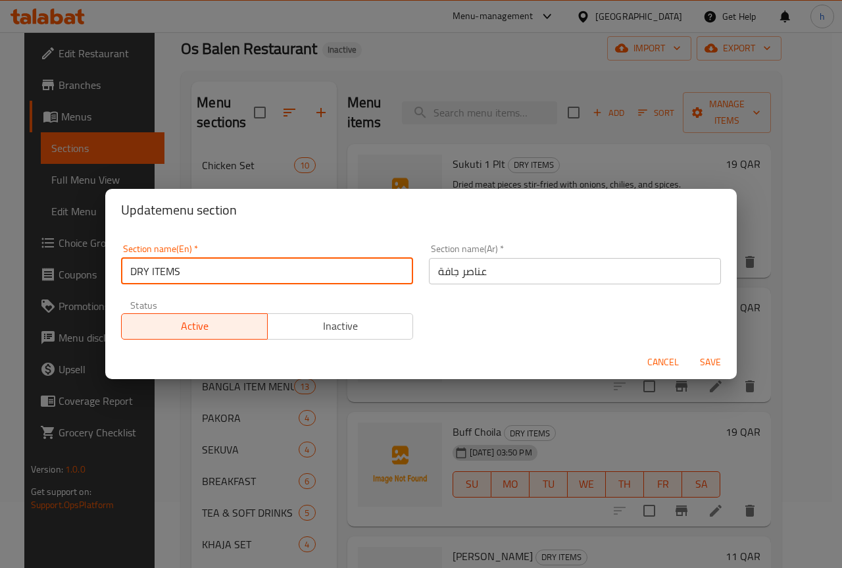
drag, startPoint x: 137, startPoint y: 271, endPoint x: 147, endPoint y: 272, distance: 10.5
click at [147, 272] on input "DRY ITEMS" at bounding box center [267, 271] width 292 height 26
click at [168, 272] on input "DRY ITEMS" at bounding box center [267, 271] width 292 height 26
click at [162, 272] on input "DRY ITEMS" at bounding box center [267, 271] width 292 height 26
click at [172, 273] on input "DRY ITEMS" at bounding box center [267, 271] width 292 height 26
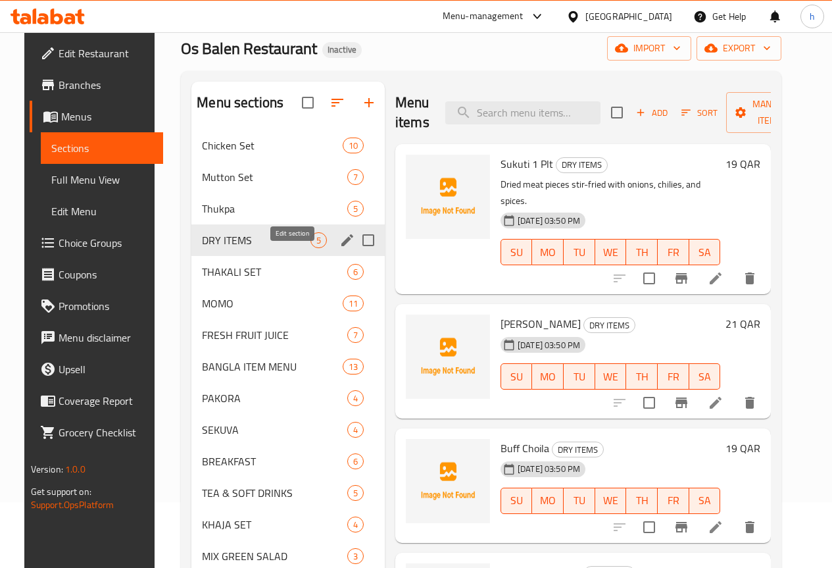
click at [340, 248] on icon "edit" at bounding box center [348, 240] width 16 height 16
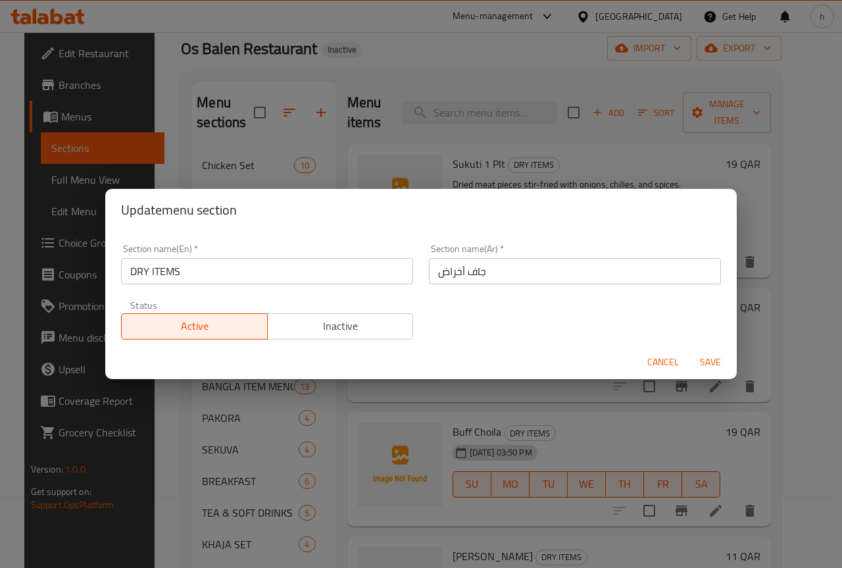
click at [449, 270] on input "جاف أخراض" at bounding box center [575, 271] width 292 height 26
click at [479, 269] on input "جاف أخراض" at bounding box center [575, 271] width 292 height 26
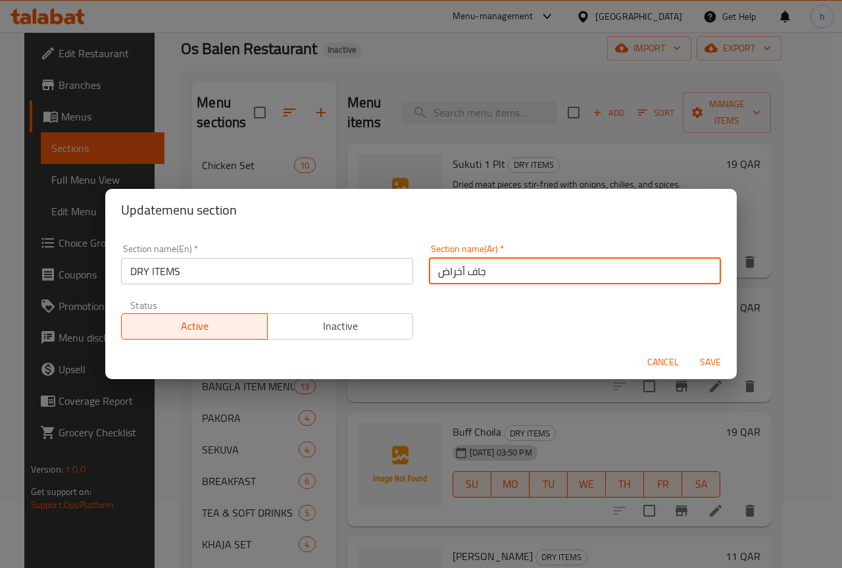
click at [479, 269] on input "جاف أخراض" at bounding box center [575, 271] width 292 height 26
paste input "لمواد الجافة"
drag, startPoint x: 463, startPoint y: 272, endPoint x: 492, endPoint y: 274, distance: 29.0
click at [492, 274] on input "المواد الجافة" at bounding box center [575, 271] width 292 height 26
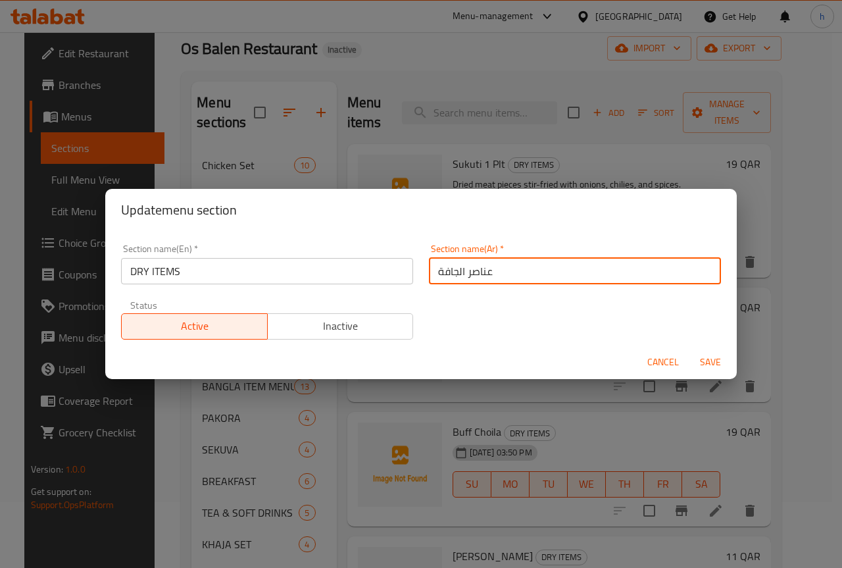
click at [453, 271] on input "عناصر الجافة" at bounding box center [575, 271] width 292 height 26
type input "عناصر جافة"
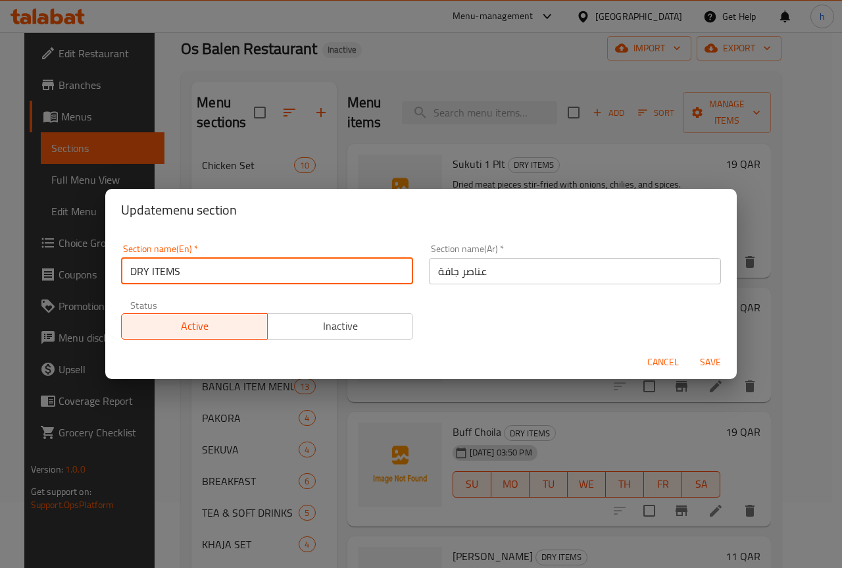
drag, startPoint x: 134, startPoint y: 270, endPoint x: 147, endPoint y: 272, distance: 13.2
click at [147, 272] on input "DRY ITEMS" at bounding box center [267, 271] width 292 height 26
click at [151, 268] on input "DRY ITEMS" at bounding box center [267, 271] width 292 height 26
click at [143, 272] on input "DRY ITEMS" at bounding box center [267, 271] width 292 height 26
click at [175, 270] on input "DY ITEMS" at bounding box center [267, 271] width 292 height 26
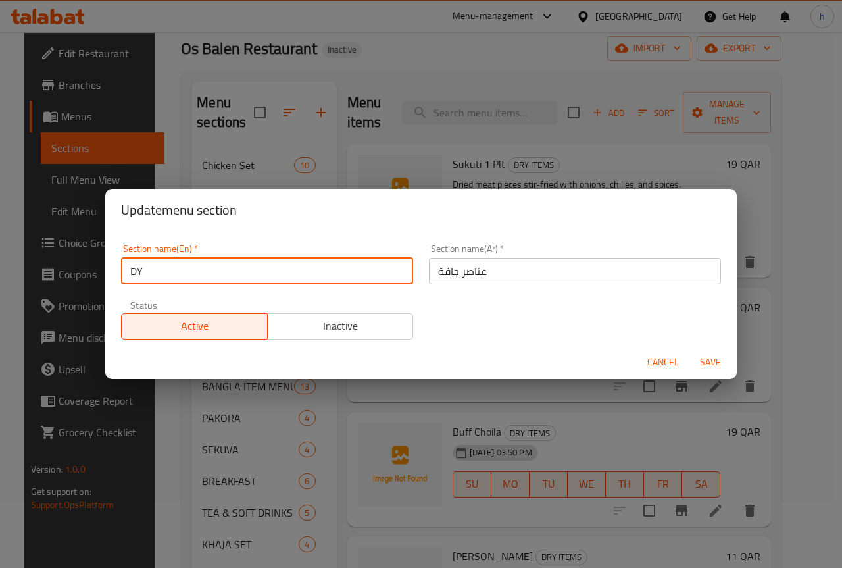
type input "D"
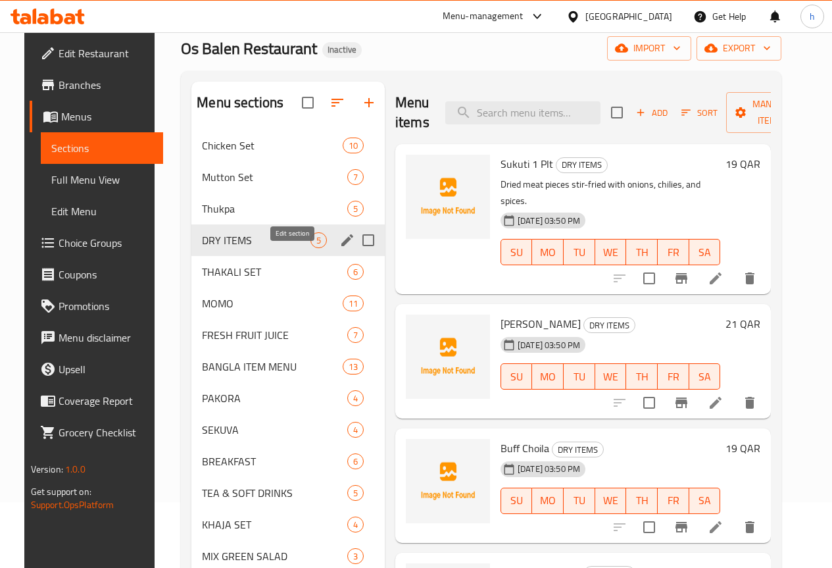
click at [340, 248] on icon "edit" at bounding box center [348, 240] width 16 height 16
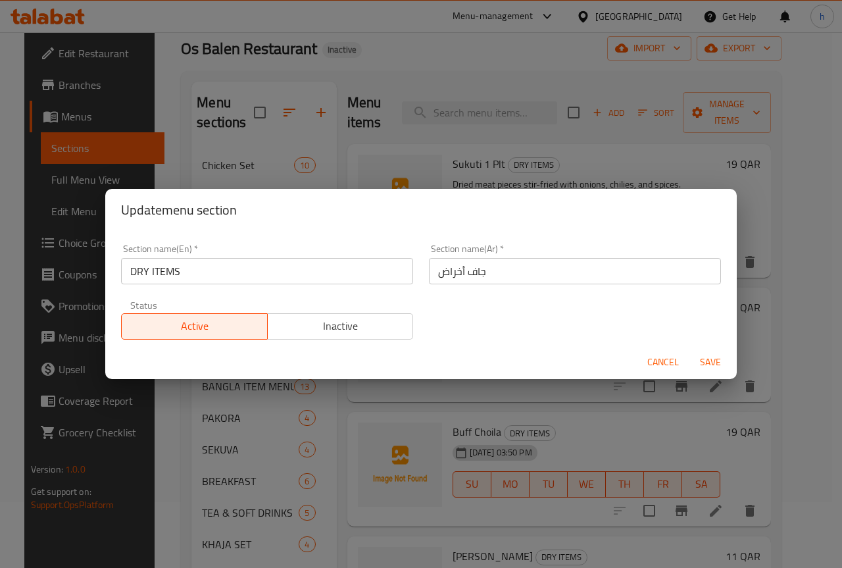
click at [435, 272] on input "جاف أخراض" at bounding box center [575, 271] width 292 height 26
paste input "لمواد الجافة"
drag, startPoint x: 461, startPoint y: 272, endPoint x: 491, endPoint y: 278, distance: 31.0
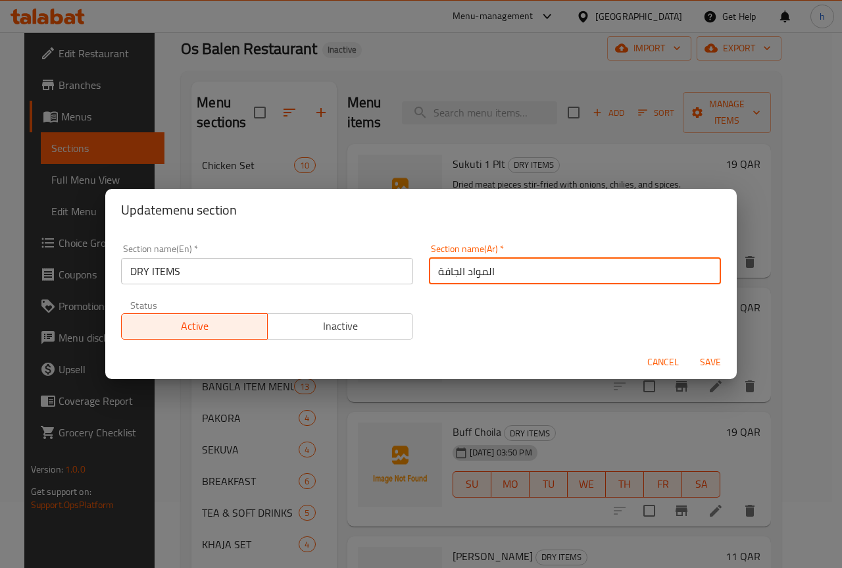
click at [491, 278] on input "المواد الجافة" at bounding box center [575, 271] width 292 height 26
click at [452, 268] on input "عناصر الجافة" at bounding box center [575, 271] width 292 height 26
type input "عناصر جافة"
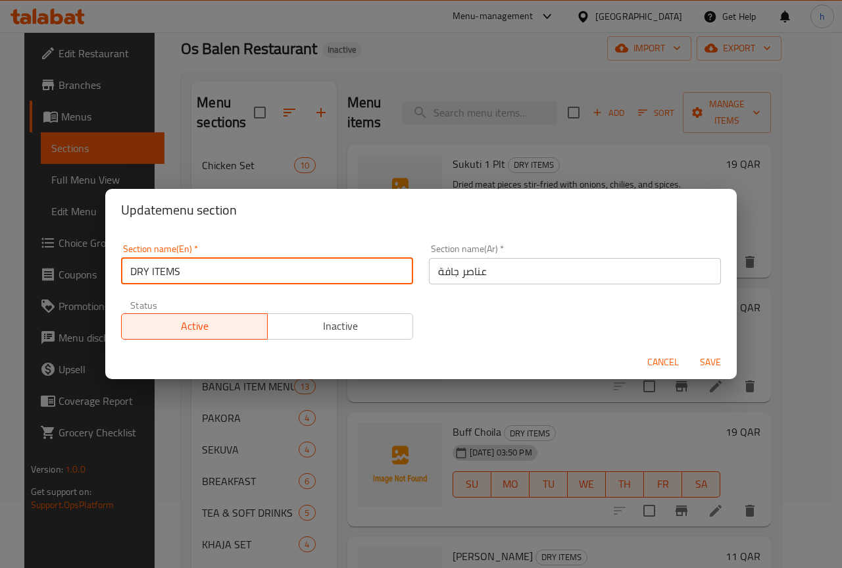
drag, startPoint x: 136, startPoint y: 271, endPoint x: 149, endPoint y: 271, distance: 13.2
click at [149, 271] on input "DRY ITEMS" at bounding box center [267, 271] width 292 height 26
drag, startPoint x: 151, startPoint y: 270, endPoint x: 181, endPoint y: 273, distance: 29.8
click at [181, 273] on input "Dry ITEMS" at bounding box center [267, 271] width 292 height 26
type input "Dry Items"
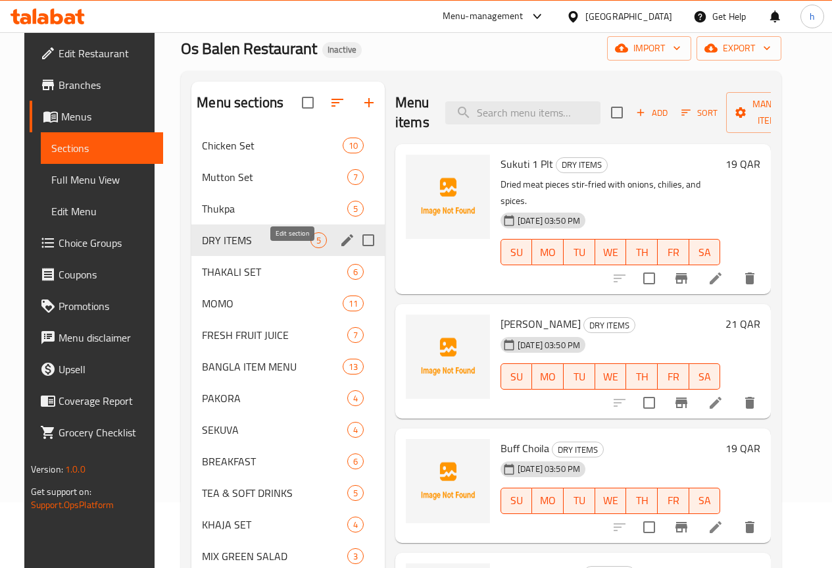
click at [340, 248] on icon "edit" at bounding box center [348, 240] width 16 height 16
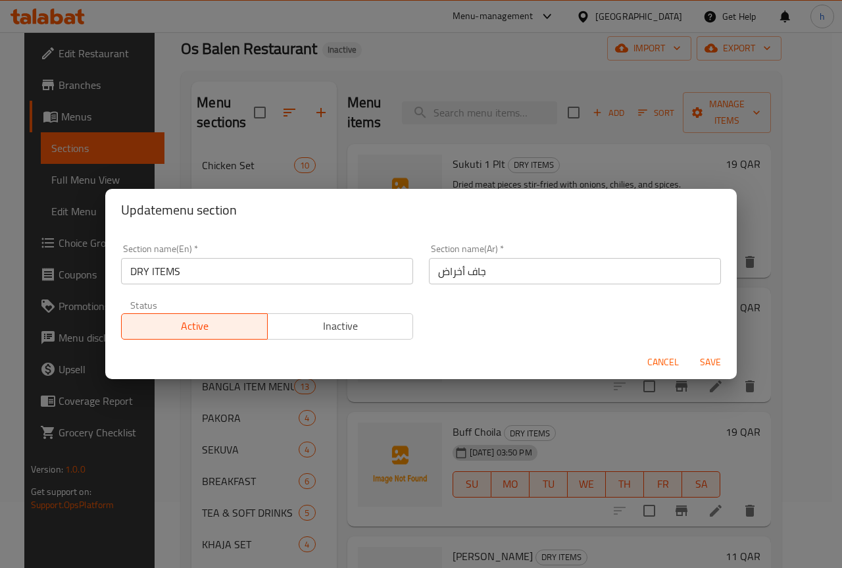
click at [452, 273] on input "جاف أخراض" at bounding box center [575, 271] width 292 height 26
paste input "لمواد الجافة"
drag, startPoint x: 467, startPoint y: 271, endPoint x: 490, endPoint y: 272, distance: 23.7
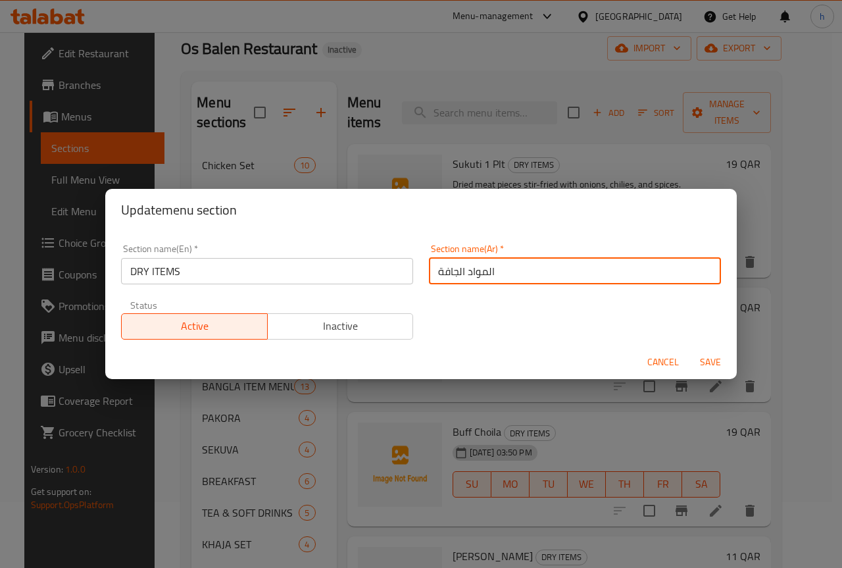
click at [490, 272] on input "المواد الجافة" at bounding box center [575, 271] width 292 height 26
click at [453, 270] on input "عناصر الجافة" at bounding box center [575, 271] width 292 height 26
type input "عناصر جافة"
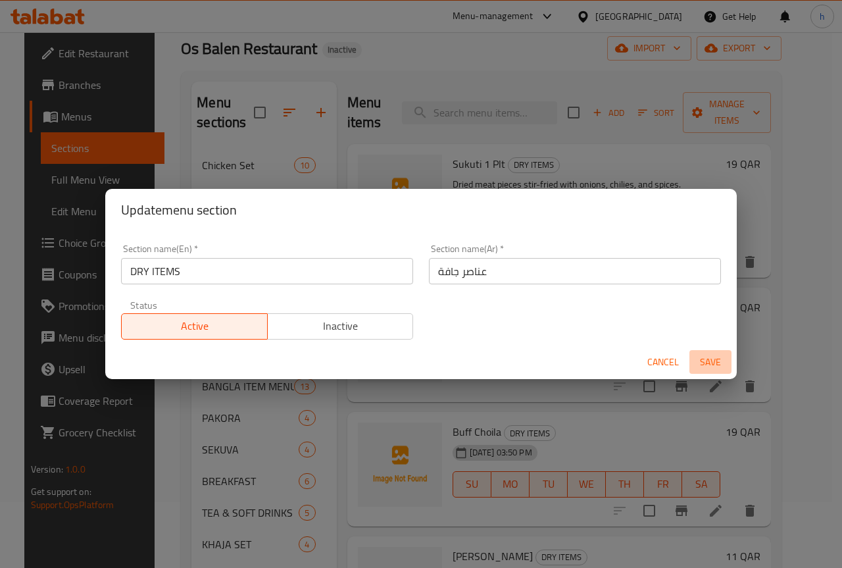
click at [709, 355] on span "Save" at bounding box center [711, 362] width 32 height 16
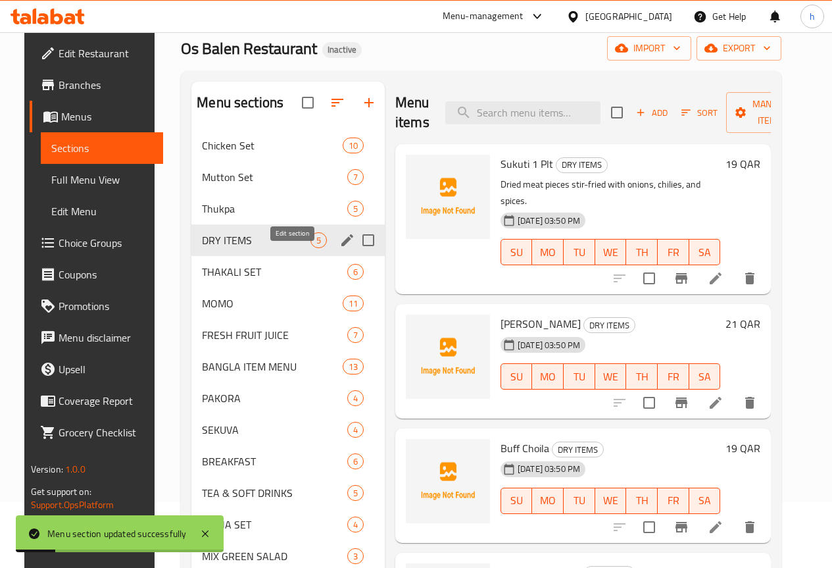
click at [340, 248] on icon "edit" at bounding box center [348, 240] width 16 height 16
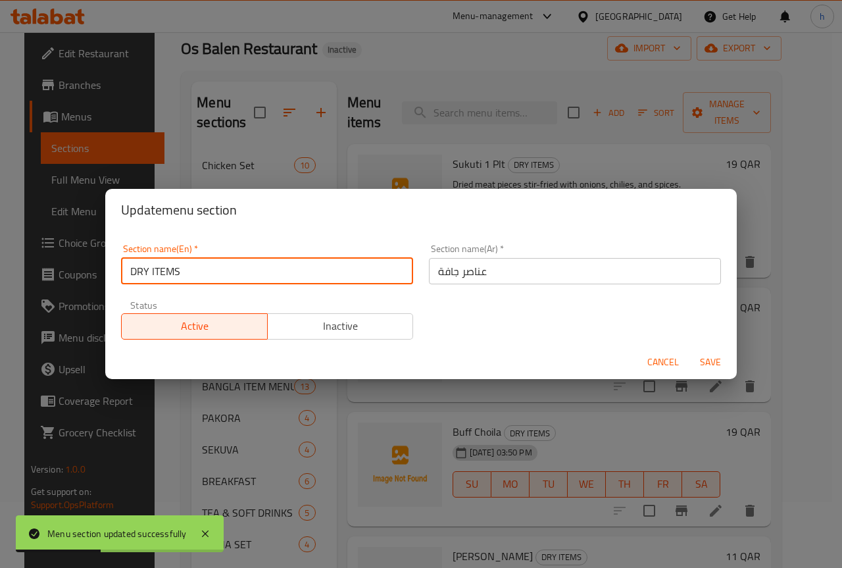
drag, startPoint x: 135, startPoint y: 271, endPoint x: 149, endPoint y: 271, distance: 13.8
click at [149, 271] on input "DRY ITEMS" at bounding box center [267, 271] width 292 height 26
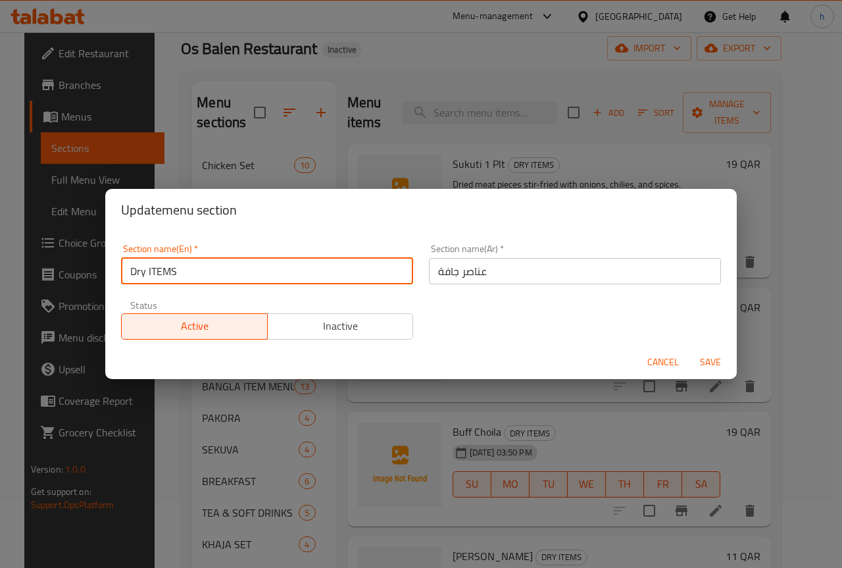
drag, startPoint x: 151, startPoint y: 270, endPoint x: 179, endPoint y: 272, distance: 27.7
click at [179, 272] on input "Dry ITEMS" at bounding box center [267, 271] width 292 height 26
type input "Dry Items"
click at [712, 355] on span "Save" at bounding box center [711, 362] width 32 height 16
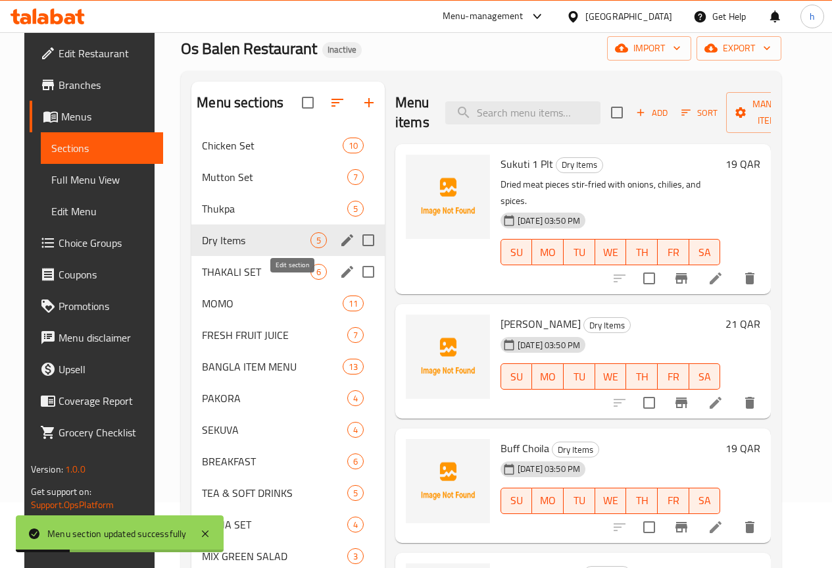
click at [342, 278] on icon "edit" at bounding box center [348, 272] width 12 height 12
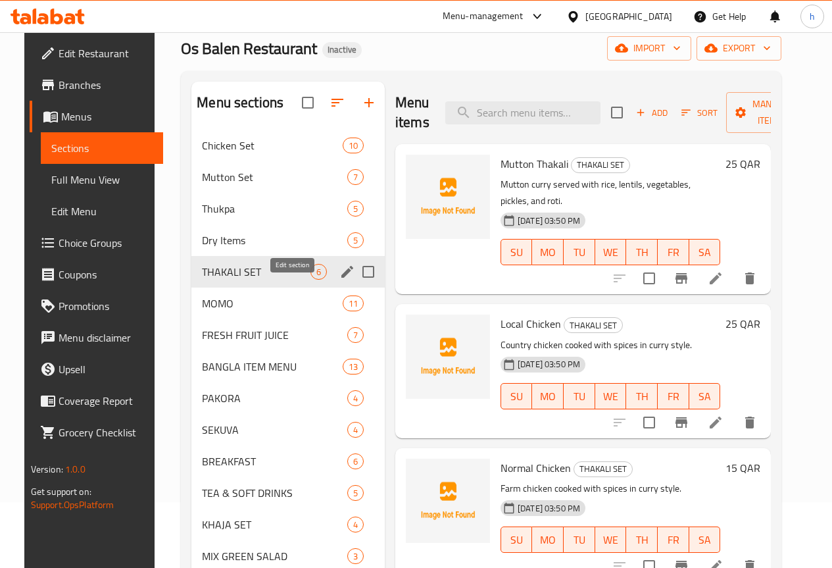
click at [342, 278] on icon "edit" at bounding box center [348, 272] width 12 height 12
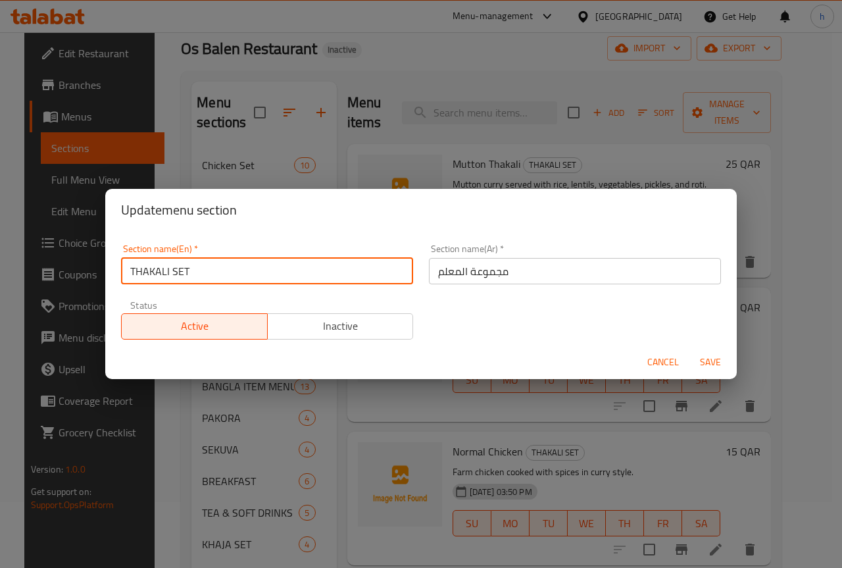
drag, startPoint x: 134, startPoint y: 270, endPoint x: 168, endPoint y: 279, distance: 35.9
click at [168, 279] on input "THAKALI SET" at bounding box center [267, 271] width 292 height 26
drag, startPoint x: 168, startPoint y: 272, endPoint x: 186, endPoint y: 274, distance: 18.5
click at [186, 274] on input "Thakali SET" at bounding box center [267, 271] width 292 height 26
type input "Thakali Set"
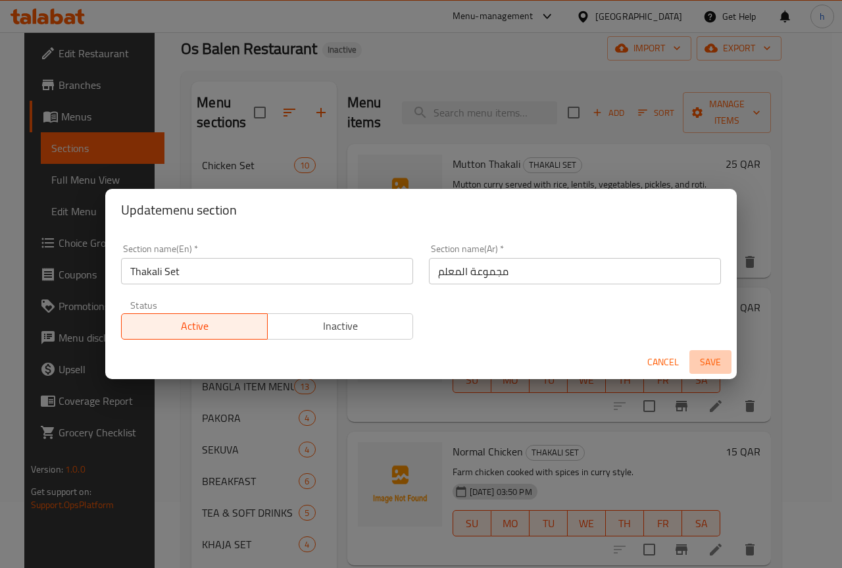
click at [707, 361] on span "Save" at bounding box center [711, 362] width 32 height 16
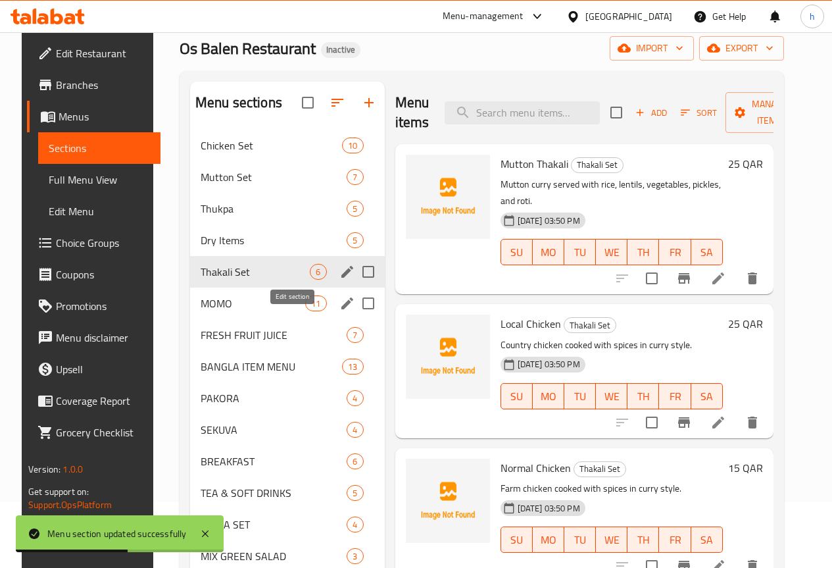
click at [340, 311] on icon "edit" at bounding box center [348, 303] width 16 height 16
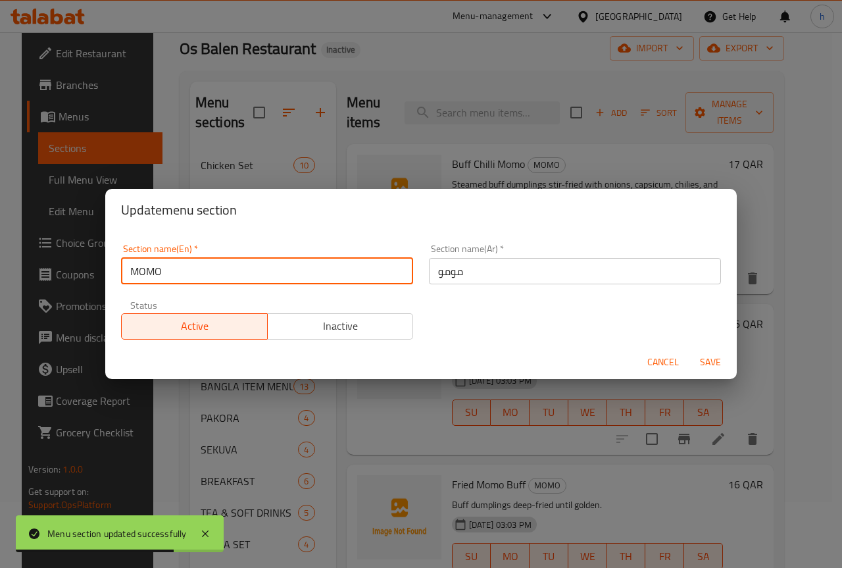
drag, startPoint x: 140, startPoint y: 270, endPoint x: 173, endPoint y: 274, distance: 33.2
click at [173, 274] on input "MOMO" at bounding box center [267, 271] width 292 height 26
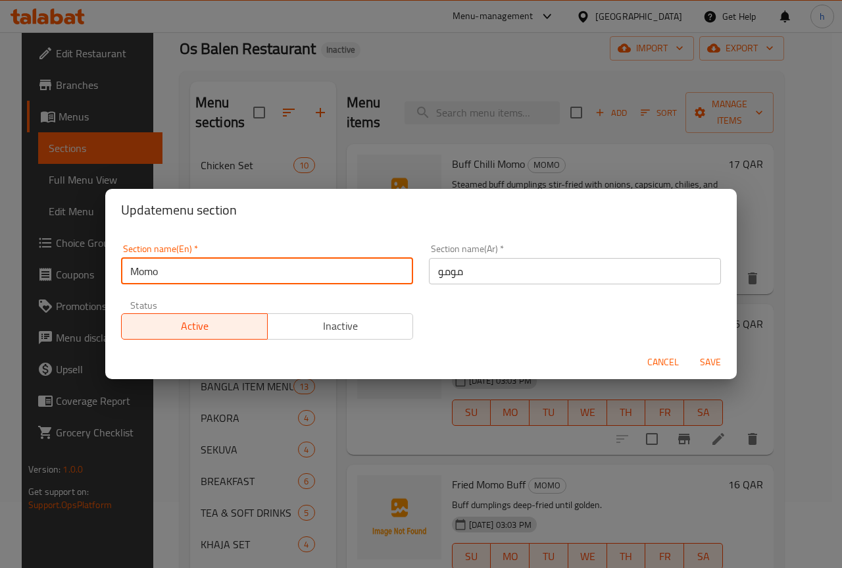
type input "Momo"
click at [713, 359] on span "Save" at bounding box center [711, 362] width 32 height 16
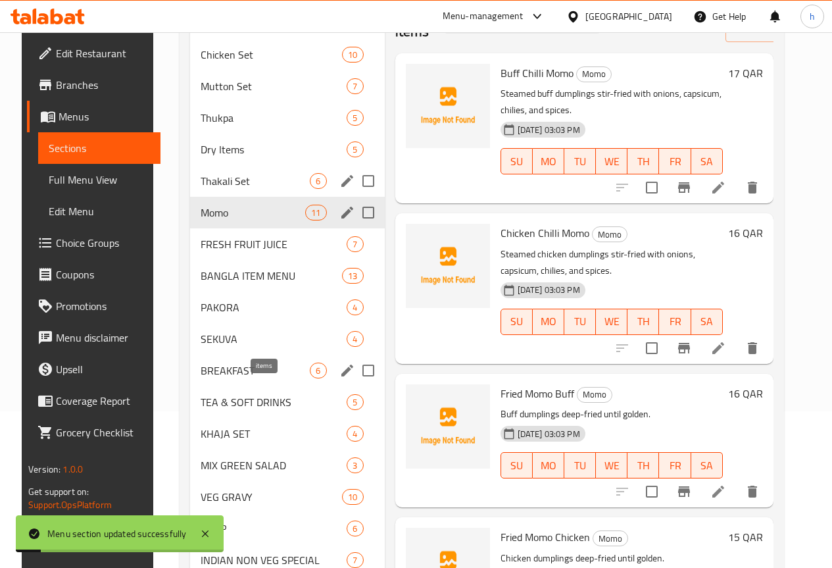
scroll to position [197, 0]
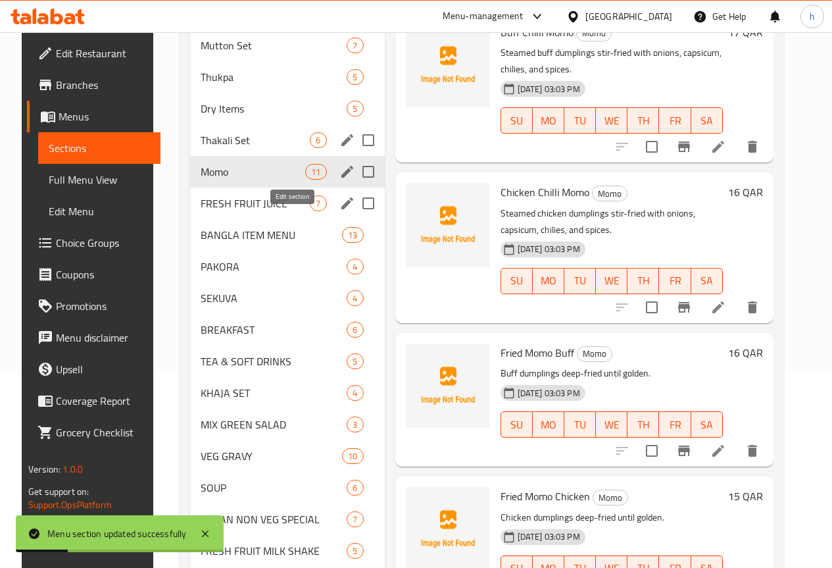
click at [340, 211] on icon "edit" at bounding box center [348, 203] width 16 height 16
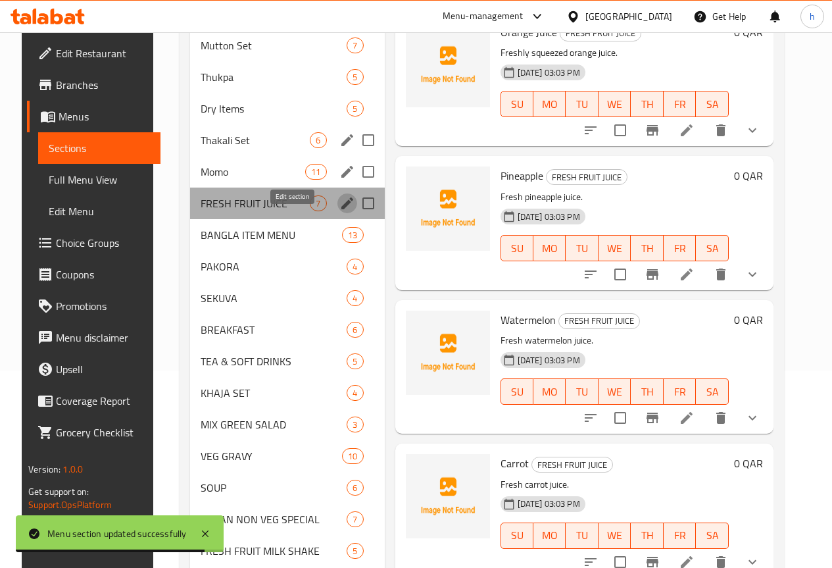
click at [342, 209] on icon "edit" at bounding box center [348, 203] width 12 height 12
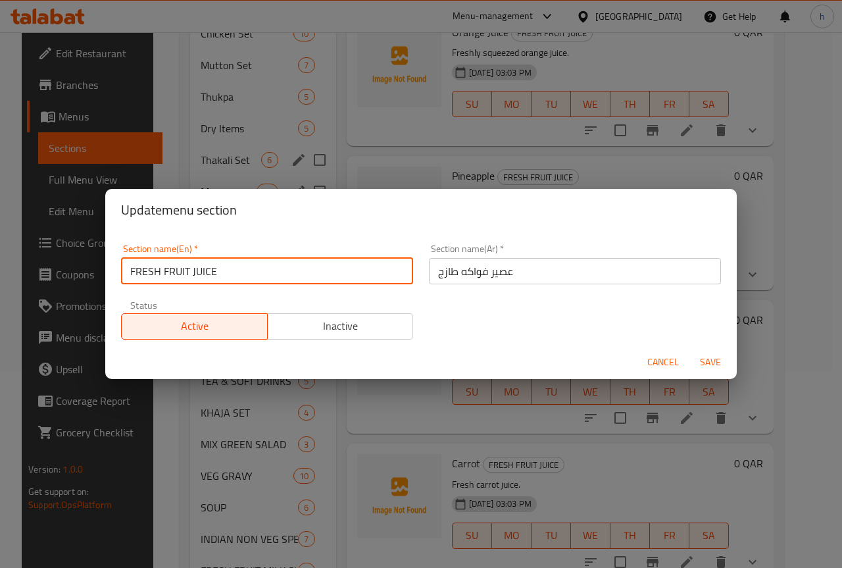
drag, startPoint x: 134, startPoint y: 271, endPoint x: 159, endPoint y: 274, distance: 24.6
click at [159, 274] on input "FRESH FRUIT JUICE" at bounding box center [267, 271] width 292 height 26
drag, startPoint x: 161, startPoint y: 270, endPoint x: 184, endPoint y: 270, distance: 23.7
click at [184, 270] on input "Fresh FRUIT JUICE" at bounding box center [267, 271] width 292 height 26
drag, startPoint x: 182, startPoint y: 269, endPoint x: 194, endPoint y: 273, distance: 12.5
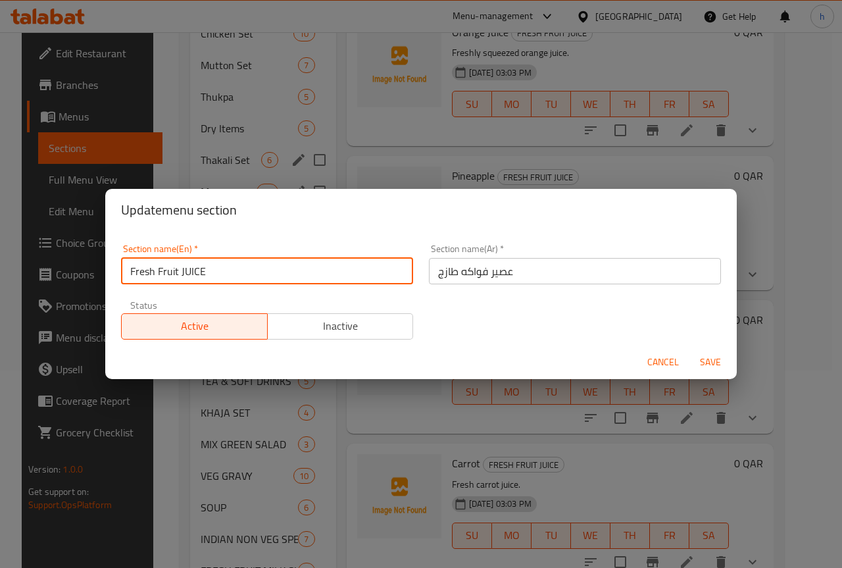
click at [194, 273] on input "Fresh Fruit JUICE" at bounding box center [267, 271] width 292 height 26
click at [184, 270] on input "Fresh Fruit JUICE" at bounding box center [267, 271] width 292 height 26
drag, startPoint x: 184, startPoint y: 270, endPoint x: 213, endPoint y: 270, distance: 29.0
click at [213, 270] on input "Fresh Fruit JUICE" at bounding box center [267, 271] width 292 height 26
type input "Fresh Fruit Juice"
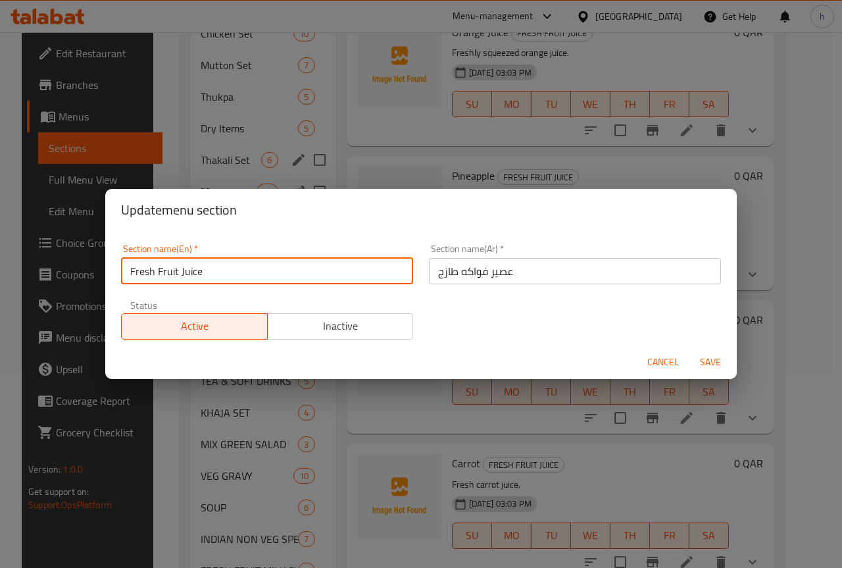
click at [705, 355] on span "Save" at bounding box center [711, 362] width 32 height 16
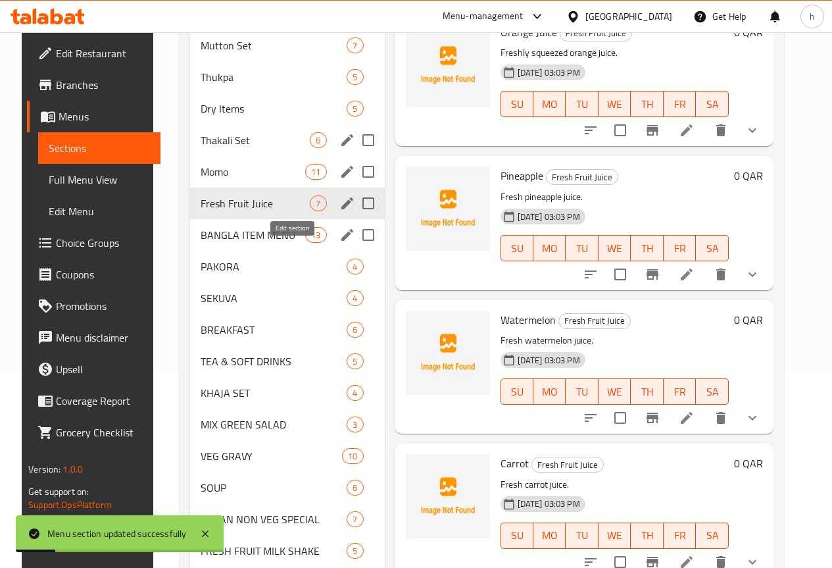
click at [342, 241] on icon "edit" at bounding box center [348, 235] width 12 height 12
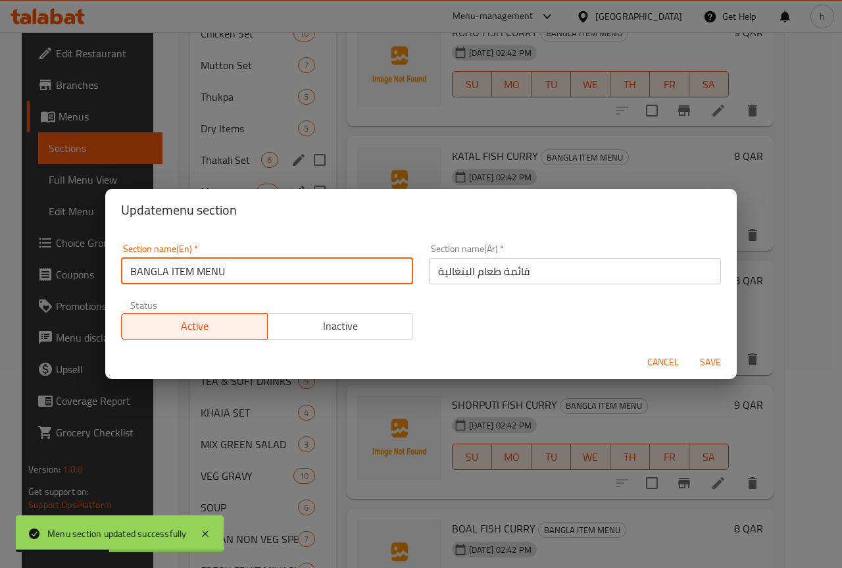
drag, startPoint x: 137, startPoint y: 272, endPoint x: 169, endPoint y: 276, distance: 32.6
click at [169, 276] on input "BANGLA ITEM MENU" at bounding box center [267, 271] width 292 height 26
click at [138, 270] on input "BaITEM MENU" at bounding box center [267, 271] width 292 height 26
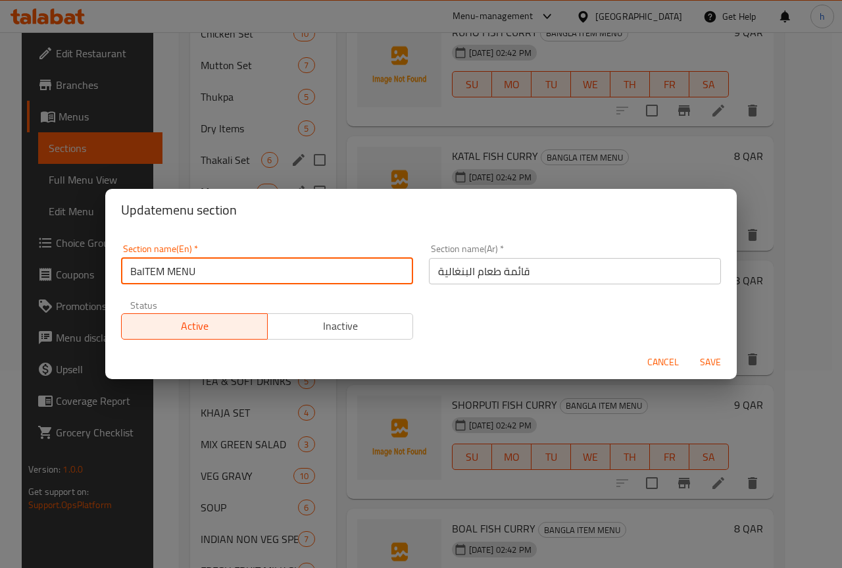
click at [145, 274] on input "BaITEM MENU" at bounding box center [267, 271] width 292 height 26
click at [142, 275] on input "BaITEM MENU" at bounding box center [267, 271] width 292 height 26
drag, startPoint x: 166, startPoint y: 272, endPoint x: 182, endPoint y: 272, distance: 16.5
click at [182, 272] on input "Bangla ITEM MENU" at bounding box center [267, 271] width 292 height 26
drag, startPoint x: 193, startPoint y: 270, endPoint x: 216, endPoint y: 271, distance: 22.4
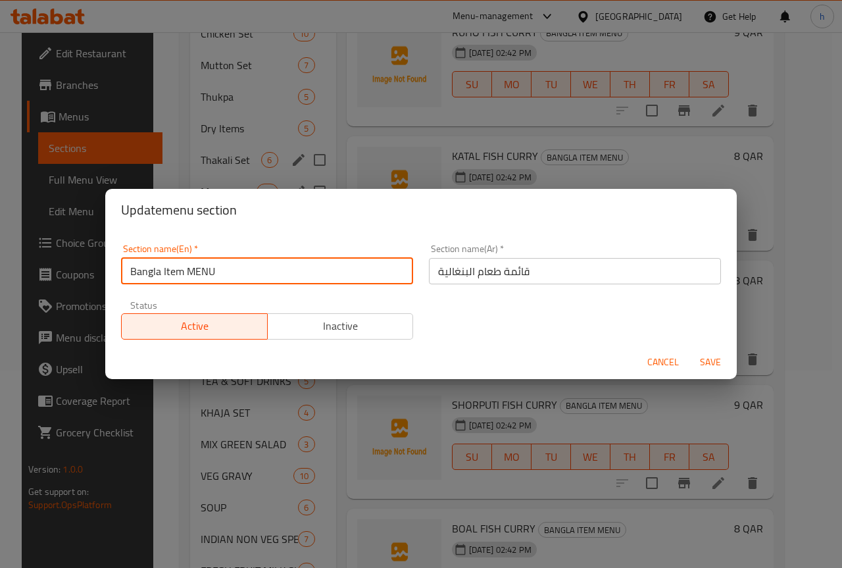
click at [216, 271] on input "Bangla Item MENU" at bounding box center [267, 271] width 292 height 26
type input "Bangla Item Menu"
click at [705, 357] on span "Save" at bounding box center [711, 362] width 32 height 16
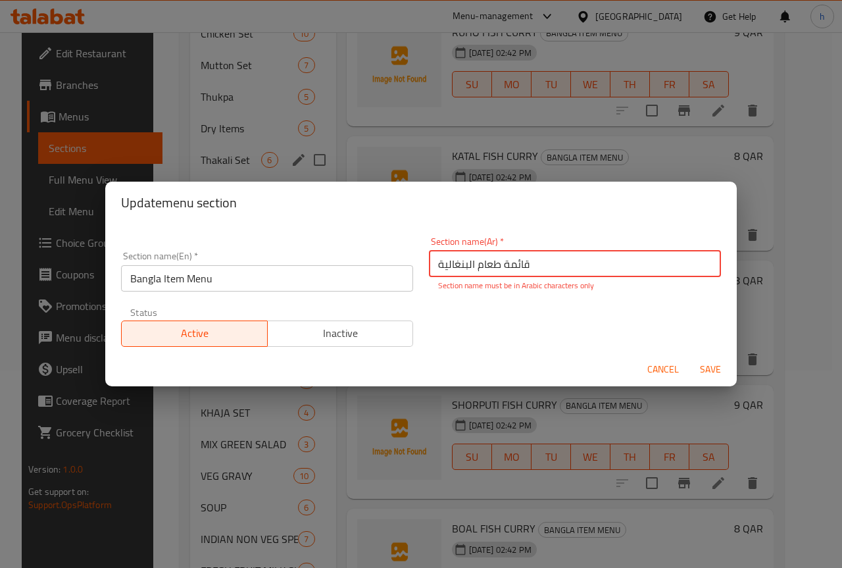
click at [454, 258] on input "قائمة طعام البنغالیة" at bounding box center [575, 264] width 292 height 26
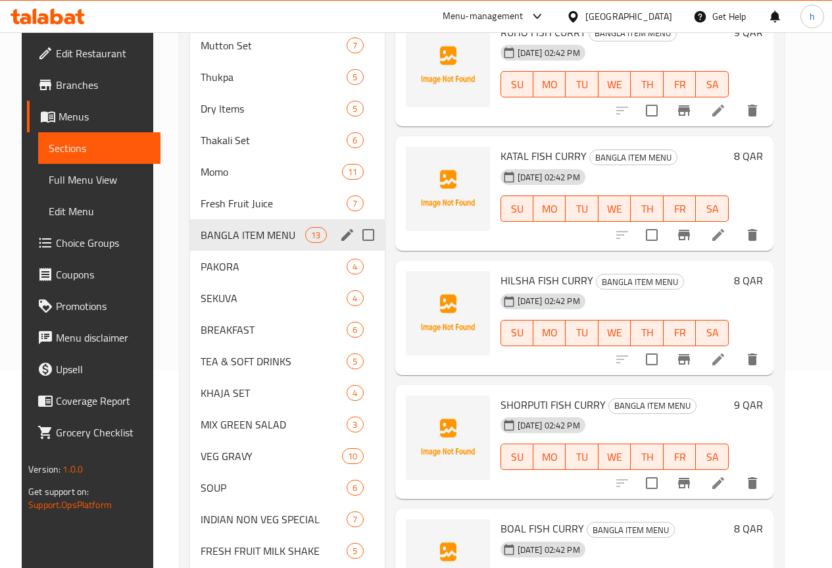
drag, startPoint x: 290, startPoint y: 266, endPoint x: 227, endPoint y: 254, distance: 64.3
click at [227, 243] on span "BANGLA ITEM MENU" at bounding box center [253, 235] width 105 height 16
click at [340, 243] on icon "edit" at bounding box center [348, 235] width 16 height 16
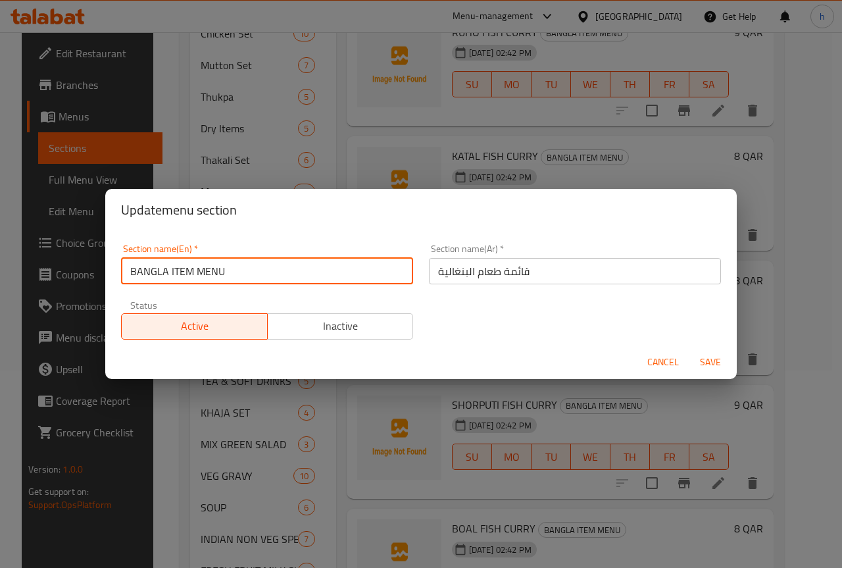
drag, startPoint x: 136, startPoint y: 270, endPoint x: 166, endPoint y: 271, distance: 30.3
click at [166, 271] on input "BANGLA ITEM MENU" at bounding box center [267, 271] width 292 height 26
drag, startPoint x: 166, startPoint y: 271, endPoint x: 184, endPoint y: 275, distance: 18.8
click at [184, 275] on input "Bangla ITEM MENU" at bounding box center [267, 271] width 292 height 26
drag, startPoint x: 194, startPoint y: 268, endPoint x: 212, endPoint y: 268, distance: 17.8
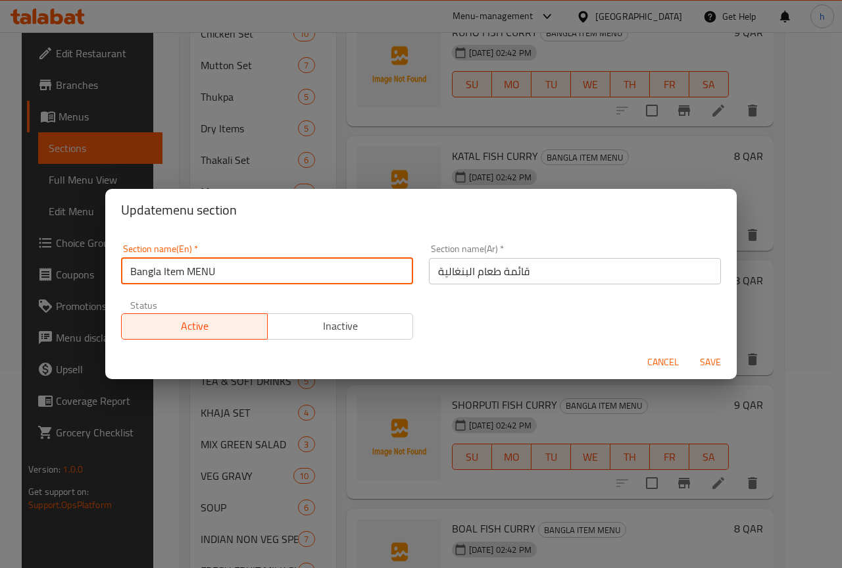
click at [212, 268] on input "Bangla Item MENU" at bounding box center [267, 271] width 292 height 26
type input "Bangla Item Menu"
click at [515, 271] on input "قائمة طعام البنغالیة" at bounding box center [575, 271] width 292 height 26
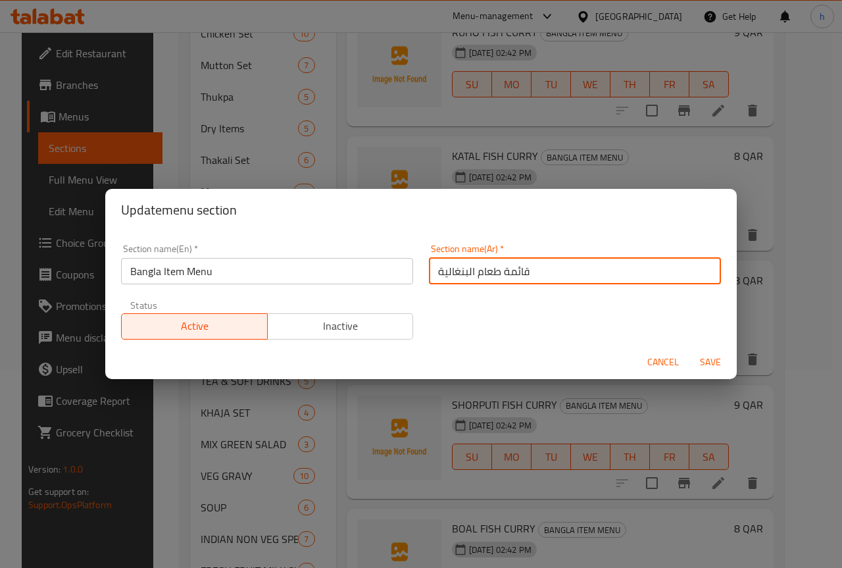
click at [515, 271] on input "قائمة طعام البنغالیة" at bounding box center [575, 271] width 292 height 26
type input "قائمة الطعام البنغالية"
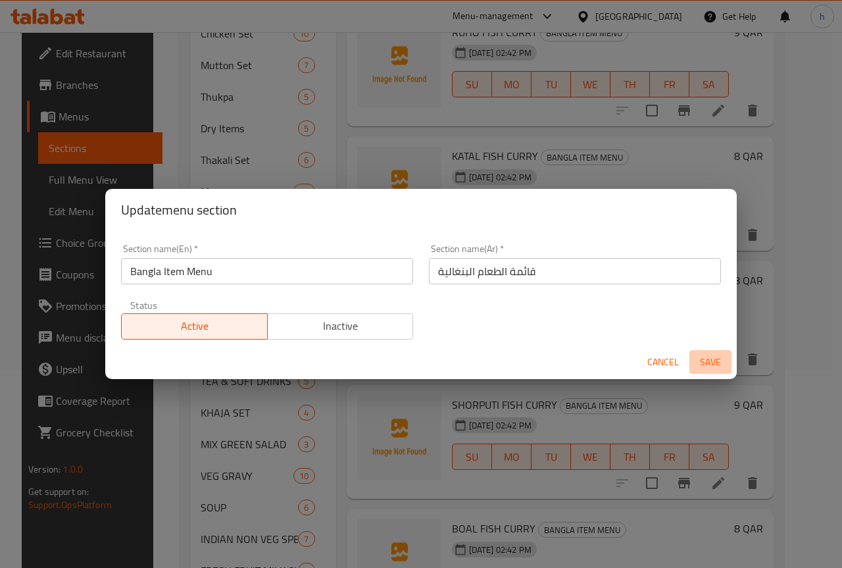
click at [709, 360] on span "Save" at bounding box center [711, 362] width 32 height 16
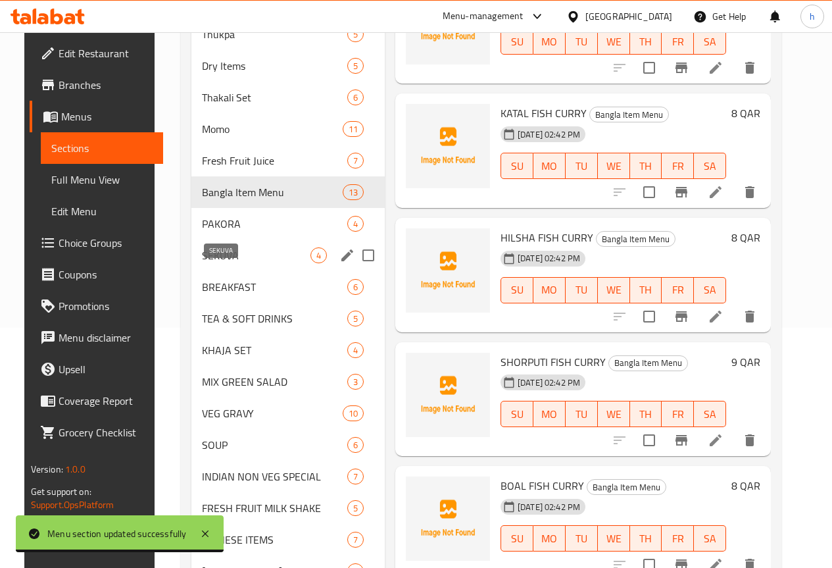
scroll to position [263, 0]
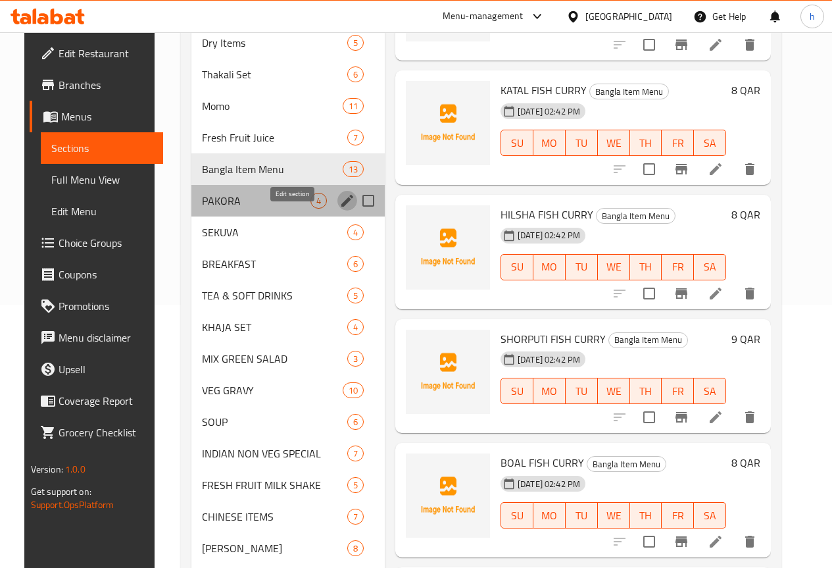
click at [342, 207] on icon "edit" at bounding box center [348, 201] width 12 height 12
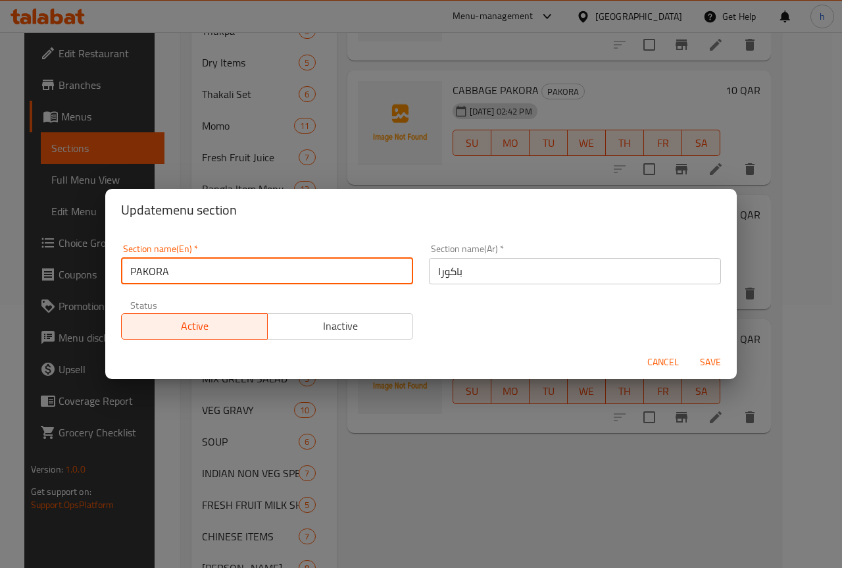
click at [147, 272] on input "PAKORA" at bounding box center [267, 271] width 292 height 26
click at [138, 271] on input "PAKORA" at bounding box center [267, 271] width 292 height 26
drag, startPoint x: 138, startPoint y: 271, endPoint x: 176, endPoint y: 274, distance: 38.3
click at [176, 274] on input "PAKORA" at bounding box center [267, 271] width 292 height 26
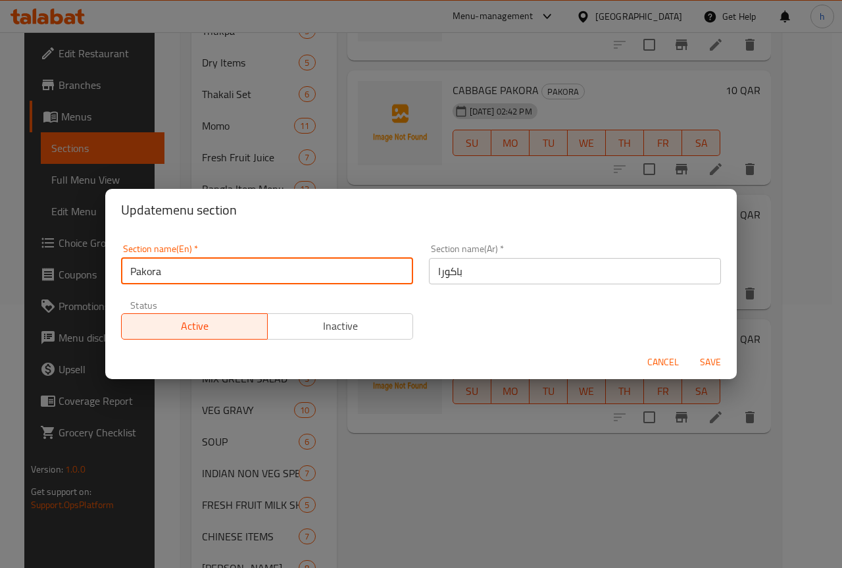
type input "Pakora"
click at [711, 365] on span "Save" at bounding box center [711, 362] width 32 height 16
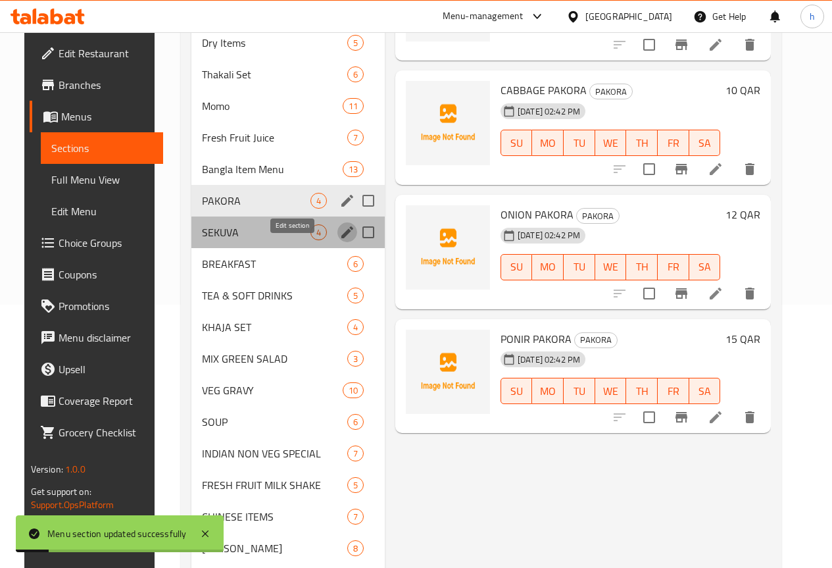
click at [342, 238] on icon "edit" at bounding box center [348, 232] width 12 height 12
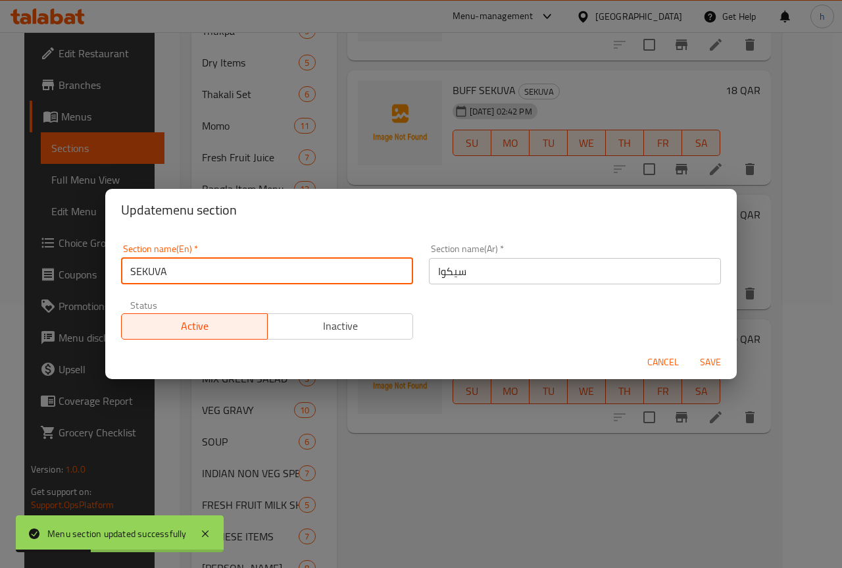
drag, startPoint x: 135, startPoint y: 272, endPoint x: 174, endPoint y: 270, distance: 38.8
click at [174, 270] on input "SEKUVA" at bounding box center [267, 271] width 292 height 26
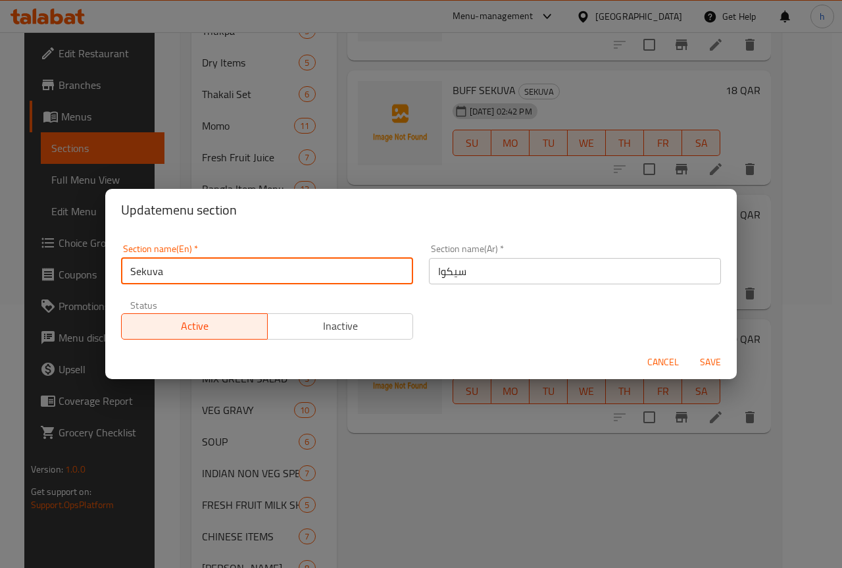
type input "Sekuva"
click at [711, 358] on span "Save" at bounding box center [711, 362] width 32 height 16
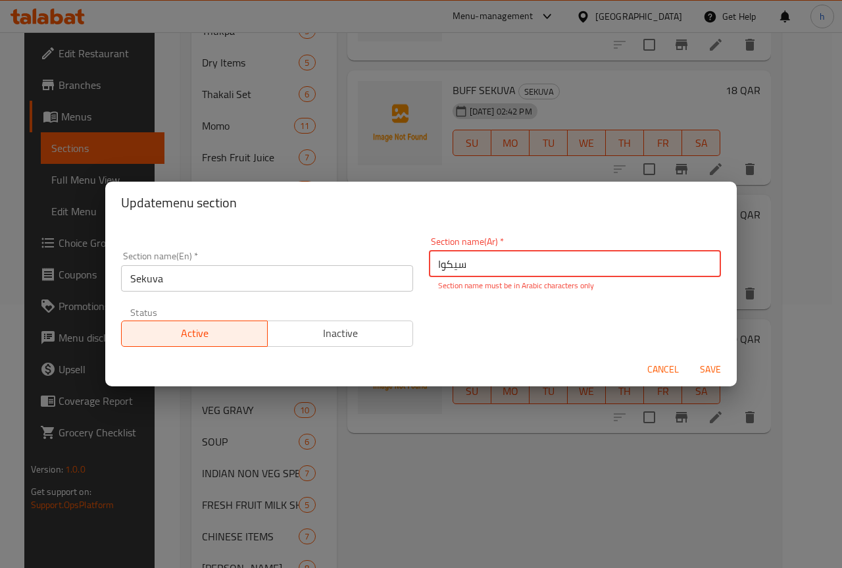
click at [450, 269] on input "سیكوا" at bounding box center [575, 264] width 292 height 26
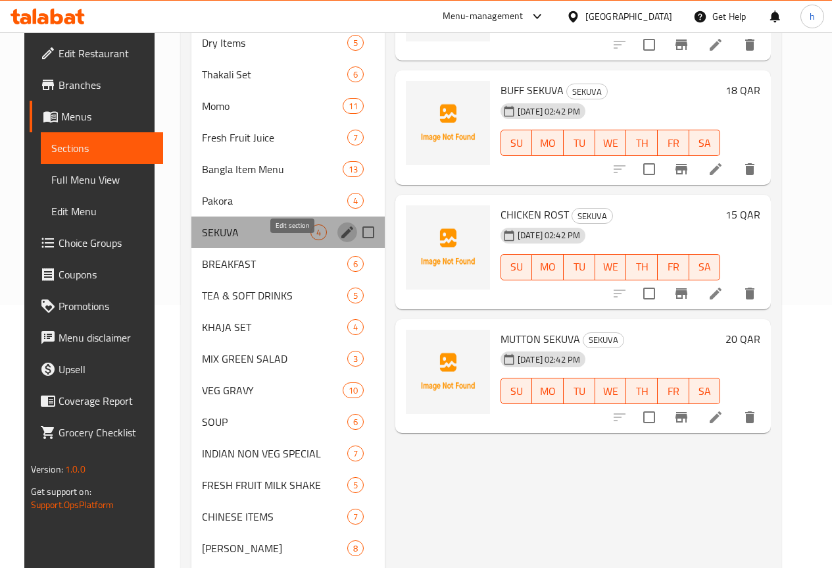
click at [340, 240] on icon "edit" at bounding box center [348, 232] width 16 height 16
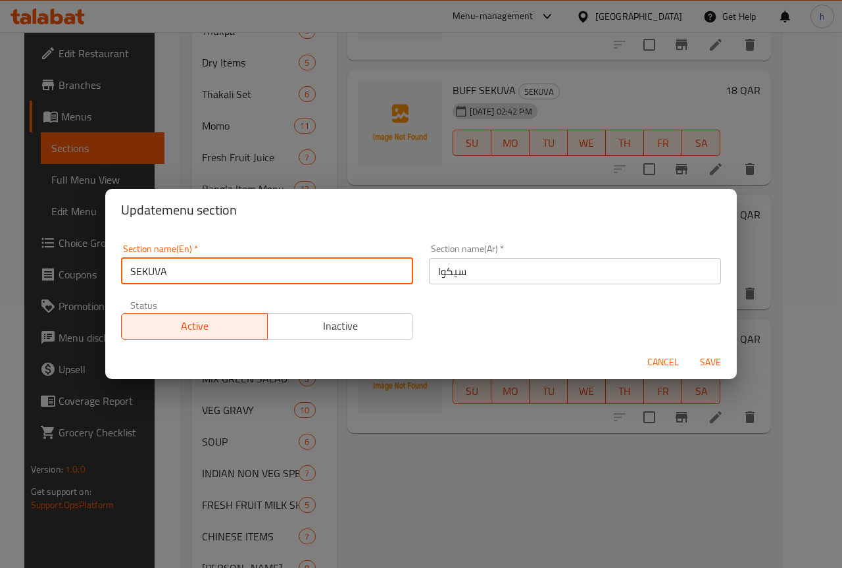
drag, startPoint x: 137, startPoint y: 269, endPoint x: 172, endPoint y: 272, distance: 35.6
click at [172, 272] on input "SEKUVA" at bounding box center [267, 271] width 292 height 26
type input "Sekuva"
click at [440, 271] on input "سیكوا" at bounding box center [575, 271] width 292 height 26
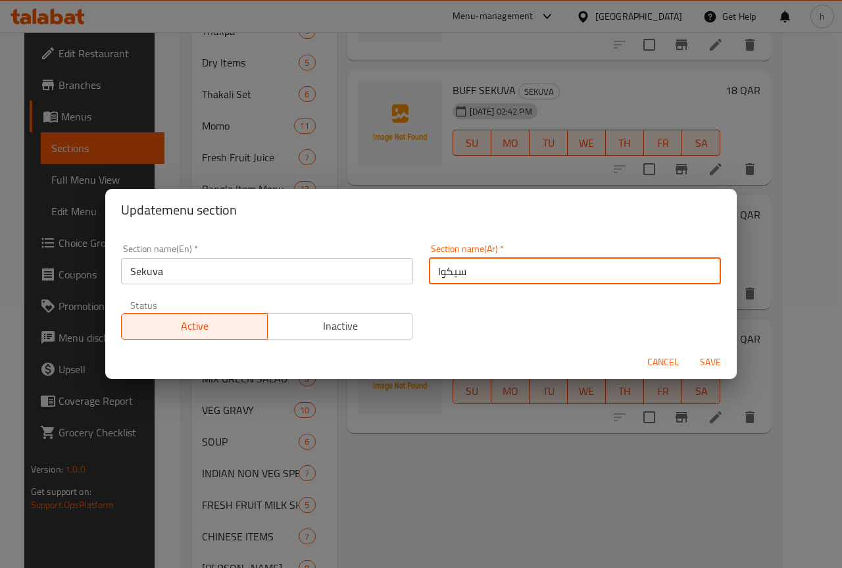
click at [440, 271] on input "سیكوا" at bounding box center [575, 271] width 292 height 26
type input "s"
type input "سيكوا"
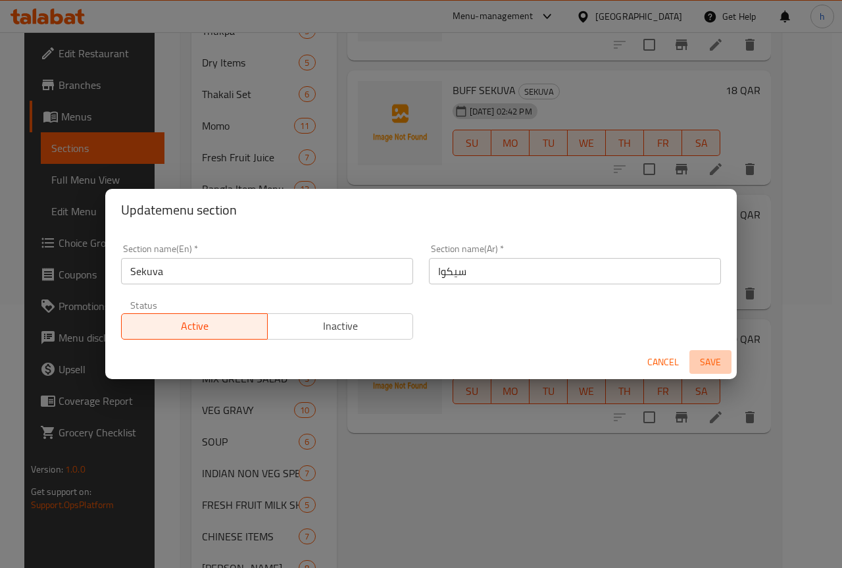
click at [707, 361] on span "Save" at bounding box center [711, 362] width 32 height 16
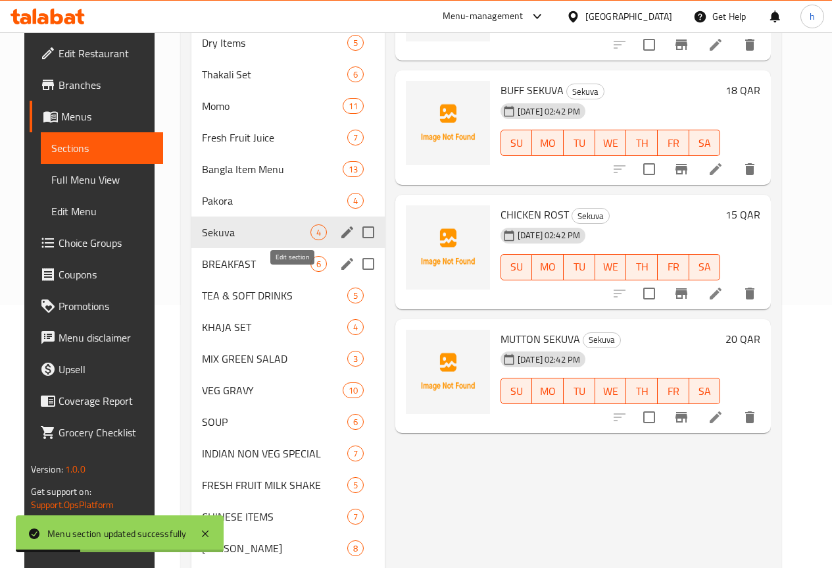
click at [342, 270] on icon "edit" at bounding box center [348, 264] width 12 height 12
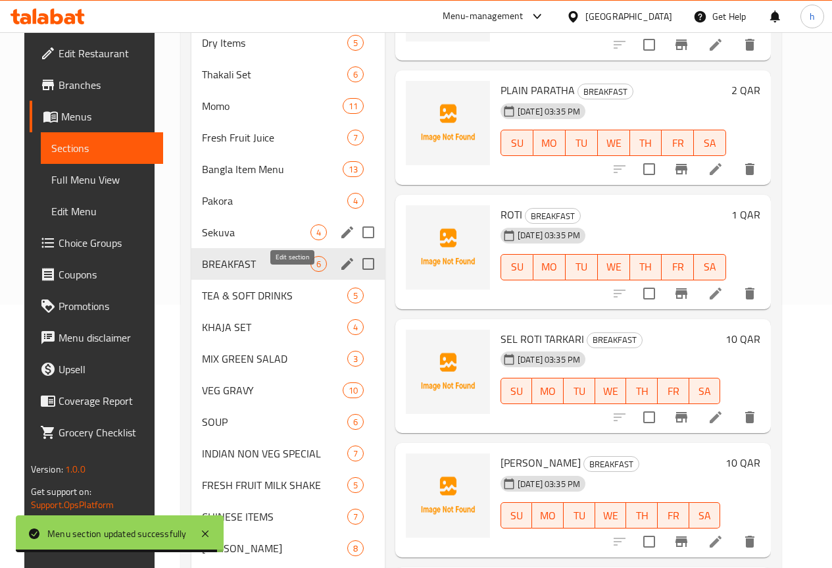
click at [340, 272] on icon "edit" at bounding box center [348, 264] width 16 height 16
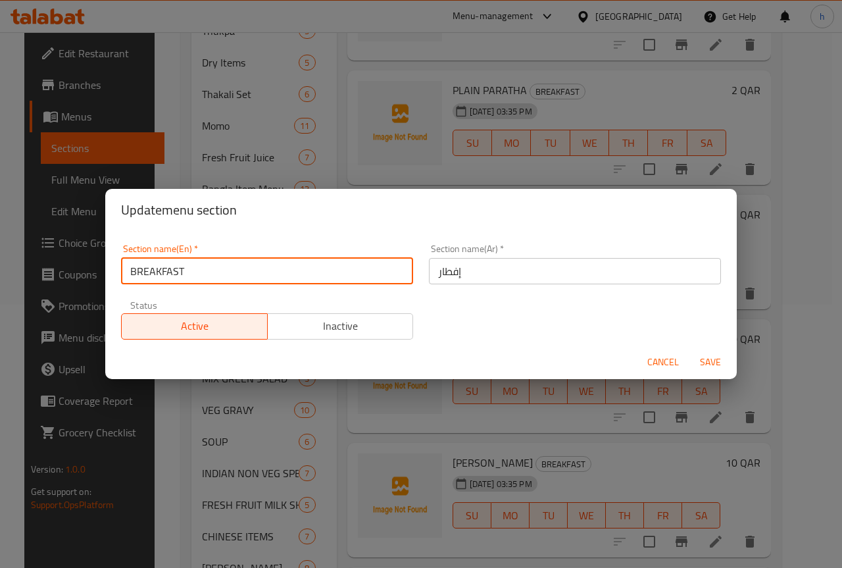
drag, startPoint x: 137, startPoint y: 270, endPoint x: 193, endPoint y: 268, distance: 56.6
click at [193, 268] on input "BREAKFAST" at bounding box center [267, 271] width 292 height 26
type input "Breakfast"
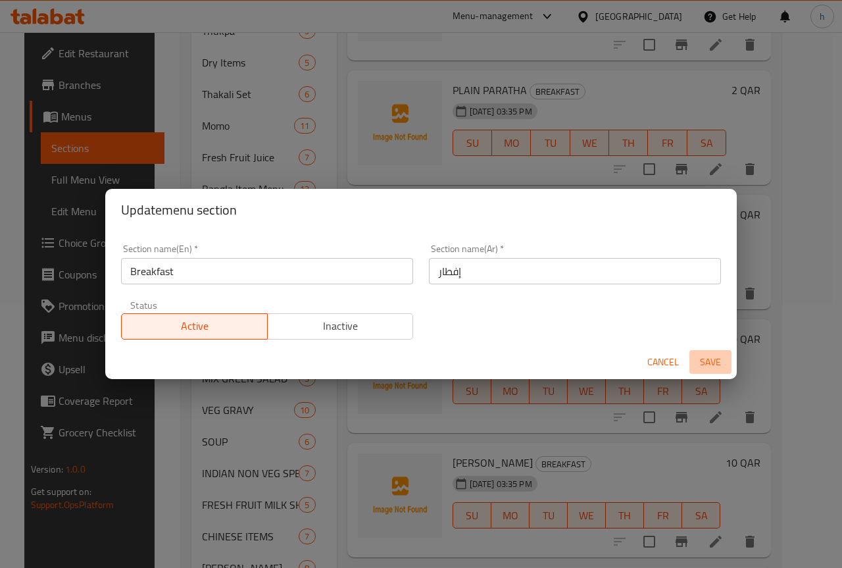
click at [711, 358] on span "Save" at bounding box center [711, 362] width 32 height 16
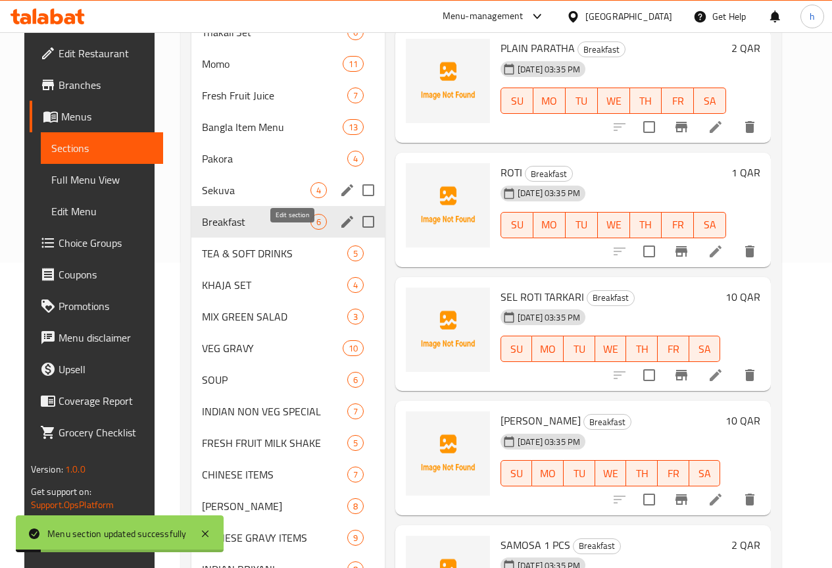
scroll to position [329, 0]
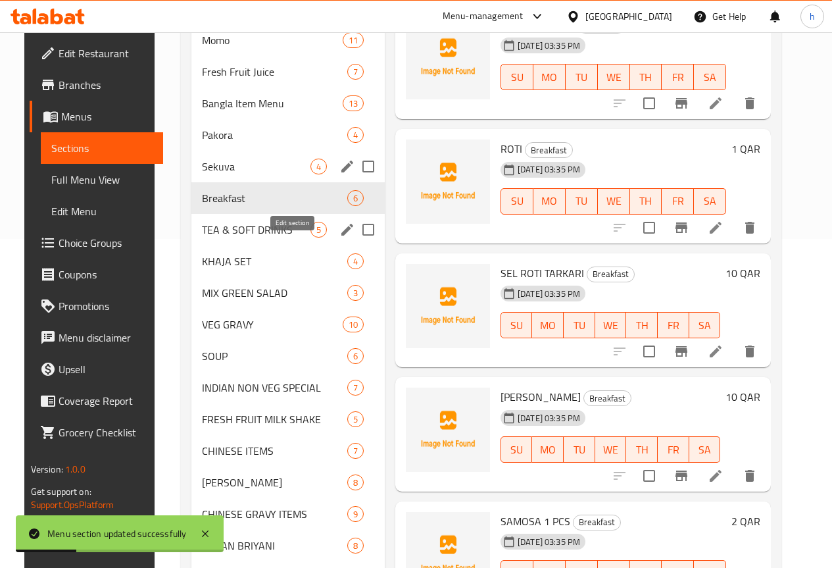
click at [340, 238] on icon "edit" at bounding box center [348, 230] width 16 height 16
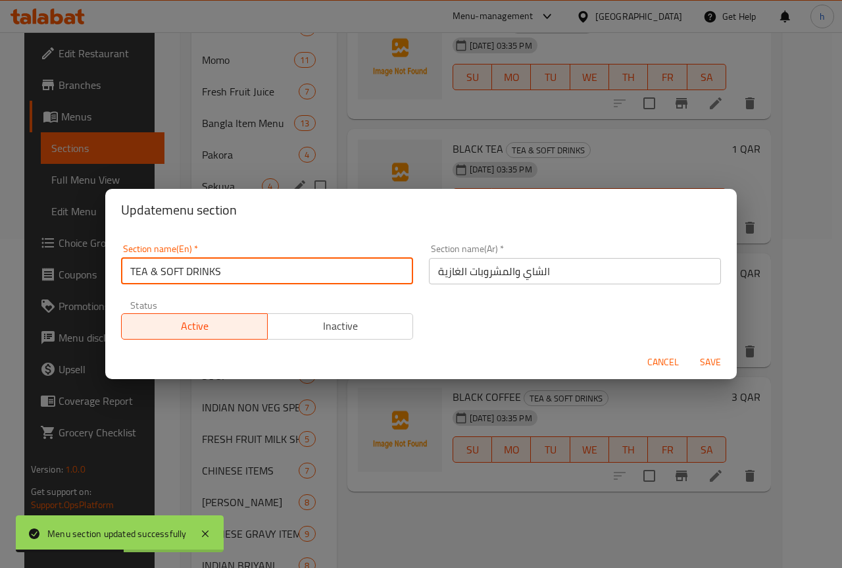
drag, startPoint x: 135, startPoint y: 269, endPoint x: 147, endPoint y: 270, distance: 11.9
click at [147, 270] on input "TEA & SOFT DRINKS" at bounding box center [267, 271] width 292 height 26
drag, startPoint x: 163, startPoint y: 270, endPoint x: 178, endPoint y: 271, distance: 15.2
click at [178, 271] on input "Tea & SOFT DRINKS" at bounding box center [267, 271] width 292 height 26
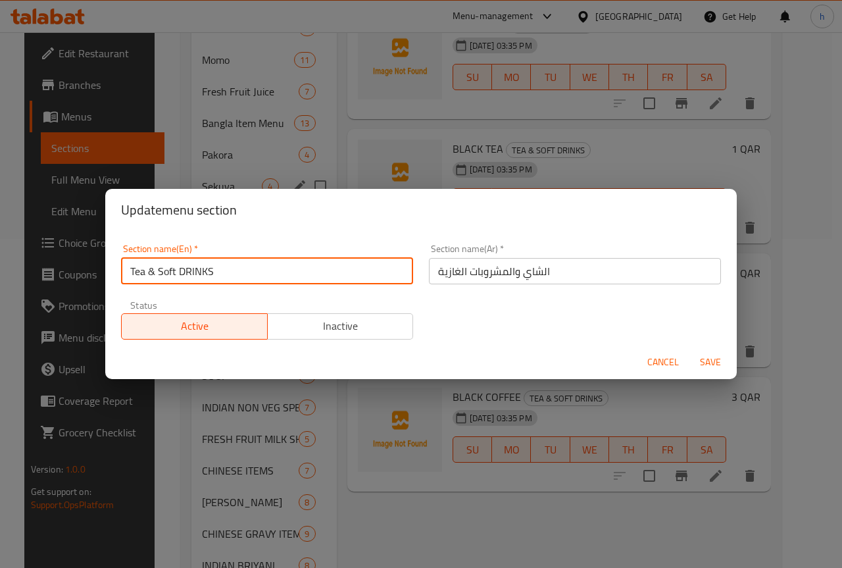
drag, startPoint x: 184, startPoint y: 271, endPoint x: 213, endPoint y: 270, distance: 29.0
click at [213, 270] on input "Tea & Soft DRINKS" at bounding box center [267, 271] width 292 height 26
type input "Tea & Soft Drinks"
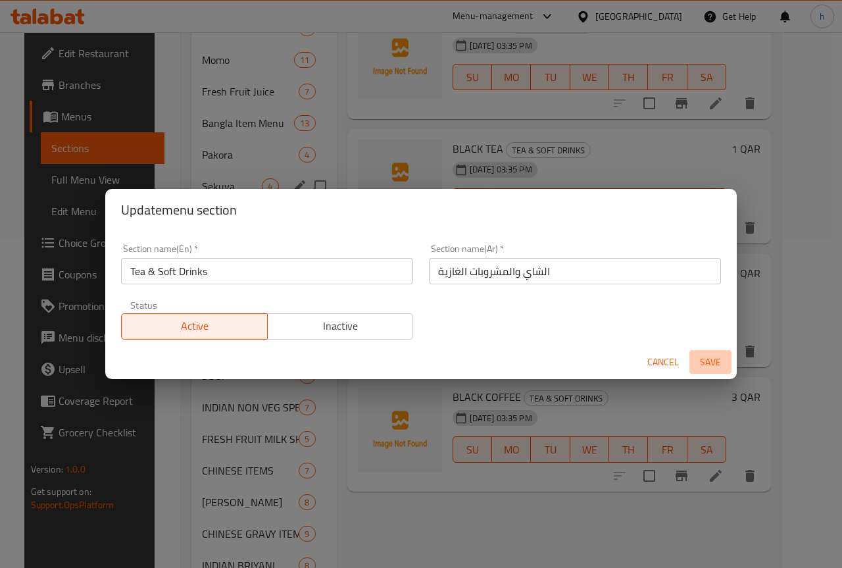
click at [706, 358] on span "Save" at bounding box center [711, 362] width 32 height 16
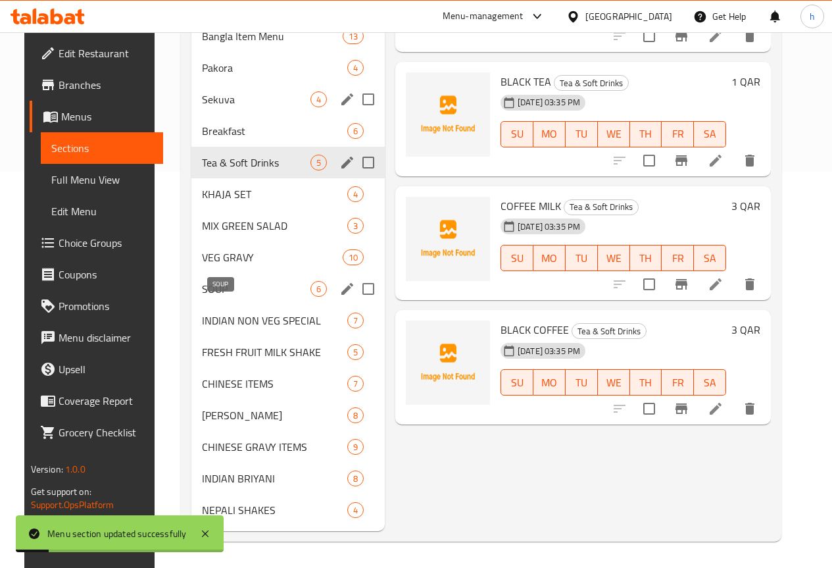
scroll to position [416, 0]
click at [342, 196] on icon "edit" at bounding box center [348, 194] width 12 height 12
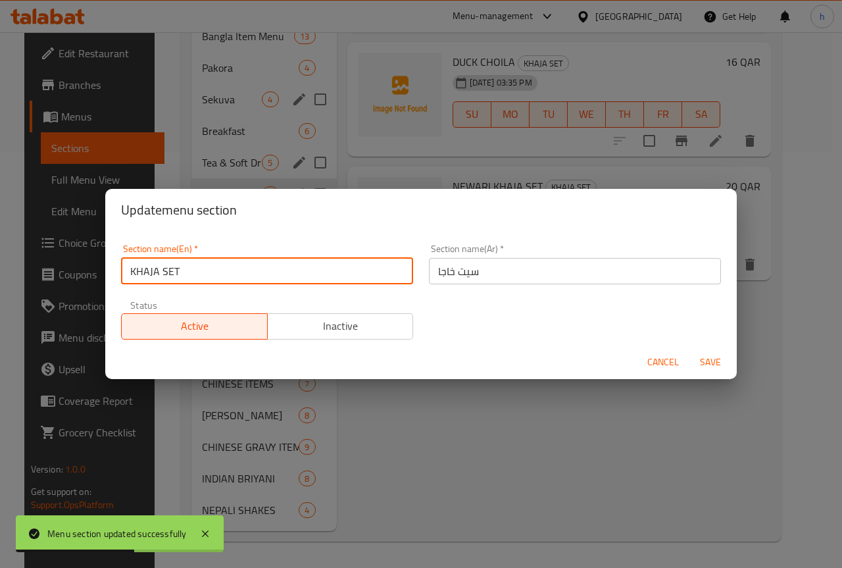
drag, startPoint x: 134, startPoint y: 272, endPoint x: 157, endPoint y: 273, distance: 23.1
click at [157, 273] on input "KHAJA SET" at bounding box center [267, 271] width 292 height 26
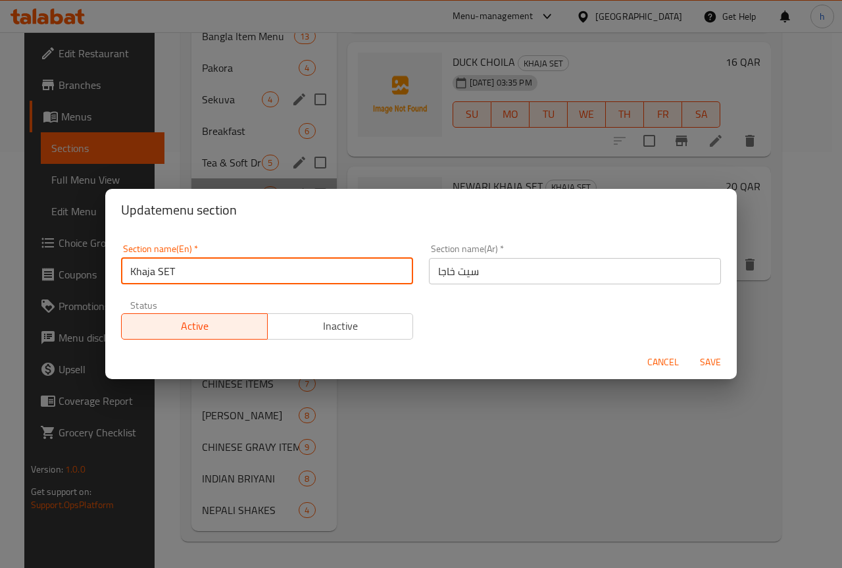
drag, startPoint x: 164, startPoint y: 270, endPoint x: 172, endPoint y: 270, distance: 8.6
click at [172, 270] on input "Khaja SET" at bounding box center [267, 271] width 292 height 26
type input "Khaja Set"
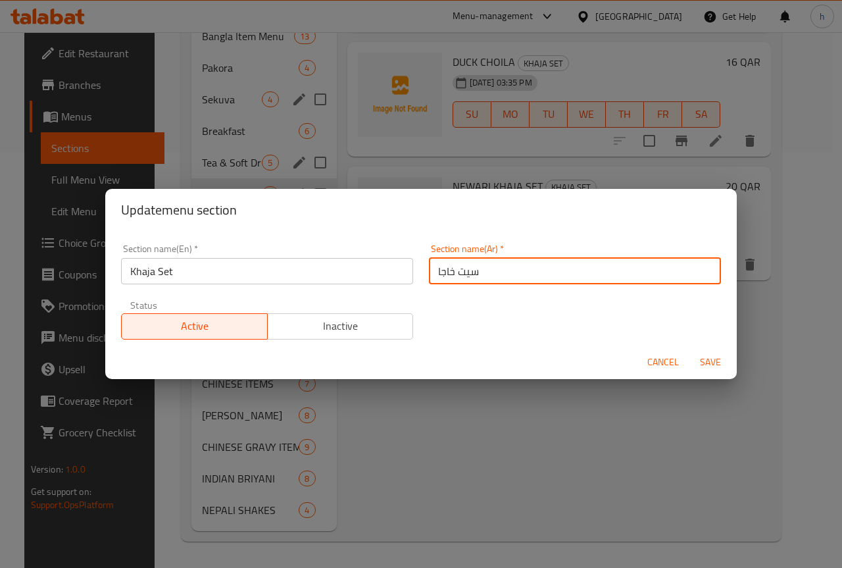
drag, startPoint x: 455, startPoint y: 271, endPoint x: 482, endPoint y: 272, distance: 26.3
click at [482, 272] on input "سيت خاجا" at bounding box center [575, 271] width 292 height 26
type input "مجموعة خاجا"
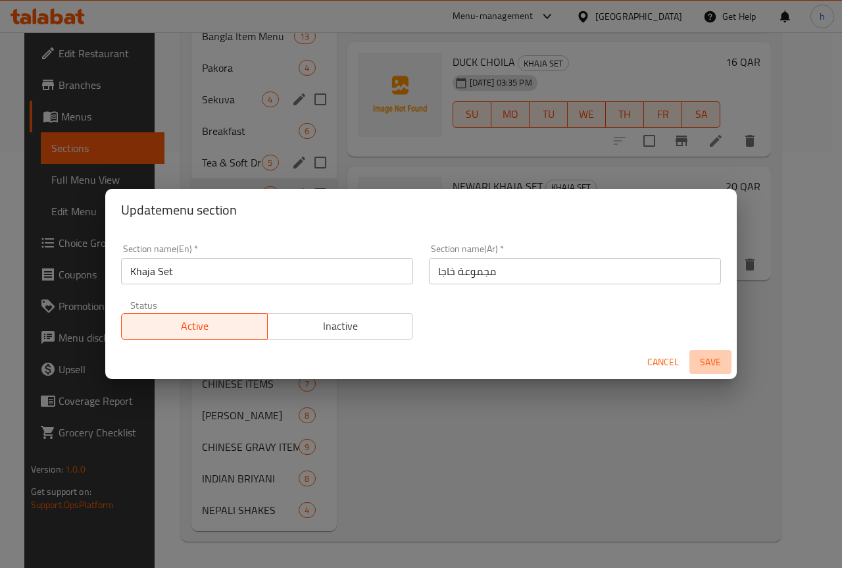
click at [707, 357] on span "Save" at bounding box center [711, 362] width 32 height 16
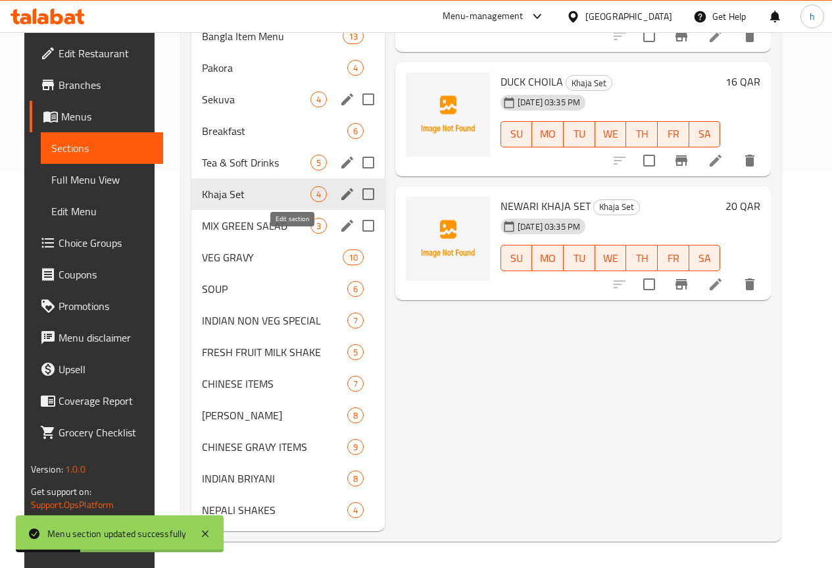
click at [342, 228] on icon "edit" at bounding box center [348, 226] width 12 height 12
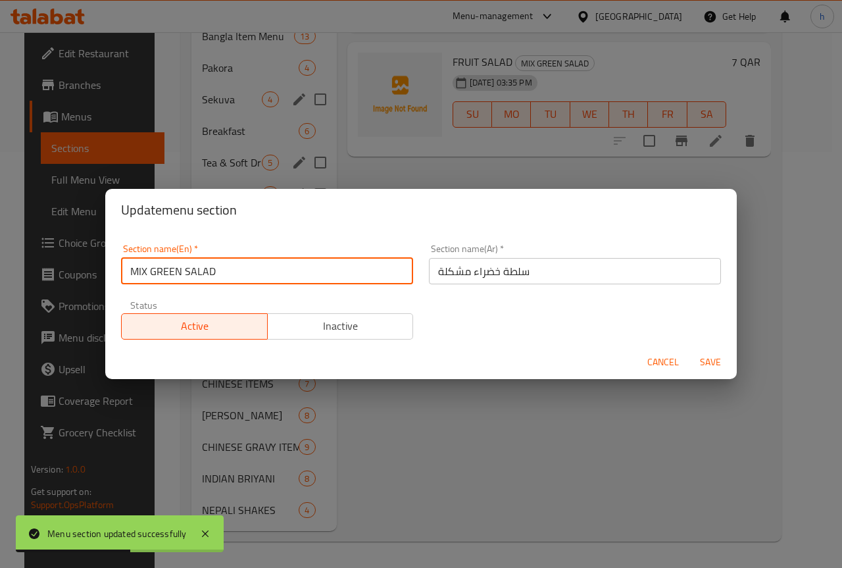
drag, startPoint x: 138, startPoint y: 270, endPoint x: 149, endPoint y: 271, distance: 10.5
click at [149, 271] on input "MIX GREEN SALAD" at bounding box center [267, 271] width 292 height 26
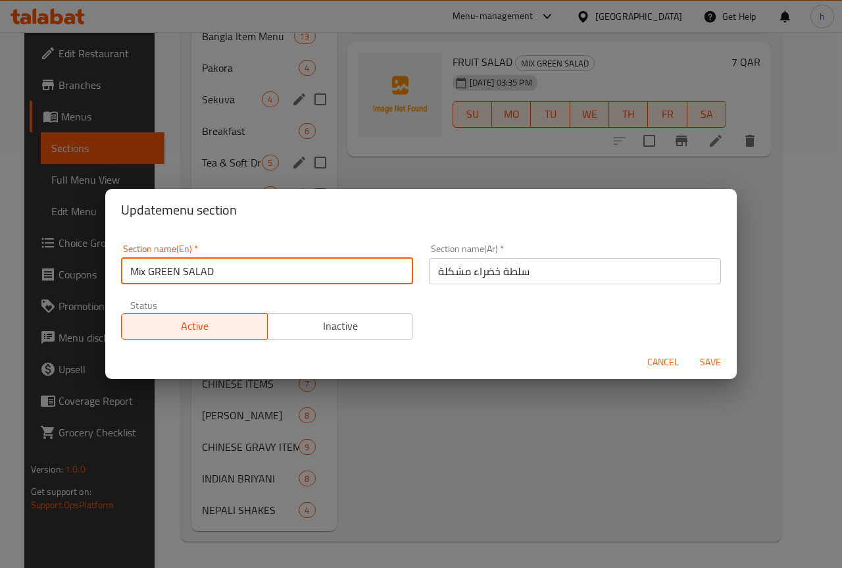
drag, startPoint x: 153, startPoint y: 270, endPoint x: 179, endPoint y: 269, distance: 26.4
click at [179, 269] on input "Mix GREEN SALAD" at bounding box center [267, 271] width 292 height 26
drag, startPoint x: 186, startPoint y: 270, endPoint x: 205, endPoint y: 266, distance: 20.1
click at [205, 266] on input "Mix Green SALAD" at bounding box center [267, 271] width 292 height 26
type input "Mix Green Salad"
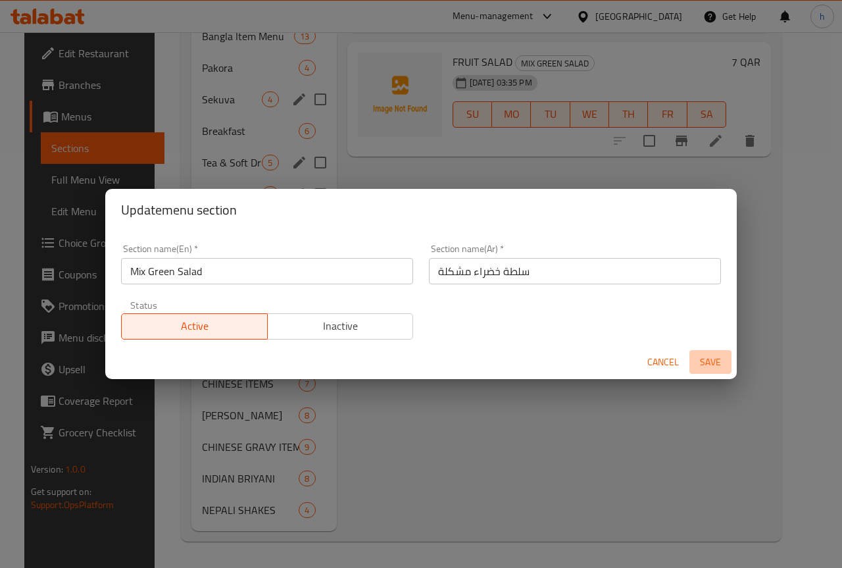
click at [709, 357] on span "Save" at bounding box center [711, 362] width 32 height 16
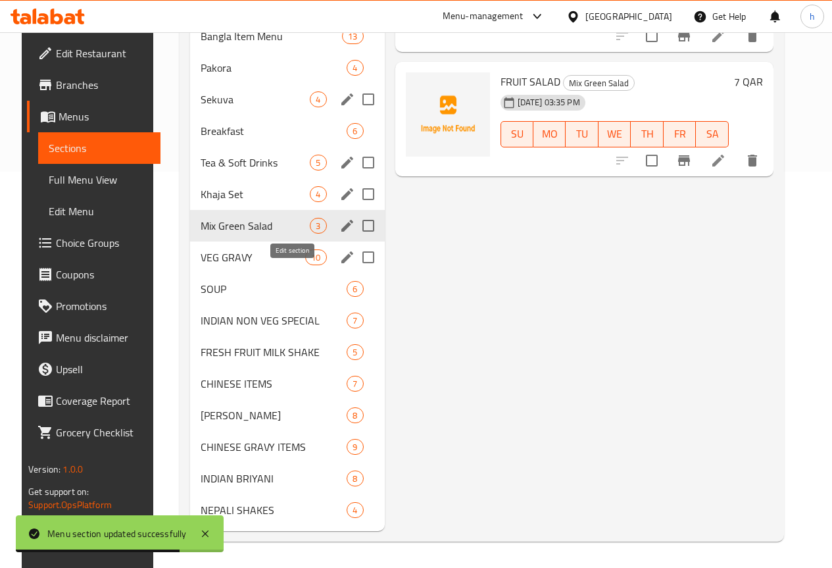
click at [340, 259] on icon "edit" at bounding box center [348, 257] width 16 height 16
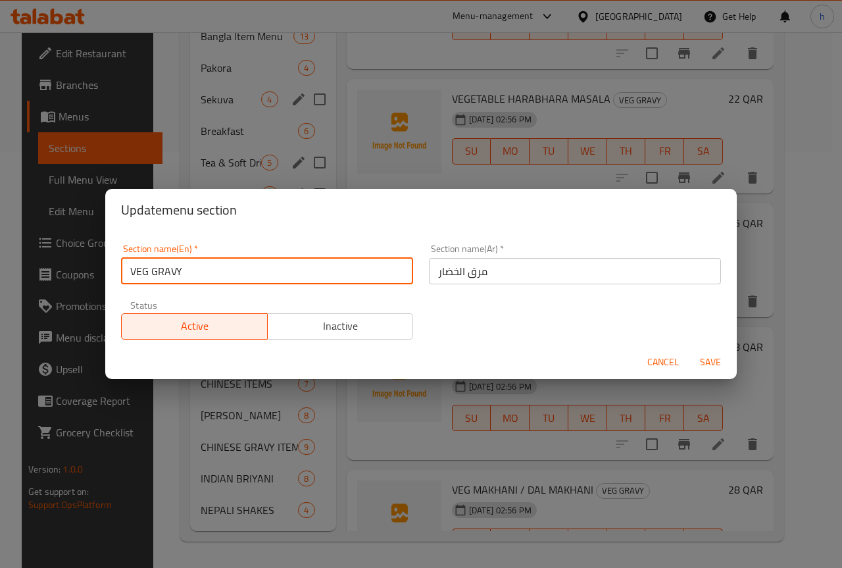
drag, startPoint x: 136, startPoint y: 271, endPoint x: 147, endPoint y: 272, distance: 11.2
click at [147, 272] on input "VEG GRAVY" at bounding box center [267, 271] width 292 height 26
drag, startPoint x: 155, startPoint y: 270, endPoint x: 180, endPoint y: 270, distance: 25.7
click at [180, 270] on input "Veg GRAVY" at bounding box center [267, 271] width 292 height 26
type input "Veg Gravy"
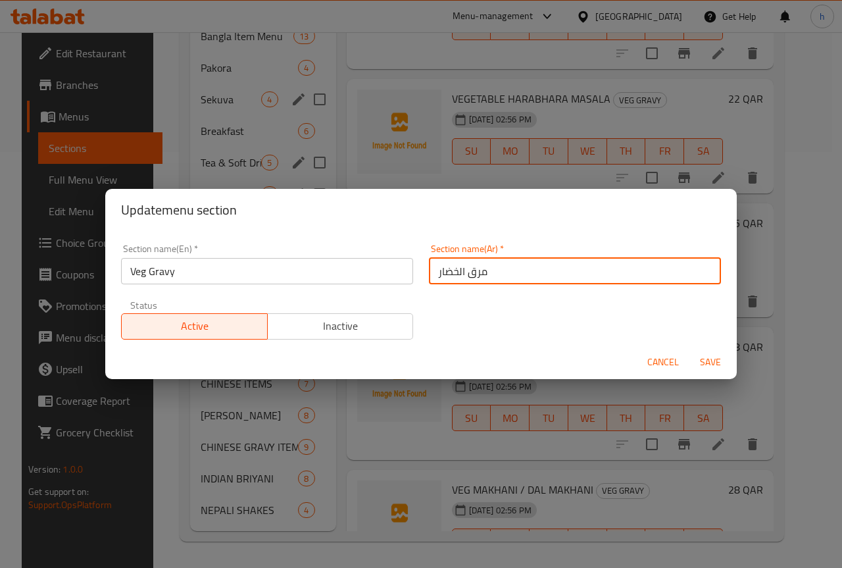
click at [474, 269] on input "مرق الخضار" at bounding box center [575, 271] width 292 height 26
click at [453, 271] on input "جريفي الخضار" at bounding box center [575, 271] width 292 height 26
type input "جريفي خضار"
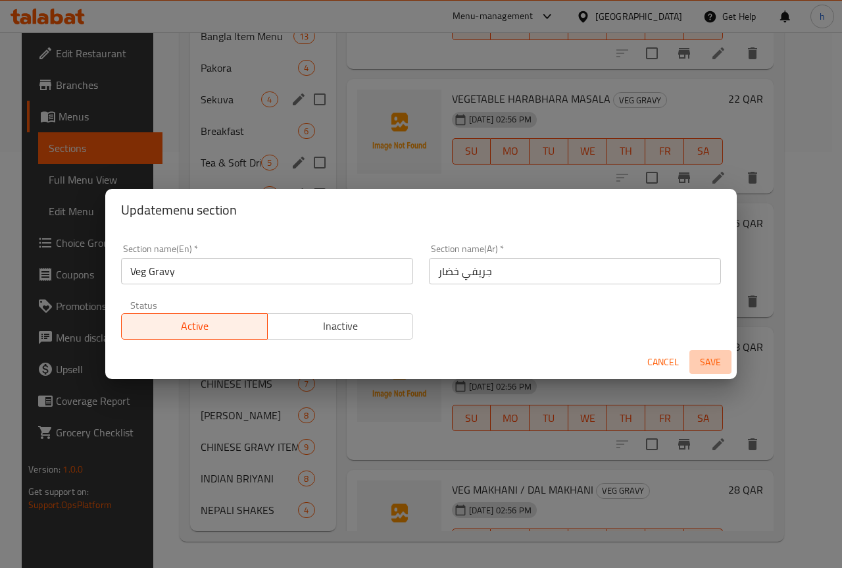
click at [705, 357] on span "Save" at bounding box center [711, 362] width 32 height 16
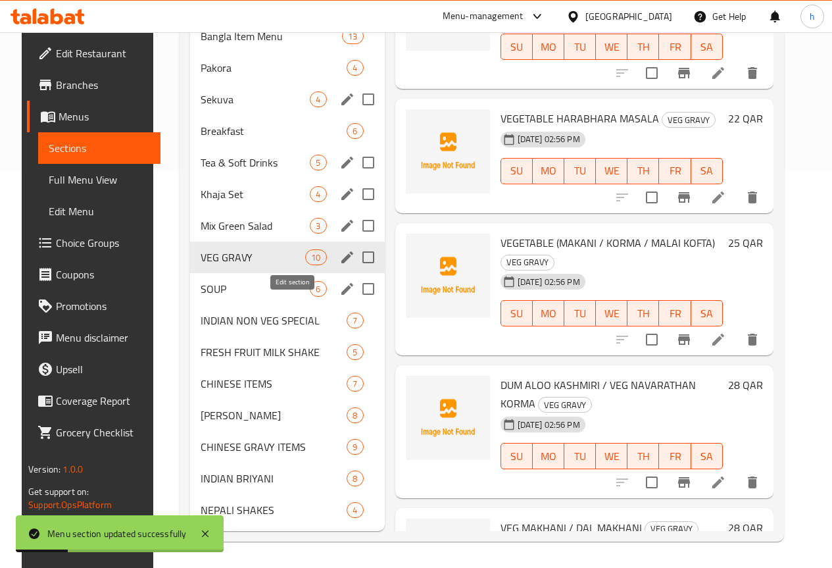
click at [340, 293] on icon "edit" at bounding box center [348, 289] width 16 height 16
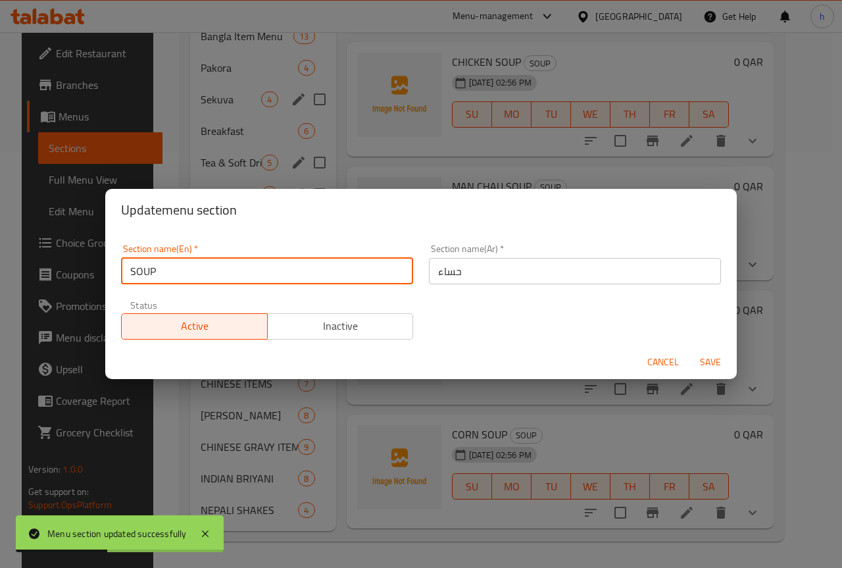
drag, startPoint x: 136, startPoint y: 271, endPoint x: 155, endPoint y: 274, distance: 19.3
click at [155, 274] on input "SOUP" at bounding box center [267, 271] width 292 height 26
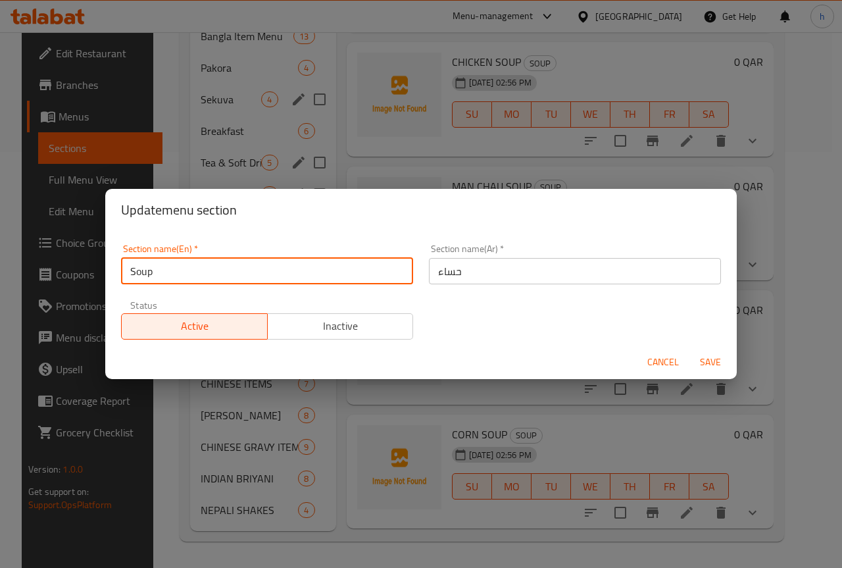
type input "Soup"
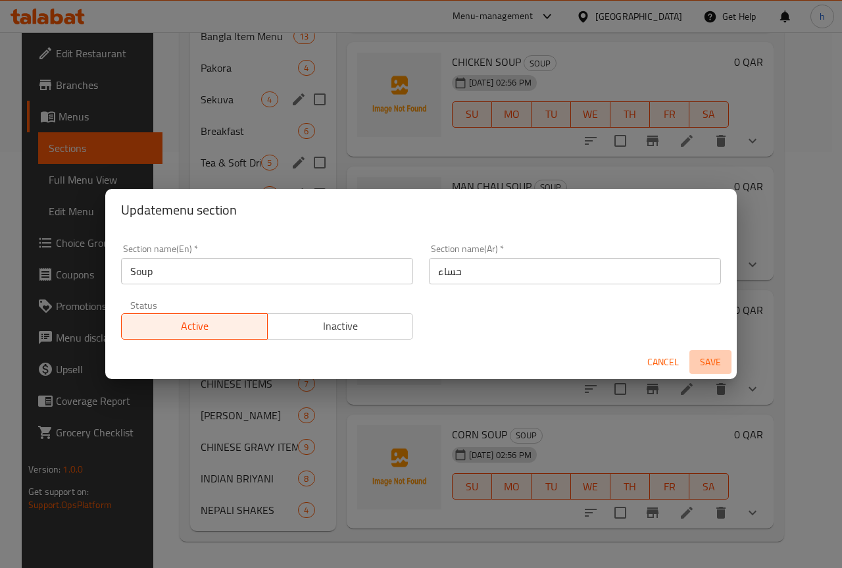
click at [710, 358] on span "Save" at bounding box center [711, 362] width 32 height 16
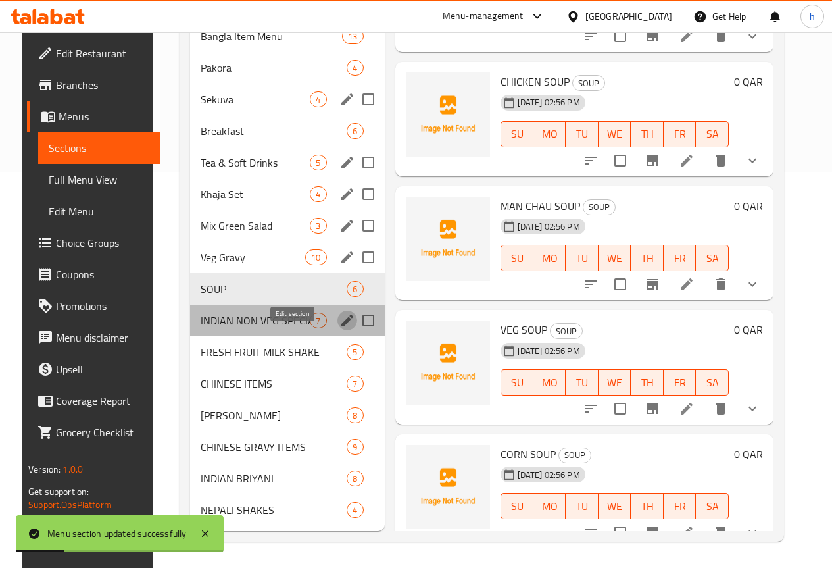
click at [340, 326] on icon "edit" at bounding box center [348, 321] width 16 height 16
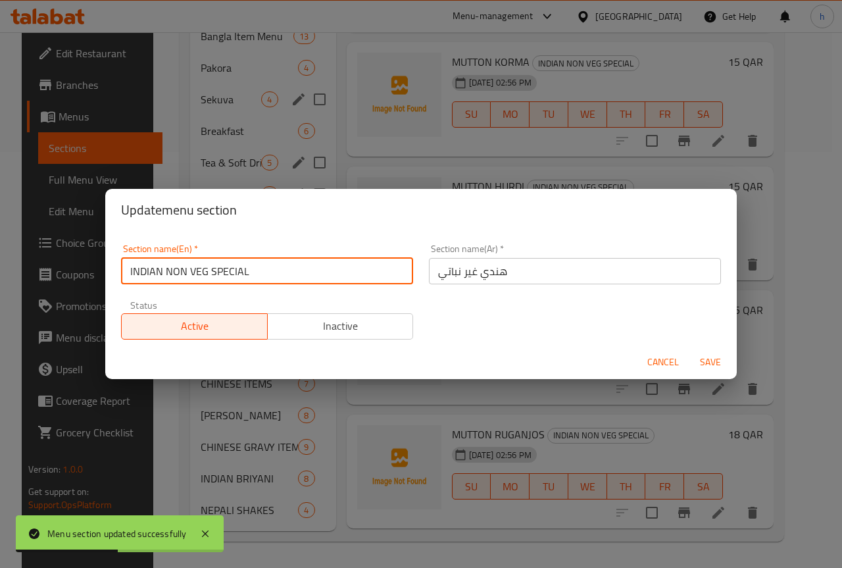
drag, startPoint x: 133, startPoint y: 271, endPoint x: 163, endPoint y: 274, distance: 30.4
click at [163, 274] on input "INDIAN NON VEG SPECIAL" at bounding box center [267, 271] width 292 height 26
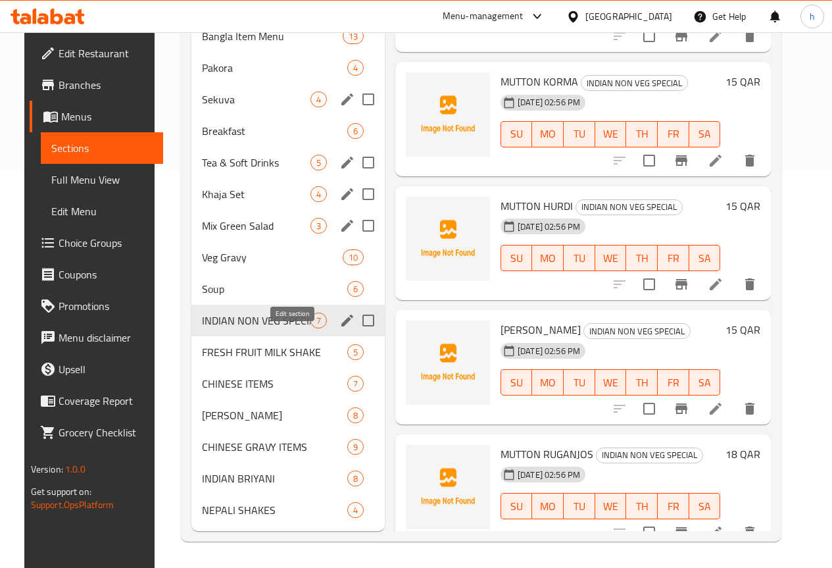
click at [340, 324] on icon "edit" at bounding box center [348, 321] width 16 height 16
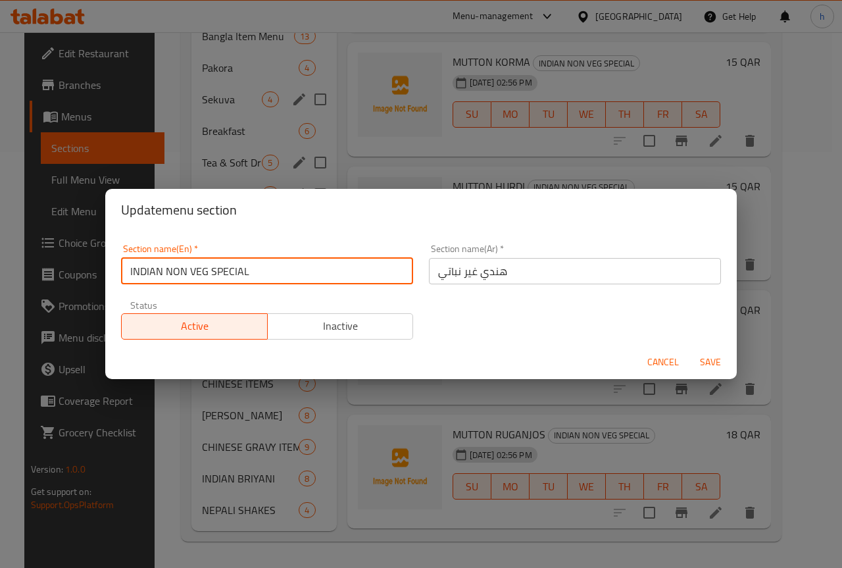
drag, startPoint x: 133, startPoint y: 270, endPoint x: 161, endPoint y: 273, distance: 28.5
click at [161, 273] on input "INDIAN NON VEG SPECIAL" at bounding box center [267, 271] width 292 height 26
drag, startPoint x: 163, startPoint y: 271, endPoint x: 180, endPoint y: 271, distance: 16.5
click at [180, 271] on input "Indian NON VEG SPECIAL" at bounding box center [267, 271] width 292 height 26
click at [169, 270] on input "Indian NON VEG SPECIAL" at bounding box center [267, 271] width 292 height 26
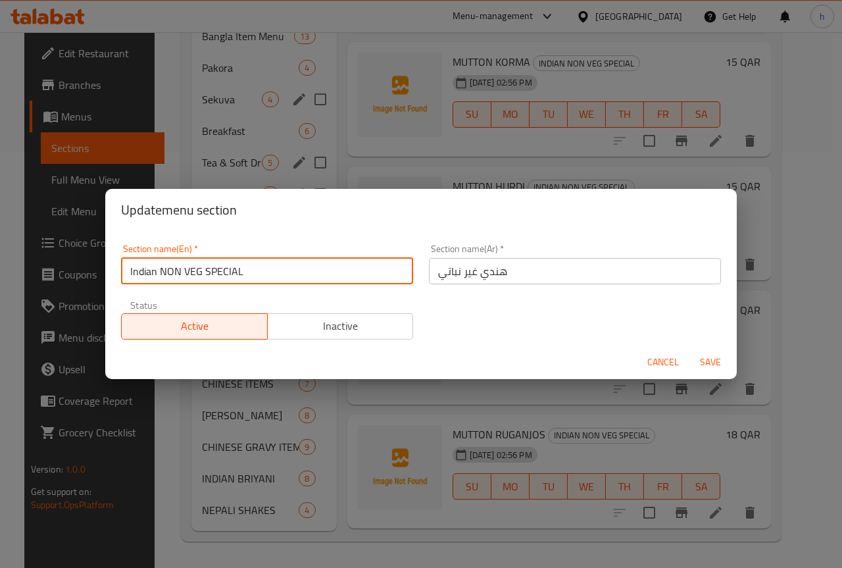
drag, startPoint x: 169, startPoint y: 270, endPoint x: 179, endPoint y: 272, distance: 10.0
click at [179, 272] on input "Indian NON VEG SPECIAL" at bounding box center [267, 271] width 292 height 26
type input "Indian Non VEG SPECIAL"
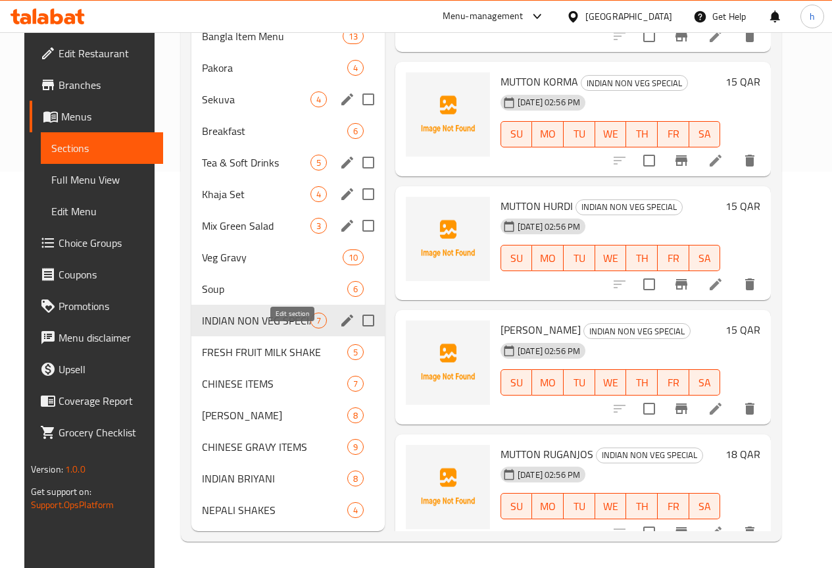
click at [342, 320] on icon "edit" at bounding box center [348, 321] width 12 height 12
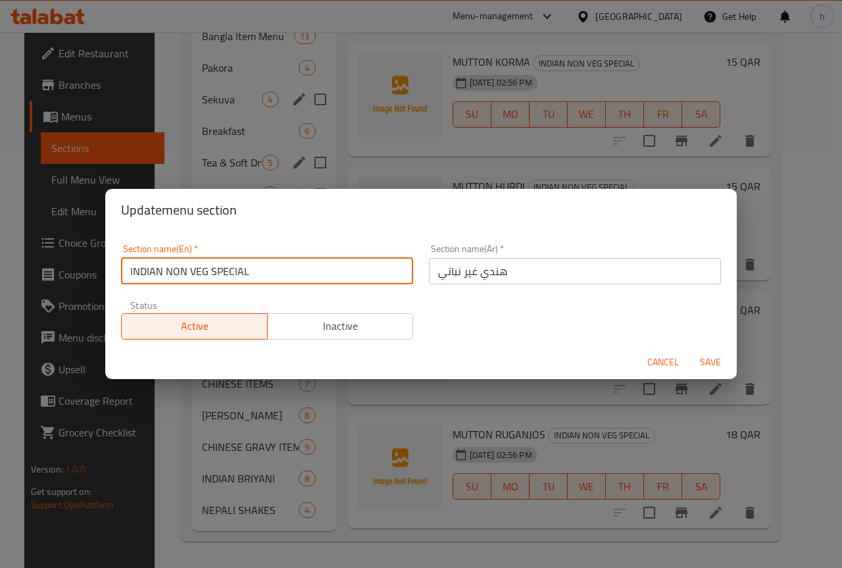
drag, startPoint x: 133, startPoint y: 269, endPoint x: 159, endPoint y: 271, distance: 26.4
click at [159, 271] on input "INDIAN NON VEG SPECIAL" at bounding box center [267, 271] width 292 height 26
drag, startPoint x: 168, startPoint y: 270, endPoint x: 178, endPoint y: 271, distance: 10.6
click at [178, 271] on input "Indian NON VEG SPECIAL" at bounding box center [267, 271] width 292 height 26
drag, startPoint x: 186, startPoint y: 270, endPoint x: 199, endPoint y: 270, distance: 13.2
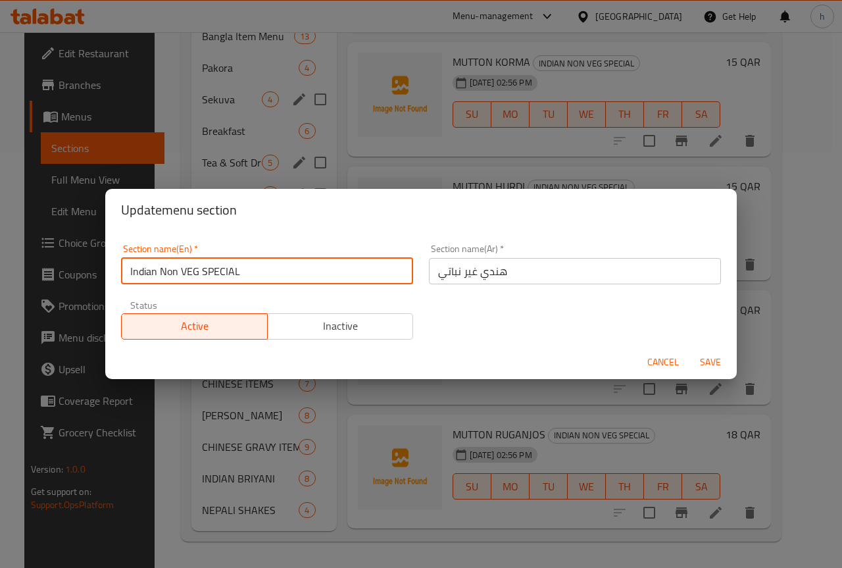
click at [199, 270] on input "Indian Non VEG SPECIAL" at bounding box center [267, 271] width 292 height 26
drag, startPoint x: 205, startPoint y: 270, endPoint x: 234, endPoint y: 272, distance: 29.7
click at [234, 272] on input "Indian Non Veg SPECIAL" at bounding box center [267, 271] width 292 height 26
type input "Indian Non Veg Special"
click at [435, 272] on input "ھندي غیر نباتي" at bounding box center [575, 271] width 292 height 26
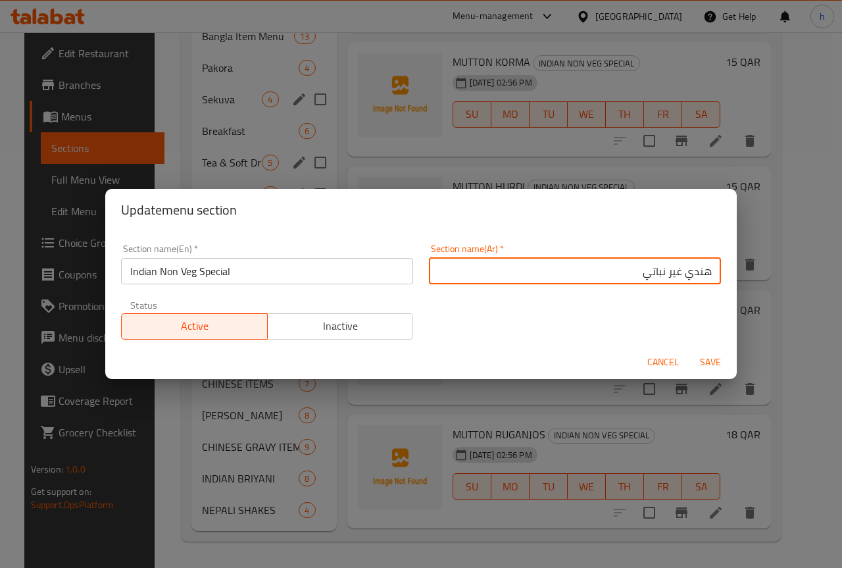
click at [521, 271] on input "ھندي غیر نباتي" at bounding box center [575, 271] width 292 height 26
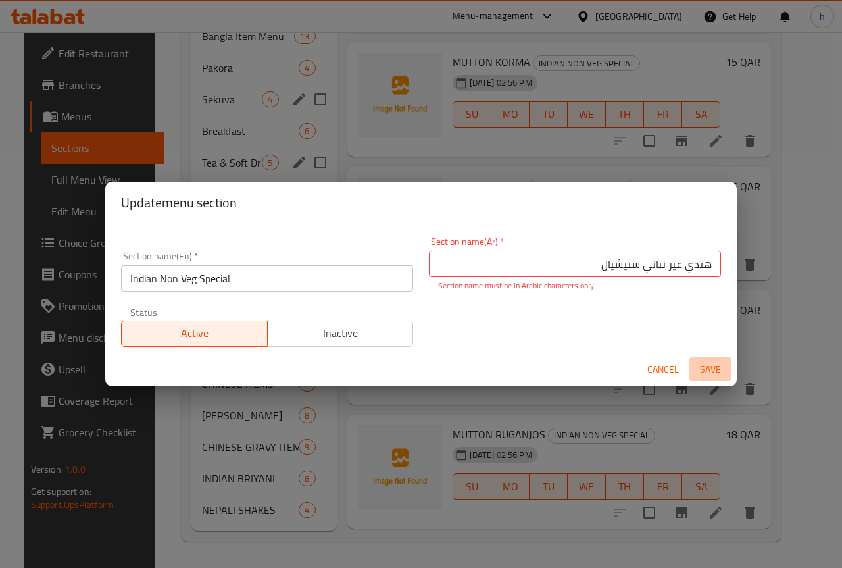
click at [705, 359] on button "Save" at bounding box center [711, 369] width 42 height 24
click at [712, 374] on span "Save" at bounding box center [711, 369] width 32 height 16
drag, startPoint x: 629, startPoint y: 263, endPoint x: 702, endPoint y: 270, distance: 73.4
click at [702, 270] on input "ھندي غیر نباتي سبيشيال" at bounding box center [575, 264] width 292 height 26
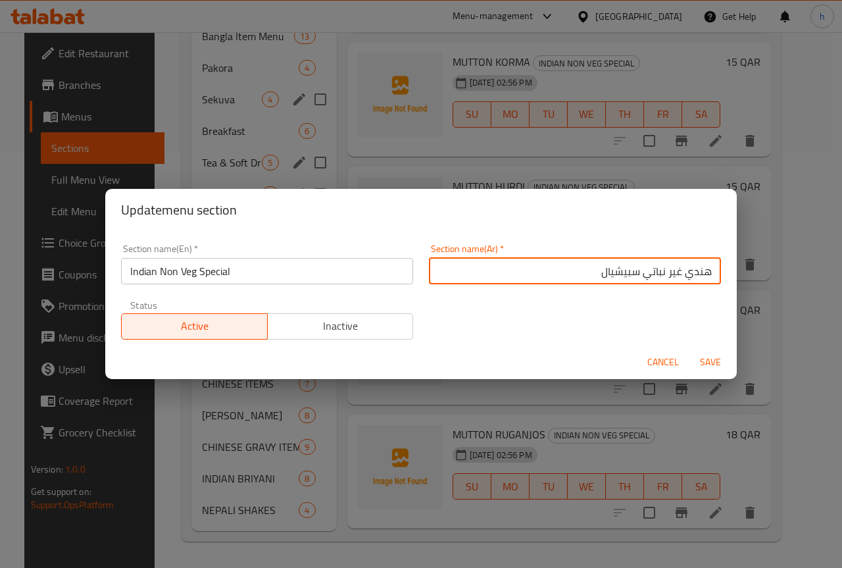
type input "هندي غير نباتي سبيشيال"
click at [711, 363] on span "Save" at bounding box center [711, 362] width 32 height 16
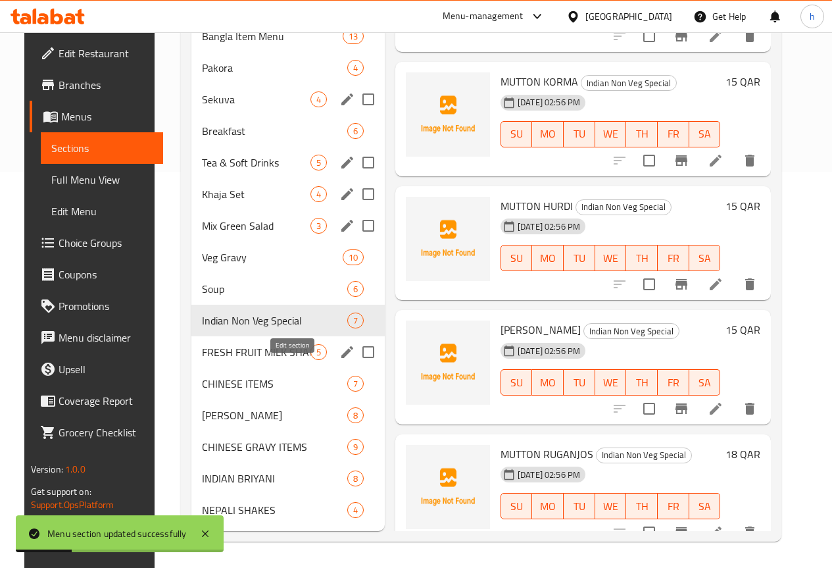
click at [342, 353] on icon "edit" at bounding box center [348, 352] width 12 height 12
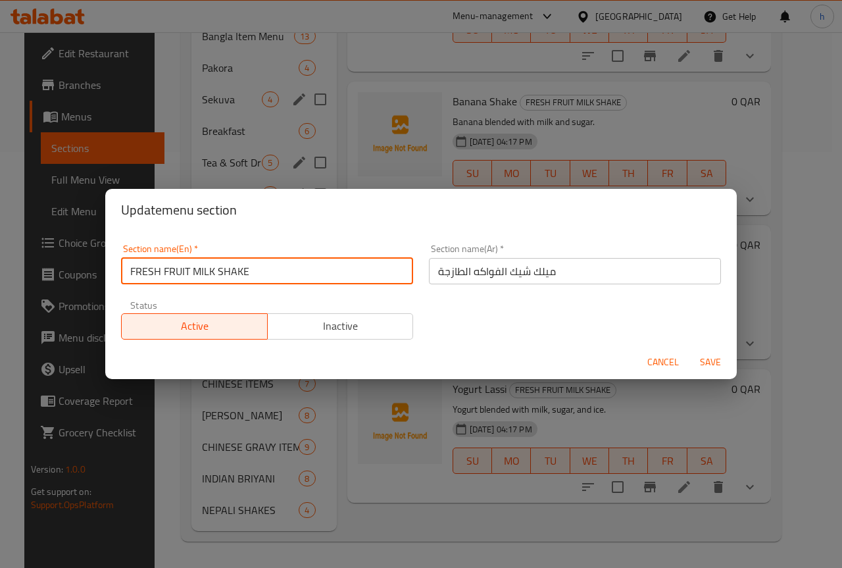
drag, startPoint x: 136, startPoint y: 270, endPoint x: 161, endPoint y: 276, distance: 25.7
click at [161, 276] on input "FRESH FRUIT MILK SHAKE" at bounding box center [267, 271] width 292 height 26
drag, startPoint x: 163, startPoint y: 272, endPoint x: 182, endPoint y: 272, distance: 18.4
click at [182, 272] on input "Fresh FRUIT MILK SHAKE" at bounding box center [267, 271] width 292 height 26
drag, startPoint x: 188, startPoint y: 270, endPoint x: 200, endPoint y: 270, distance: 11.8
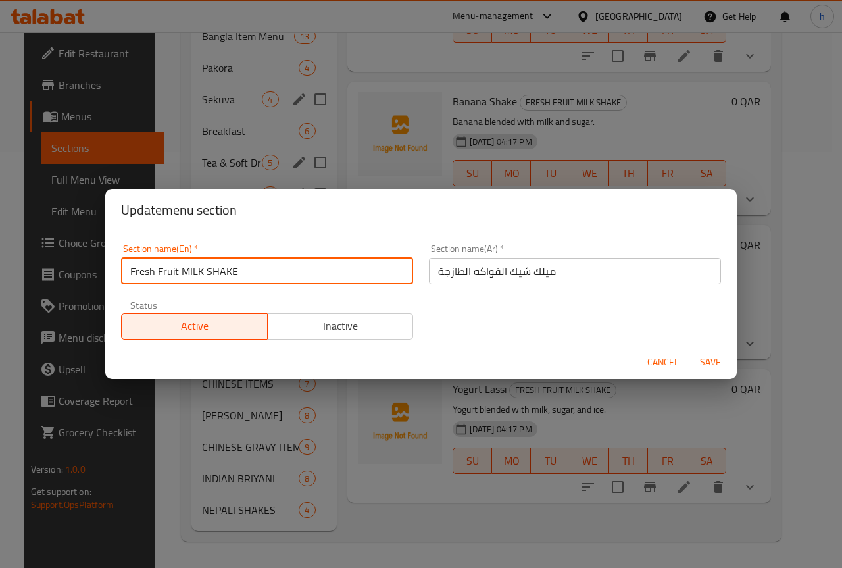
click at [200, 270] on input "Fresh Fruit MILK SHAKE" at bounding box center [267, 271] width 292 height 26
drag, startPoint x: 206, startPoint y: 268, endPoint x: 230, endPoint y: 268, distance: 23.7
click at [230, 268] on input "Fresh Fruit Milk SHAKE" at bounding box center [267, 271] width 292 height 26
type input "Fresh Fruit Milk Shake"
click at [710, 363] on span "Save" at bounding box center [711, 362] width 32 height 16
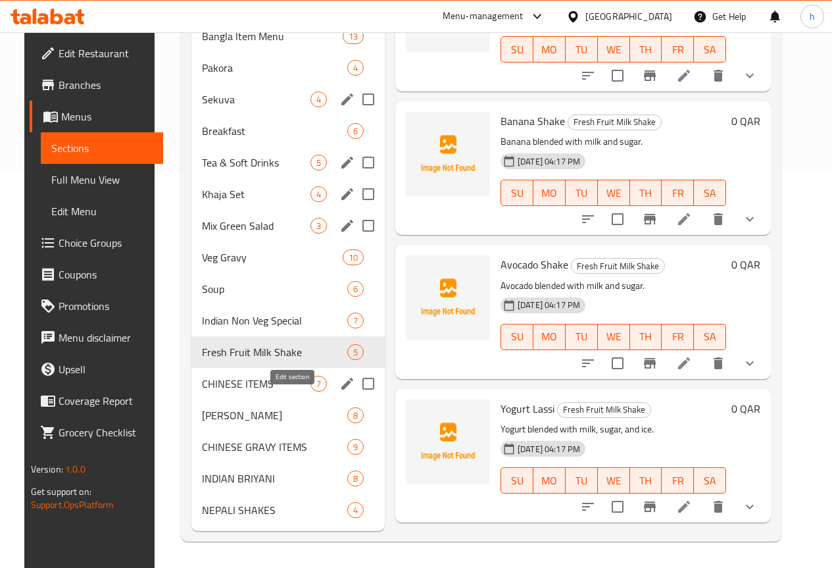
click at [340, 384] on icon "edit" at bounding box center [348, 384] width 16 height 16
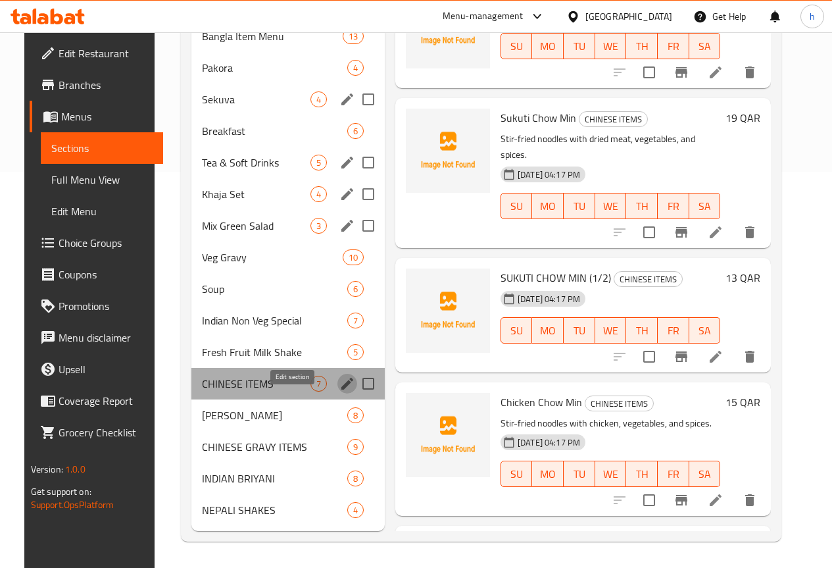
click at [340, 382] on icon "edit" at bounding box center [348, 384] width 16 height 16
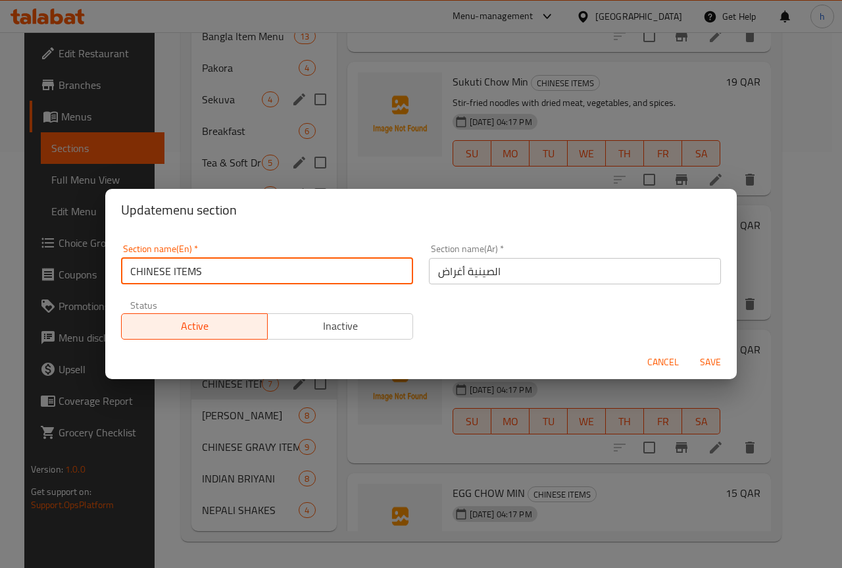
drag, startPoint x: 135, startPoint y: 269, endPoint x: 170, endPoint y: 275, distance: 35.4
click at [170, 275] on input "CHINESE ITEMS" at bounding box center [267, 271] width 292 height 26
drag, startPoint x: 172, startPoint y: 270, endPoint x: 205, endPoint y: 271, distance: 32.9
click at [205, 271] on input "Chinese ITEMS" at bounding box center [267, 271] width 292 height 26
type input "Chinese Items"
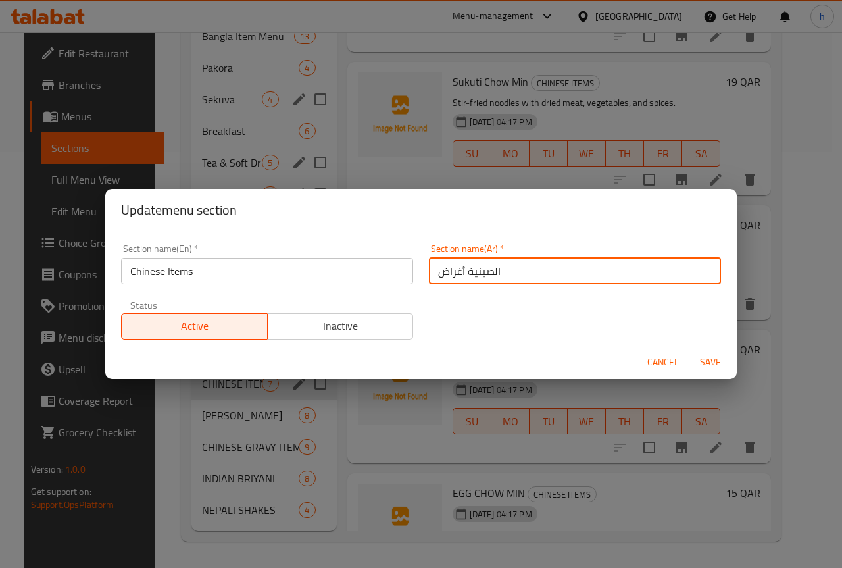
drag, startPoint x: 431, startPoint y: 272, endPoint x: 461, endPoint y: 277, distance: 30.0
click at [461, 277] on input "الصينية أغراض" at bounding box center [575, 271] width 292 height 26
click at [701, 272] on input "الصينية" at bounding box center [575, 271] width 292 height 26
click at [703, 272] on input "الصينية" at bounding box center [575, 271] width 292 height 26
type input "العناصر الصينية"
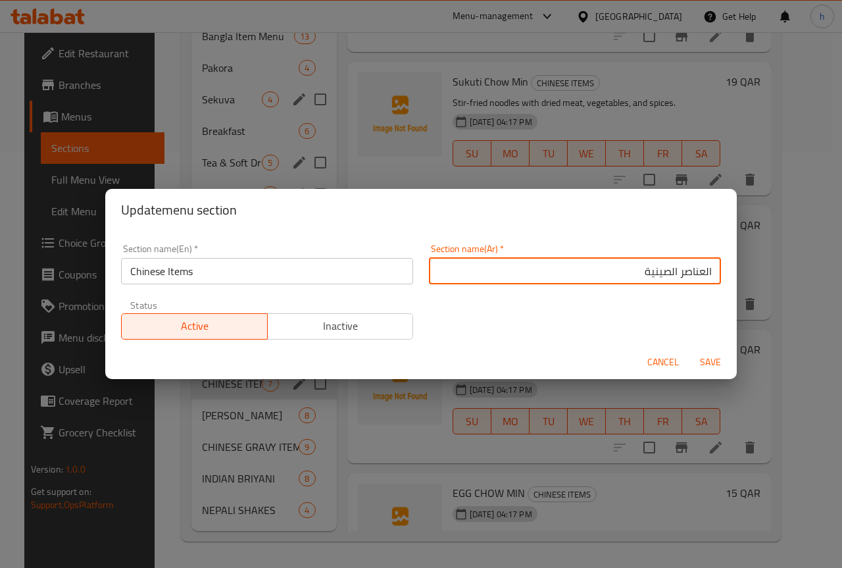
click at [707, 359] on span "Save" at bounding box center [711, 362] width 32 height 16
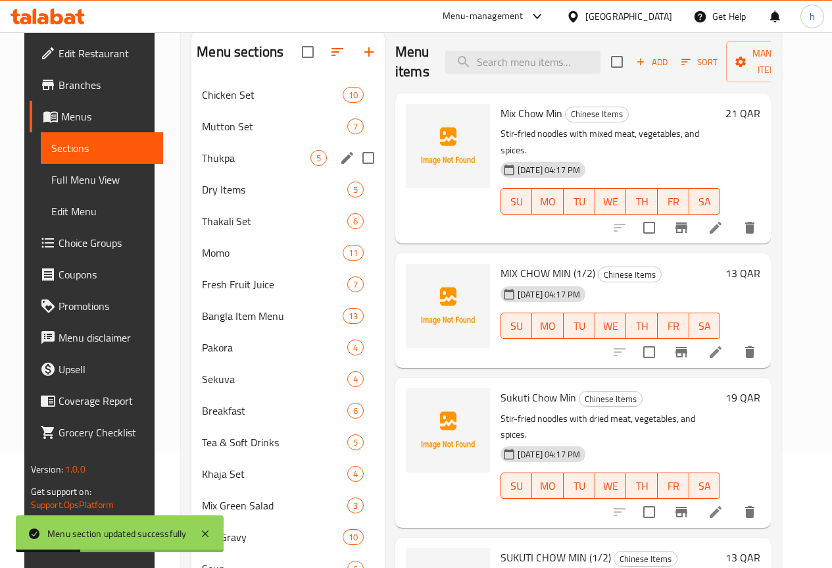
scroll to position [87, 0]
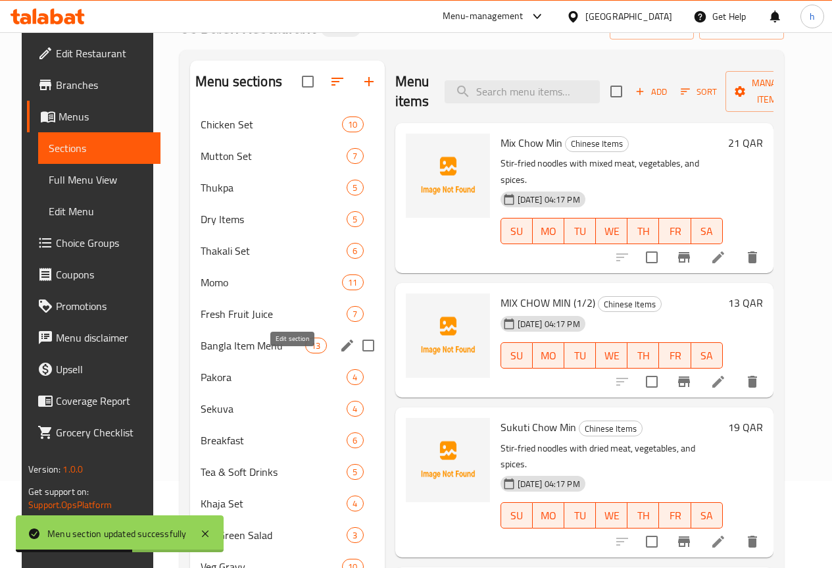
click at [340, 353] on icon "edit" at bounding box center [348, 346] width 16 height 16
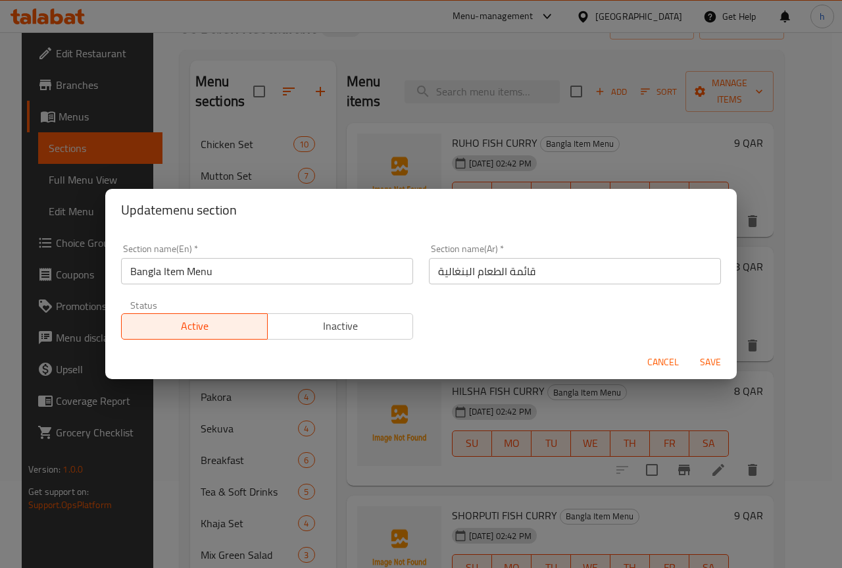
click at [484, 272] on input "قائمة الطعام البنغالية" at bounding box center [575, 271] width 292 height 26
type input "قائمة العناصر البنغالية"
click at [714, 364] on span "Save" at bounding box center [711, 362] width 32 height 16
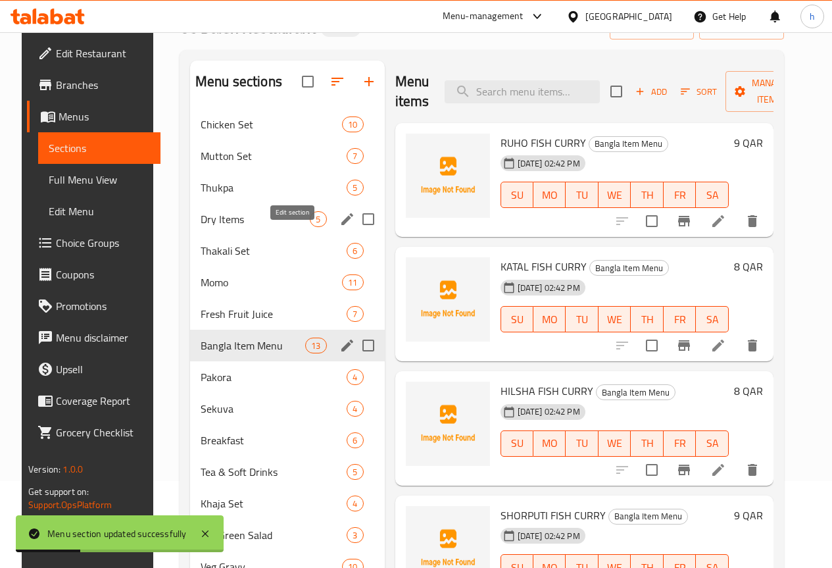
click at [340, 227] on icon "edit" at bounding box center [348, 219] width 16 height 16
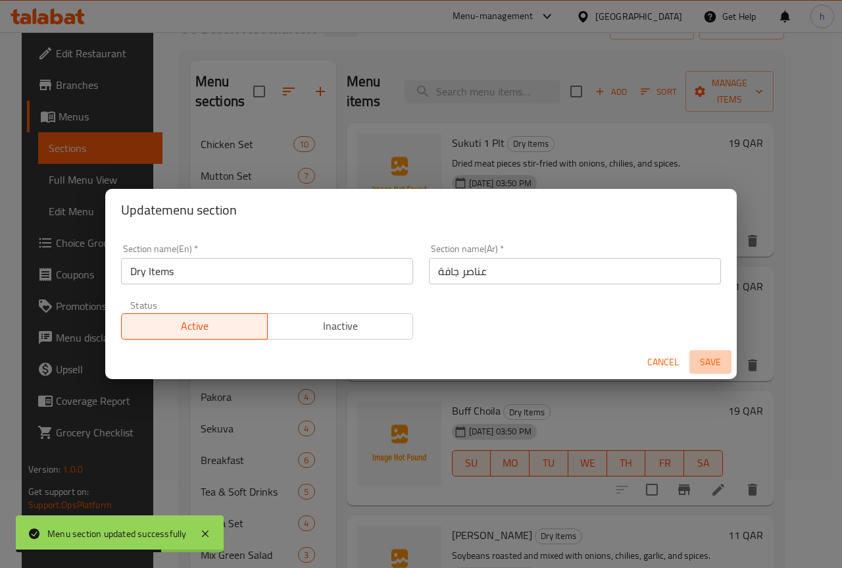
click at [708, 357] on span "Save" at bounding box center [711, 362] width 32 height 16
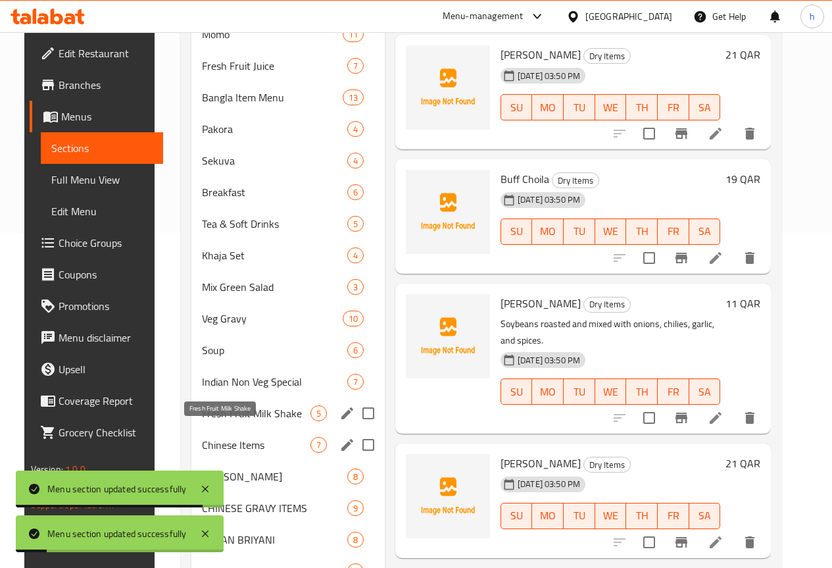
scroll to position [416, 0]
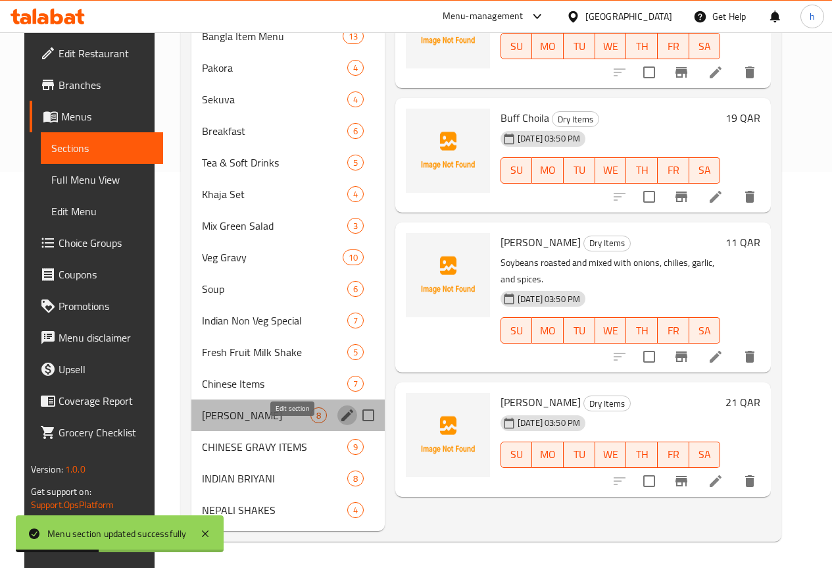
click at [340, 417] on icon "edit" at bounding box center [348, 415] width 16 height 16
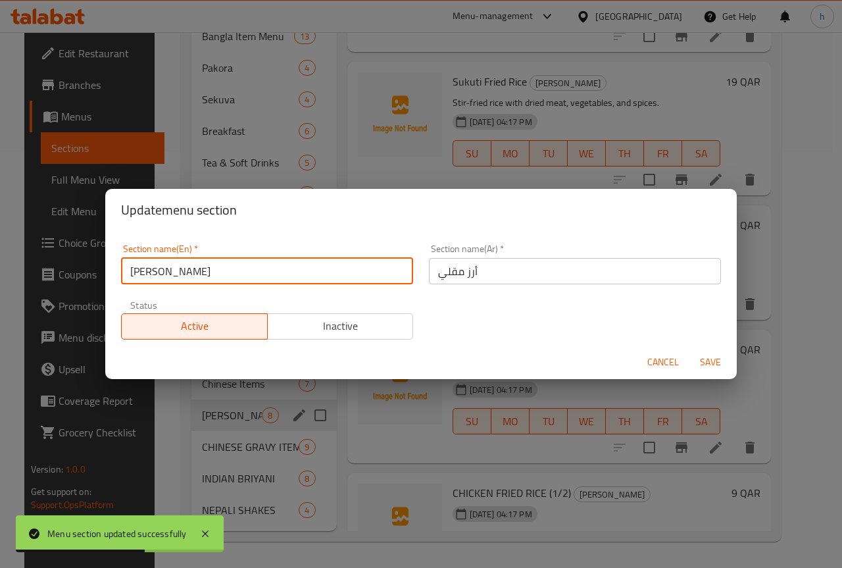
drag, startPoint x: 134, startPoint y: 269, endPoint x: 157, endPoint y: 272, distance: 22.6
click at [157, 272] on input "[PERSON_NAME]" at bounding box center [267, 271] width 292 height 26
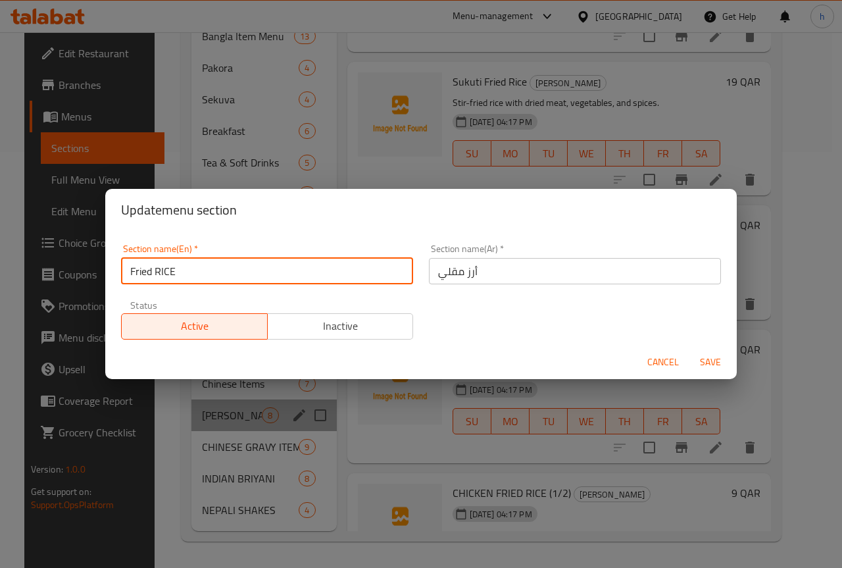
drag, startPoint x: 160, startPoint y: 271, endPoint x: 176, endPoint y: 271, distance: 15.8
click at [176, 271] on input "Fried RICE" at bounding box center [267, 271] width 292 height 26
type input "Fried Rice"
click at [703, 359] on span "Save" at bounding box center [711, 362] width 32 height 16
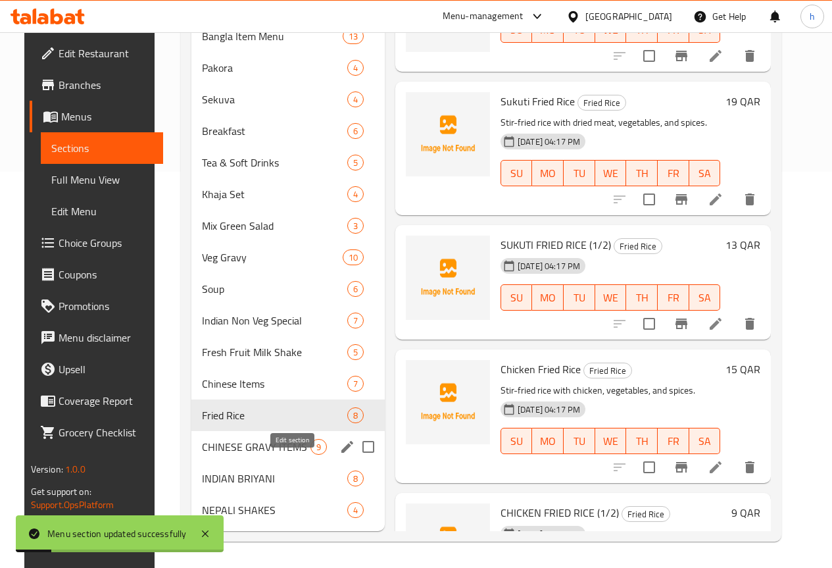
click at [340, 447] on icon "edit" at bounding box center [348, 447] width 16 height 16
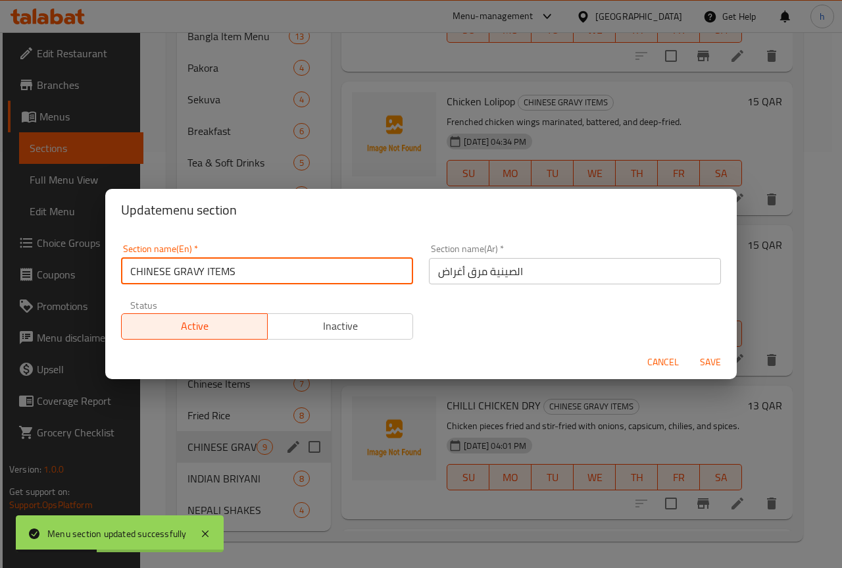
drag, startPoint x: 136, startPoint y: 273, endPoint x: 170, endPoint y: 271, distance: 34.3
click at [170, 271] on input "CHINESE GRAVY ITEMS" at bounding box center [267, 271] width 292 height 26
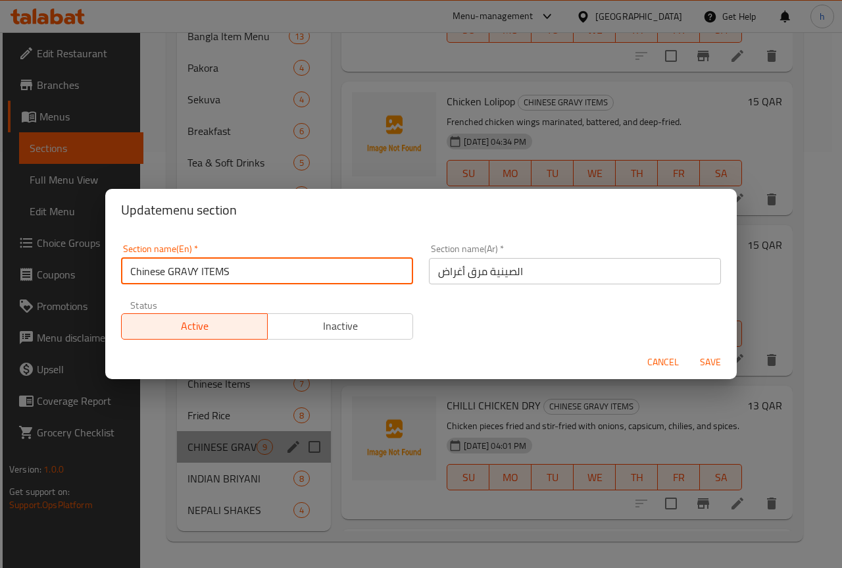
drag, startPoint x: 175, startPoint y: 270, endPoint x: 197, endPoint y: 277, distance: 23.3
click at [197, 277] on input "Chinese GRAVY ITEMS" at bounding box center [267, 271] width 292 height 26
drag, startPoint x: 199, startPoint y: 269, endPoint x: 224, endPoint y: 269, distance: 25.0
click at [224, 269] on input "Chinese Gravy ITEMS" at bounding box center [267, 271] width 292 height 26
type input "Chinese Gravy Items"
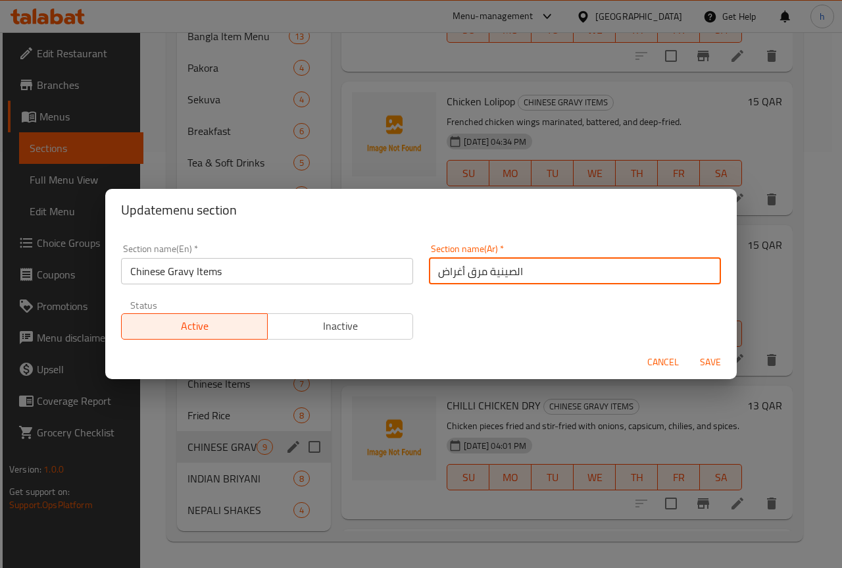
click at [467, 273] on input "الصینیة مرق أغراض" at bounding box center [575, 271] width 292 height 26
click at [471, 273] on input "الصینیة مرق أغراض" at bounding box center [575, 271] width 292 height 26
click at [442, 272] on input "الصینیة جريفي أغراض" at bounding box center [575, 271] width 292 height 26
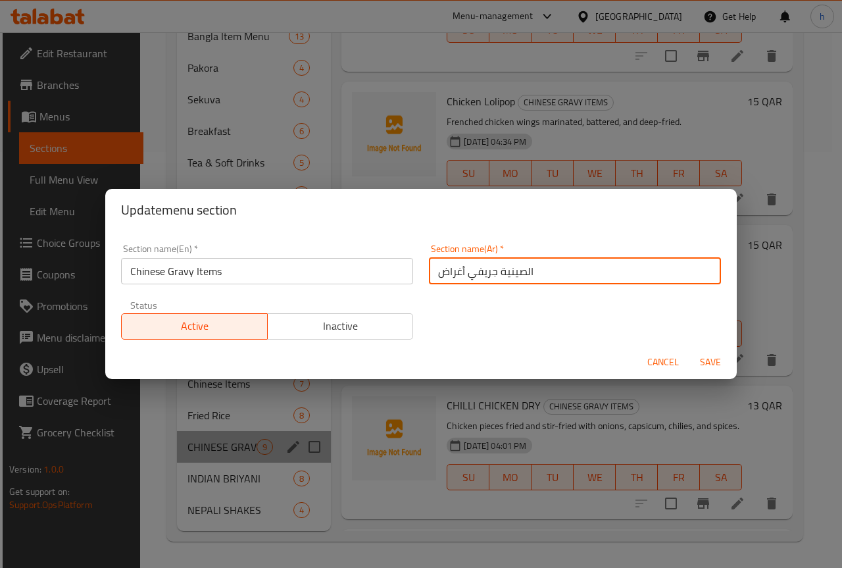
click at [442, 272] on input "الصینیة جريفي أغراض" at bounding box center [575, 271] width 292 height 26
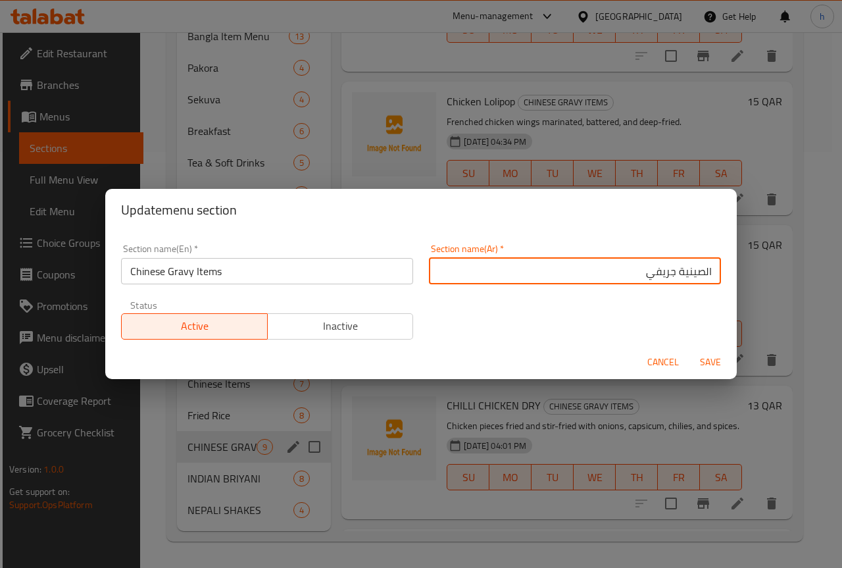
click at [703, 272] on input "الصینیة جريفي" at bounding box center [575, 271] width 292 height 26
click at [632, 274] on input "العناصر الصینیة جريفي" at bounding box center [575, 271] width 292 height 26
click at [710, 357] on button "Save" at bounding box center [711, 362] width 42 height 24
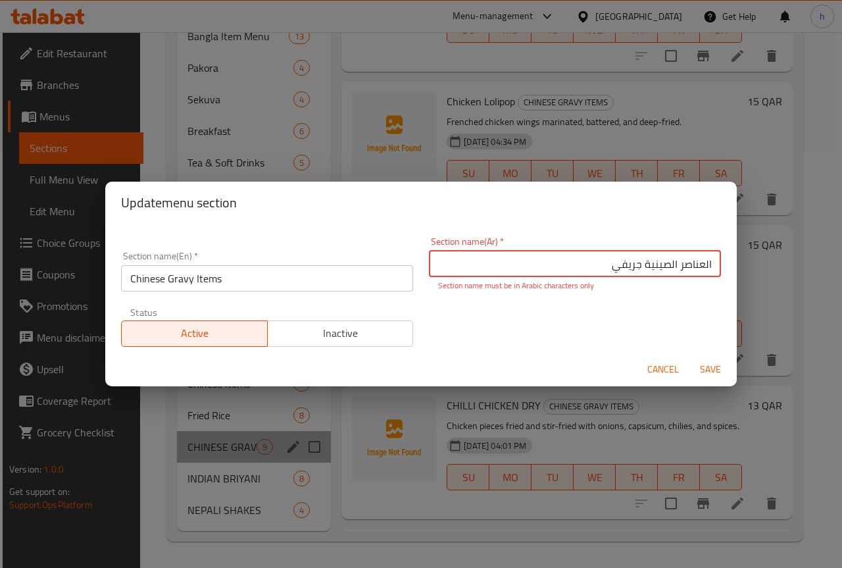
drag, startPoint x: 590, startPoint y: 268, endPoint x: 732, endPoint y: 268, distance: 142.8
click at [732, 268] on div "Section name(En)   * Chinese Gravy Items Section name(En) * Section name(Ar)   …" at bounding box center [421, 288] width 632 height 128
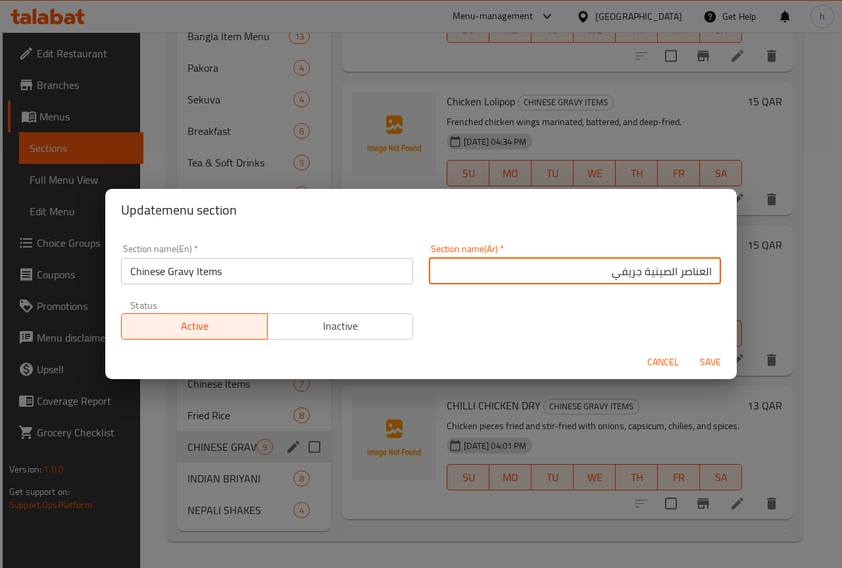
type input "العناصر الصينية جريفي"
click at [717, 364] on span "Save" at bounding box center [711, 362] width 32 height 16
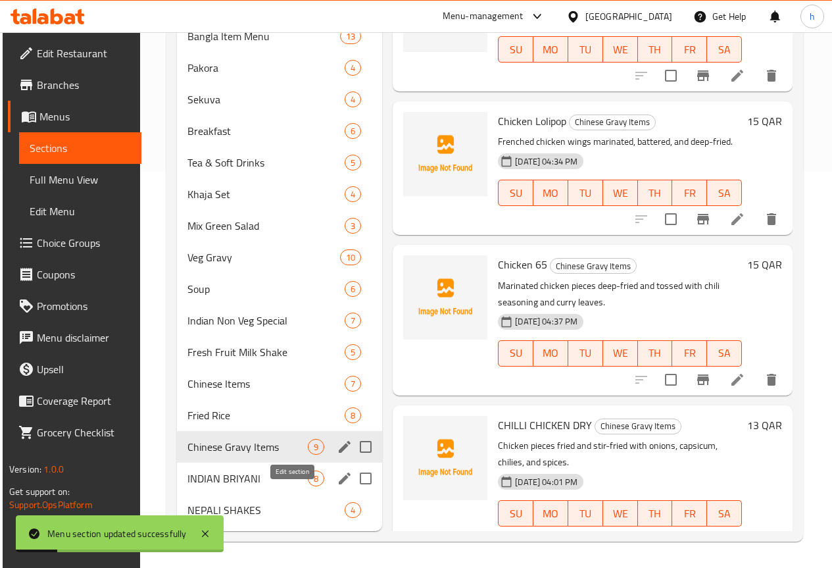
click at [339, 478] on icon "edit" at bounding box center [345, 478] width 12 height 12
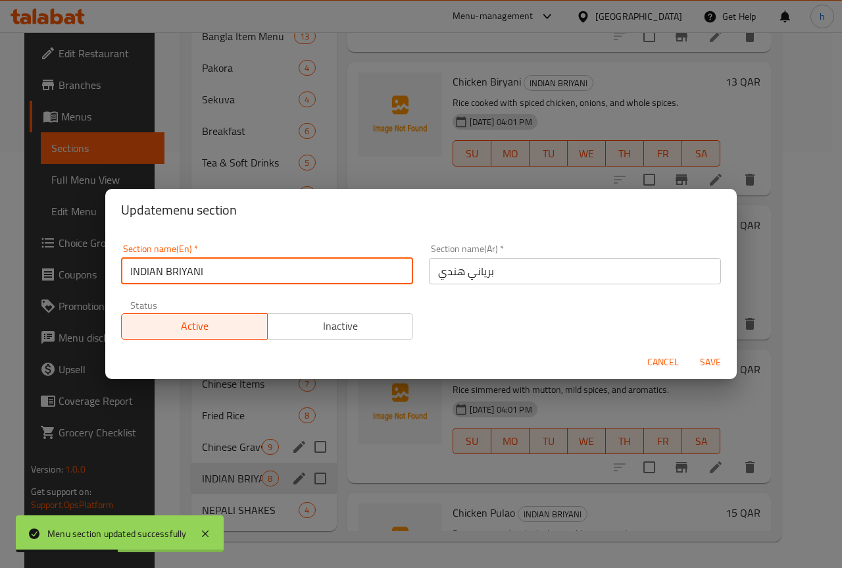
drag, startPoint x: 135, startPoint y: 270, endPoint x: 159, endPoint y: 274, distance: 24.6
click at [159, 274] on input "INDIAN BRIYANI" at bounding box center [267, 271] width 292 height 26
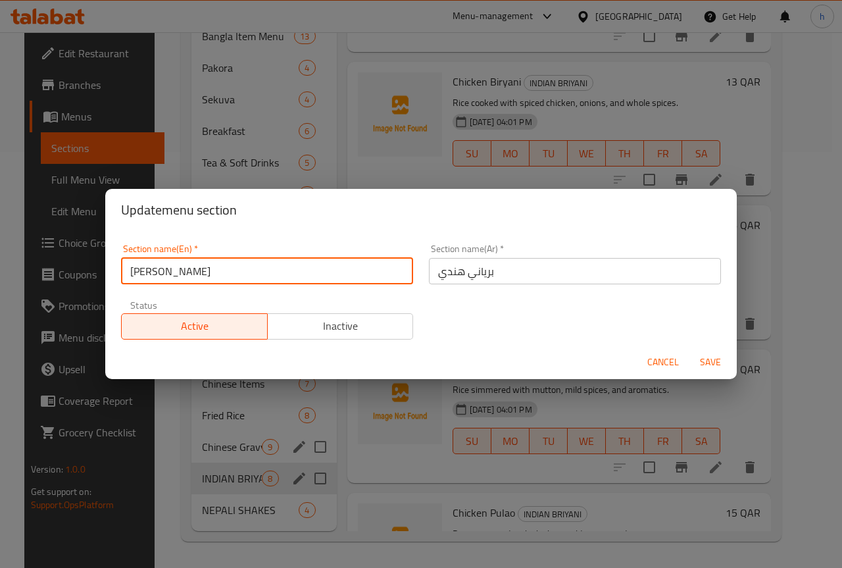
type input "I BRIYANI"
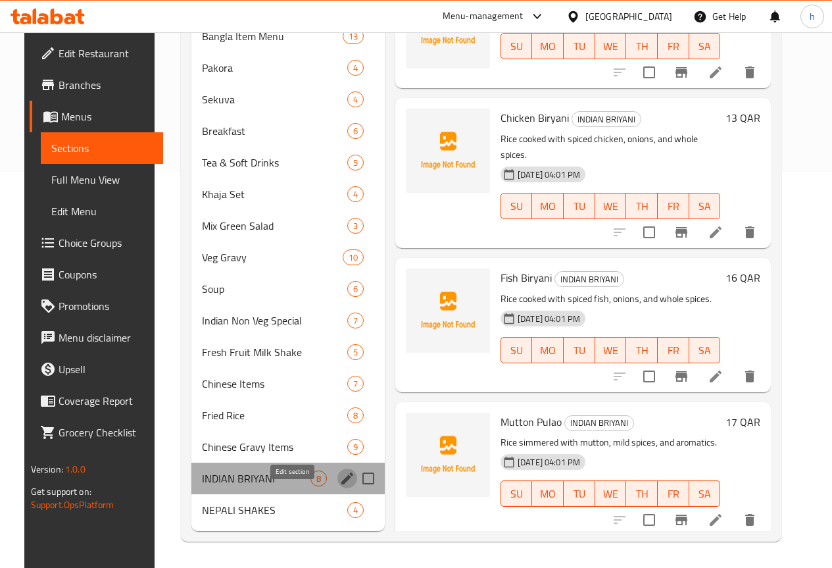
click at [340, 479] on icon "edit" at bounding box center [348, 479] width 16 height 16
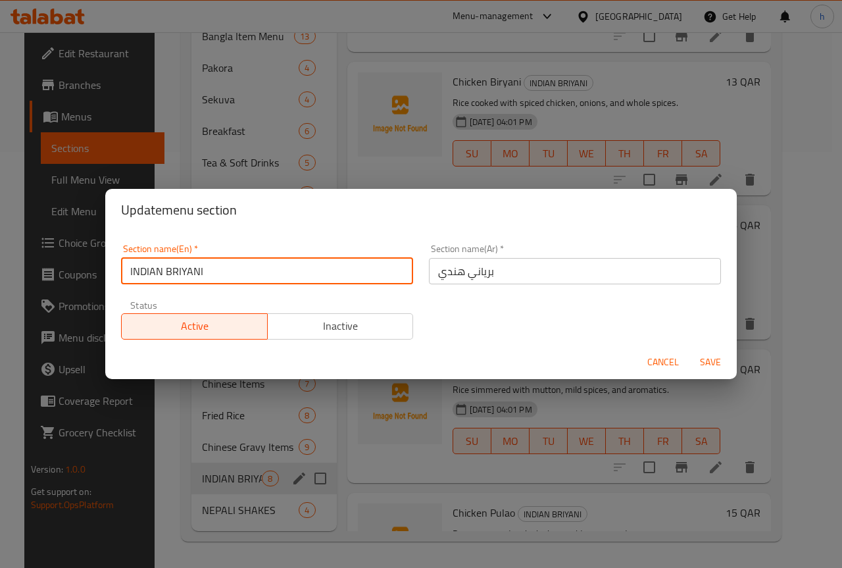
drag, startPoint x: 133, startPoint y: 271, endPoint x: 161, endPoint y: 270, distance: 27.6
click at [161, 270] on input "INDIAN BRIYANI" at bounding box center [267, 271] width 292 height 26
drag, startPoint x: 165, startPoint y: 270, endPoint x: 203, endPoint y: 270, distance: 38.2
click at [203, 270] on input "Indian BRIYANI" at bounding box center [267, 271] width 292 height 26
type input "Indian Briyani"
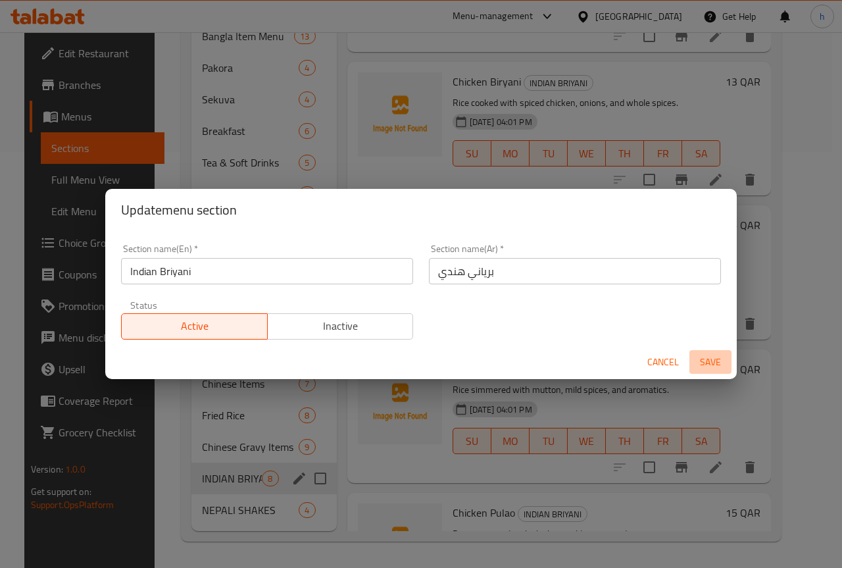
click at [717, 361] on span "Save" at bounding box center [711, 362] width 32 height 16
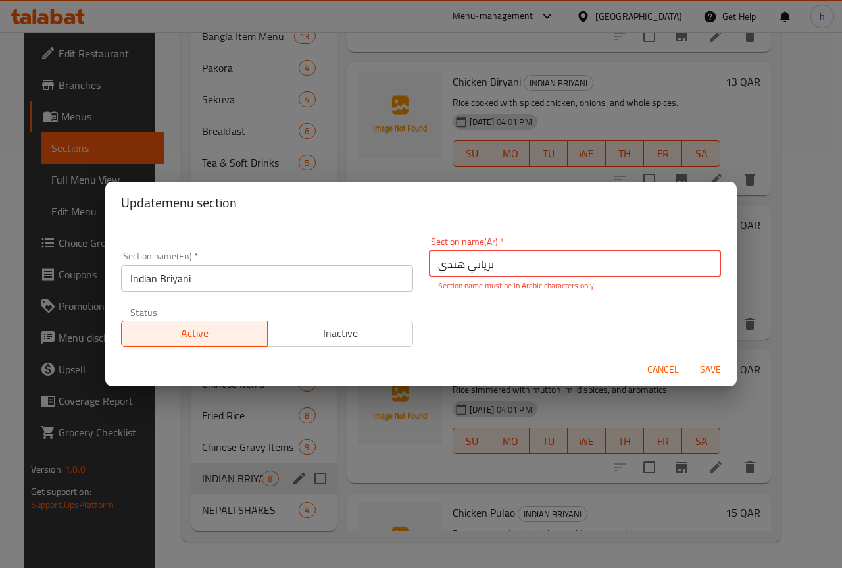
click at [453, 266] on input "بریاني ھندي" at bounding box center [575, 264] width 292 height 26
type input "f"
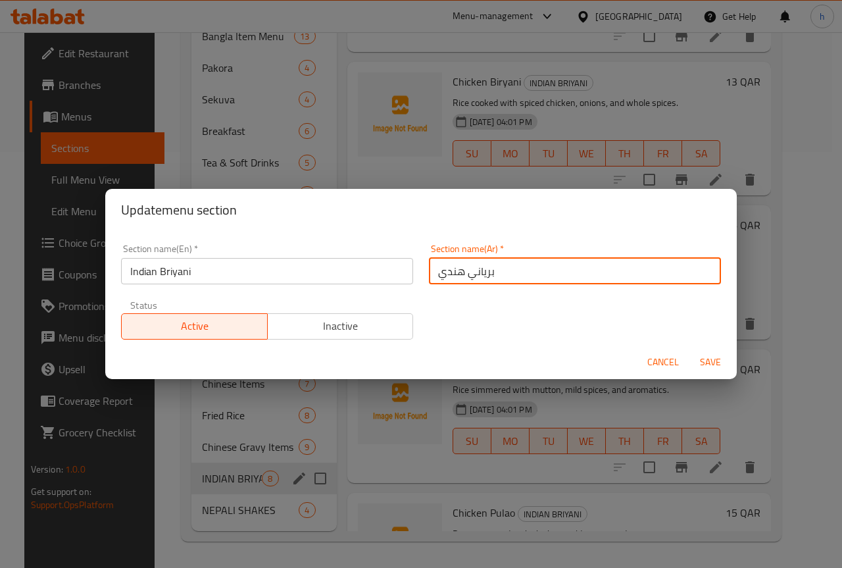
type input "برياني هندي"
click at [709, 359] on span "Save" at bounding box center [711, 362] width 32 height 16
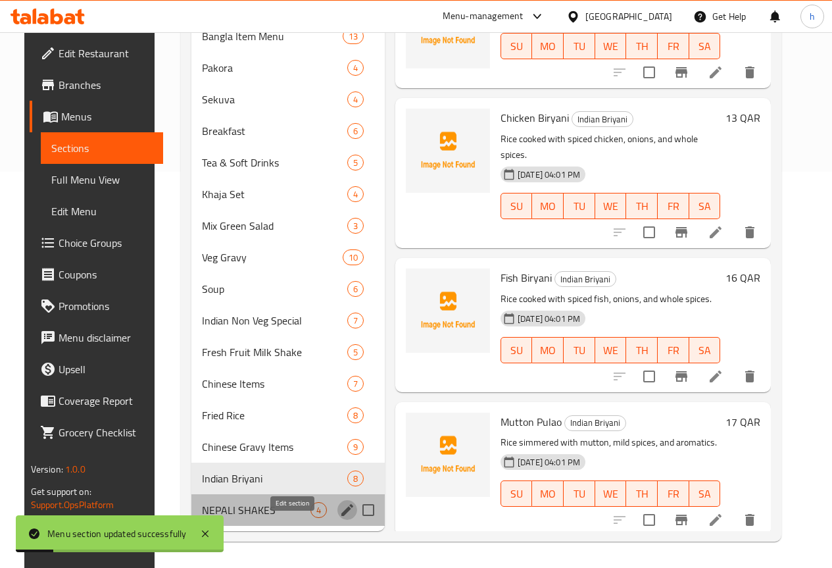
click at [342, 509] on icon "edit" at bounding box center [348, 510] width 12 height 12
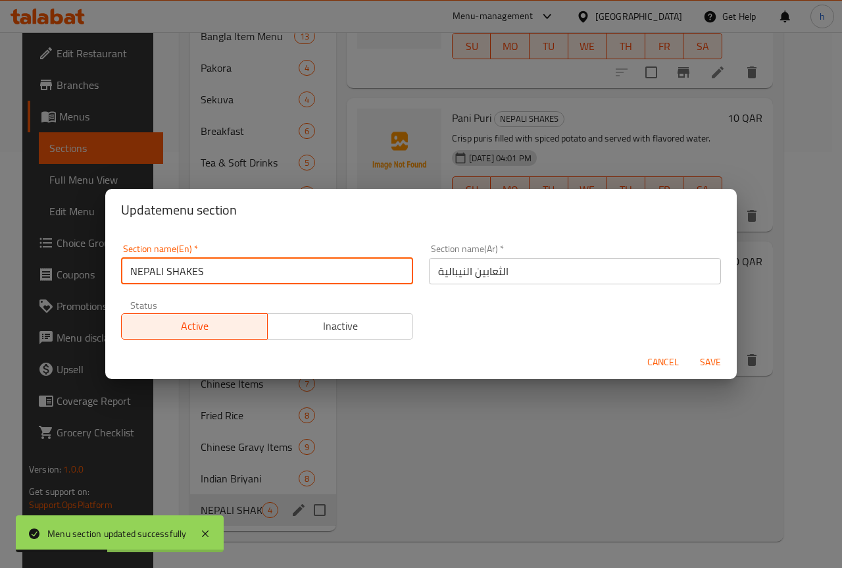
drag, startPoint x: 136, startPoint y: 270, endPoint x: 163, endPoint y: 273, distance: 27.1
click at [163, 273] on input "NEPALI SHAKES" at bounding box center [267, 271] width 292 height 26
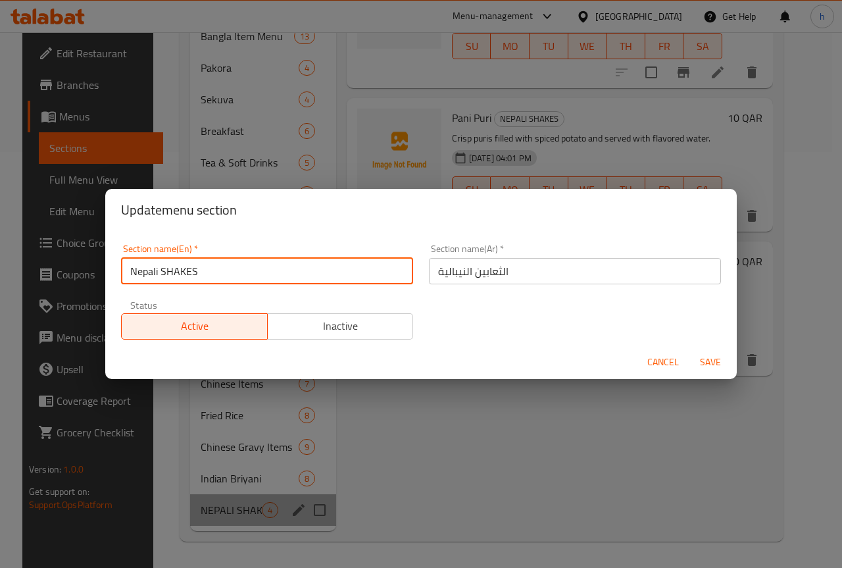
drag, startPoint x: 167, startPoint y: 271, endPoint x: 200, endPoint y: 274, distance: 33.0
click at [200, 274] on input "Nepali SHAKES" at bounding box center [267, 271] width 292 height 26
type input "Nepali Shakes"
click at [173, 272] on input "Nepali Shakes" at bounding box center [267, 271] width 292 height 26
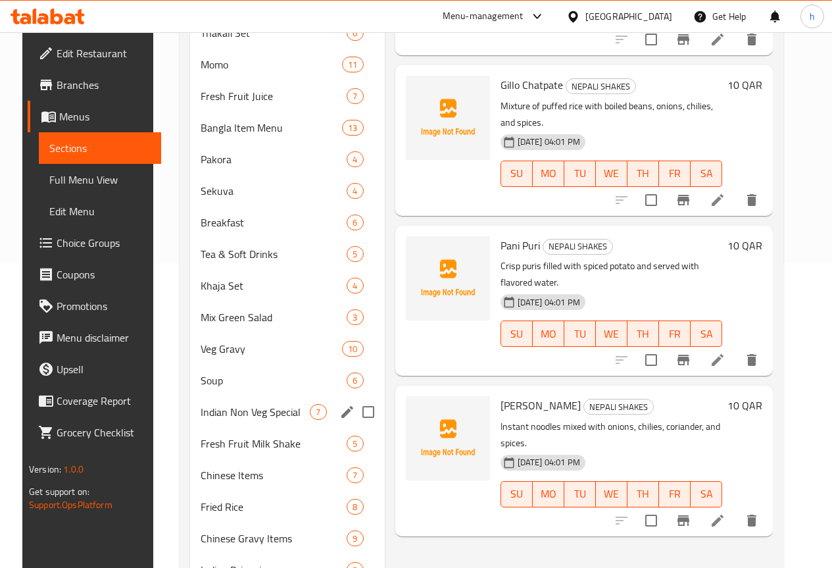
scroll to position [416, 0]
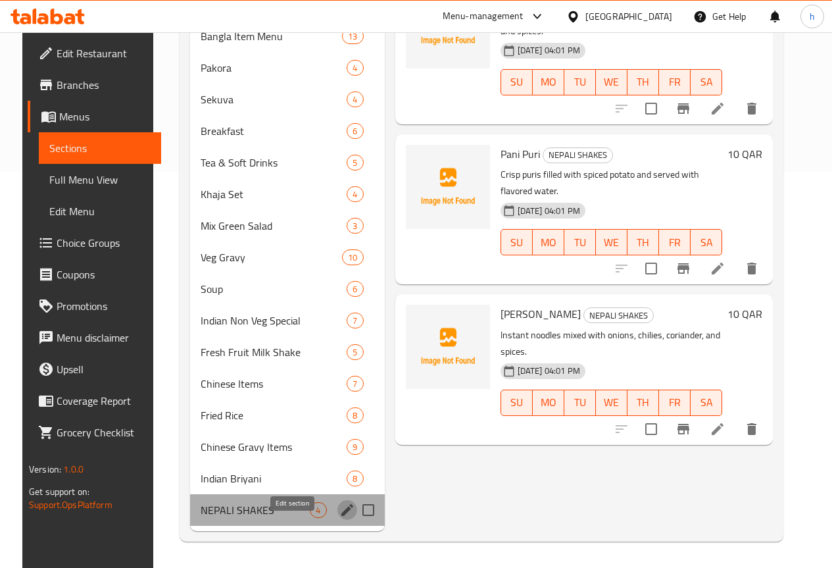
click at [342, 511] on icon "edit" at bounding box center [348, 510] width 12 height 12
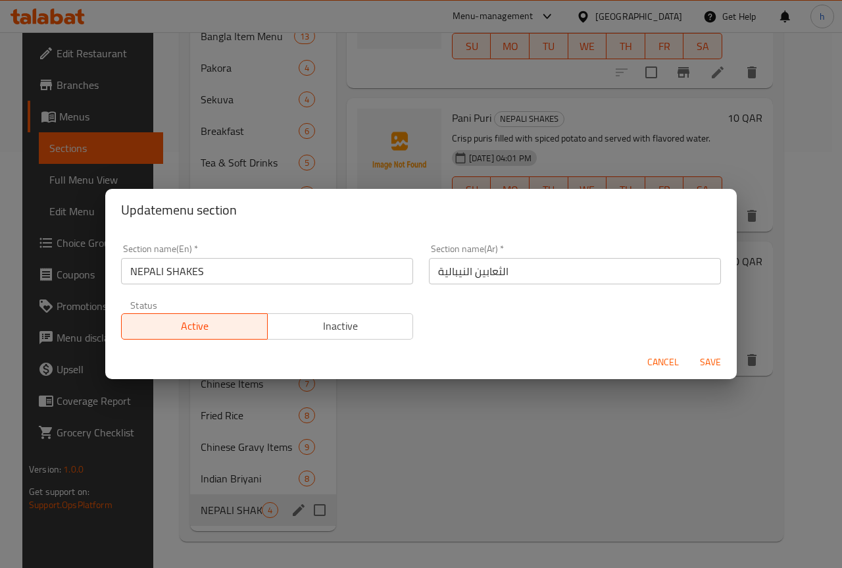
click at [461, 272] on input "الثعابین النیبالیة" at bounding box center [575, 271] width 292 height 26
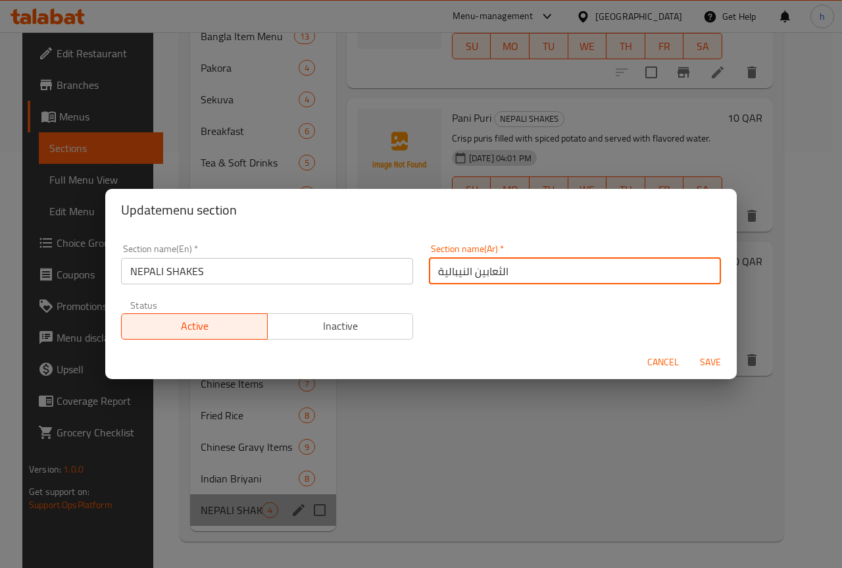
click at [461, 272] on input "الثعابین النیبالیة" at bounding box center [575, 271] width 292 height 26
type input "a"
type input "[PERSON_NAME]"
click at [701, 361] on span "Save" at bounding box center [711, 362] width 32 height 16
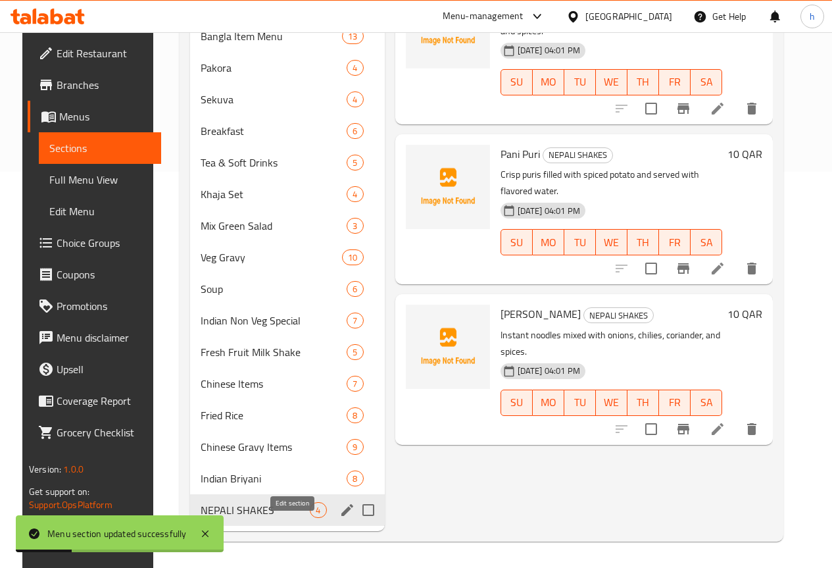
click at [340, 513] on icon "edit" at bounding box center [348, 510] width 16 height 16
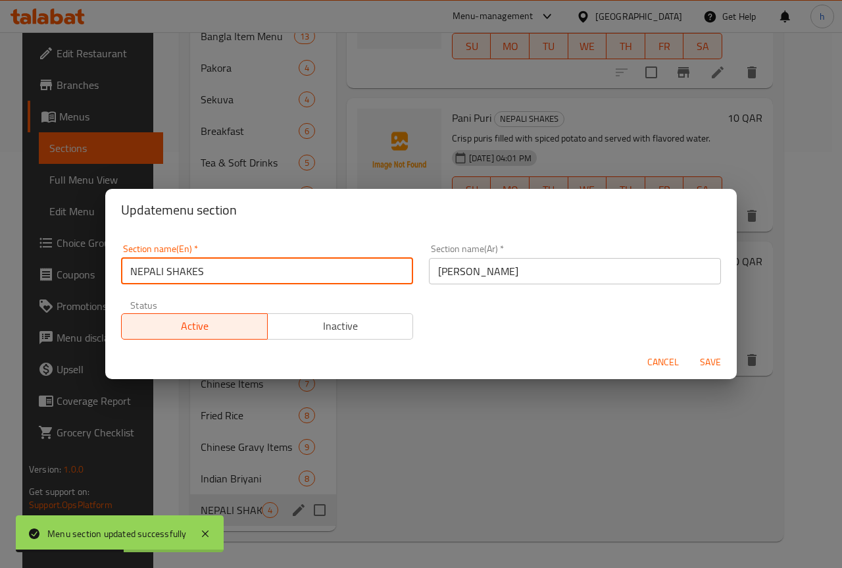
drag, startPoint x: 136, startPoint y: 271, endPoint x: 153, endPoint y: 275, distance: 17.6
click at [153, 275] on input "NEPALI SHAKES" at bounding box center [267, 271] width 292 height 26
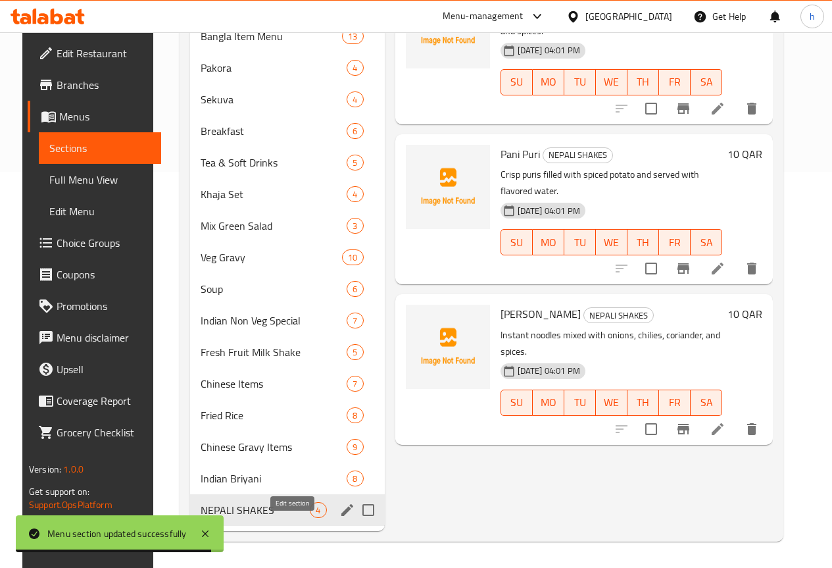
click at [340, 508] on icon "edit" at bounding box center [348, 510] width 16 height 16
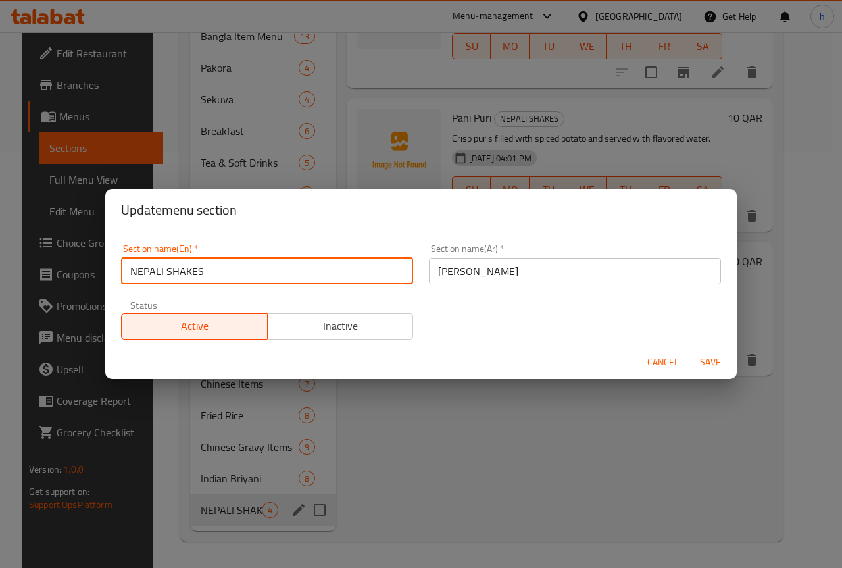
drag, startPoint x: 136, startPoint y: 269, endPoint x: 163, endPoint y: 276, distance: 27.1
click at [163, 276] on input "NEPALI SHAKES" at bounding box center [267, 271] width 292 height 26
drag, startPoint x: 166, startPoint y: 270, endPoint x: 200, endPoint y: 274, distance: 34.4
click at [200, 274] on input "Nepali SHAKES" at bounding box center [267, 271] width 292 height 26
type input "Nepali Shakes"
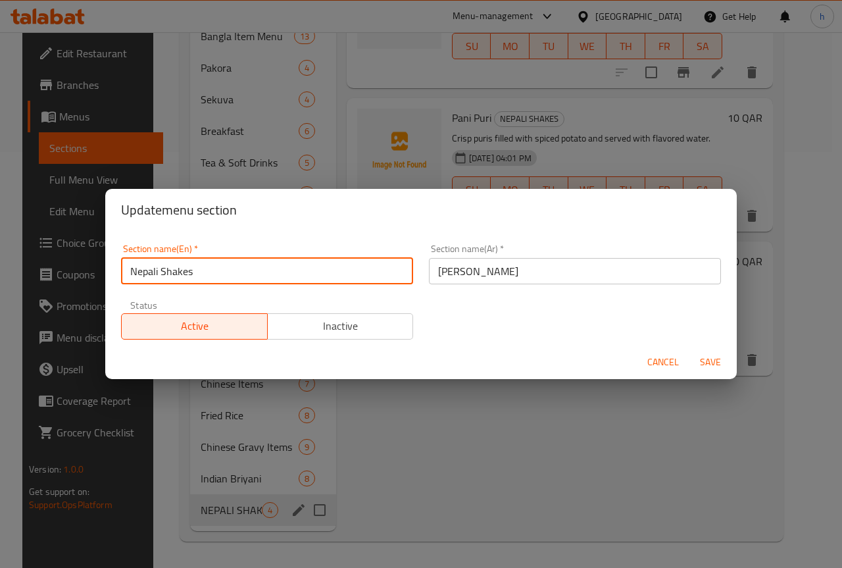
click at [711, 357] on span "Save" at bounding box center [711, 362] width 32 height 16
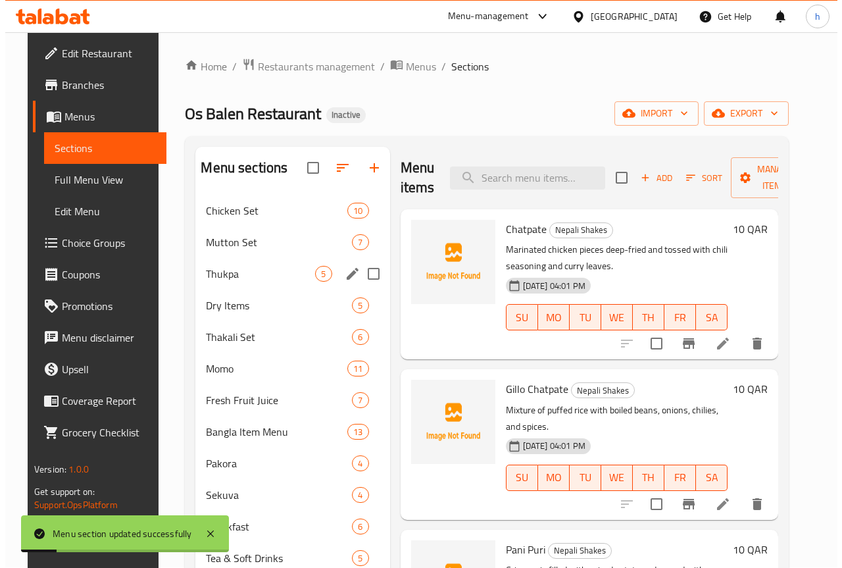
scroll to position [0, 0]
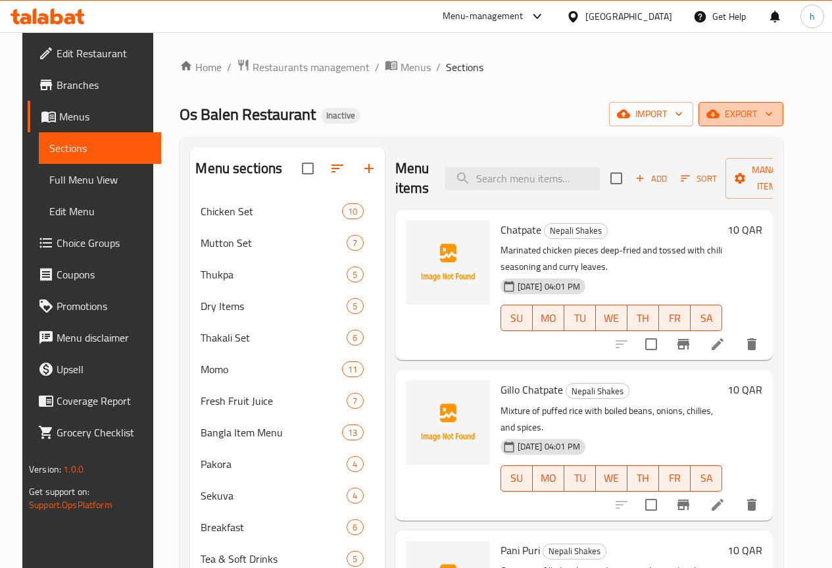
click at [746, 113] on span "export" at bounding box center [741, 114] width 64 height 16
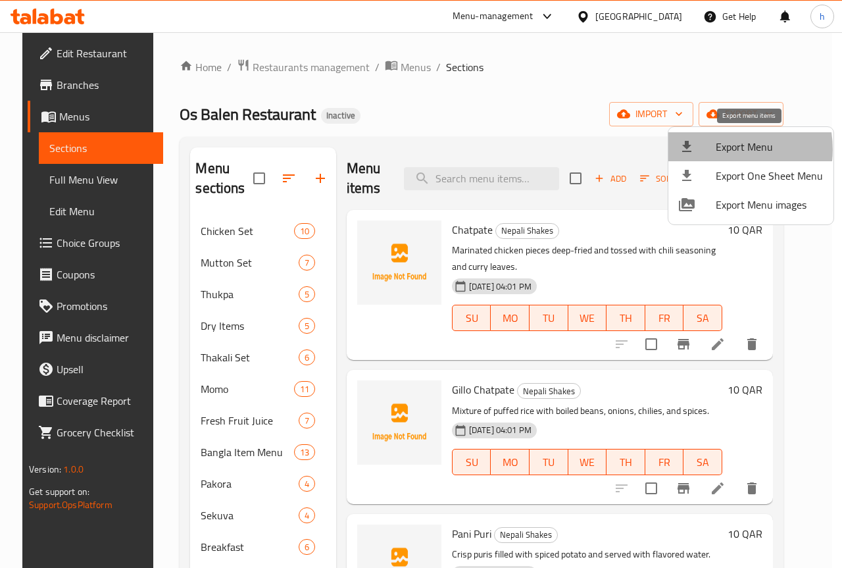
click at [721, 149] on span "Export Menu" at bounding box center [769, 147] width 107 height 16
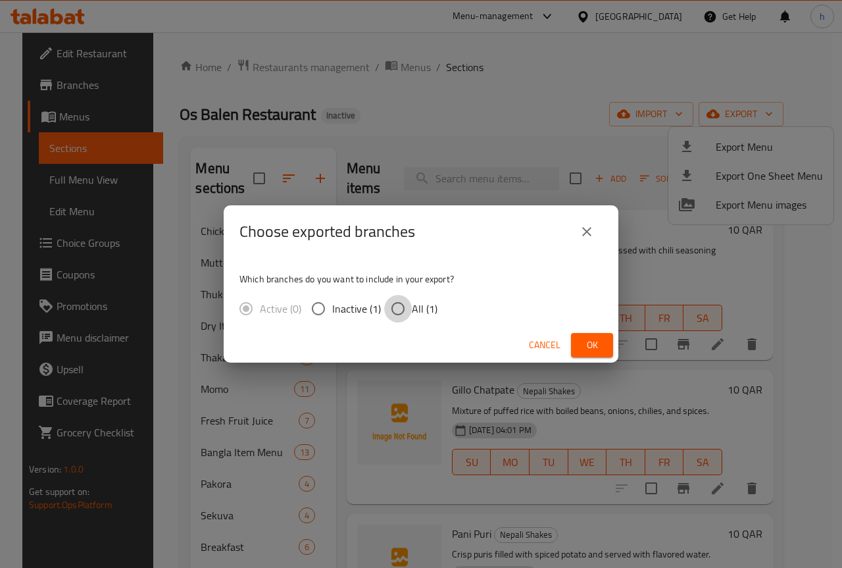
click at [396, 311] on input "All (1)" at bounding box center [398, 309] width 28 height 28
radio input "true"
click at [586, 346] on span "Ok" at bounding box center [592, 345] width 21 height 16
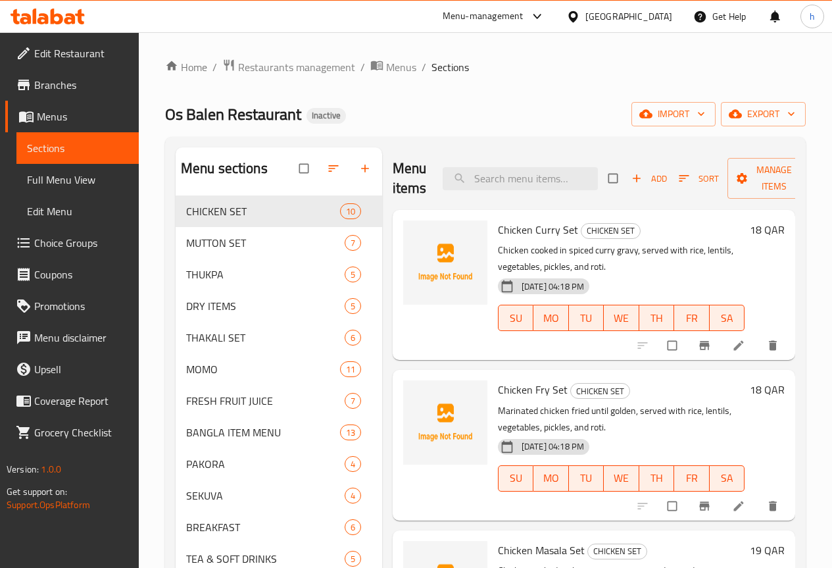
click at [63, 181] on span "Full Menu View" at bounding box center [77, 180] width 101 height 16
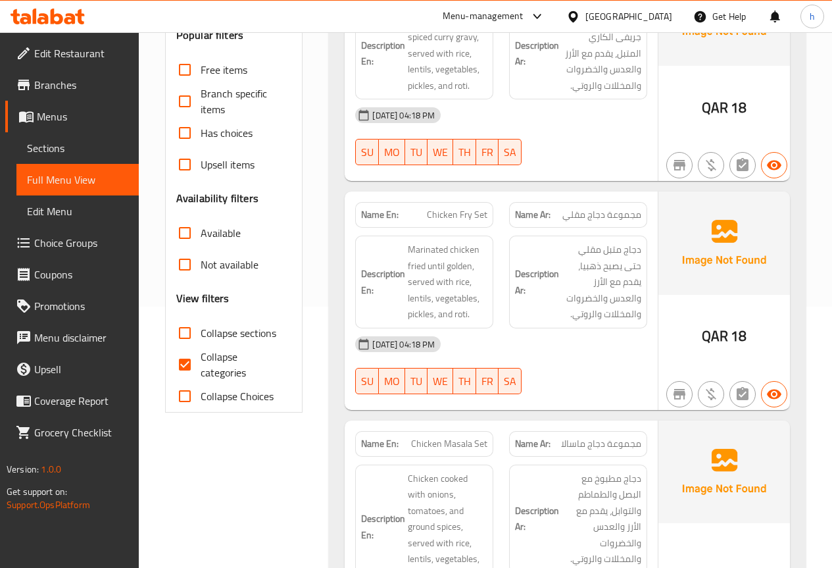
scroll to position [263, 0]
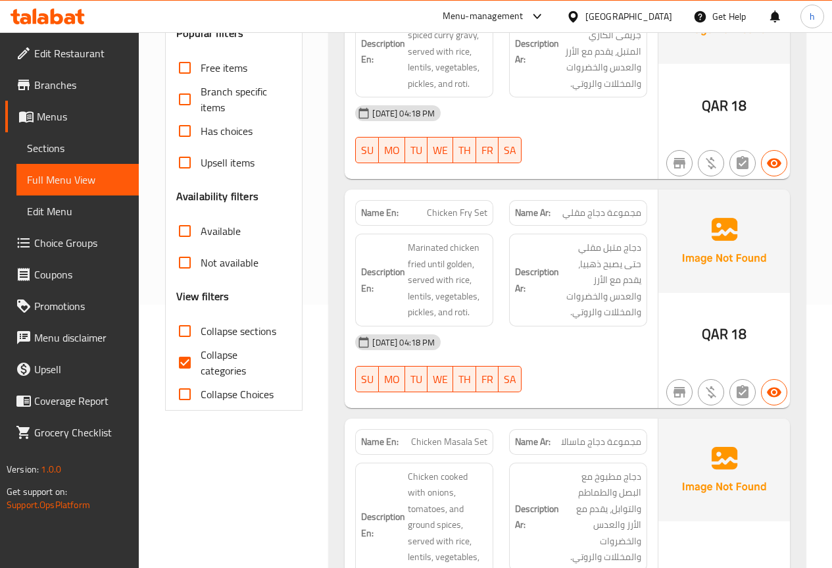
click at [193, 365] on input "Collapse categories" at bounding box center [185, 363] width 32 height 32
checkbox input "false"
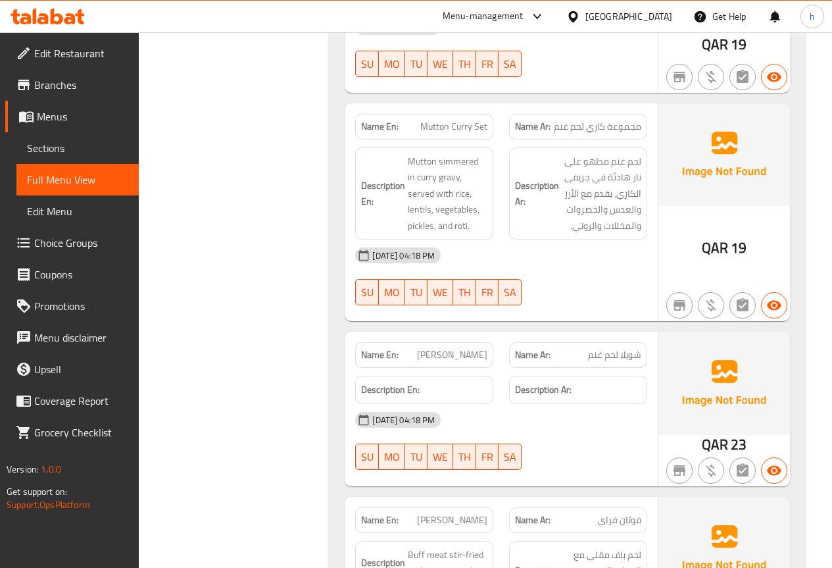
scroll to position [2698, 0]
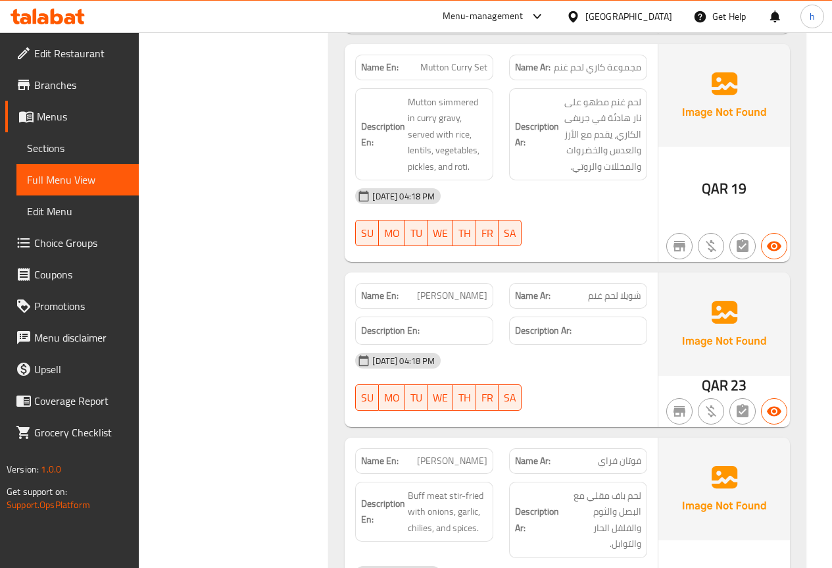
click at [475, 289] on span "[PERSON_NAME]" at bounding box center [452, 296] width 70 height 14
copy span "Choilla"
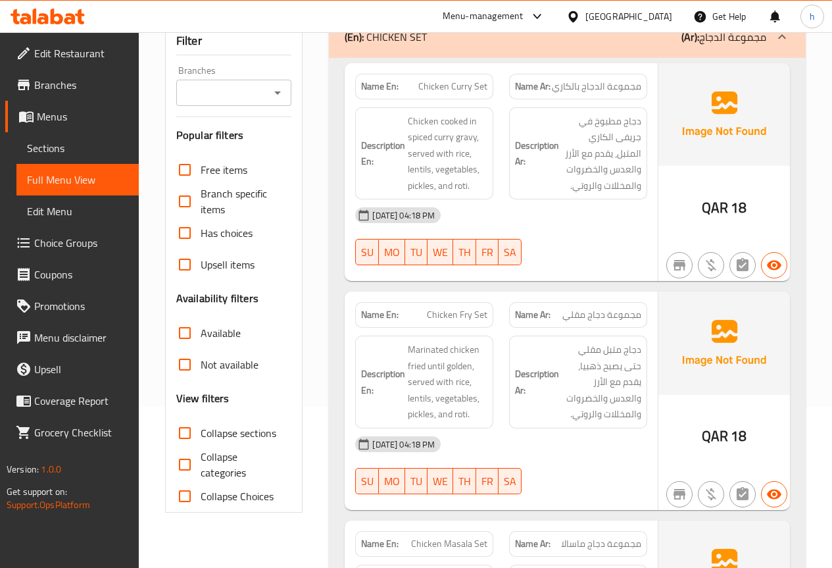
scroll to position [197, 0]
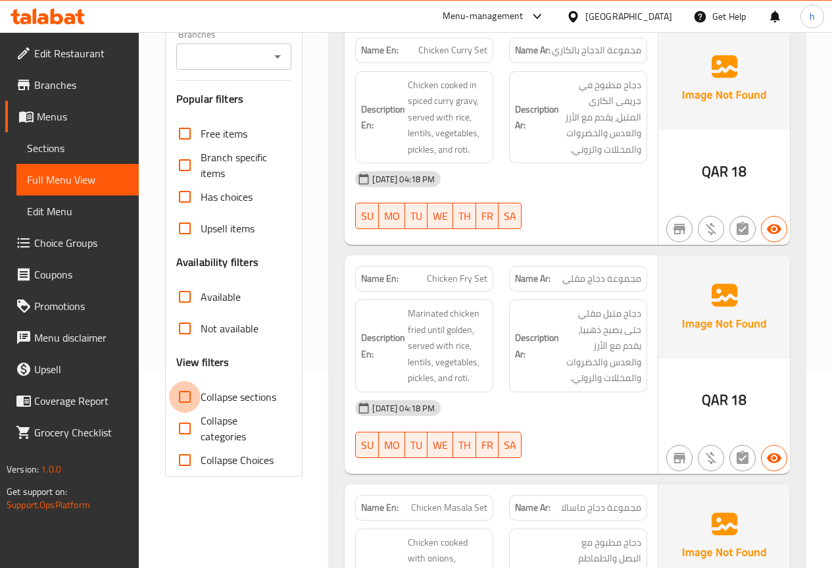
click at [186, 400] on input "Collapse sections" at bounding box center [185, 397] width 32 height 32
checkbox input "true"
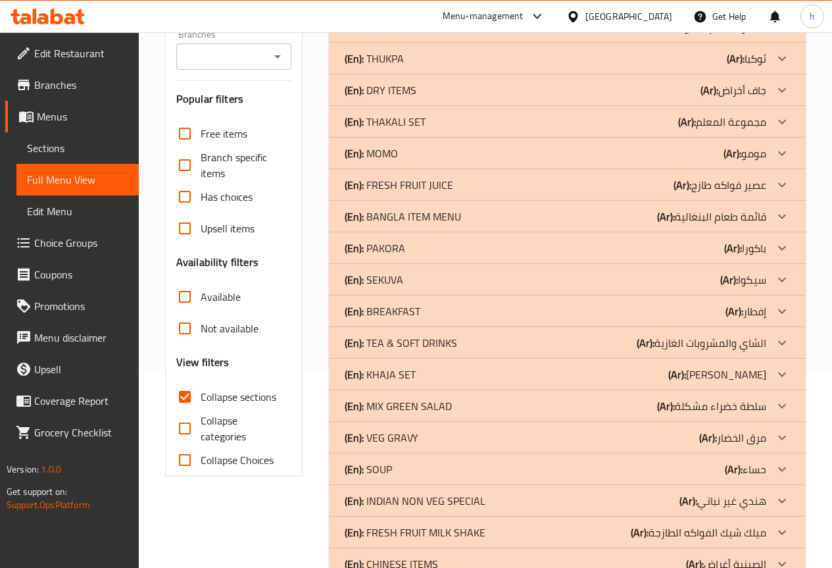
scroll to position [0, 0]
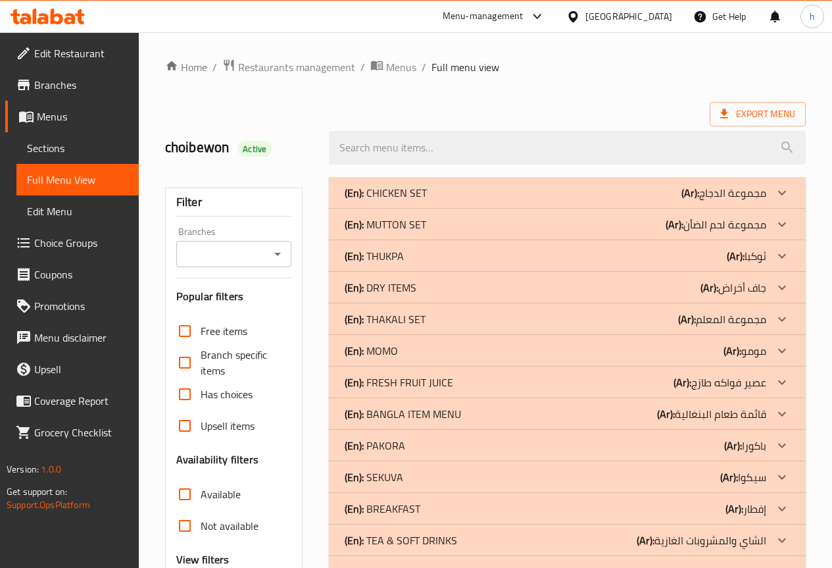
click at [782, 189] on icon at bounding box center [783, 193] width 16 height 16
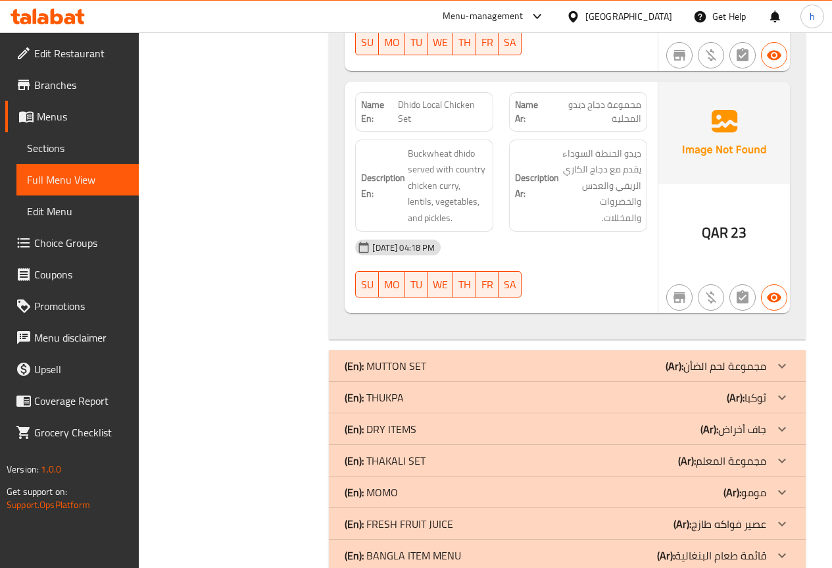
scroll to position [2172, 0]
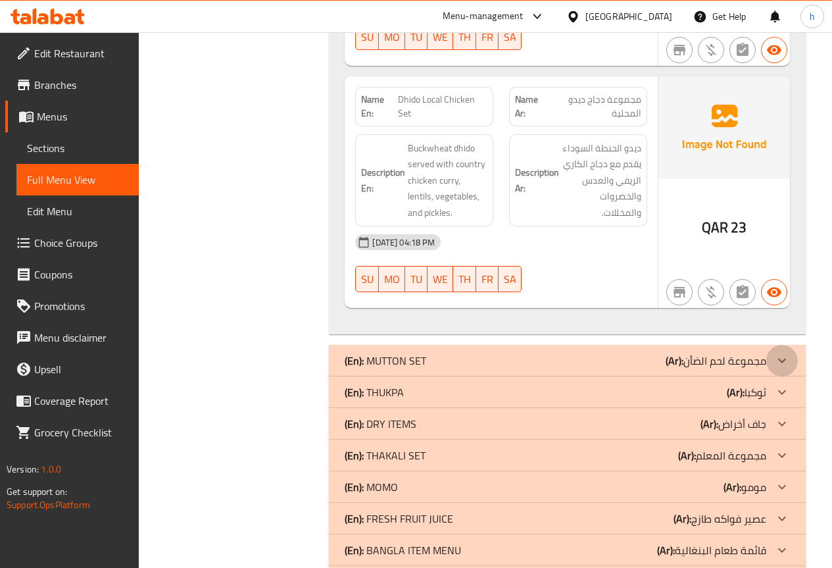
click at [780, 353] on icon at bounding box center [783, 361] width 16 height 16
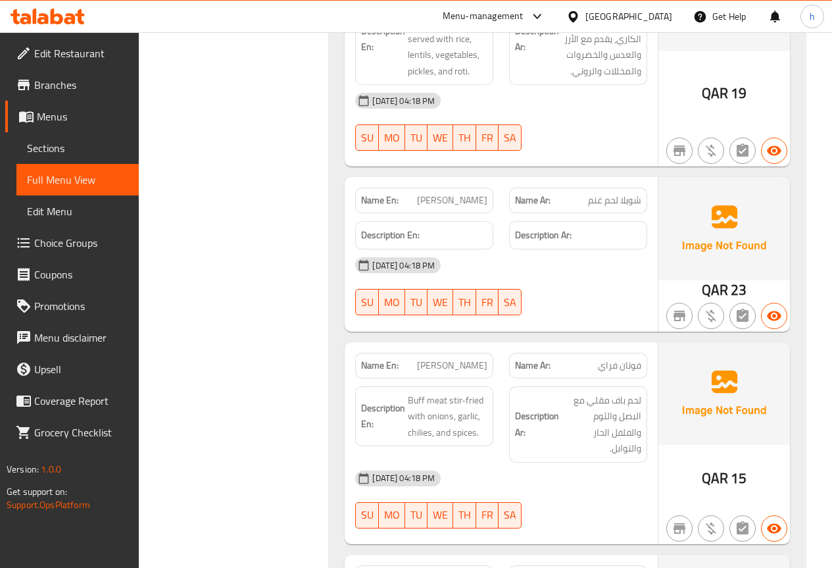
scroll to position [2688, 0]
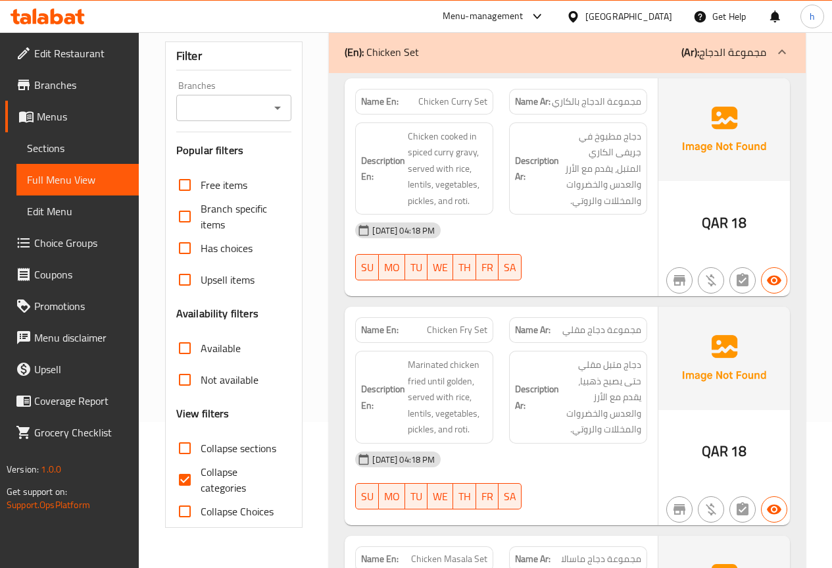
scroll to position [197, 0]
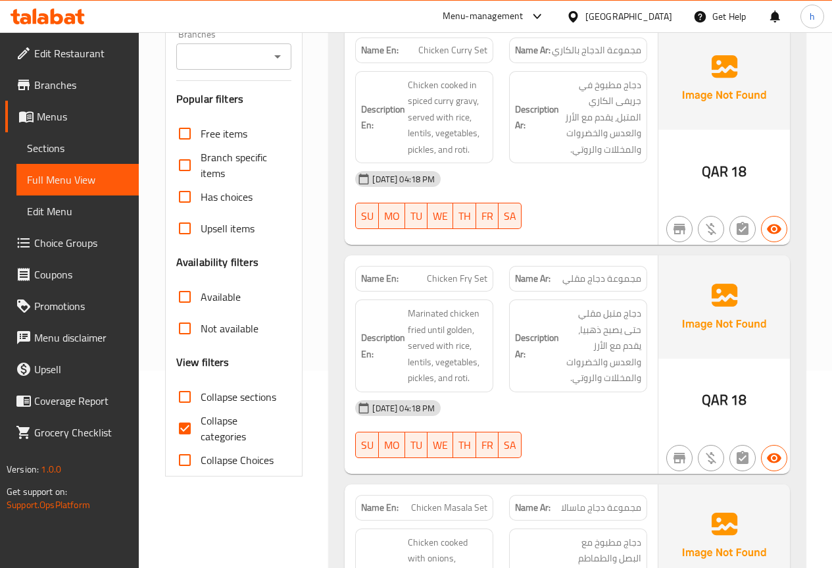
click at [183, 431] on input "Collapse categories" at bounding box center [185, 429] width 32 height 32
checkbox input "false"
click at [183, 398] on input "Collapse sections" at bounding box center [185, 397] width 32 height 32
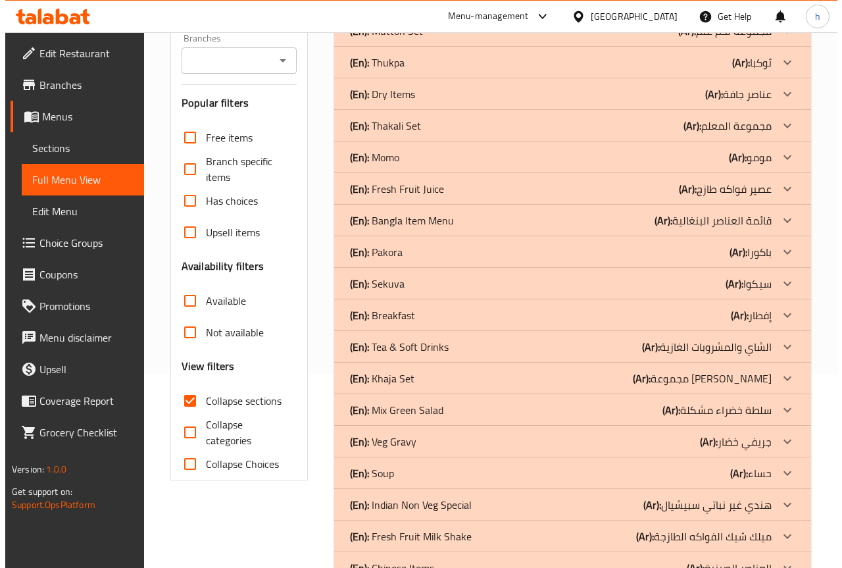
scroll to position [0, 0]
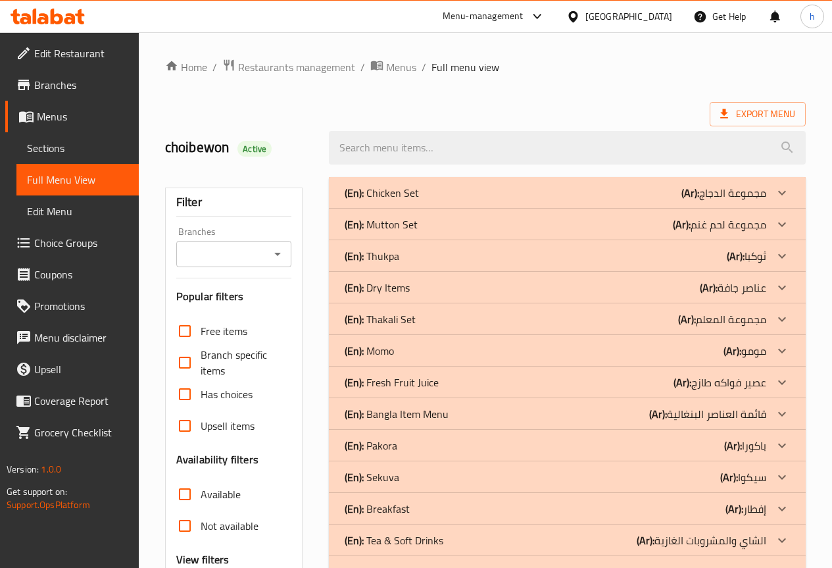
click at [783, 197] on icon at bounding box center [783, 193] width 16 height 16
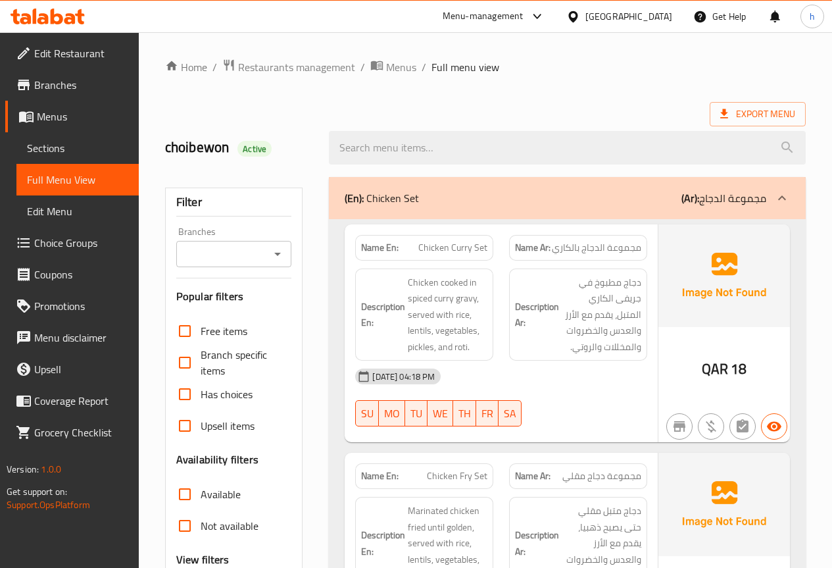
click at [778, 199] on icon at bounding box center [783, 198] width 16 height 16
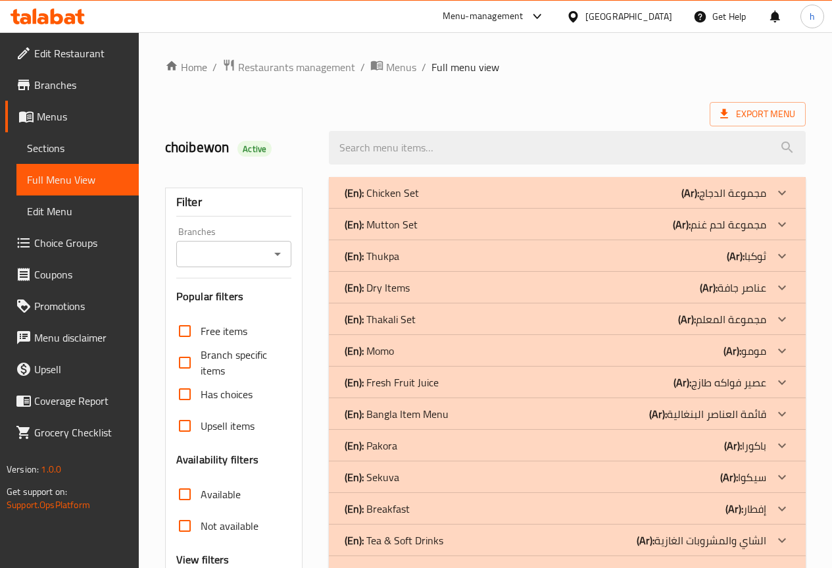
click at [784, 218] on icon at bounding box center [783, 224] width 16 height 16
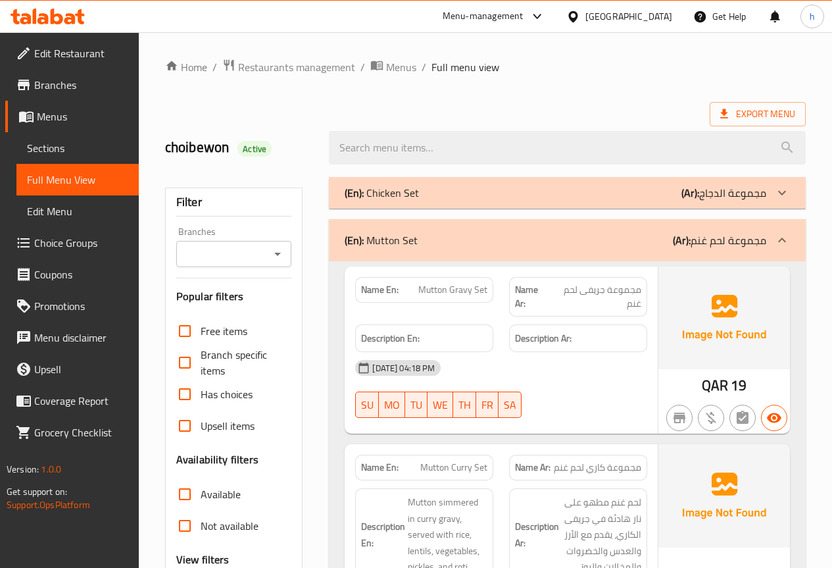
click at [783, 195] on icon at bounding box center [783, 193] width 16 height 16
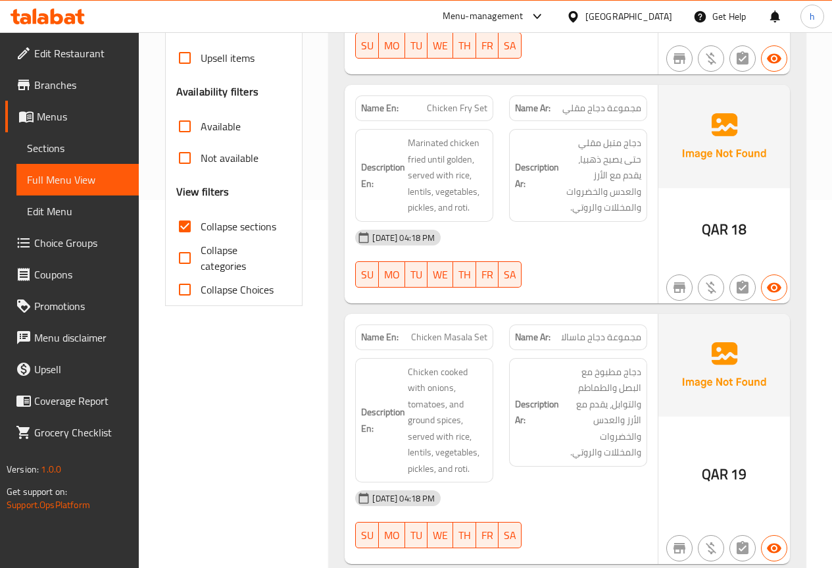
scroll to position [319, 0]
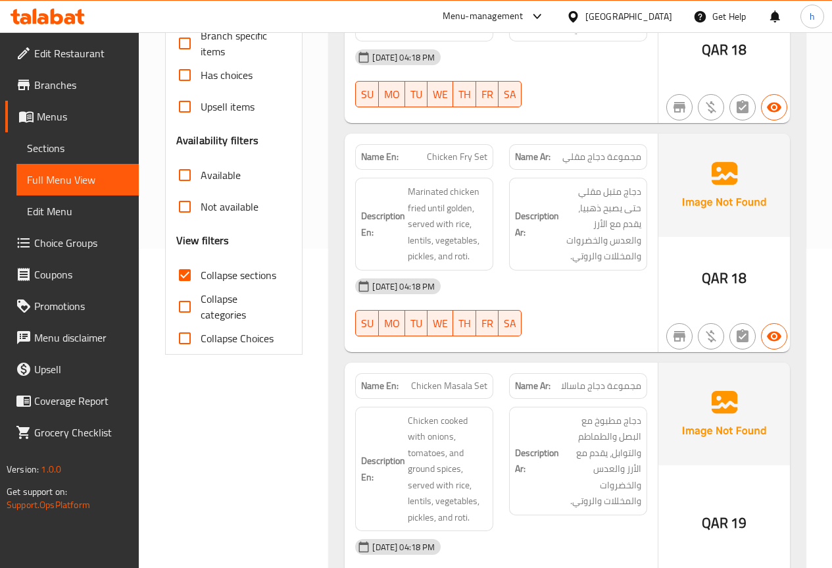
click at [183, 275] on input "Collapse sections" at bounding box center [185, 275] width 32 height 32
checkbox input "false"
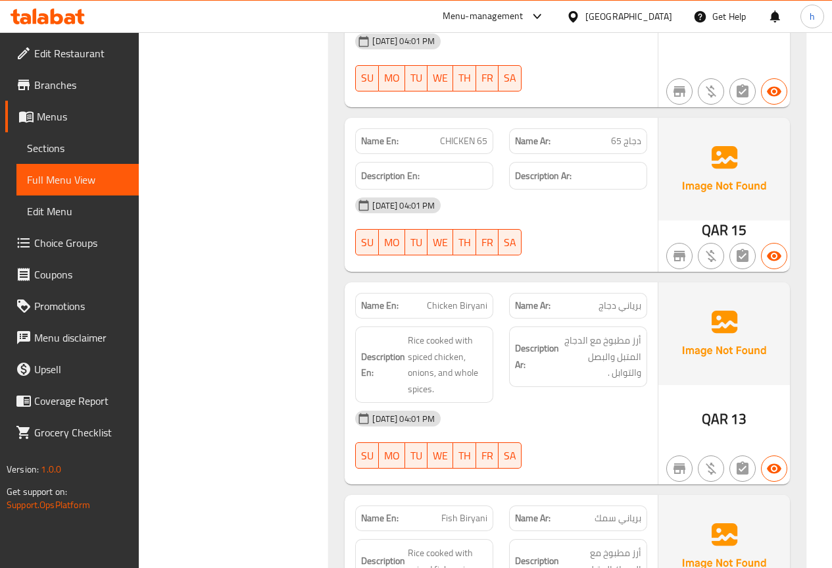
scroll to position [34505, 0]
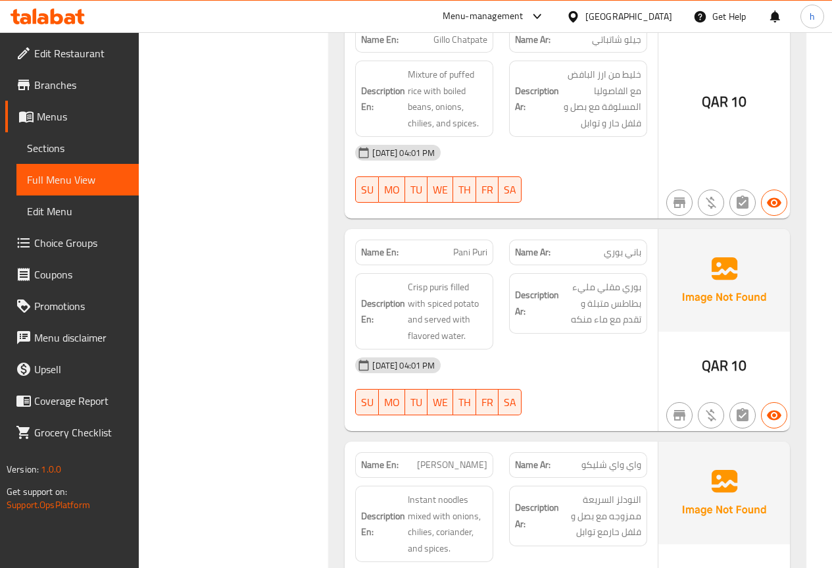
drag, startPoint x: 271, startPoint y: 287, endPoint x: 288, endPoint y: 564, distance: 277.5
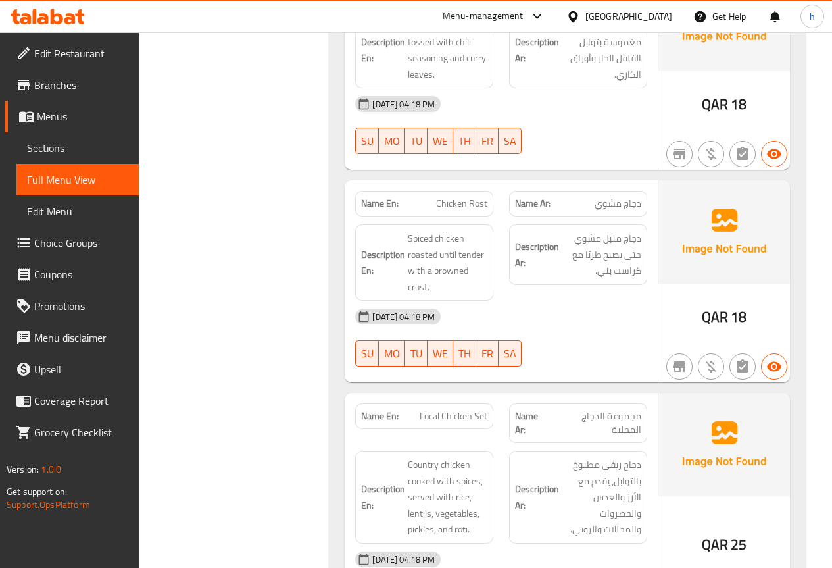
scroll to position [0, 0]
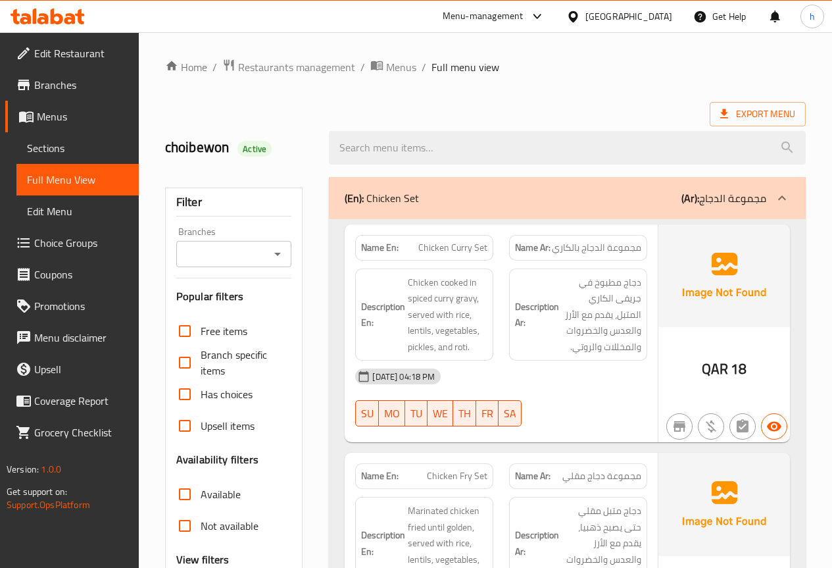
drag, startPoint x: 299, startPoint y: 301, endPoint x: 296, endPoint y: 34, distance: 266.5
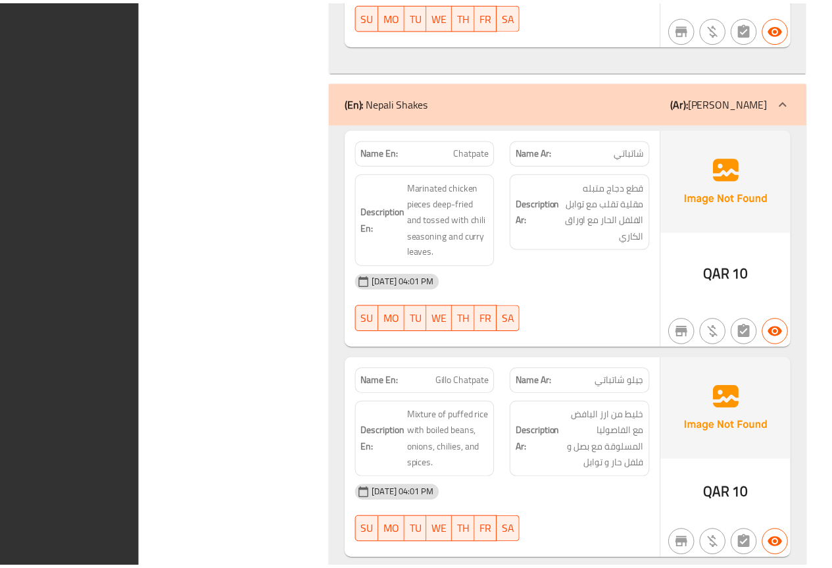
scroll to position [34349, 0]
